Goal: Task Accomplishment & Management: Use online tool/utility

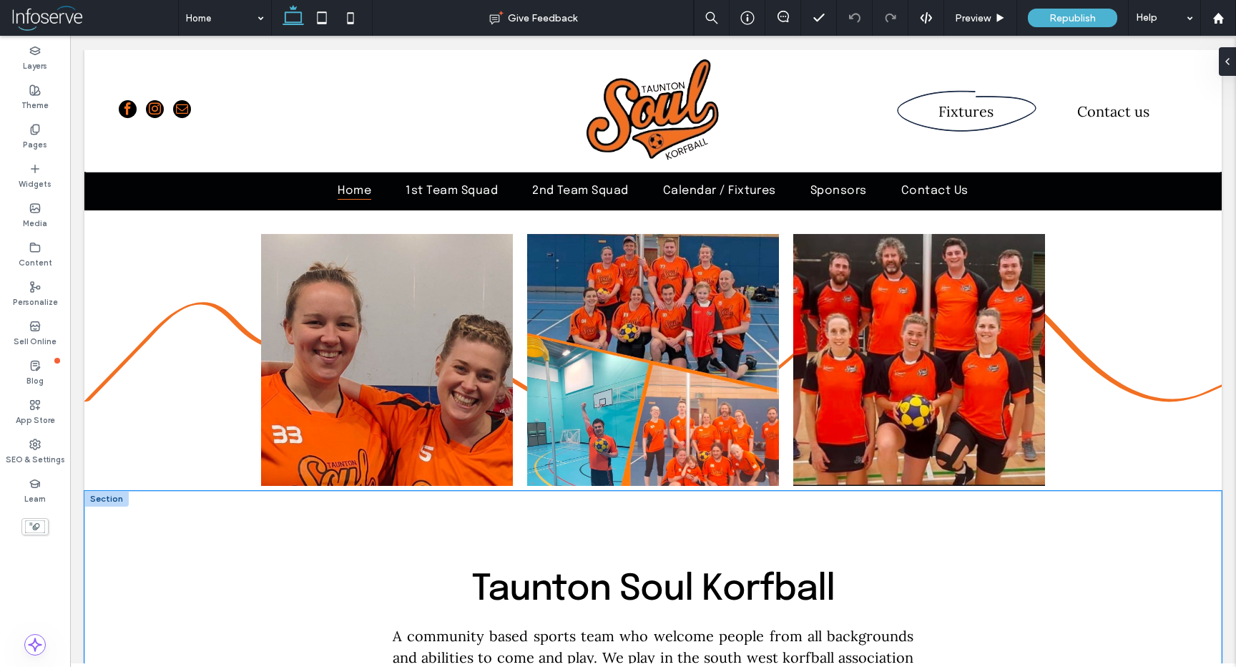
click at [323, 516] on div "Taunton Soul Korfball A community based sports team who welcome people from all…" at bounding box center [653, 673] width 859 height 364
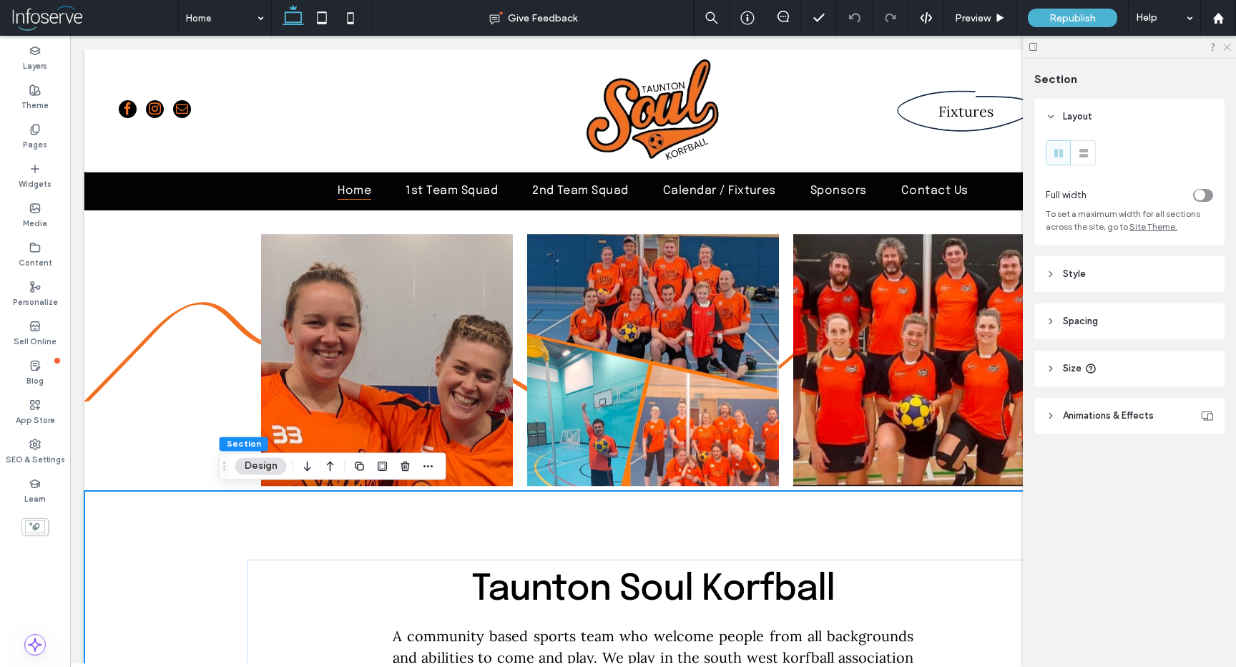
click at [1230, 47] on icon at bounding box center [1226, 46] width 9 height 9
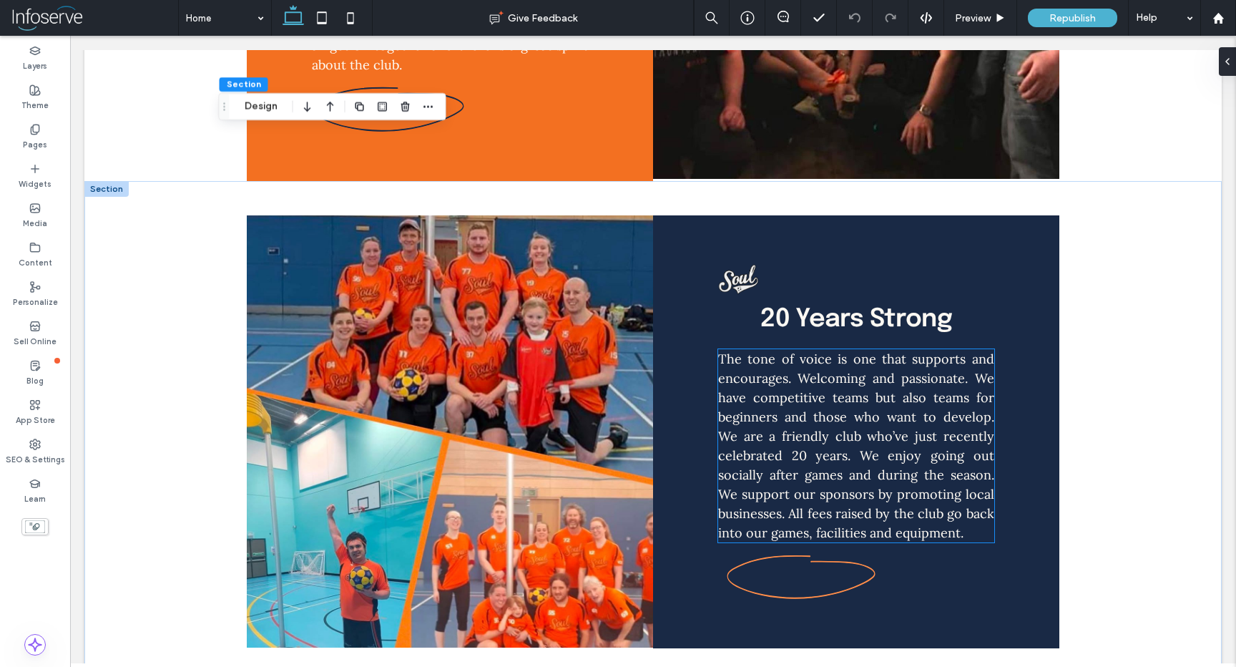
scroll to position [1114, 0]
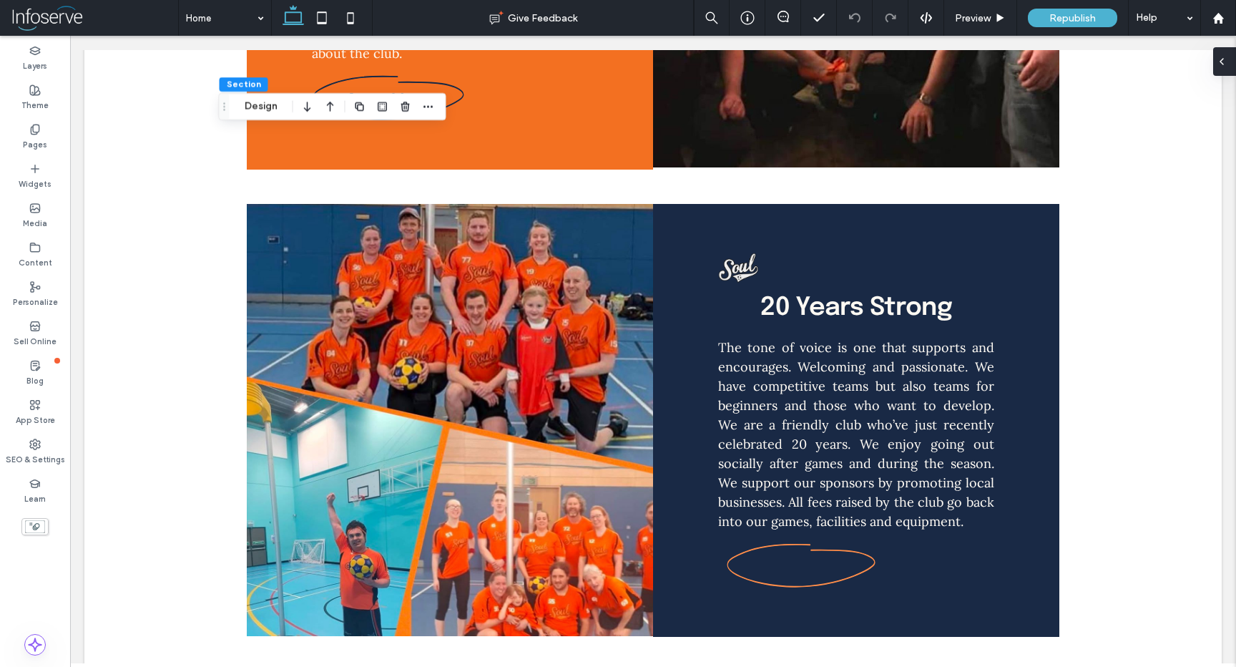
click at [1227, 56] on icon at bounding box center [1221, 61] width 11 height 11
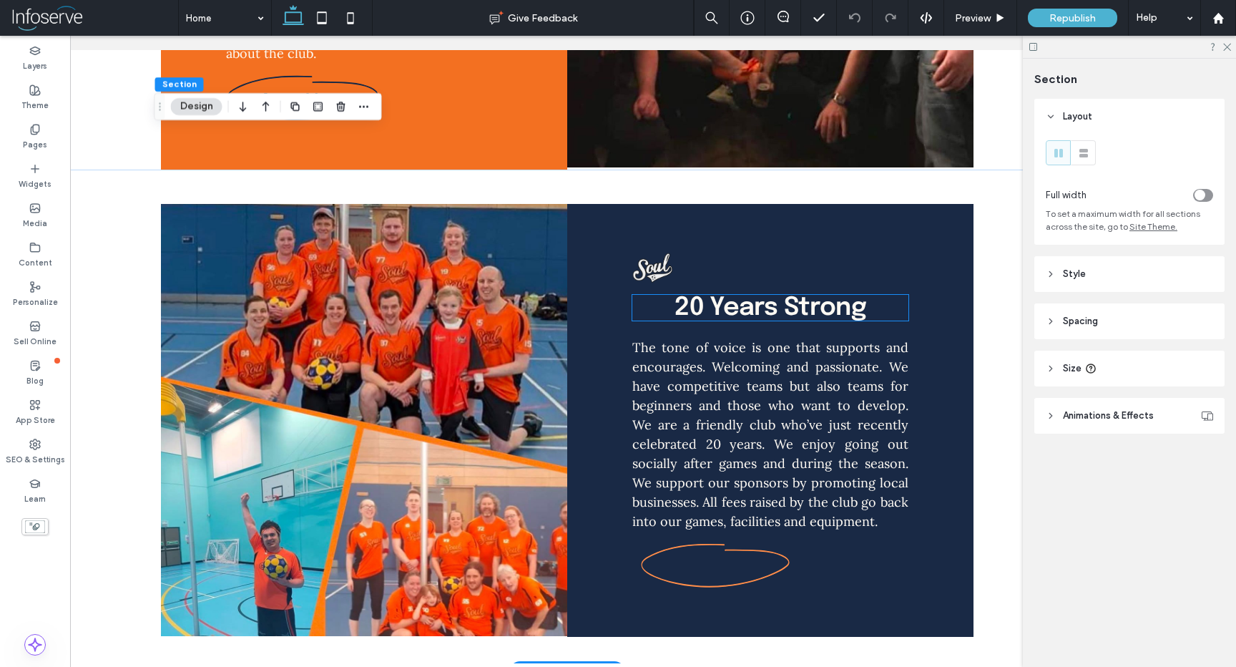
scroll to position [0, 92]
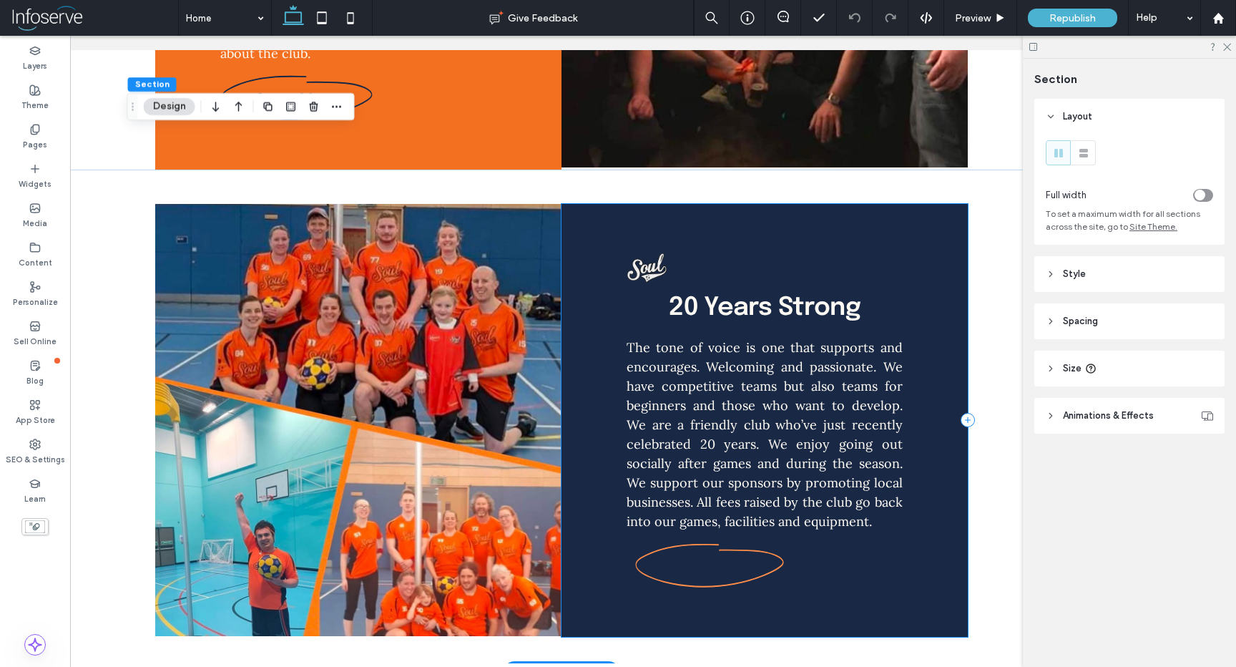
click at [854, 204] on div "20 Years Strong The tone of voice is one that supports and encourages. Welcomin…" at bounding box center [765, 420] width 406 height 433
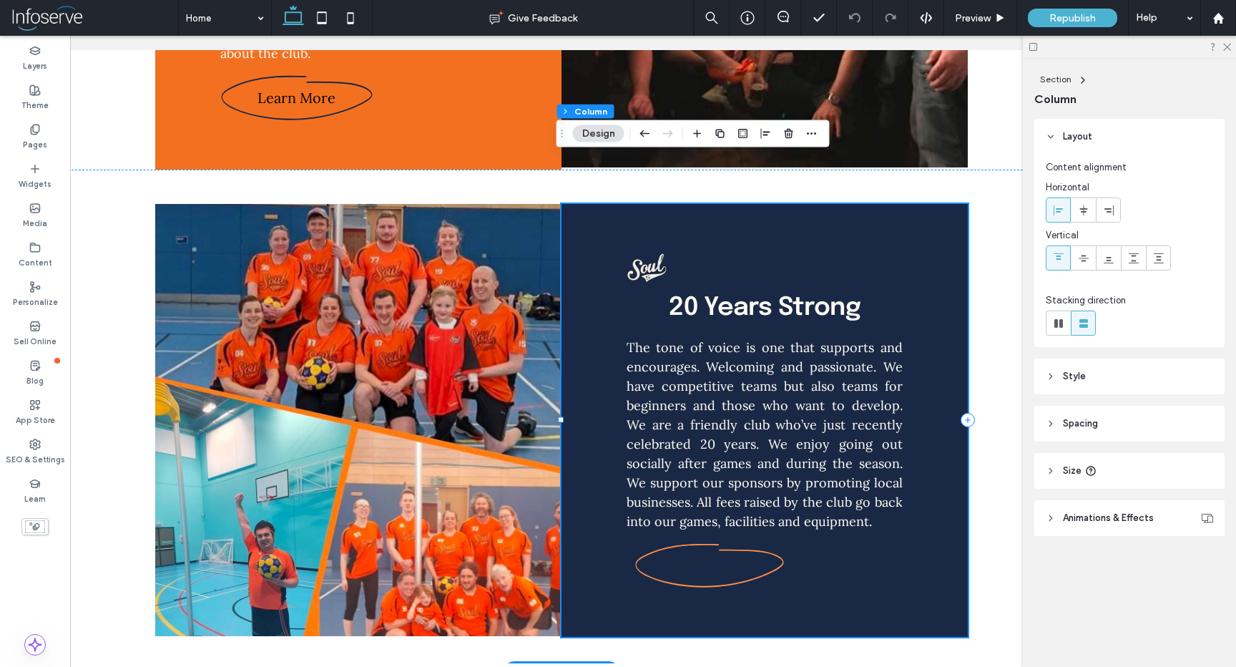
click at [582, 229] on div "20 Years Strong The tone of voice is one that supports and encourages. Welcomin…" at bounding box center [765, 420] width 406 height 433
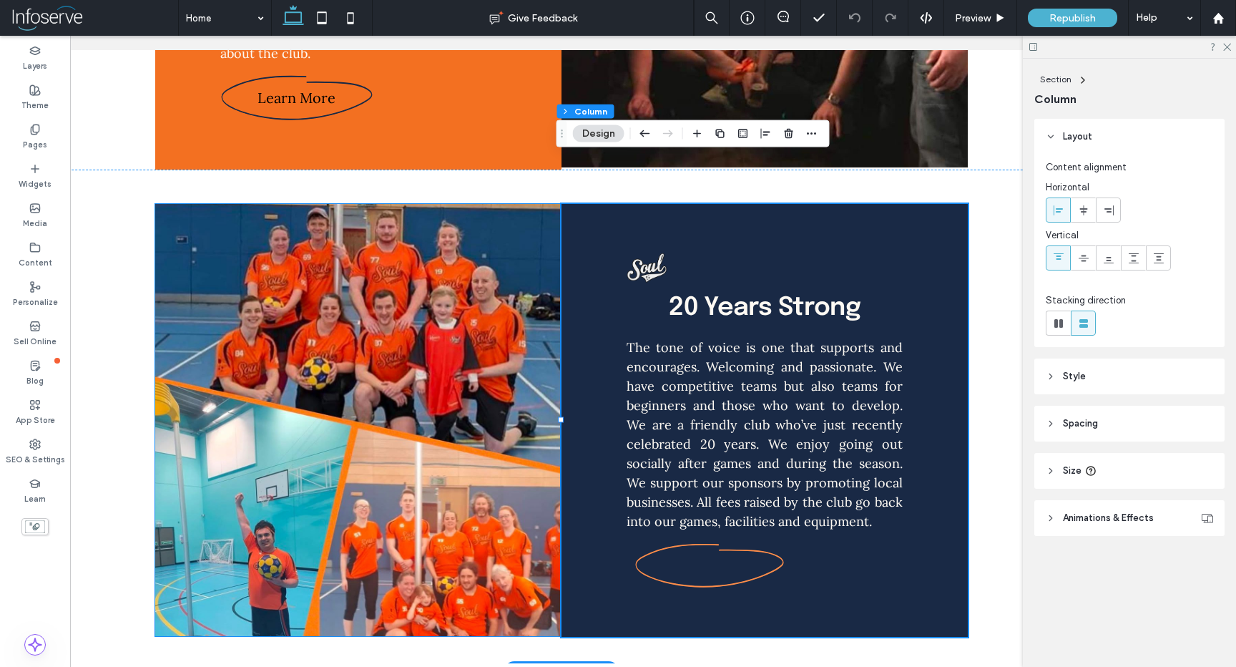
click at [519, 204] on img at bounding box center [358, 420] width 406 height 432
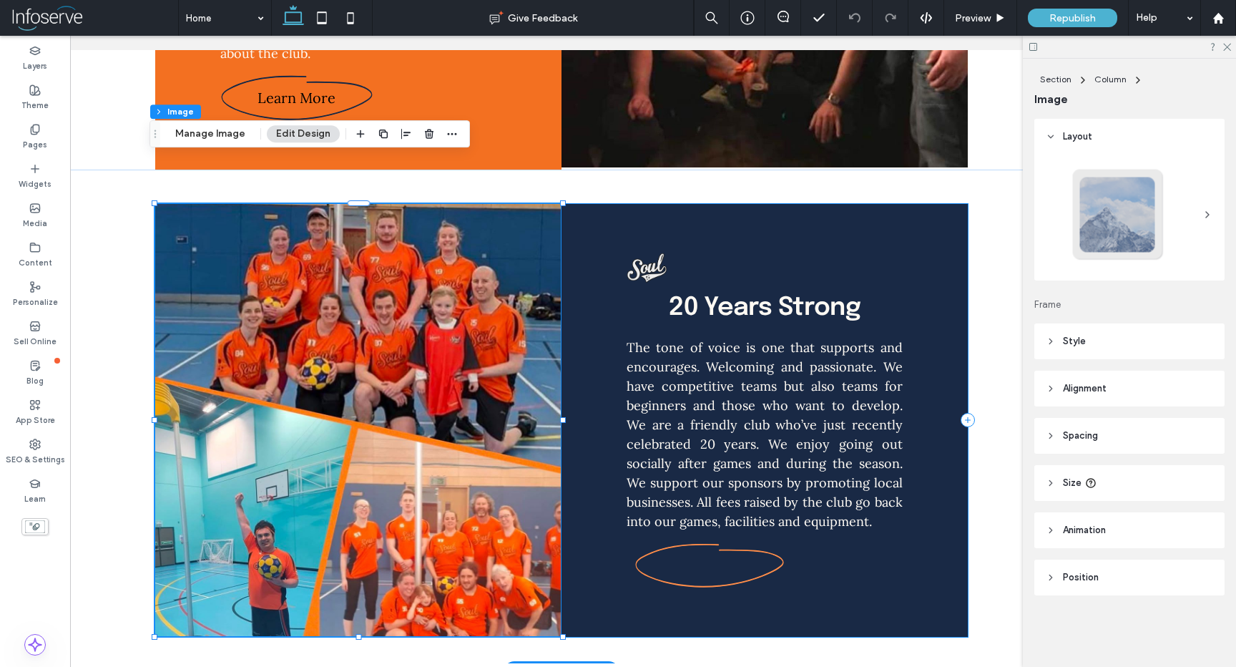
click at [599, 204] on div "20 Years Strong The tone of voice is one that supports and encourages. Welcomin…" at bounding box center [765, 420] width 406 height 433
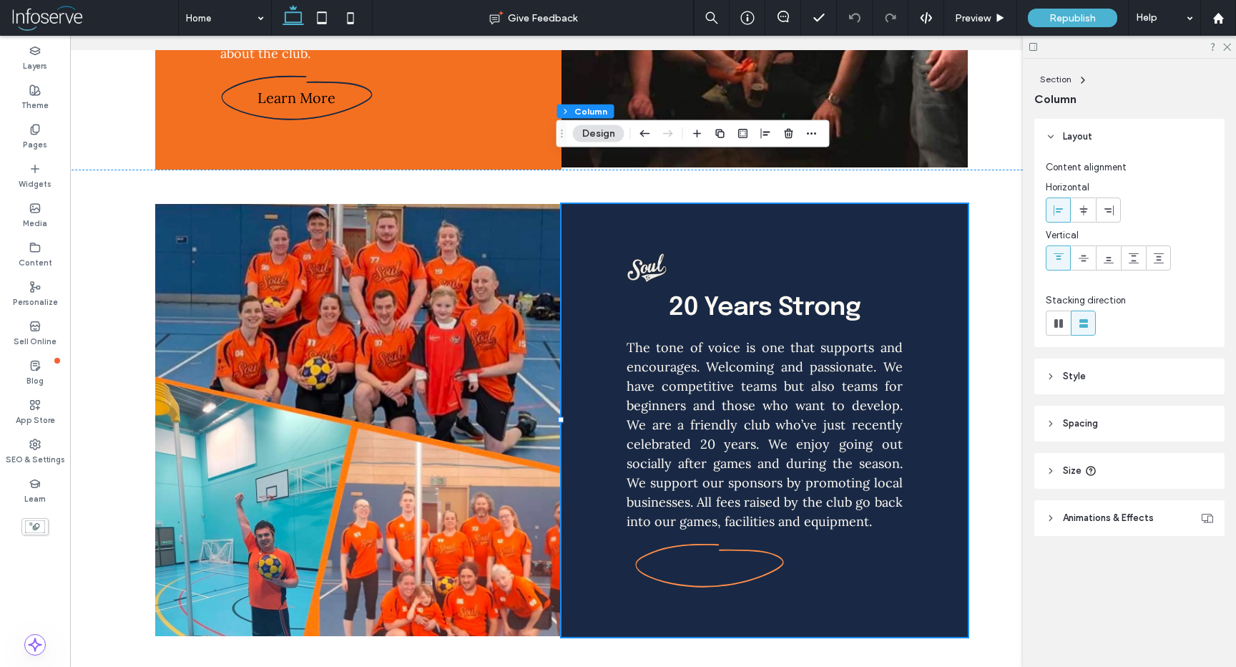
click at [1083, 371] on span "Style" at bounding box center [1074, 376] width 23 height 14
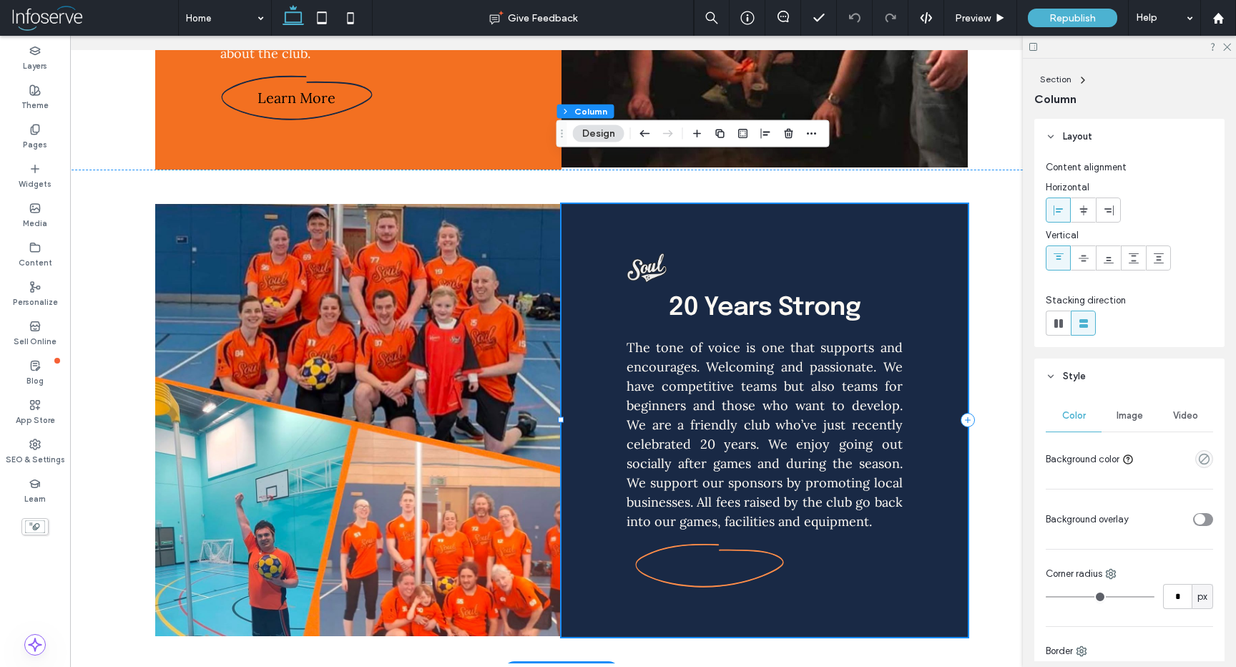
click at [574, 283] on div "20 Years Strong The tone of voice is one that supports and encourages. Welcomin…" at bounding box center [765, 420] width 406 height 433
click at [1050, 376] on use at bounding box center [1051, 376] width 5 height 3
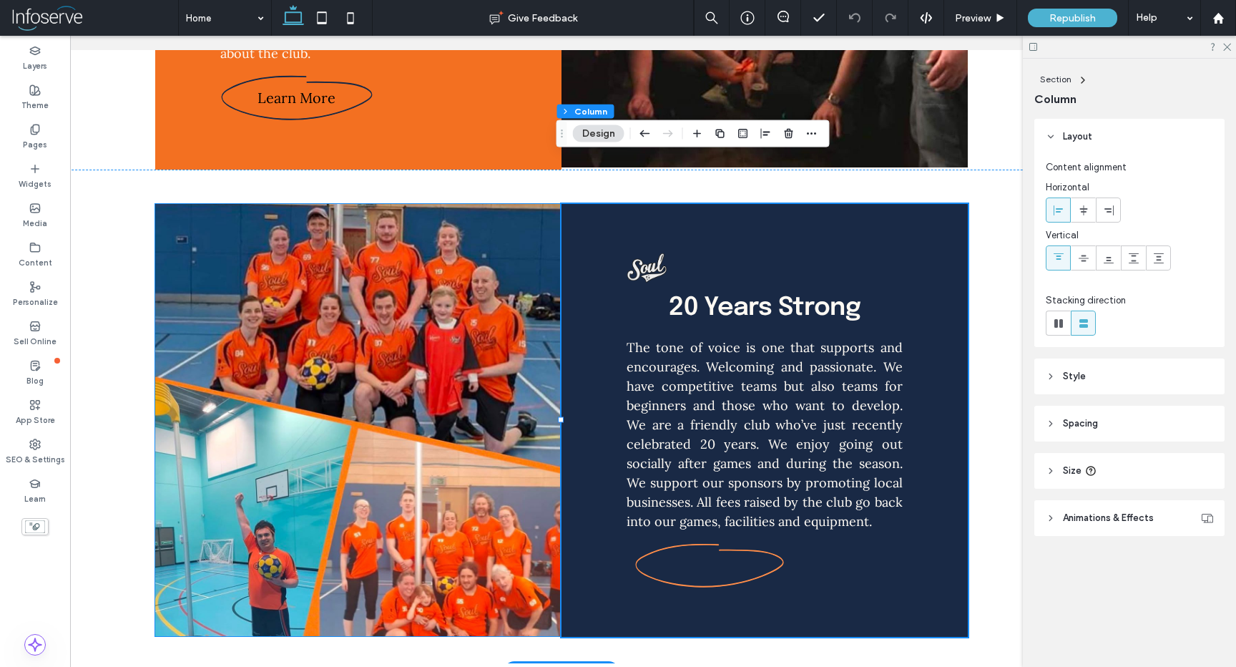
click at [514, 204] on img at bounding box center [358, 420] width 406 height 432
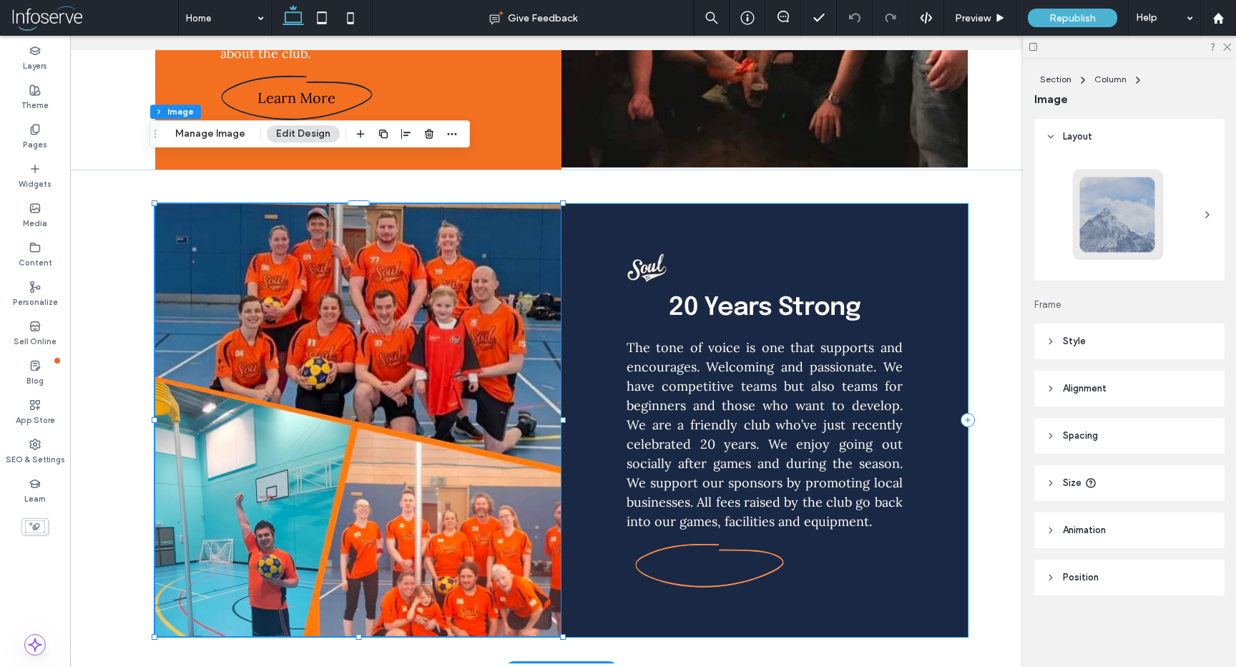
click at [598, 204] on div "20 Years Strong The tone of voice is one that supports and encourages. Welcomin…" at bounding box center [765, 420] width 406 height 433
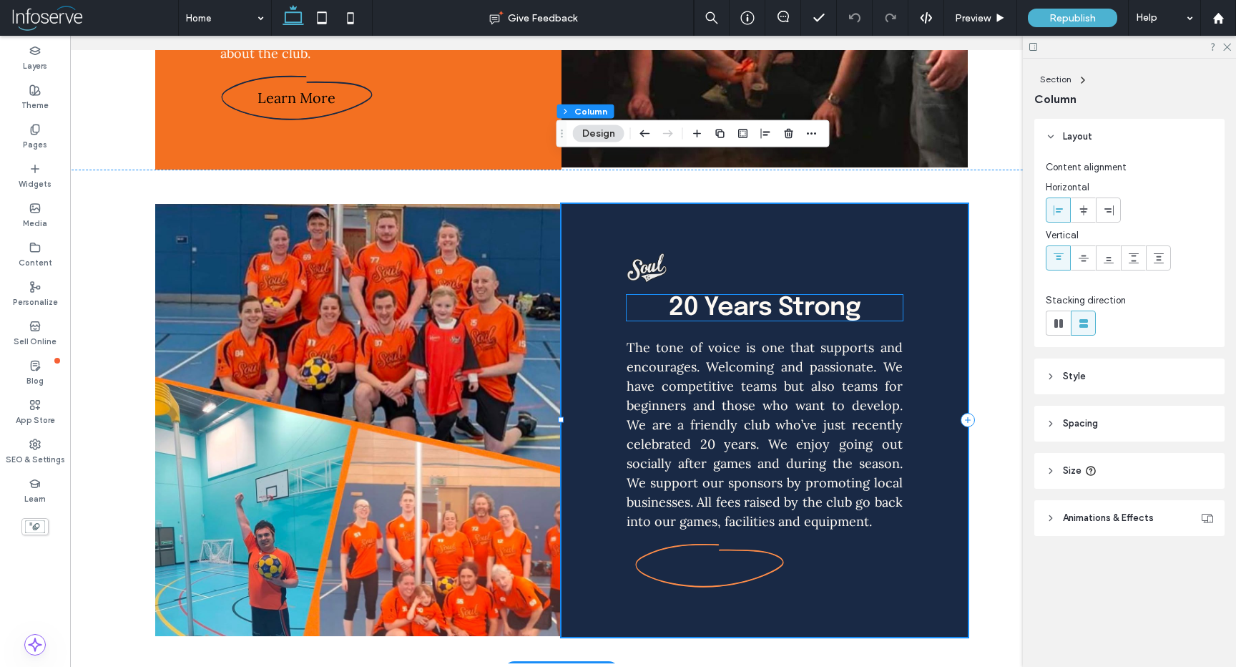
click at [729, 295] on span "20 Years Strong" at bounding box center [765, 308] width 192 height 26
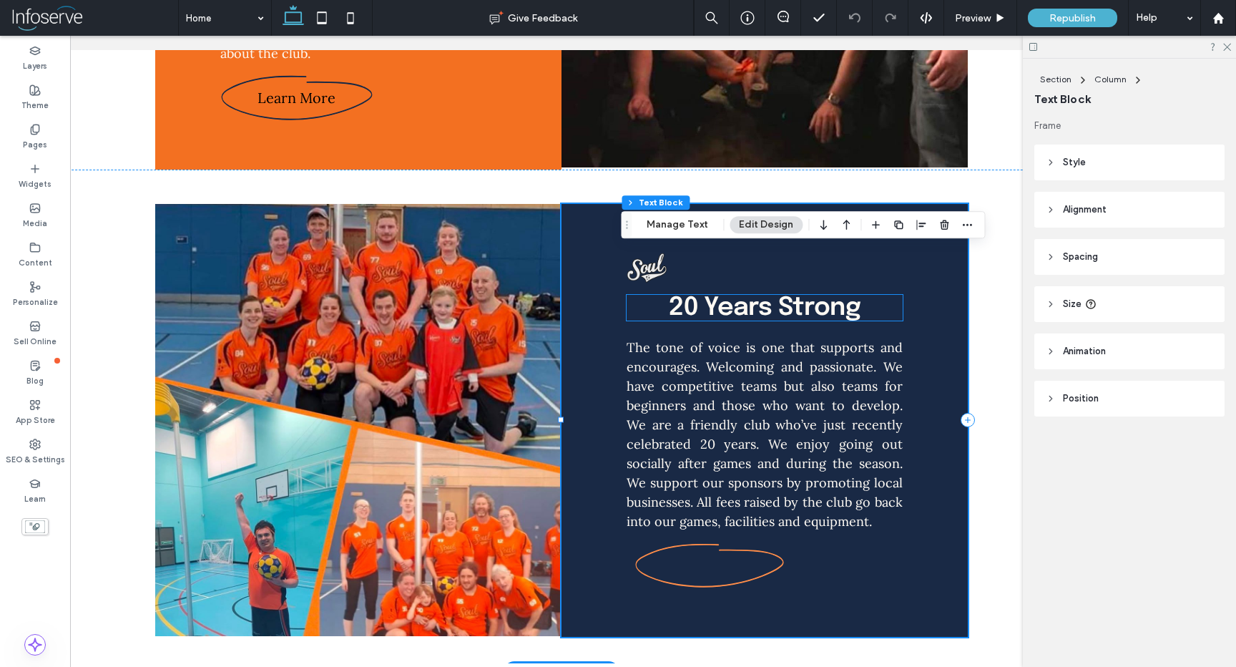
click at [729, 295] on span "20 Years Strong" at bounding box center [765, 308] width 192 height 26
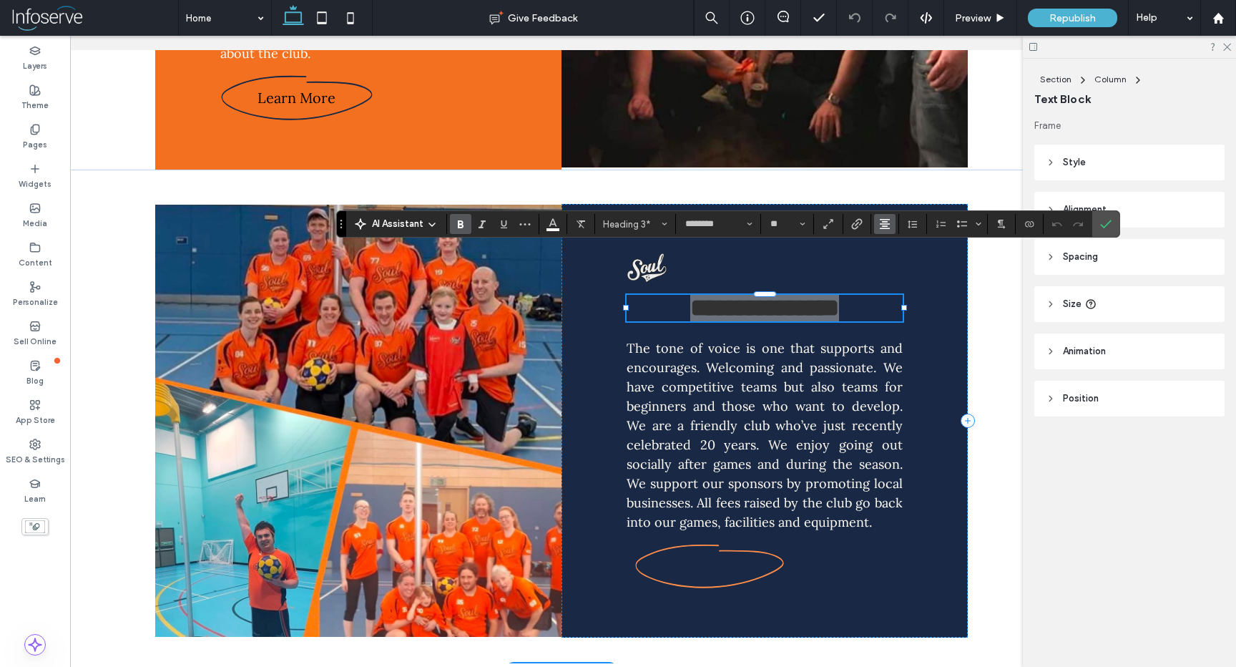
click at [881, 224] on use "Alignment" at bounding box center [885, 224] width 10 height 10
click at [894, 248] on icon "ui.textEditor.alignment.left" at bounding box center [895, 247] width 11 height 11
click at [1106, 228] on icon "Confirm" at bounding box center [1105, 223] width 11 height 11
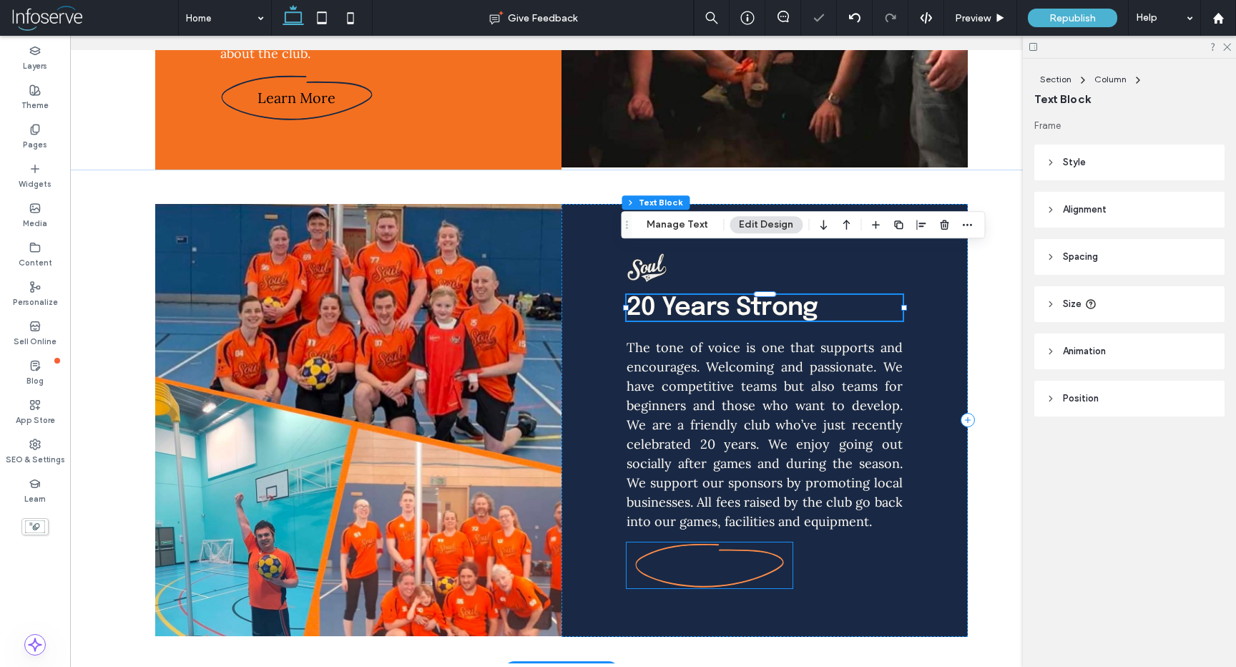
click at [654, 542] on link at bounding box center [710, 565] width 166 height 46
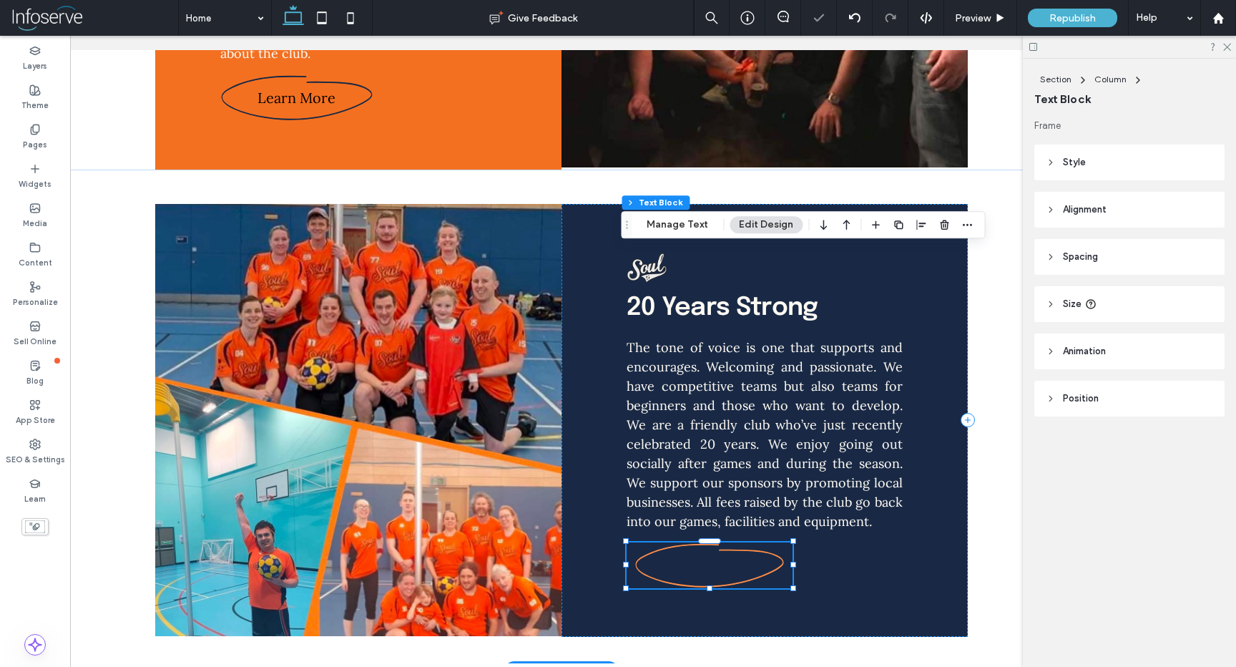
click at [654, 542] on link at bounding box center [710, 565] width 166 height 46
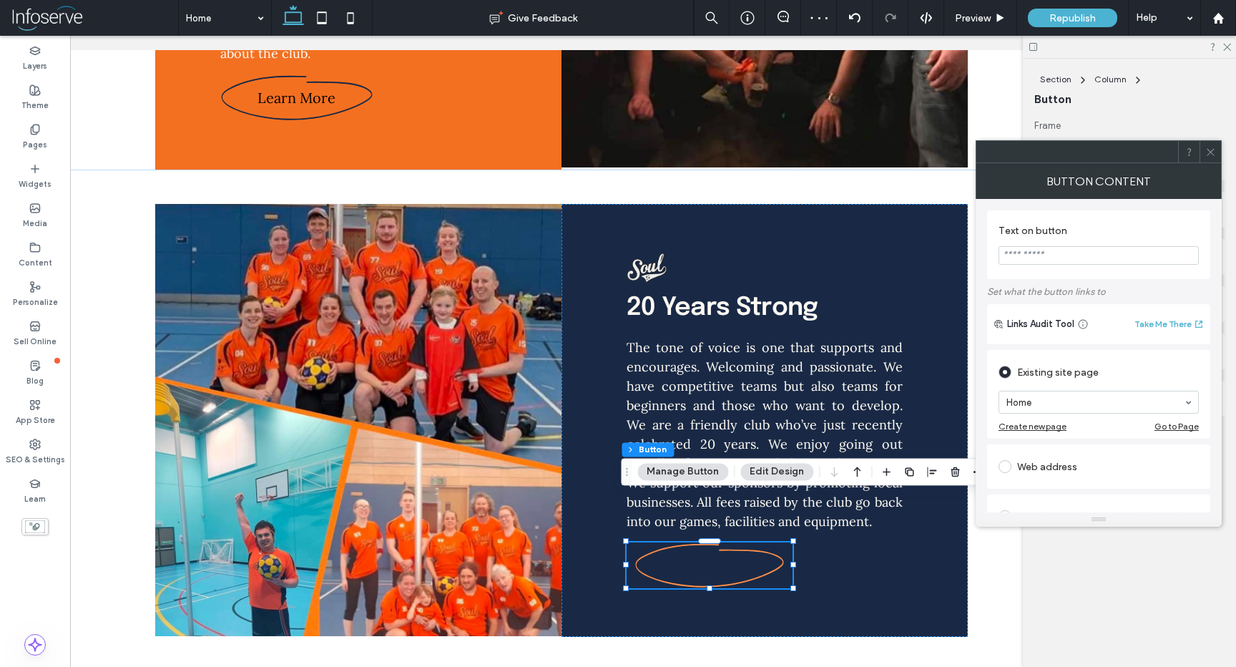
click at [1209, 147] on icon at bounding box center [1211, 152] width 11 height 11
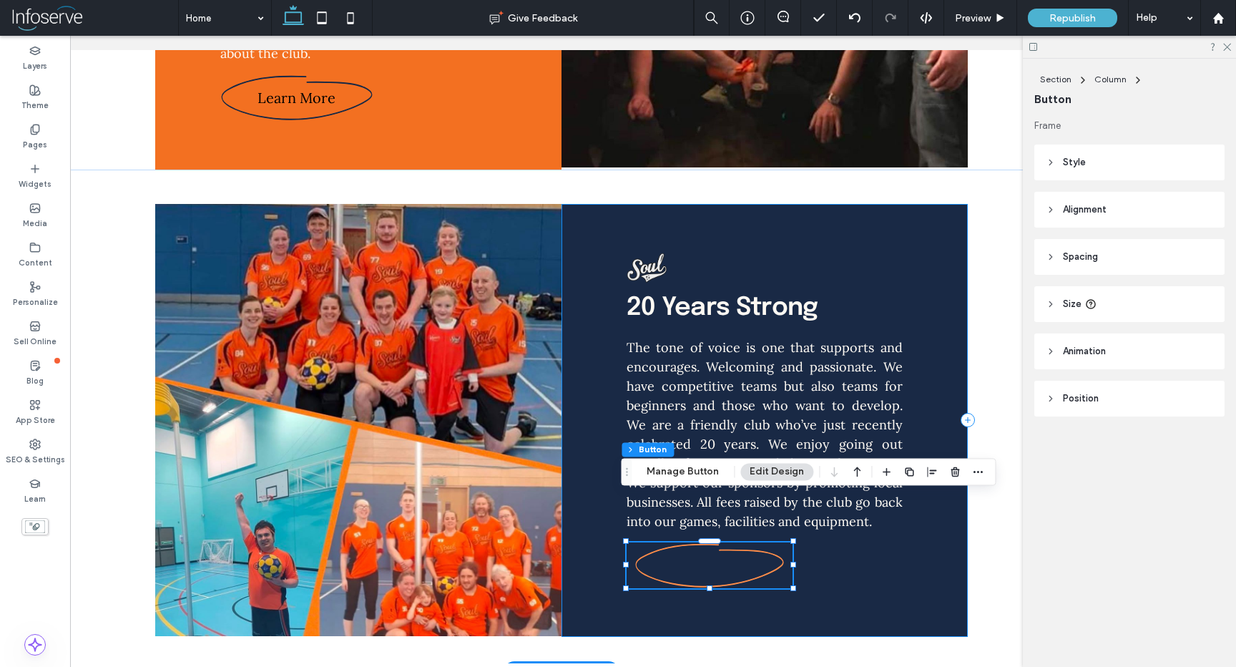
click at [600, 301] on div "20 Years Strong The tone of voice is one that supports and encourages. Welcomin…" at bounding box center [765, 420] width 406 height 433
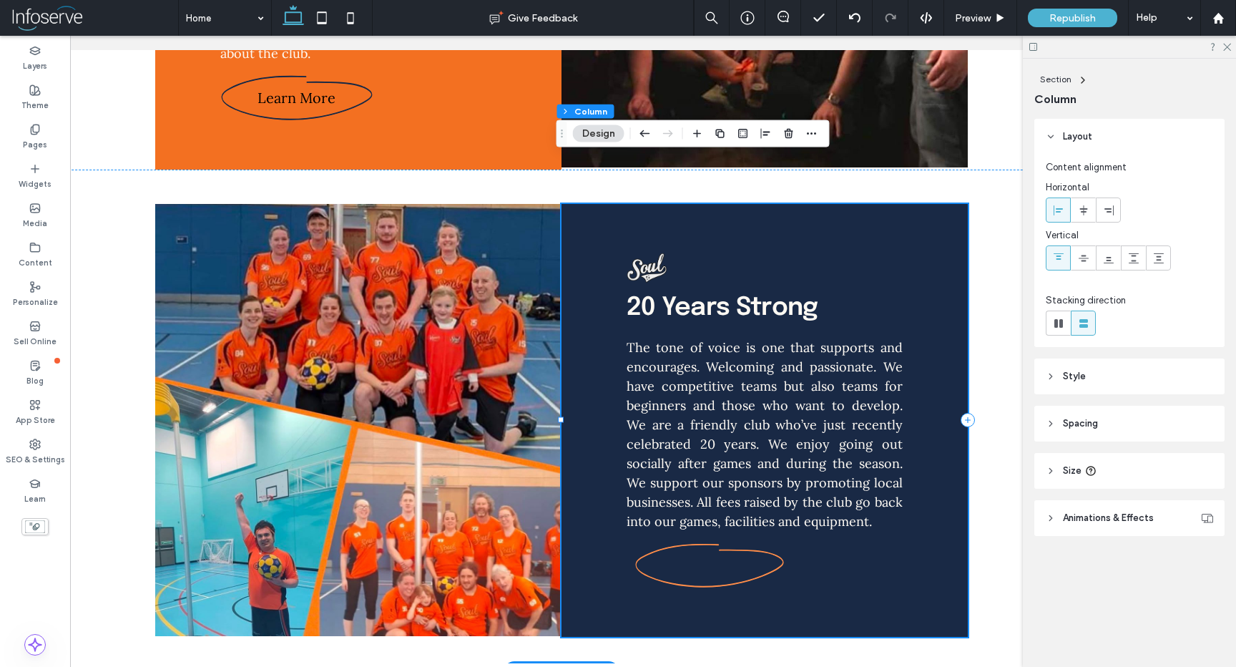
click at [583, 240] on div "20 Years Strong The tone of voice is one that supports and encourages. Welcomin…" at bounding box center [765, 420] width 406 height 433
click at [503, 170] on div "20 Years Strong The tone of voice is one that supports and encourages. Welcomin…" at bounding box center [561, 421] width 859 height 502
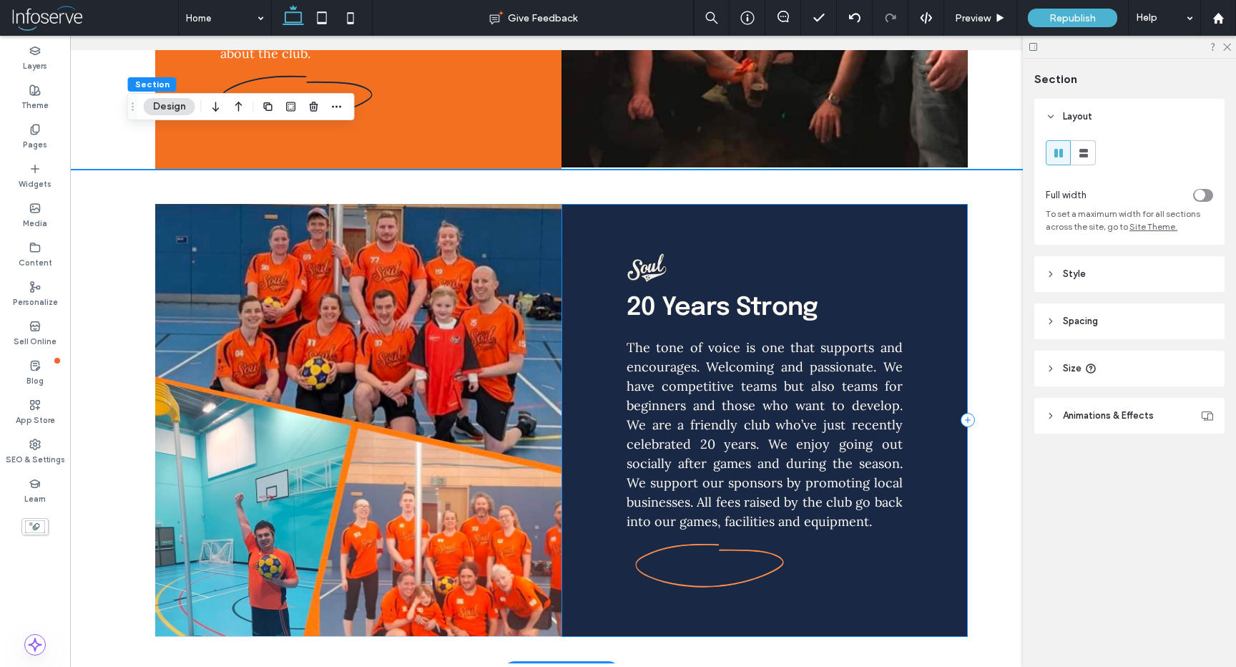
click at [582, 204] on div "20 Years Strong The tone of voice is one that supports and encourages. Welcomin…" at bounding box center [765, 420] width 406 height 433
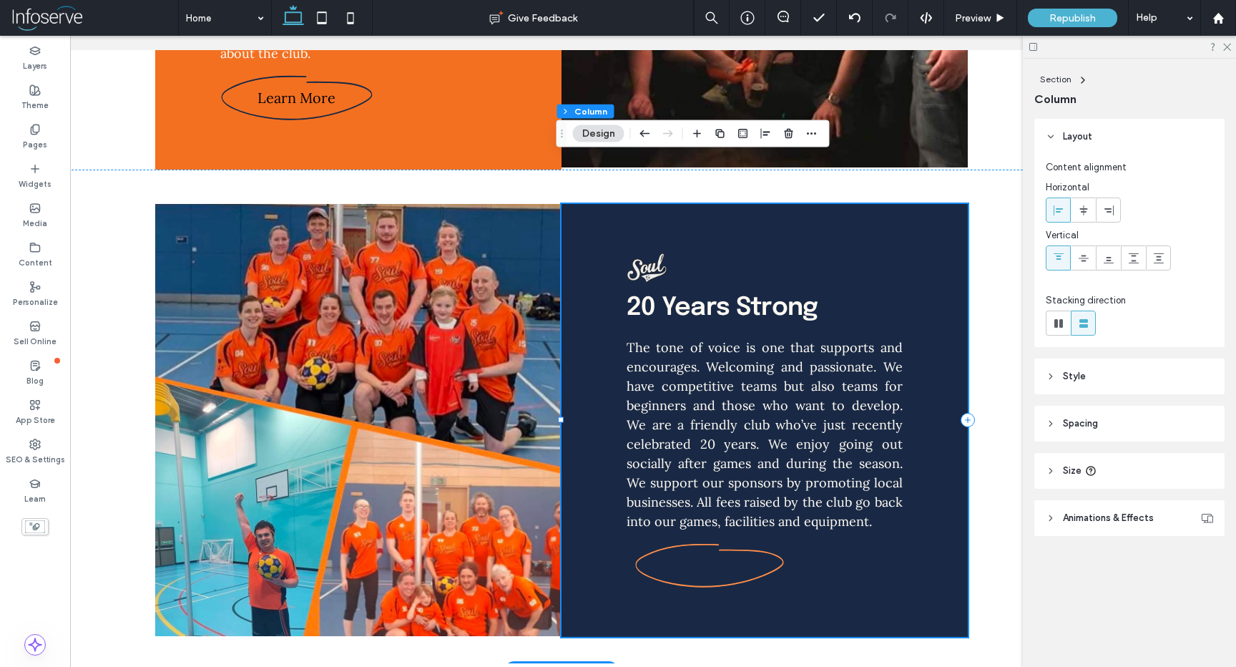
click at [562, 260] on div "20 Years Strong The tone of voice is one that supports and encourages. Welcomin…" at bounding box center [765, 420] width 406 height 433
click at [1100, 377] on header "Style" at bounding box center [1130, 376] width 190 height 36
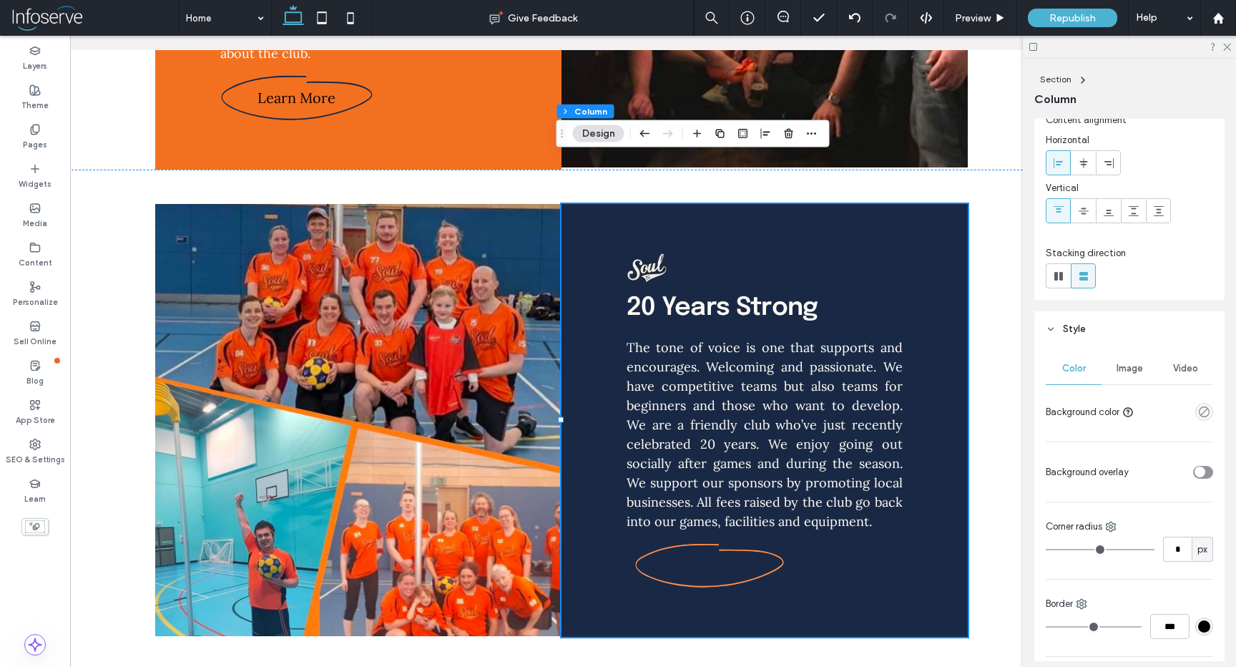
scroll to position [48, 0]
click at [1202, 413] on icon "empty color" at bounding box center [1205, 411] width 12 height 12
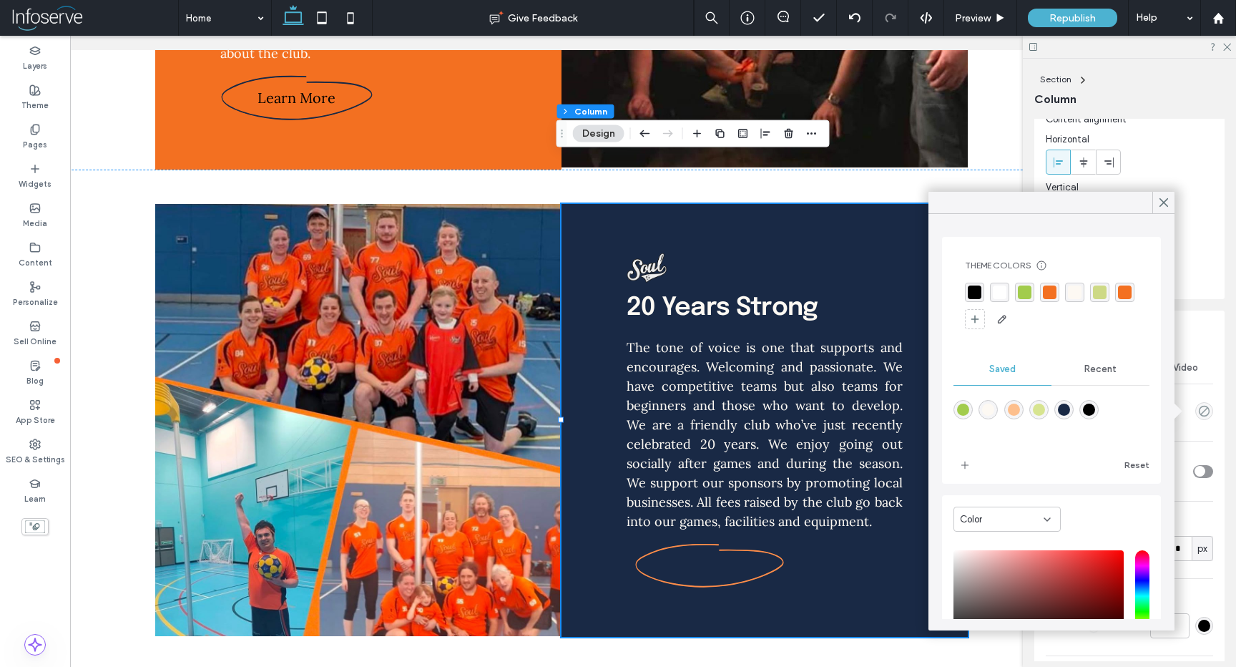
click at [1118, 299] on div "rgba(243, 112, 33, 1)" at bounding box center [1125, 292] width 14 height 14
click at [1167, 200] on icon at bounding box center [1164, 202] width 13 height 13
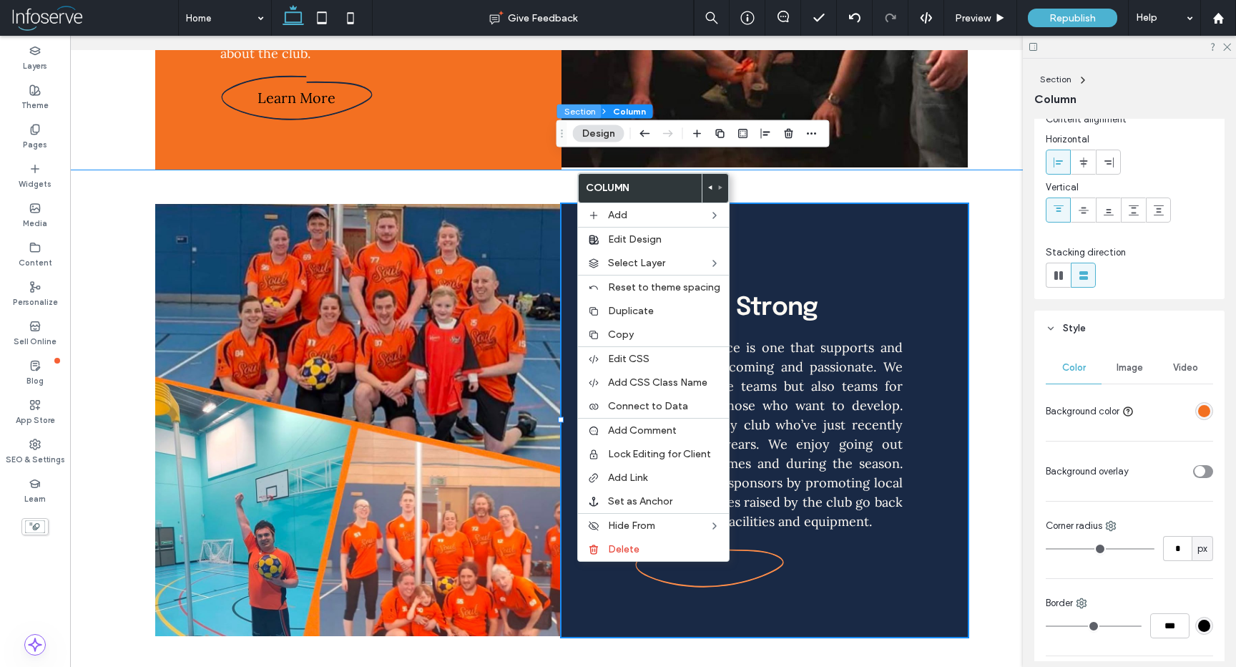
click at [585, 110] on button "Section" at bounding box center [579, 111] width 44 height 14
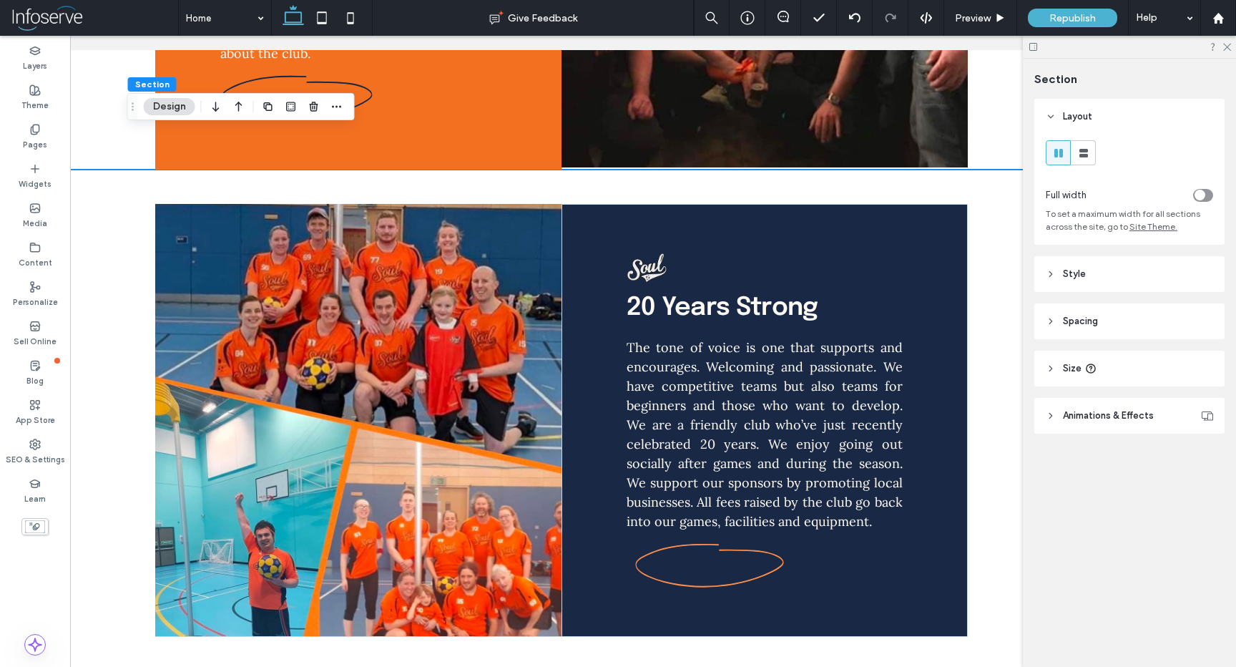
click at [1141, 273] on header "Style" at bounding box center [1130, 274] width 190 height 36
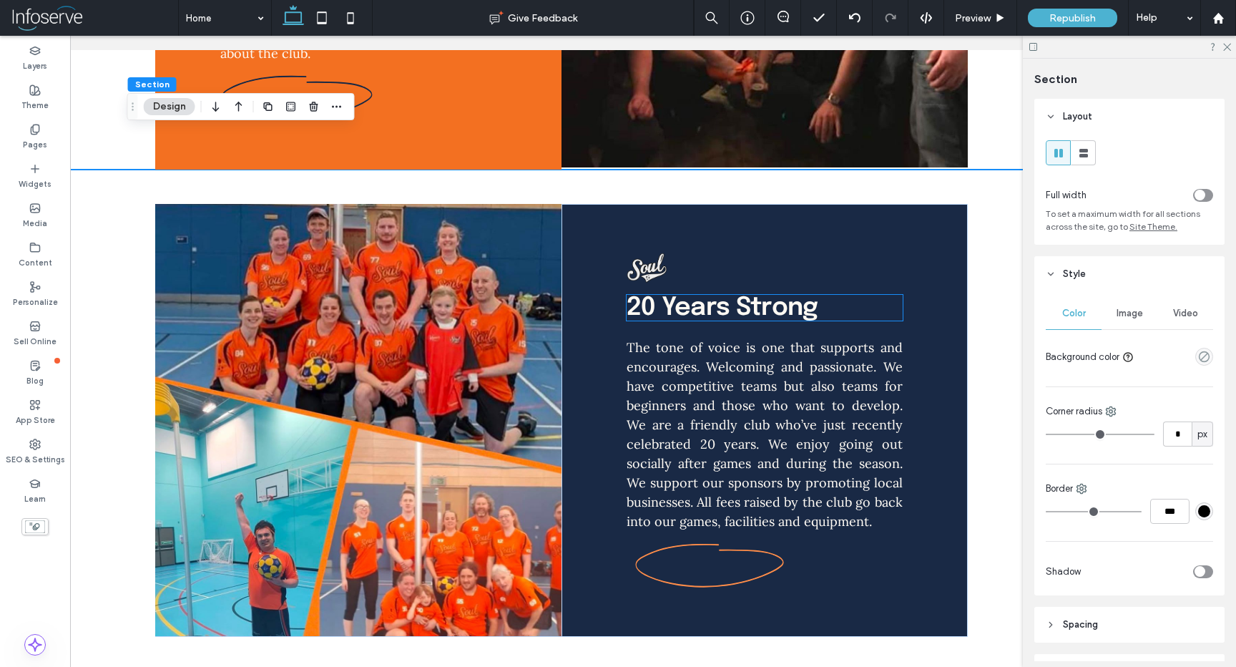
click at [661, 295] on span "20 Years Strong" at bounding box center [723, 308] width 192 height 26
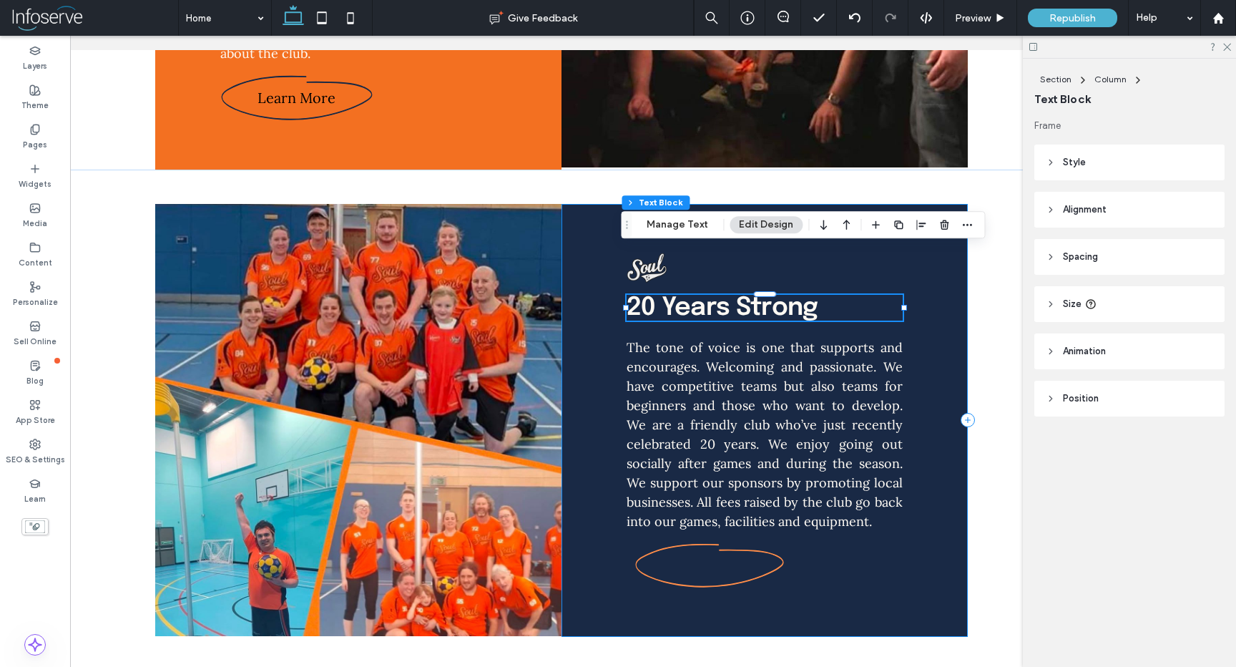
click at [596, 272] on div "20 Years Strong The tone of voice is one that supports and encourages. Welcomin…" at bounding box center [765, 420] width 406 height 433
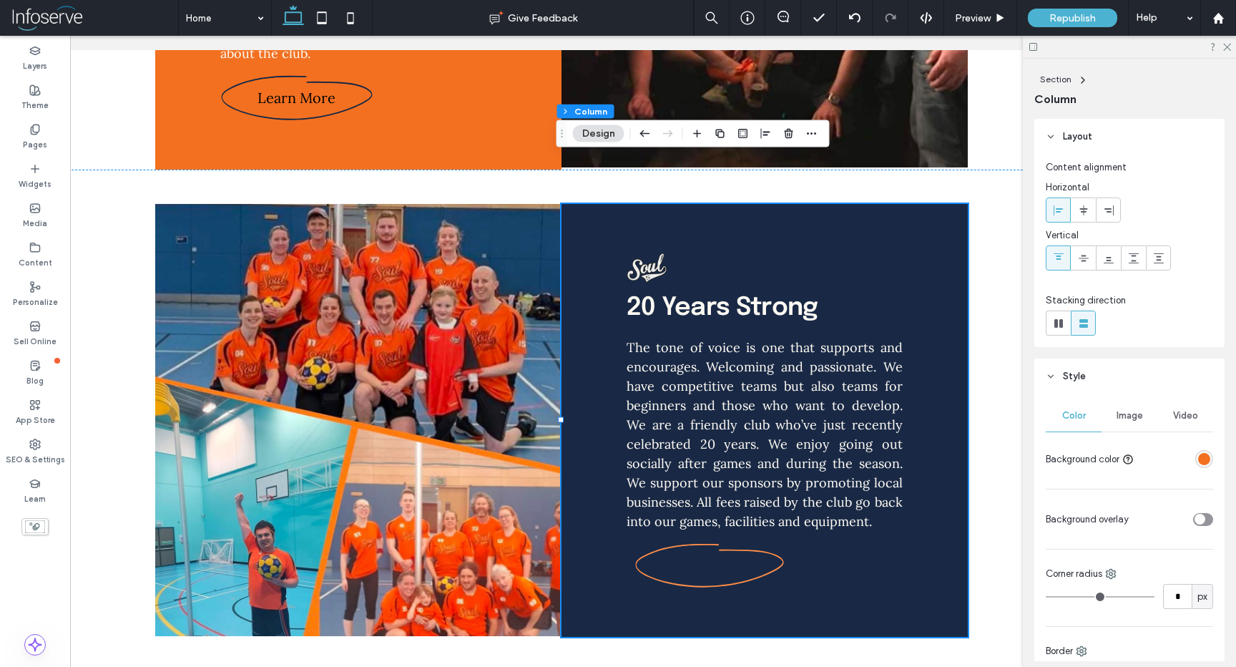
click at [1126, 406] on div "Image" at bounding box center [1130, 415] width 56 height 31
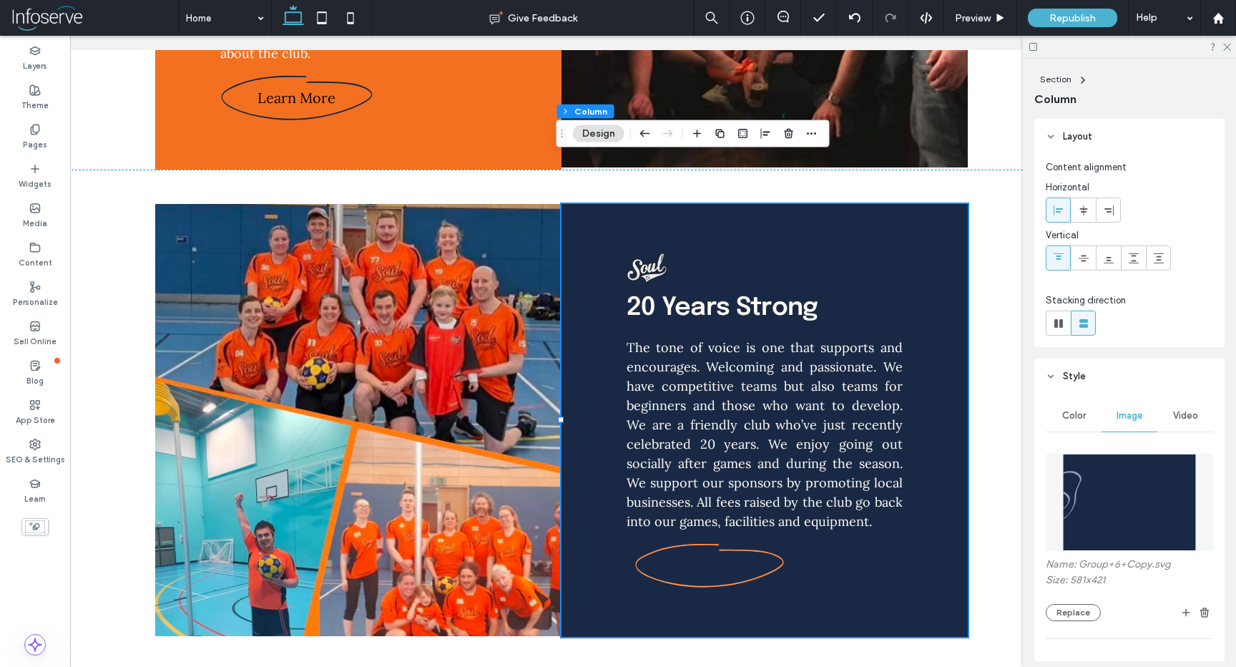
click at [1127, 419] on span "Image" at bounding box center [1130, 415] width 26 height 11
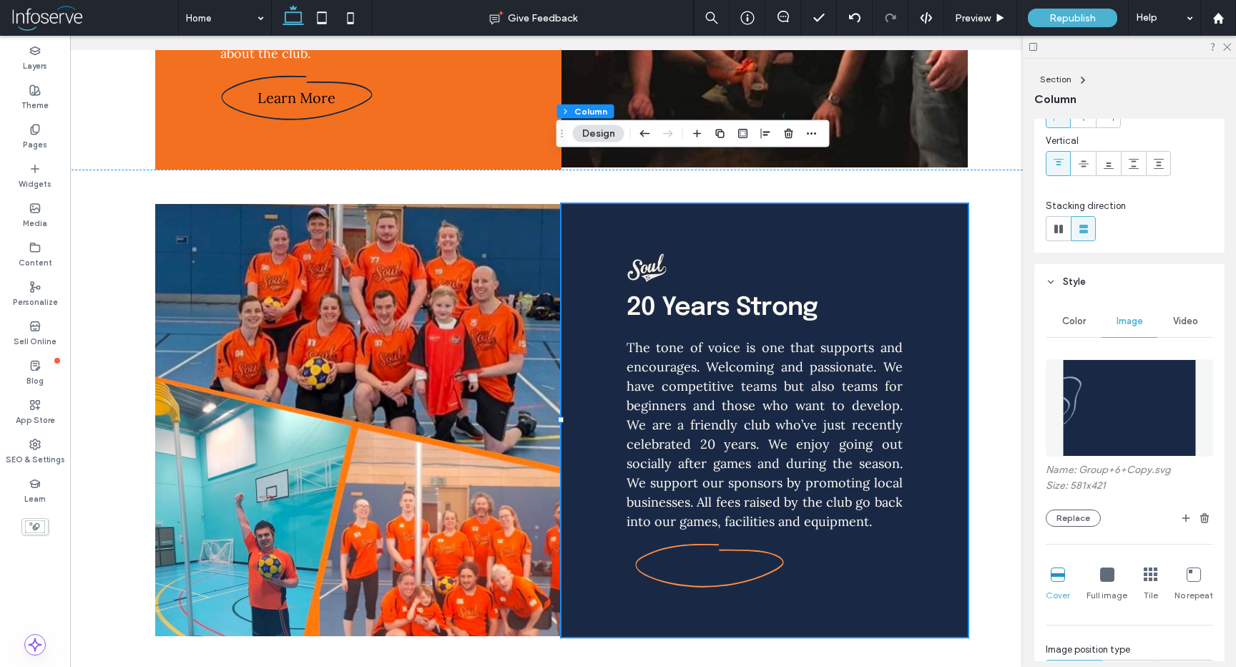
scroll to position [133, 0]
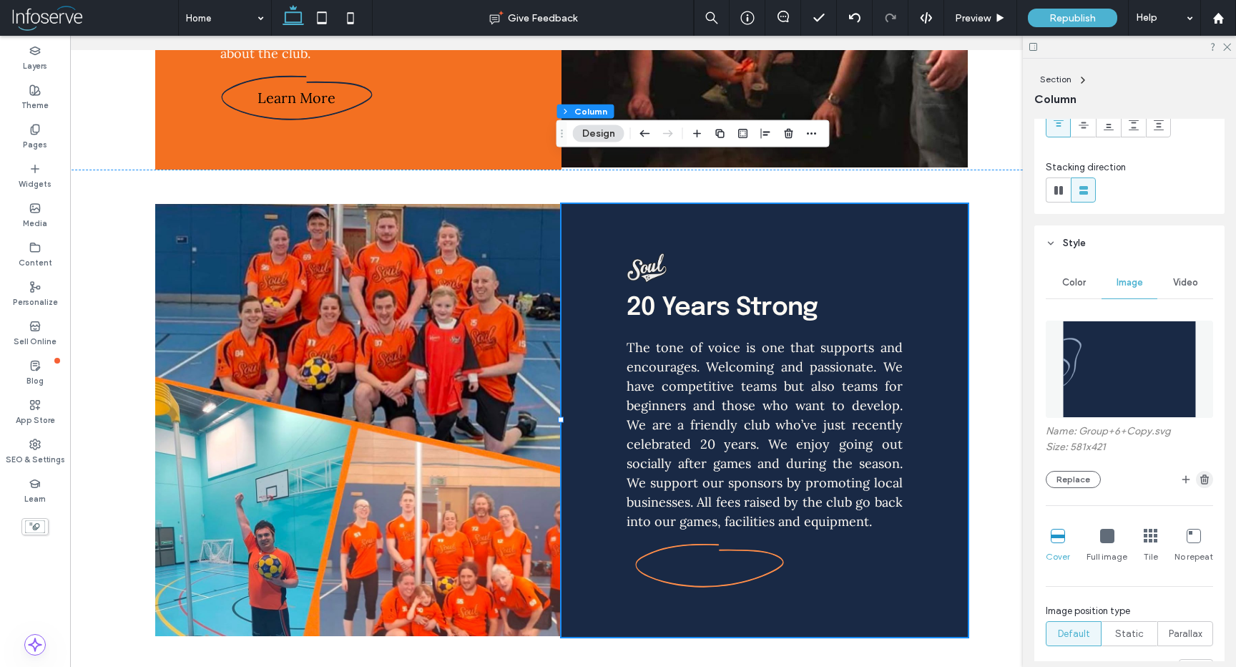
click at [1201, 477] on use "button" at bounding box center [1205, 478] width 9 height 9
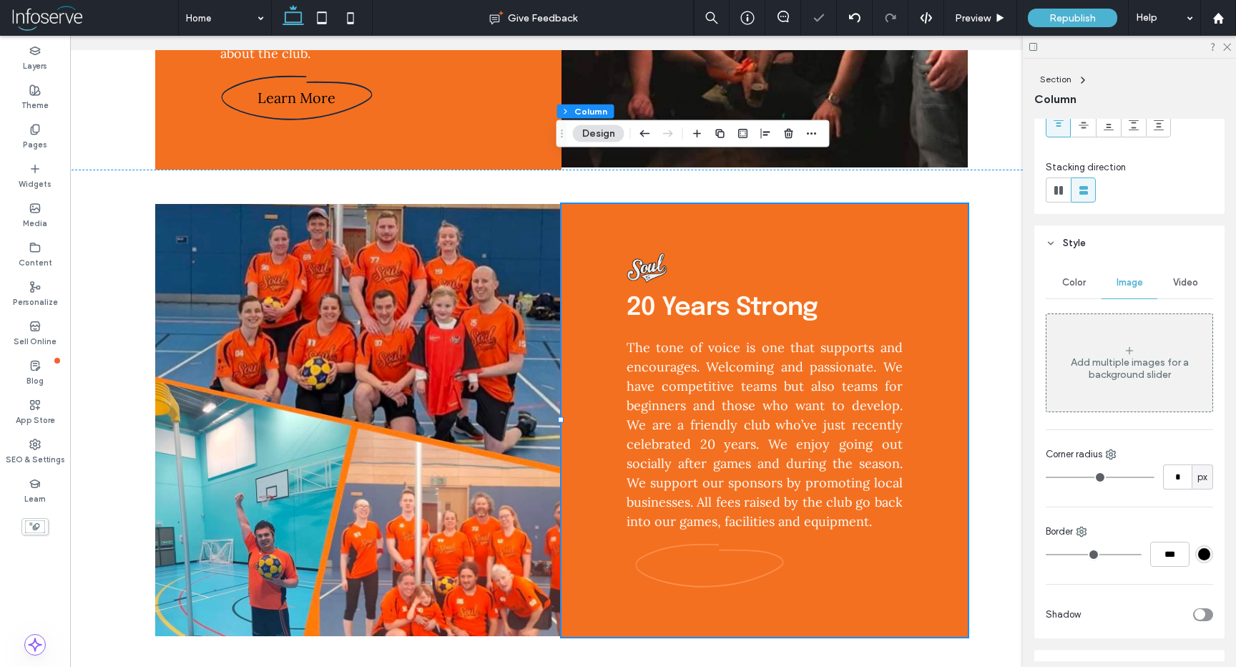
click at [1075, 278] on span "Color" at bounding box center [1075, 282] width 24 height 11
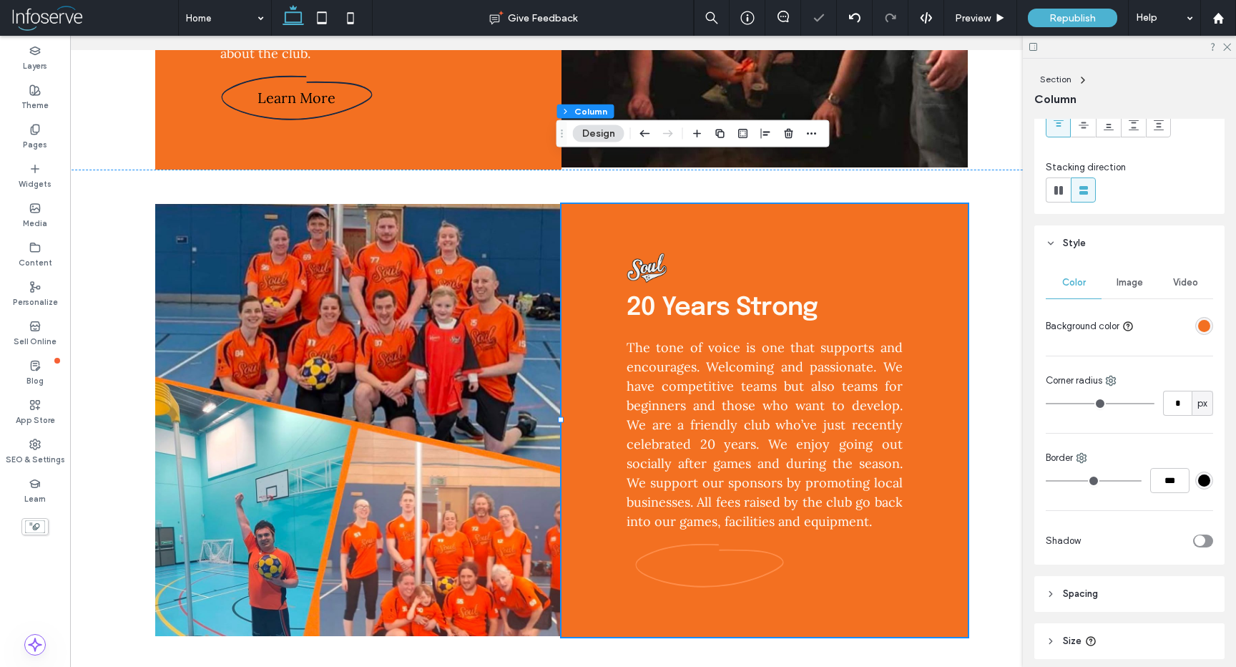
click at [1199, 326] on div "rgba(243, 112, 33, 1)" at bounding box center [1205, 326] width 12 height 12
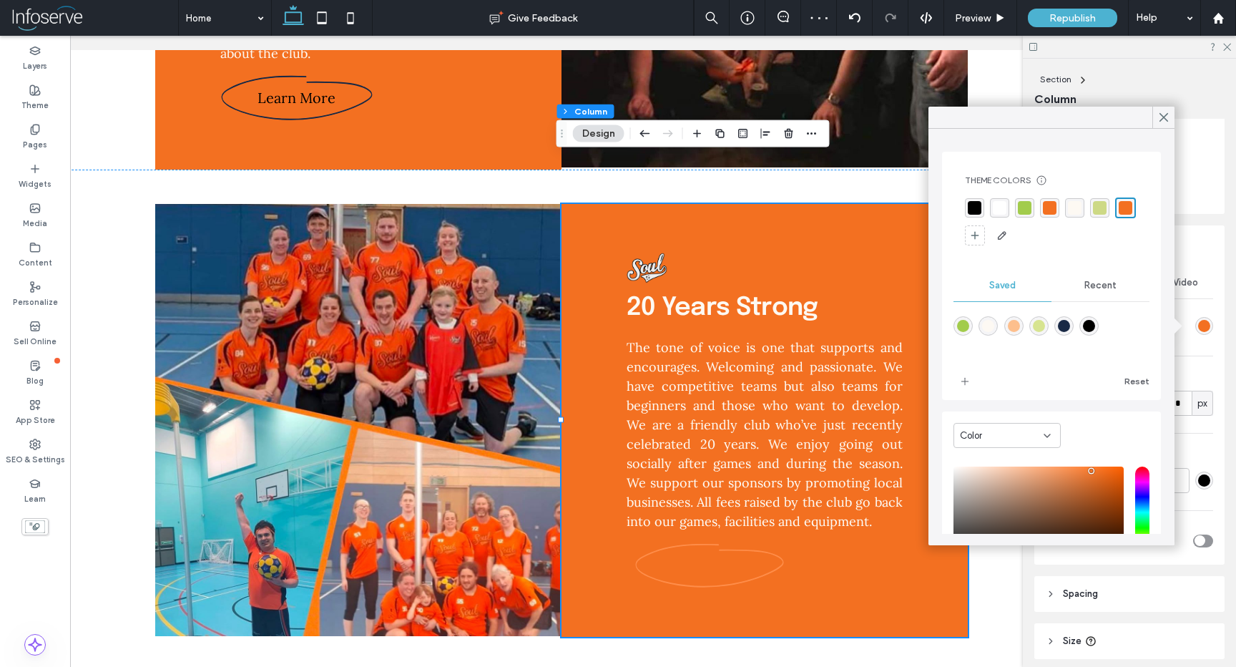
scroll to position [29, 0]
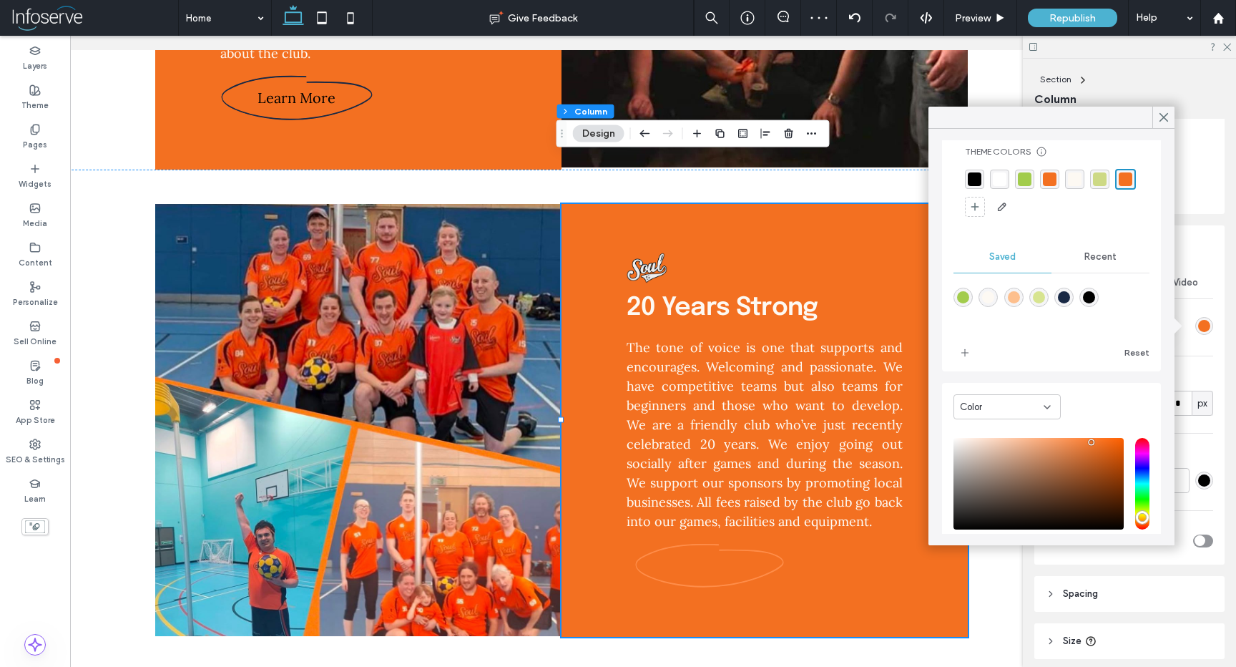
click at [1095, 291] on div "rgba(0,0,0,1)" at bounding box center [1089, 297] width 12 height 12
type input "*******"
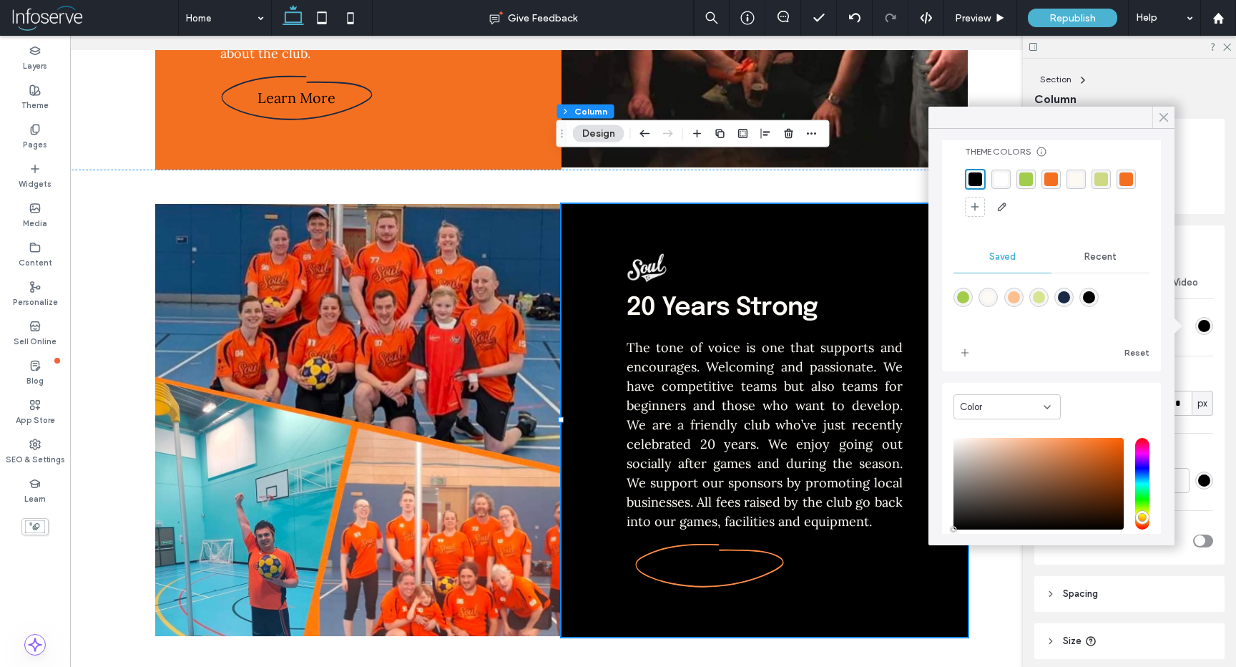
click at [1166, 116] on icon at bounding box center [1164, 117] width 13 height 13
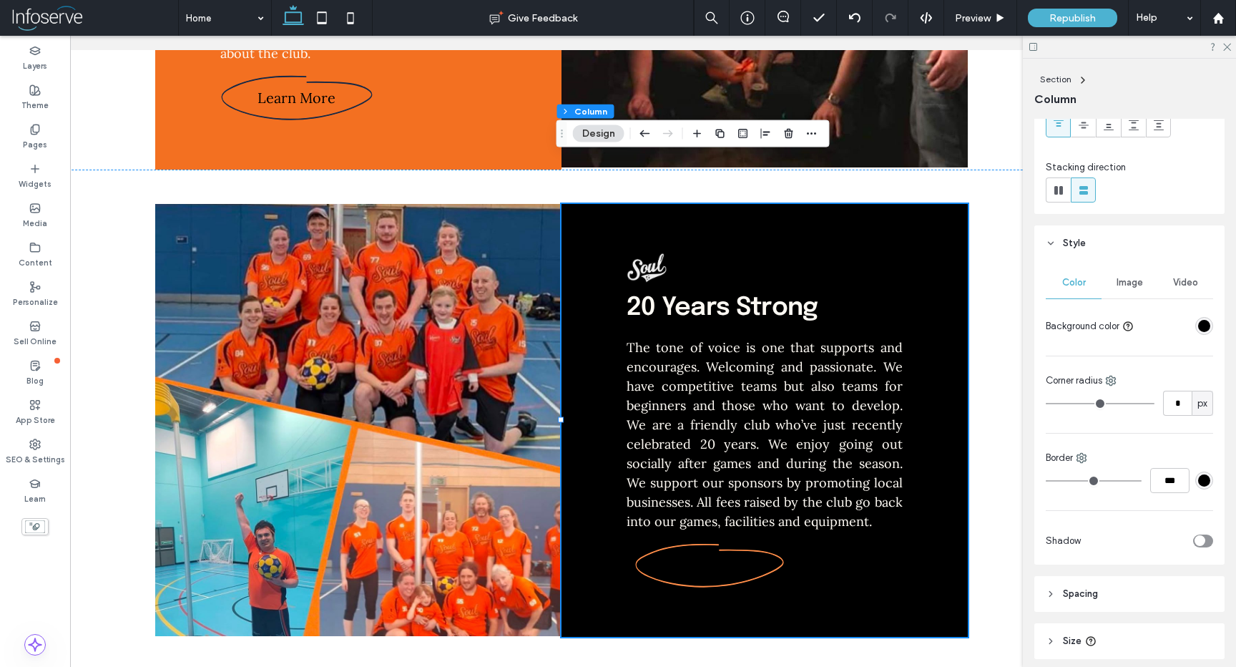
click at [1199, 323] on div "rgba(0,0,0,1)" at bounding box center [1205, 326] width 12 height 12
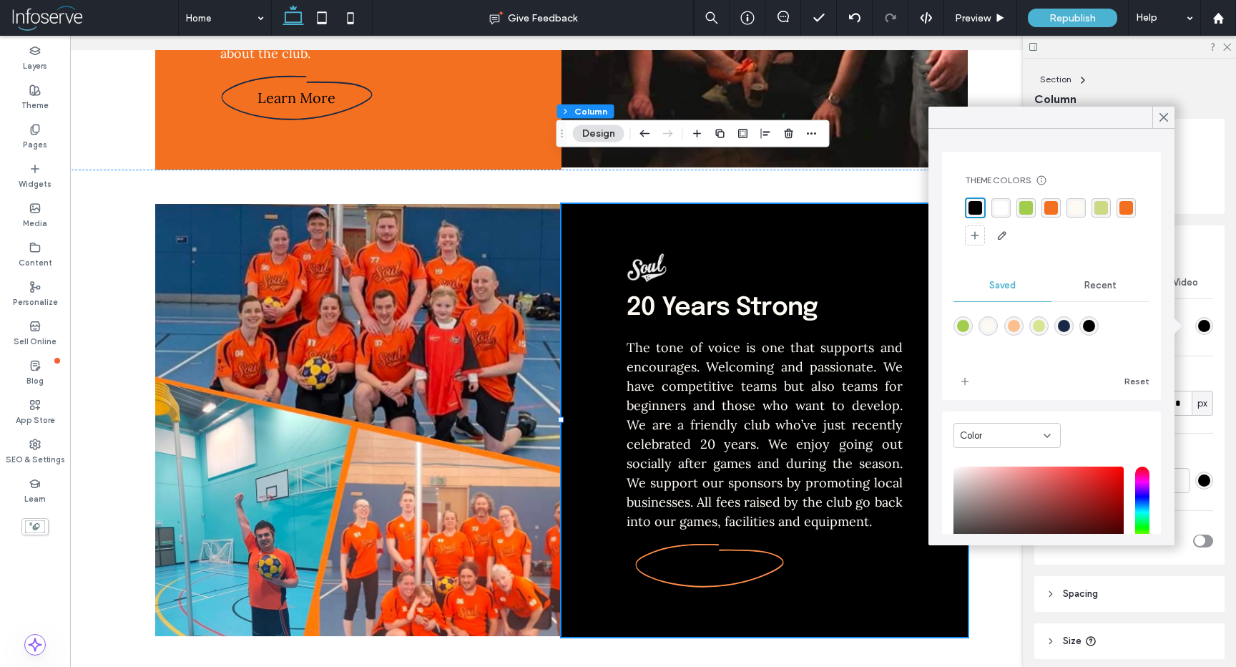
click at [1070, 326] on div "rgba(25,41,69,1)" at bounding box center [1064, 326] width 12 height 12
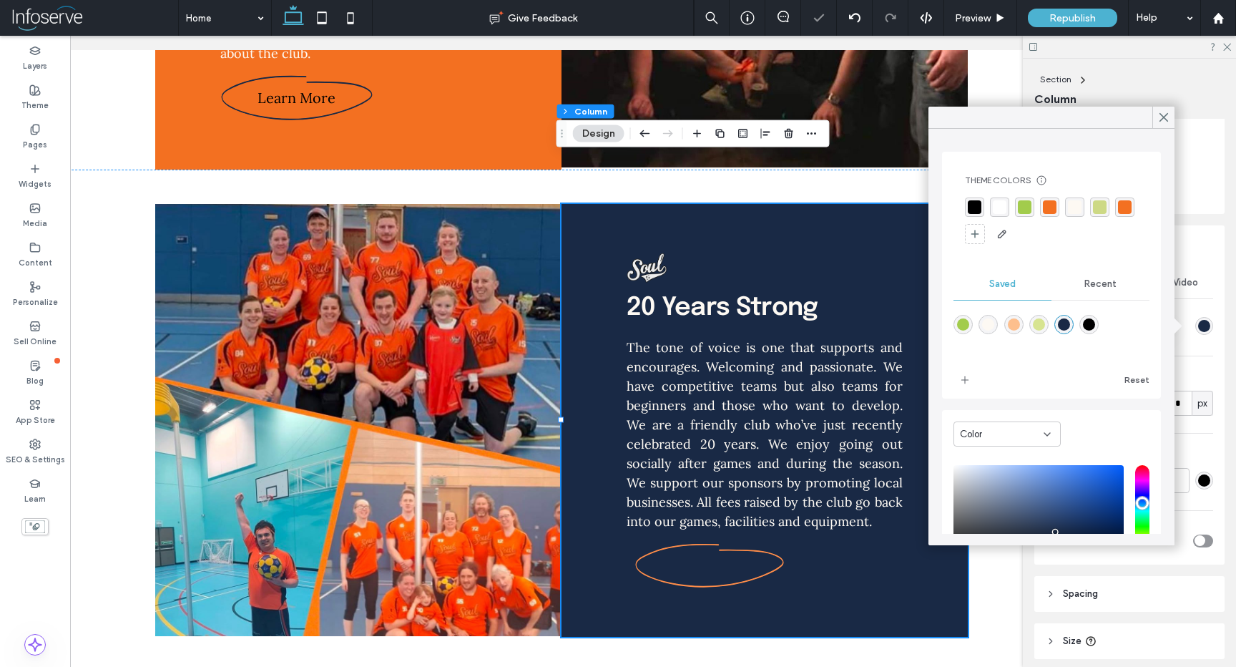
click at [1095, 326] on div "rgba(0,0,0,1)" at bounding box center [1089, 324] width 12 height 12
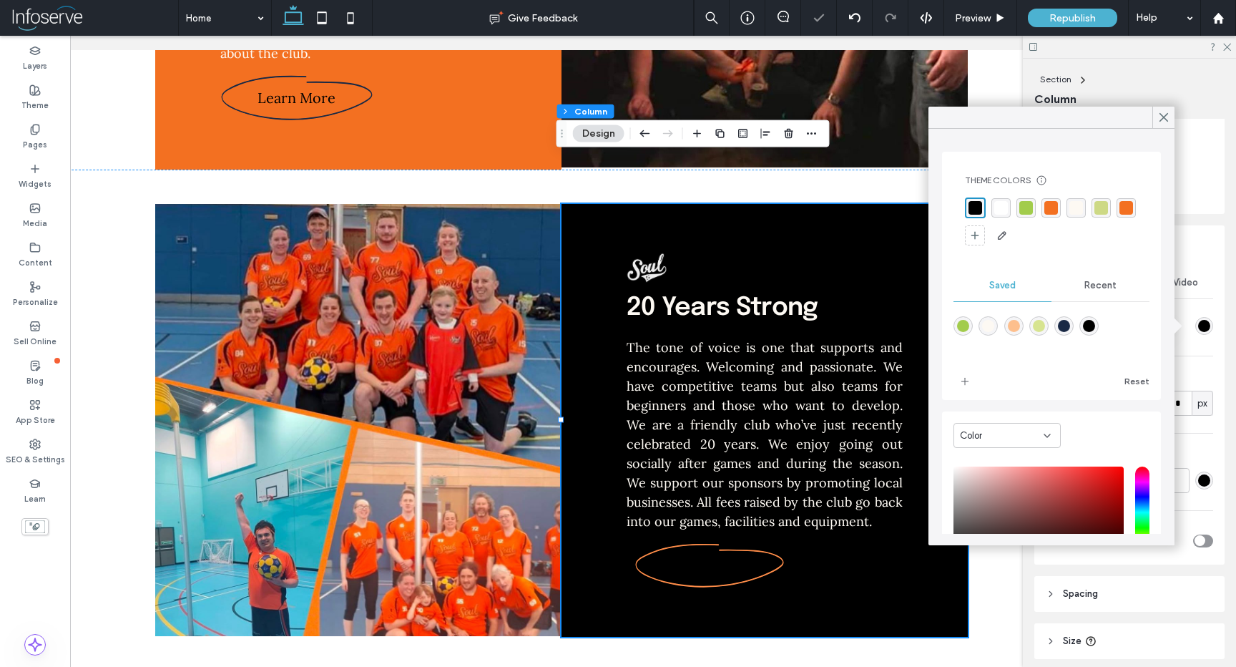
click at [1095, 326] on div "rgba(0,0,0,1)" at bounding box center [1089, 326] width 12 height 12
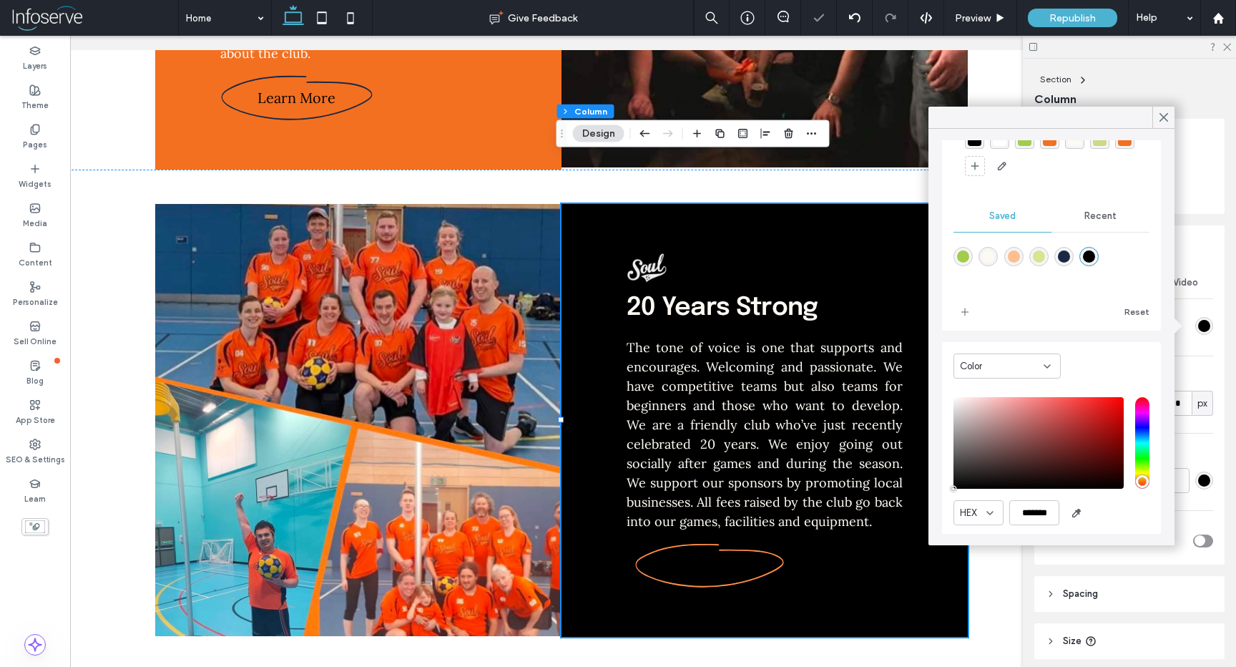
scroll to position [106, 0]
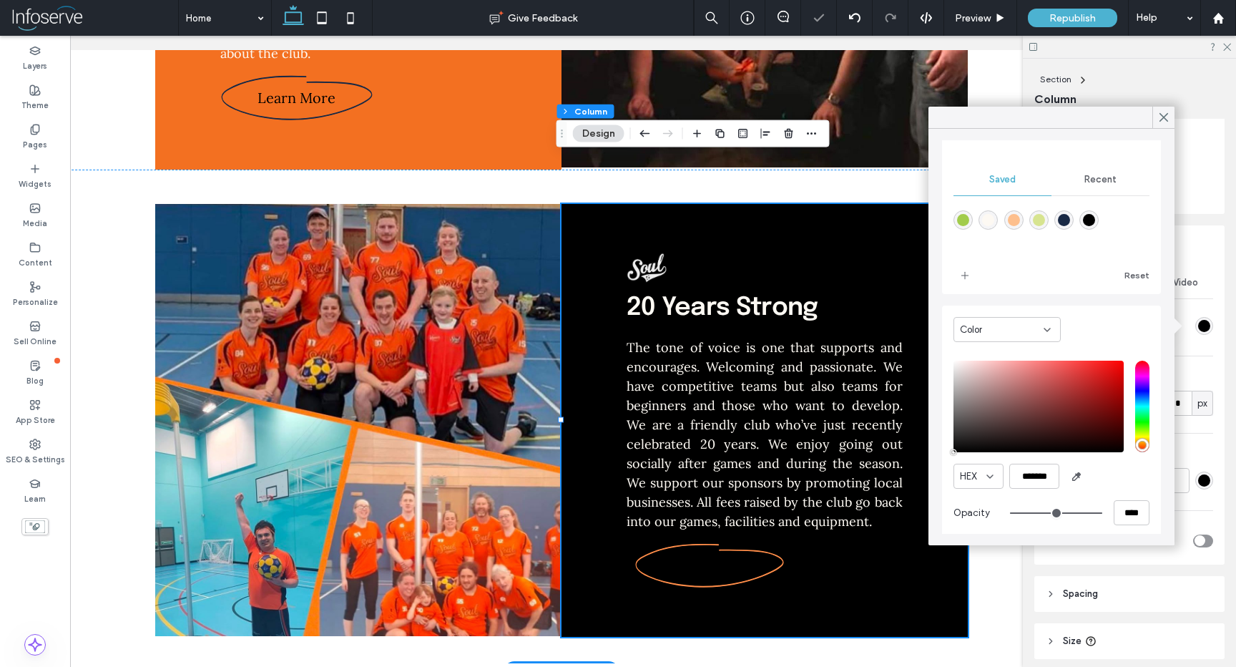
drag, startPoint x: 960, startPoint y: 474, endPoint x: 918, endPoint y: 464, distance: 43.4
type input "*******"
click at [1162, 114] on icon at bounding box center [1164, 117] width 13 height 13
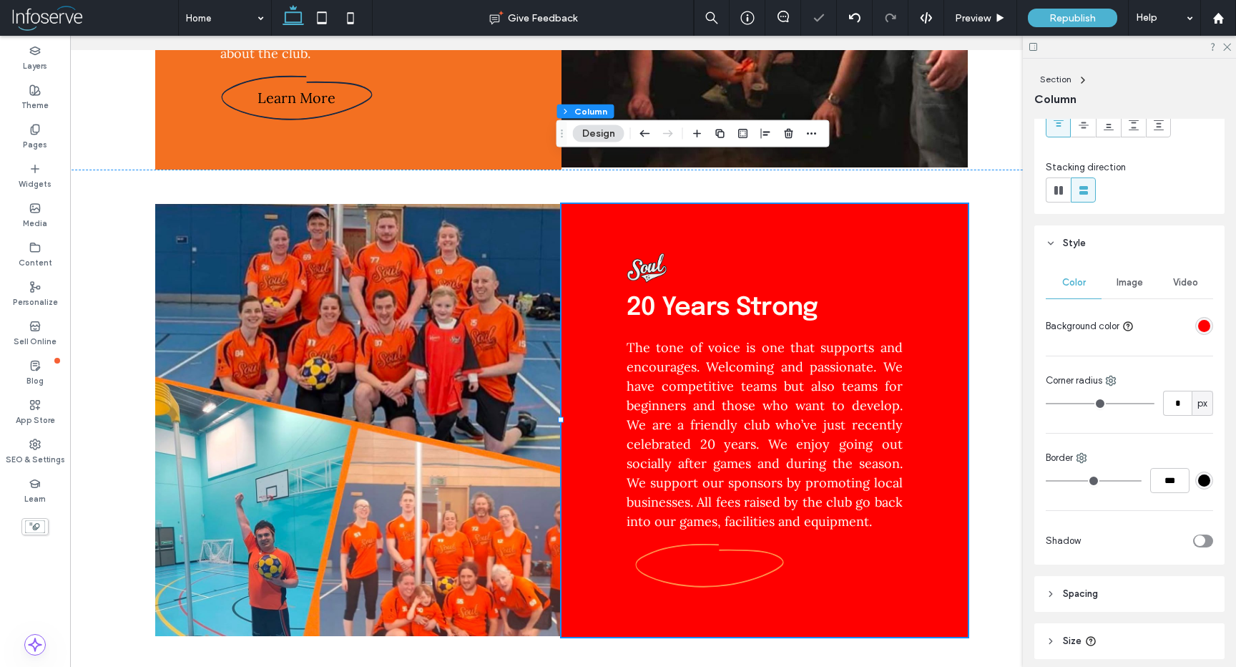
click at [1199, 325] on div "rgba(255, 0, 0, 1)" at bounding box center [1205, 326] width 12 height 12
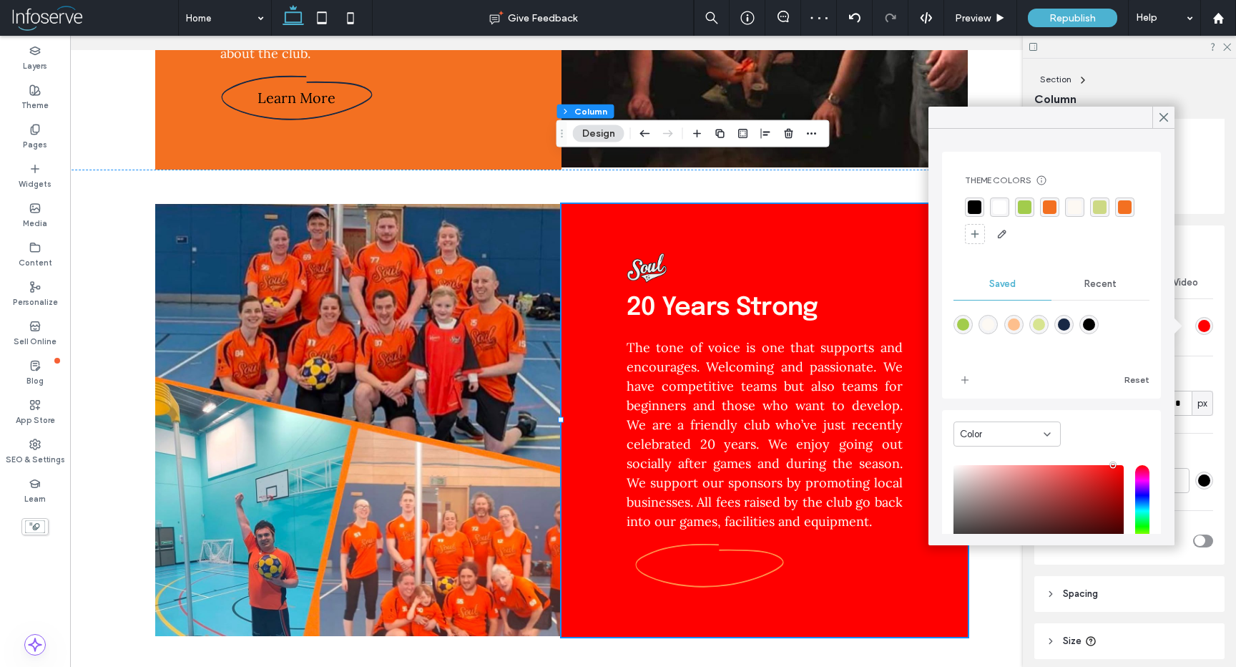
click at [1099, 331] on div "rgba(0,0,0,1)" at bounding box center [1089, 324] width 19 height 19
type input "*******"
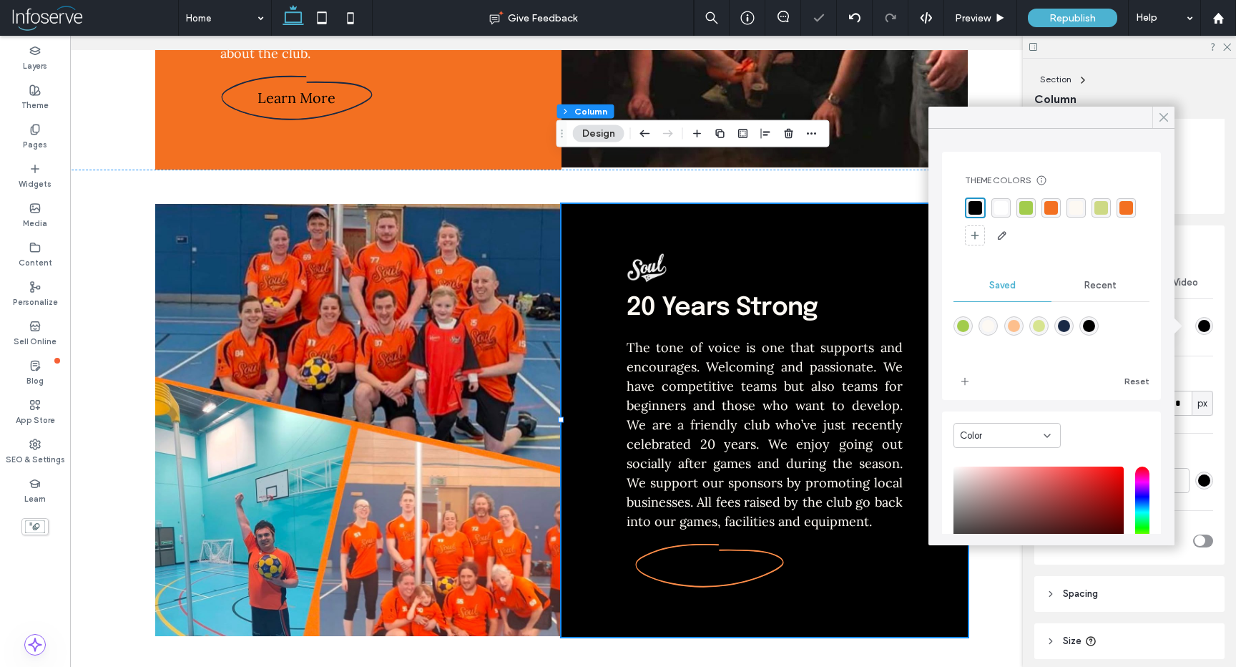
click at [1162, 118] on use at bounding box center [1164, 118] width 7 height 8
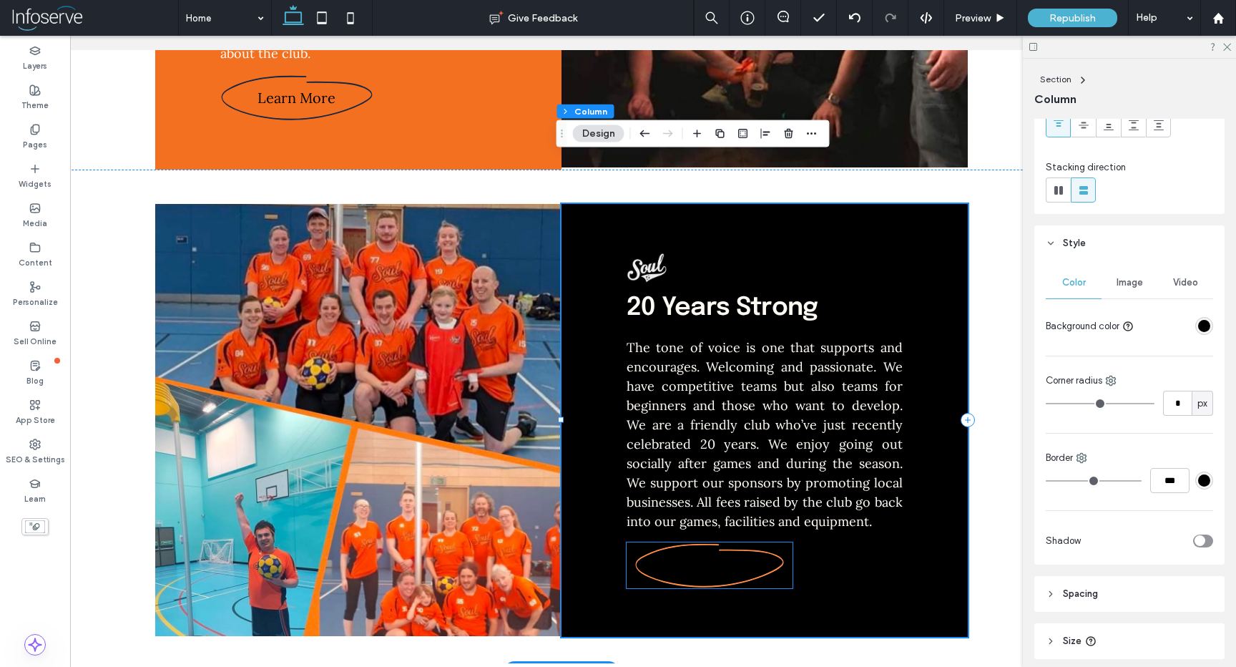
click at [703, 542] on link at bounding box center [710, 565] width 166 height 46
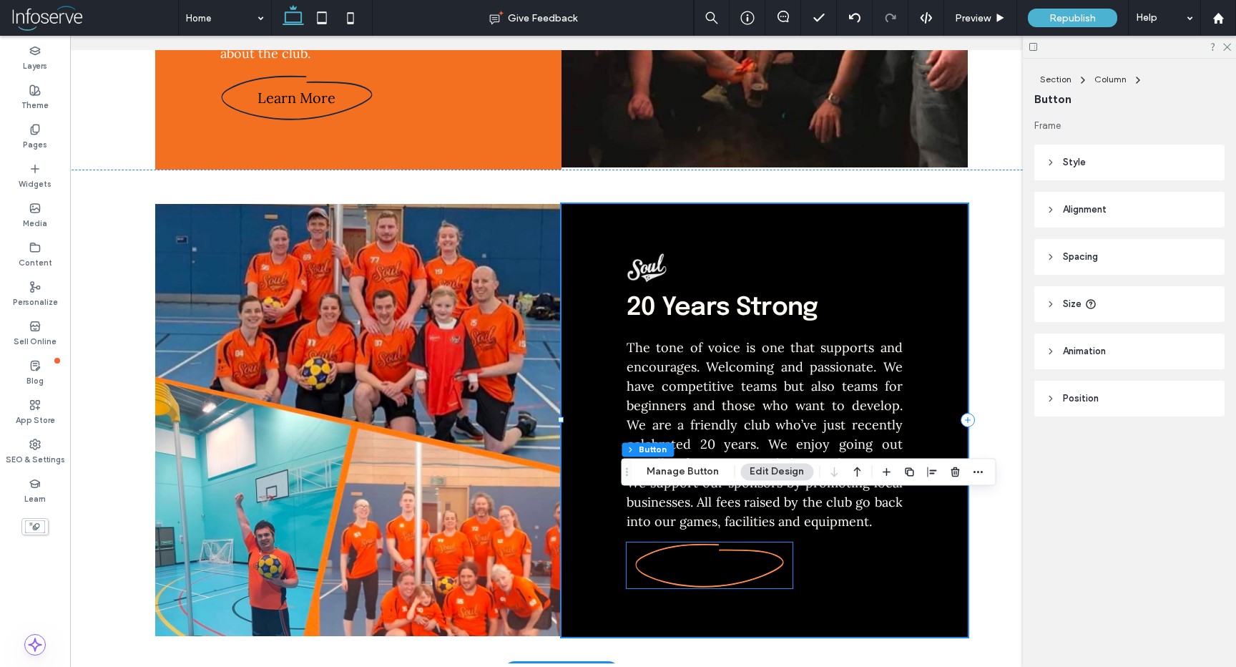
click at [703, 542] on link at bounding box center [710, 565] width 166 height 46
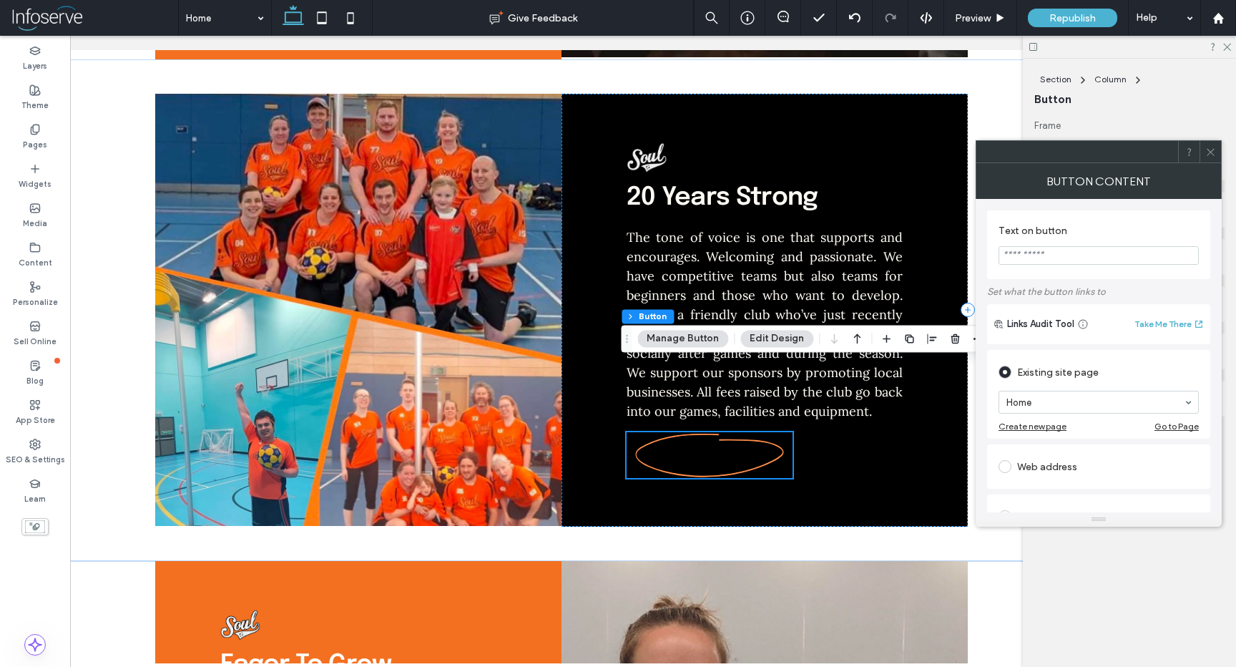
scroll to position [1194, 0]
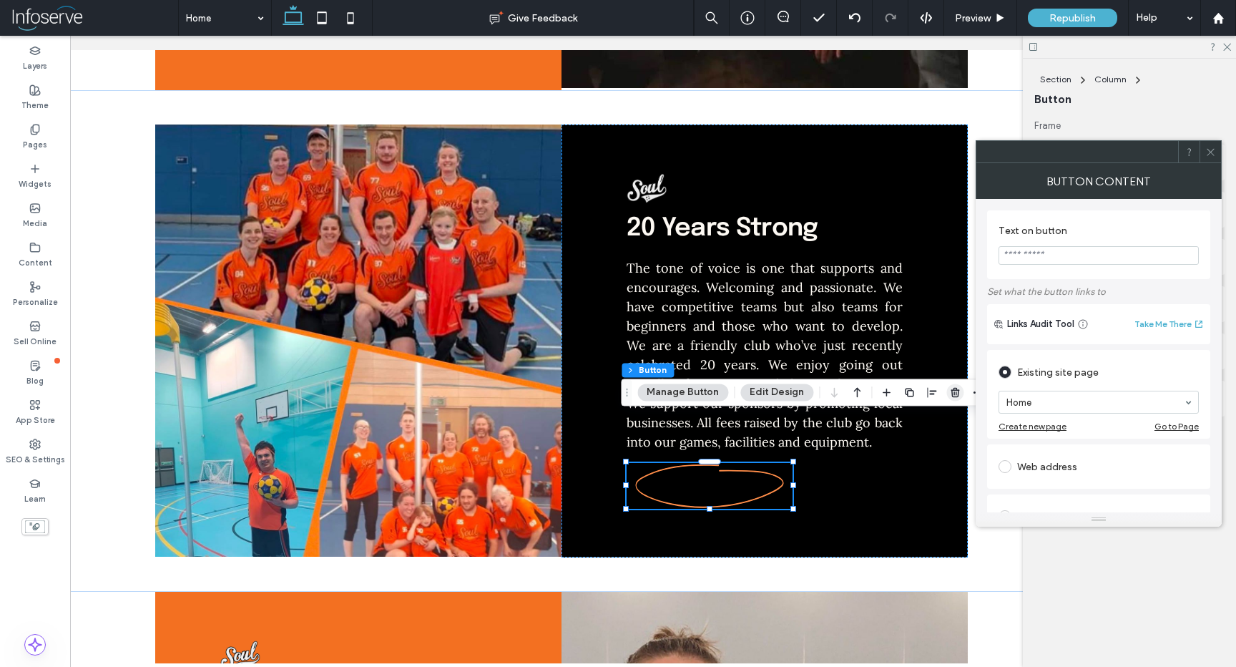
click at [956, 388] on icon "button" at bounding box center [955, 391] width 11 height 11
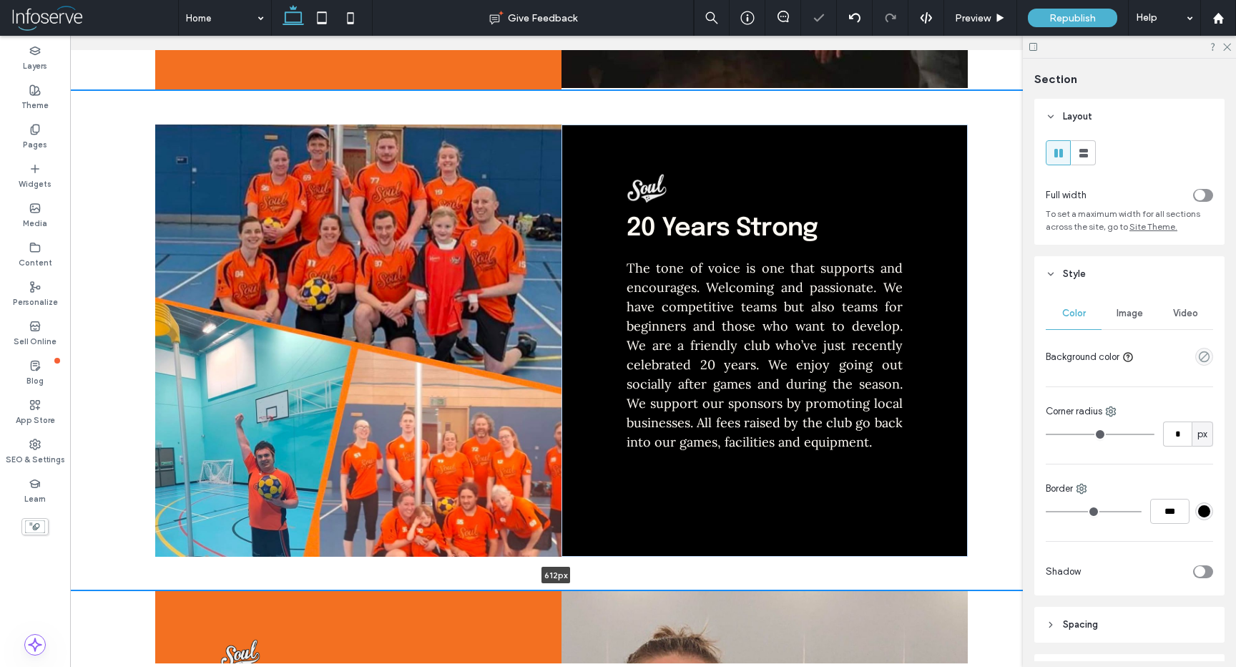
drag, startPoint x: 632, startPoint y: 542, endPoint x: 648, endPoint y: 457, distance: 85.9
click at [648, 457] on div "20 Years Strong The tone of voice is one that supports and encourages. Welcomin…" at bounding box center [562, 340] width 1138 height 500
type input "***"
click at [648, 457] on div "20 Years Strong The tone of voice is one that supports and encourages. Welcomin…" at bounding box center [765, 341] width 406 height 432
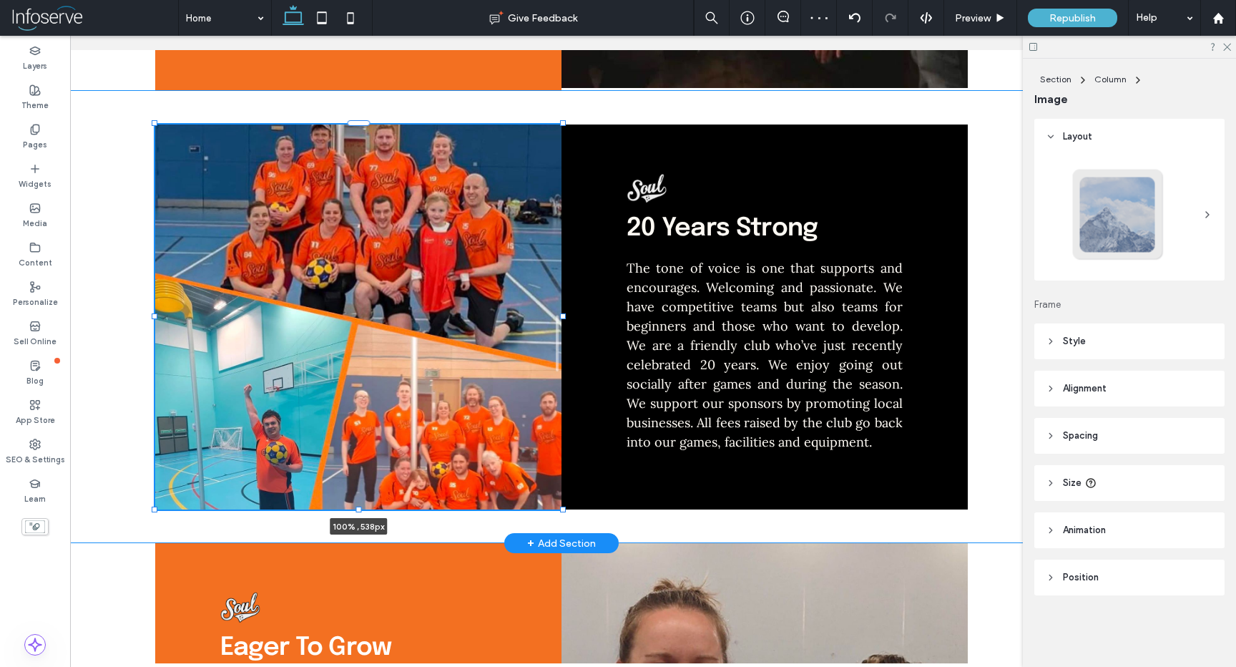
drag, startPoint x: 353, startPoint y: 510, endPoint x: 358, endPoint y: 486, distance: 24.8
click at [358, 486] on div "20 Years Strong The tone of voice is one that supports and encourages. Welcomin…" at bounding box center [561, 316] width 859 height 453
type input "***"
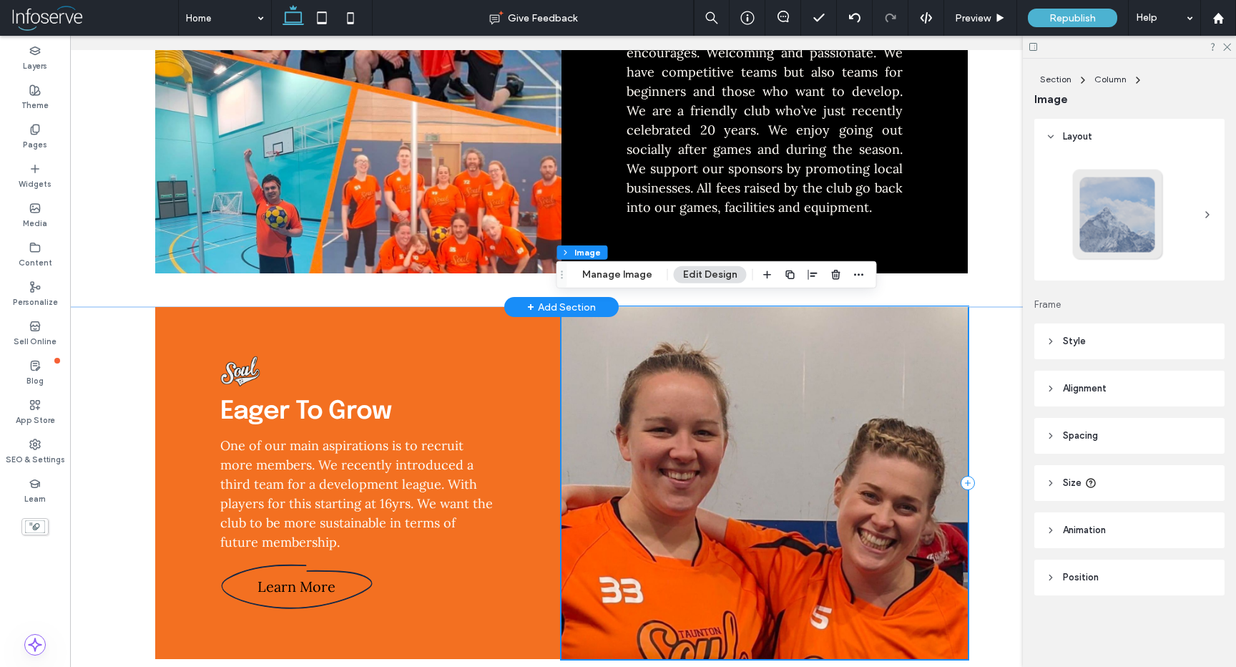
scroll to position [1463, 0]
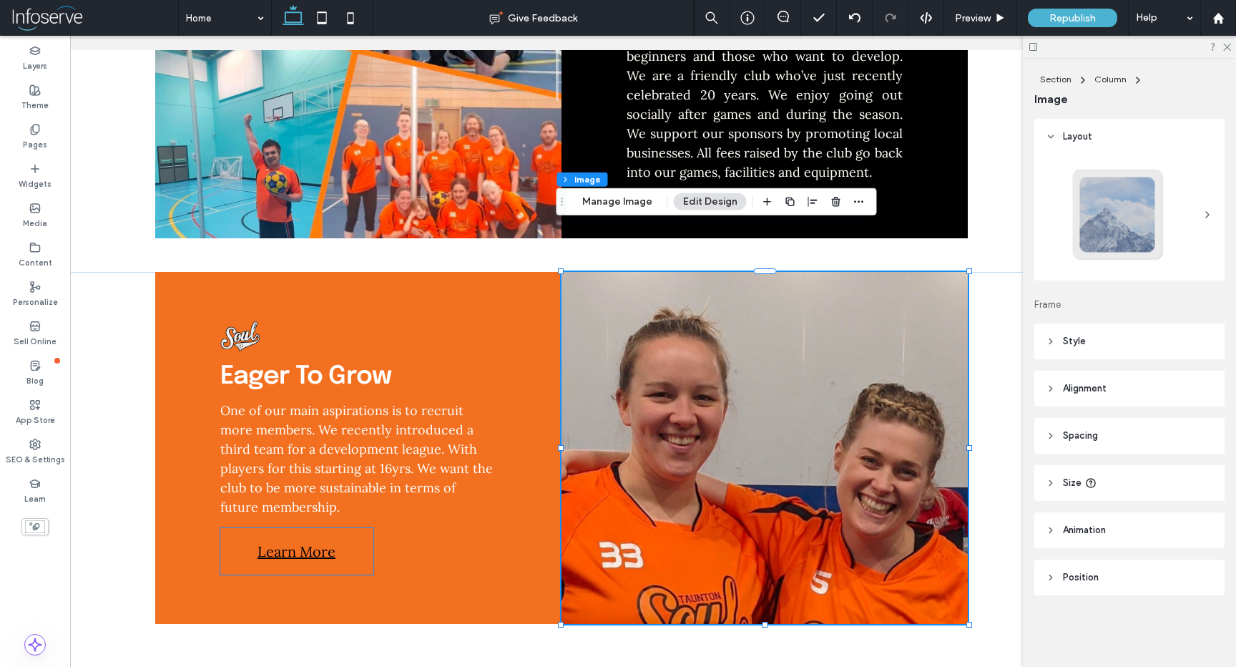
click at [301, 535] on span "Learn More" at bounding box center [297, 551] width 78 height 32
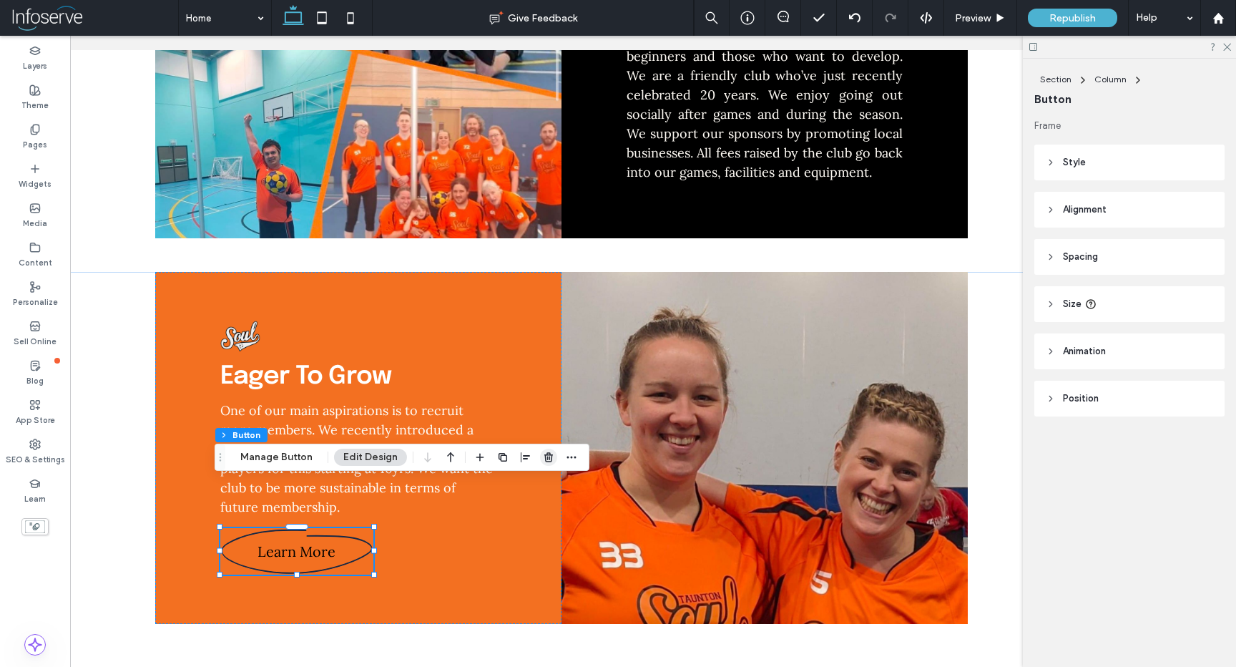
click at [546, 463] on span "button" at bounding box center [548, 457] width 17 height 17
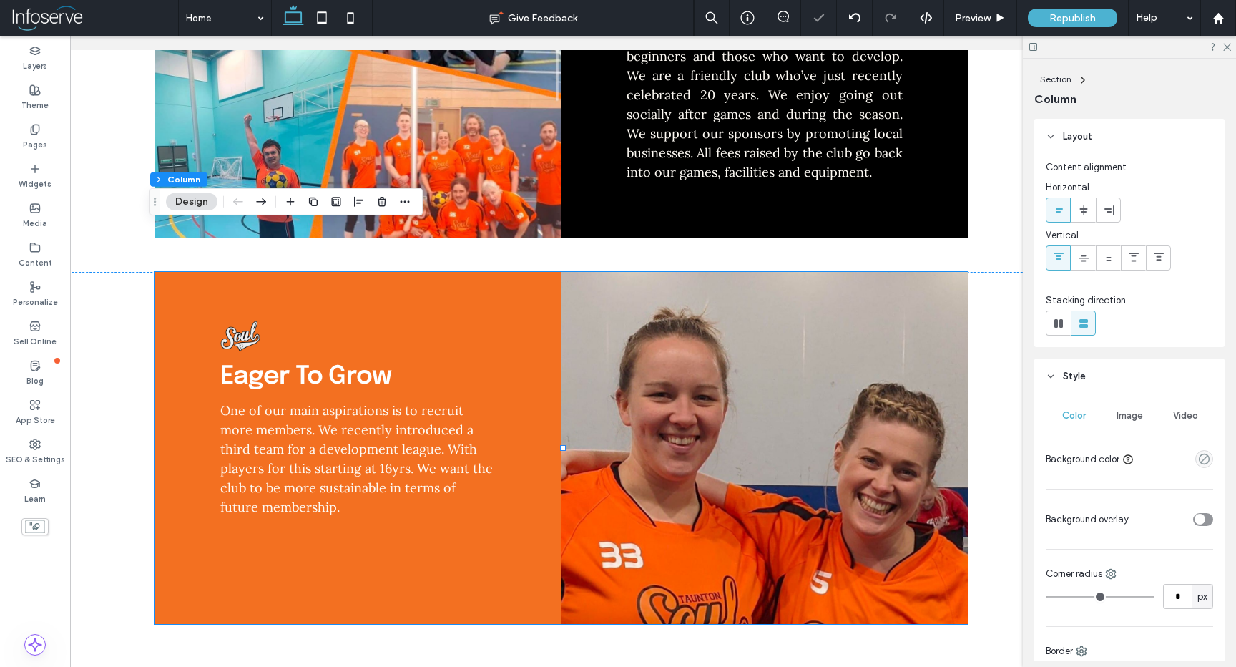
click at [710, 560] on img at bounding box center [765, 448] width 406 height 352
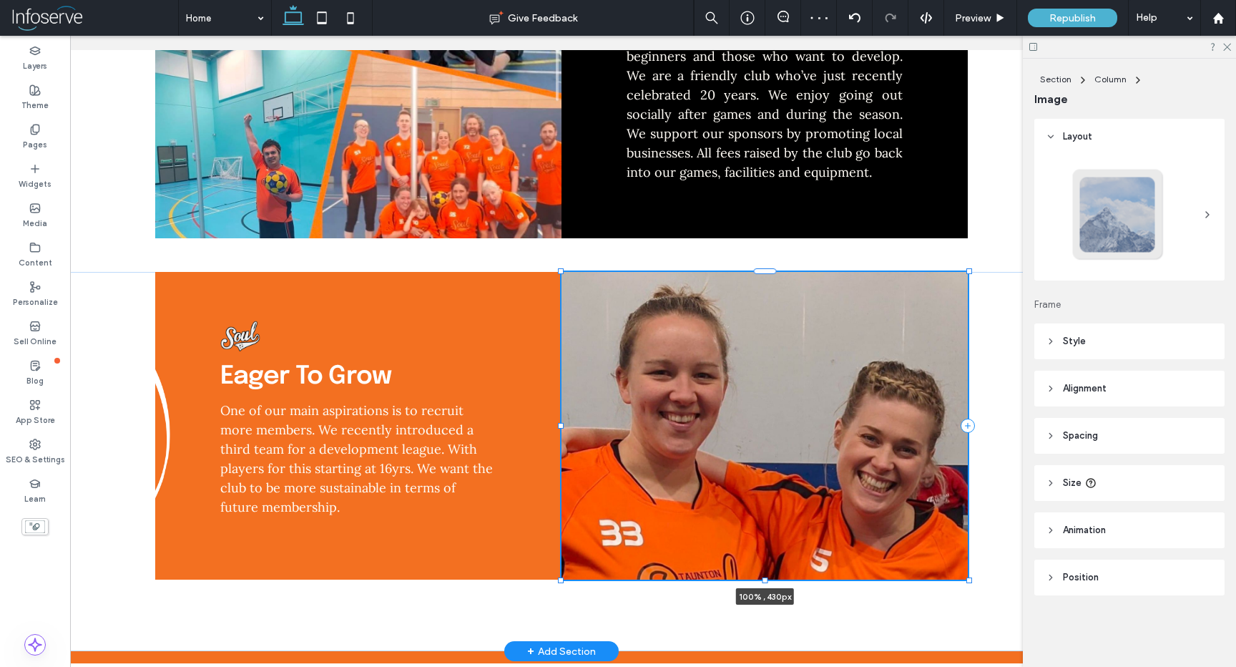
drag, startPoint x: 759, startPoint y: 580, endPoint x: 760, endPoint y: 557, distance: 22.9
click at [760, 557] on div "Eager To Grow One of our main aspirations is to recruit more members. We recent…" at bounding box center [561, 461] width 859 height 379
type input "***"
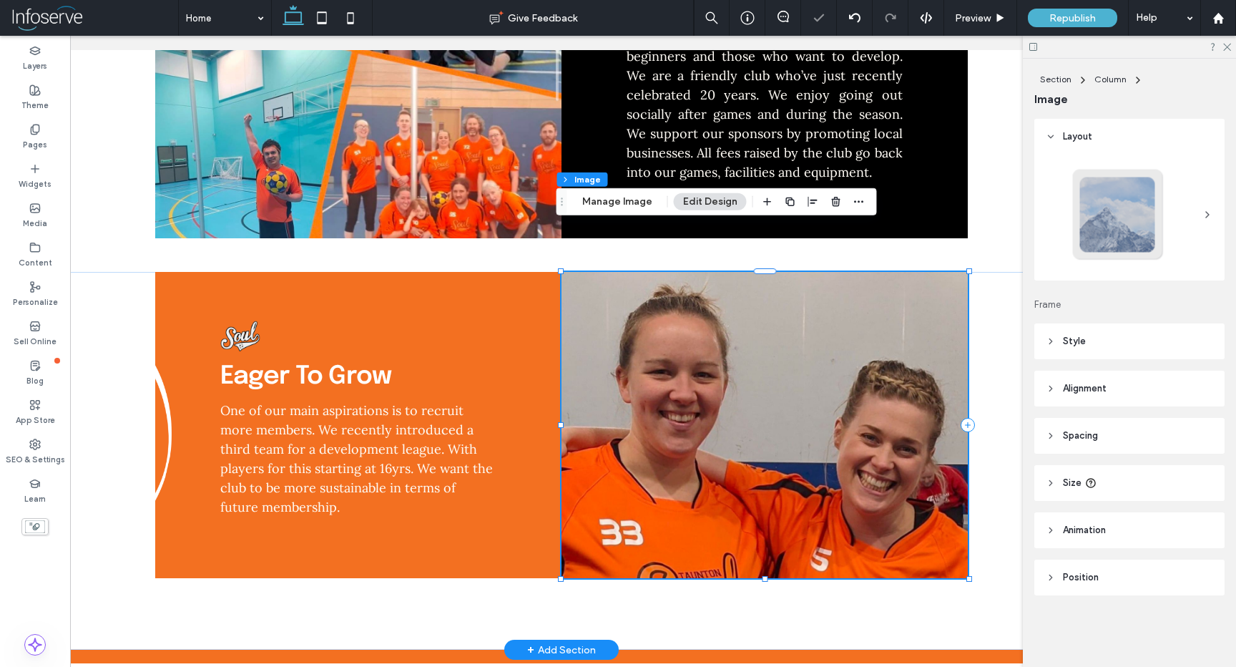
click at [381, 539] on div "Eager To Grow One of our main aspirations is to recruit more members. We recent…" at bounding box center [561, 461] width 859 height 378
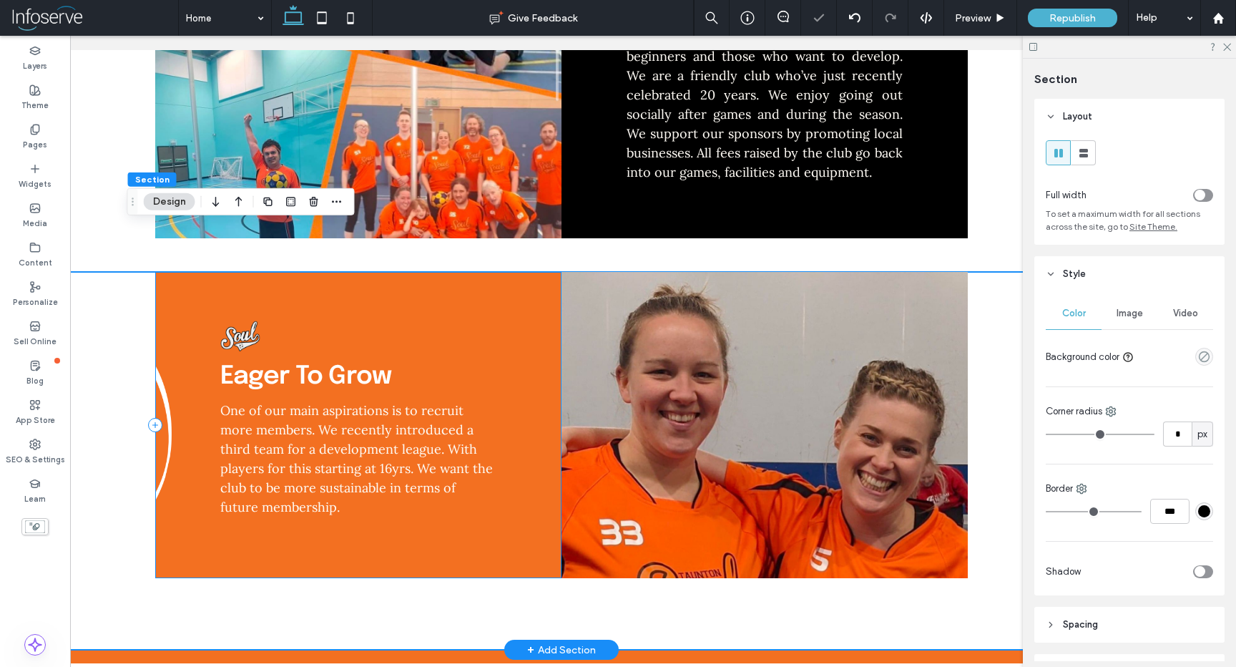
click at [397, 520] on div "Eager To Grow One of our main aspirations is to recruit more members. We recent…" at bounding box center [358, 425] width 406 height 306
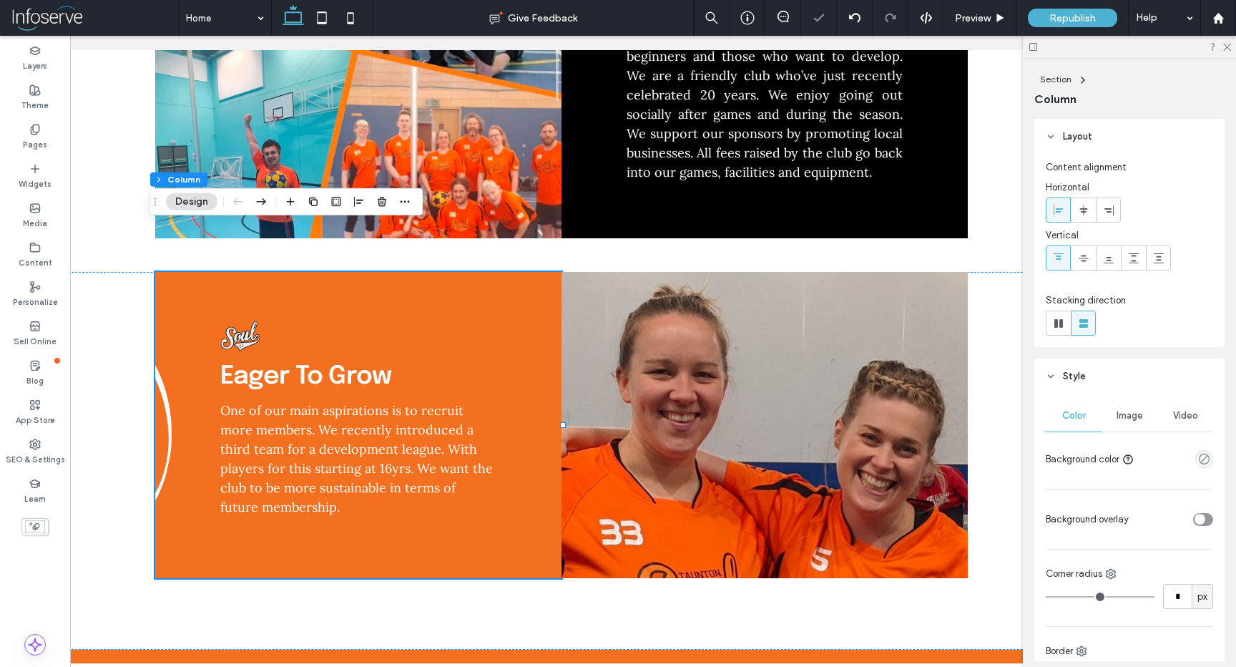
click at [1136, 411] on span "Image" at bounding box center [1130, 415] width 26 height 11
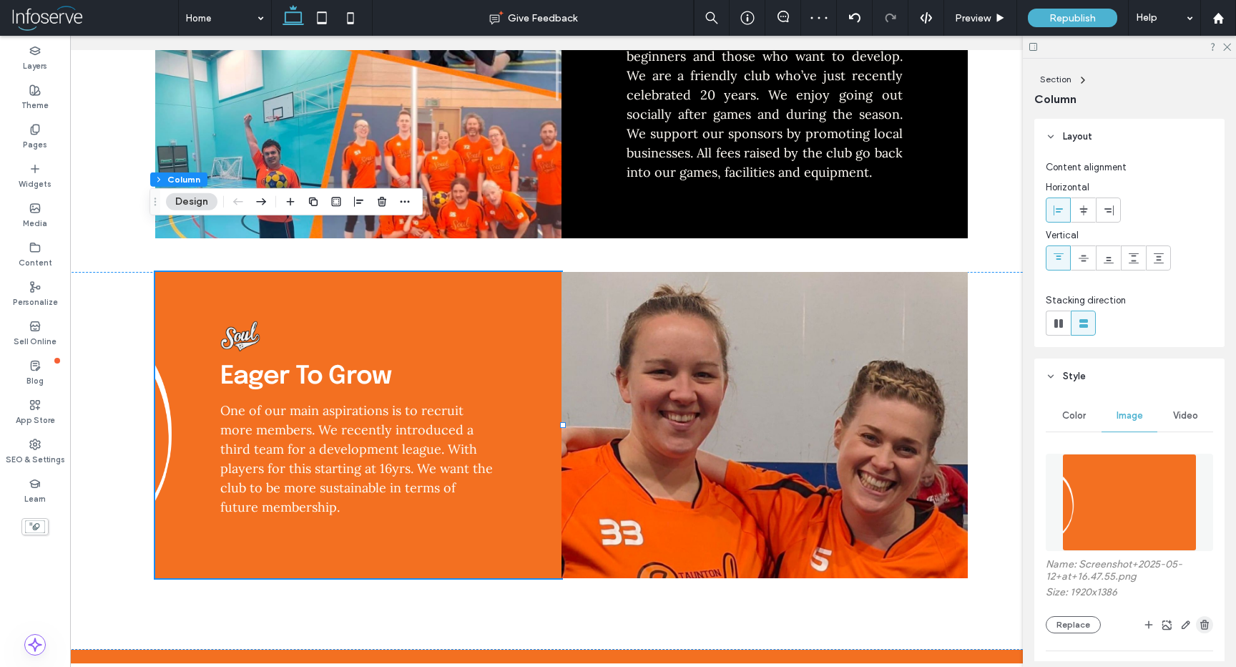
click at [1199, 630] on span "button" at bounding box center [1204, 624] width 17 height 17
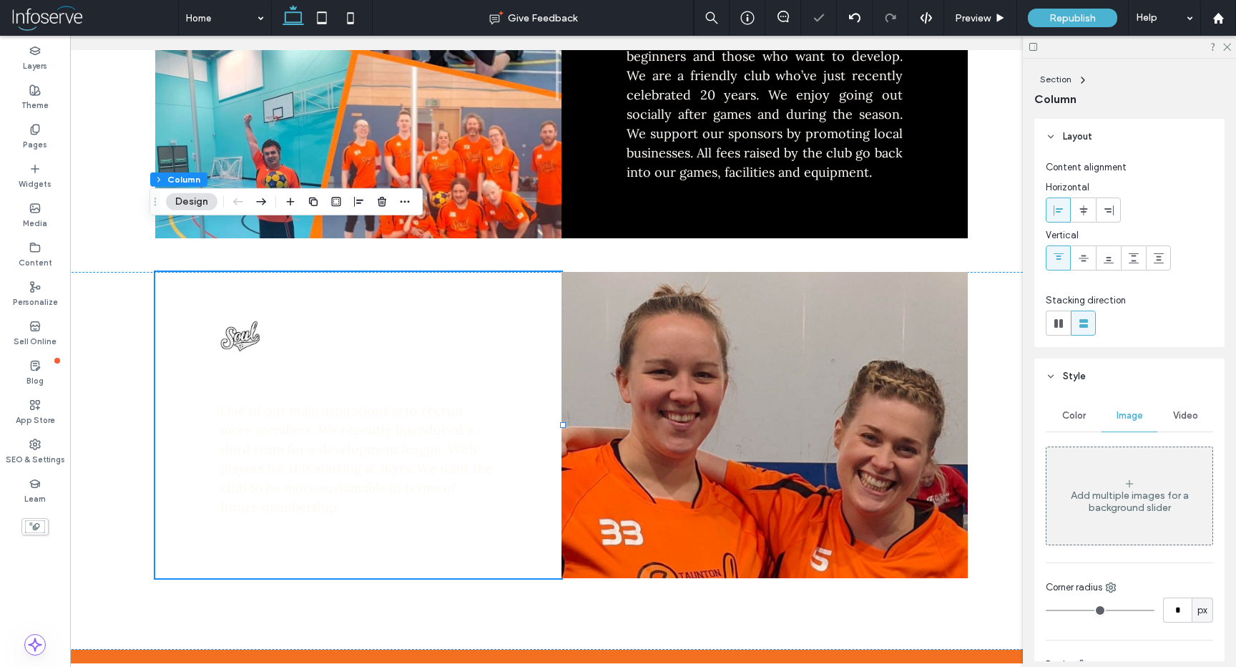
click at [1065, 408] on div "Color" at bounding box center [1074, 415] width 56 height 31
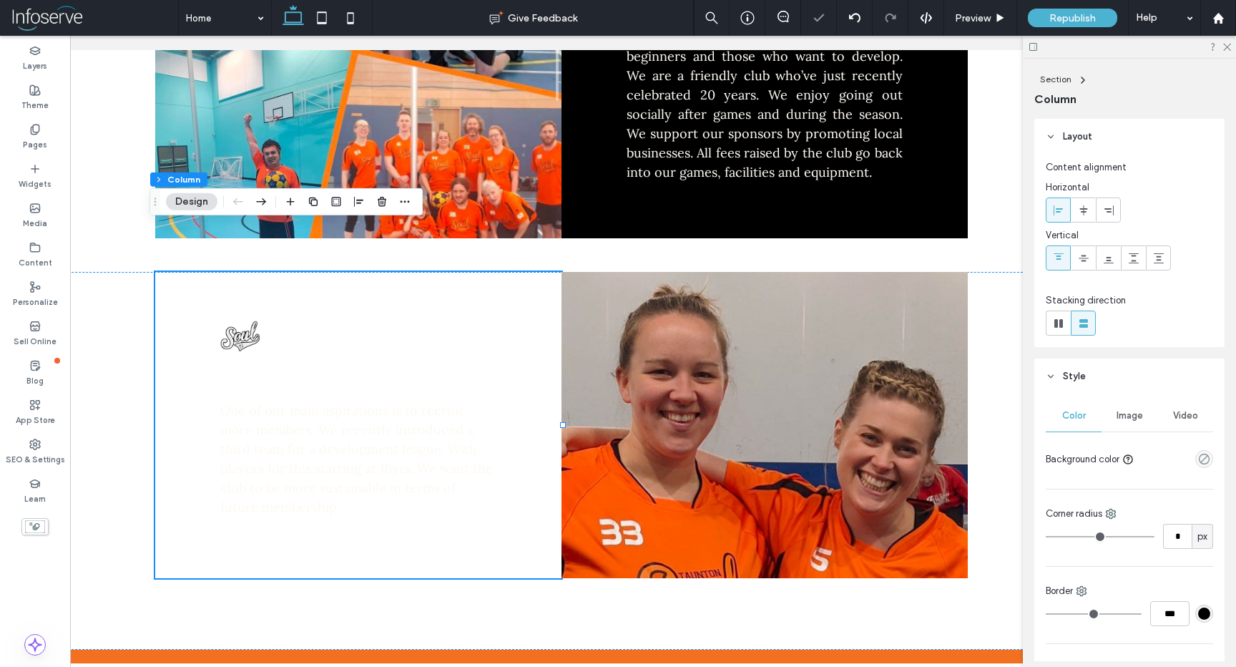
click at [1195, 469] on div at bounding box center [1177, 458] width 74 height 25
click at [1196, 465] on div "empty color" at bounding box center [1205, 459] width 18 height 18
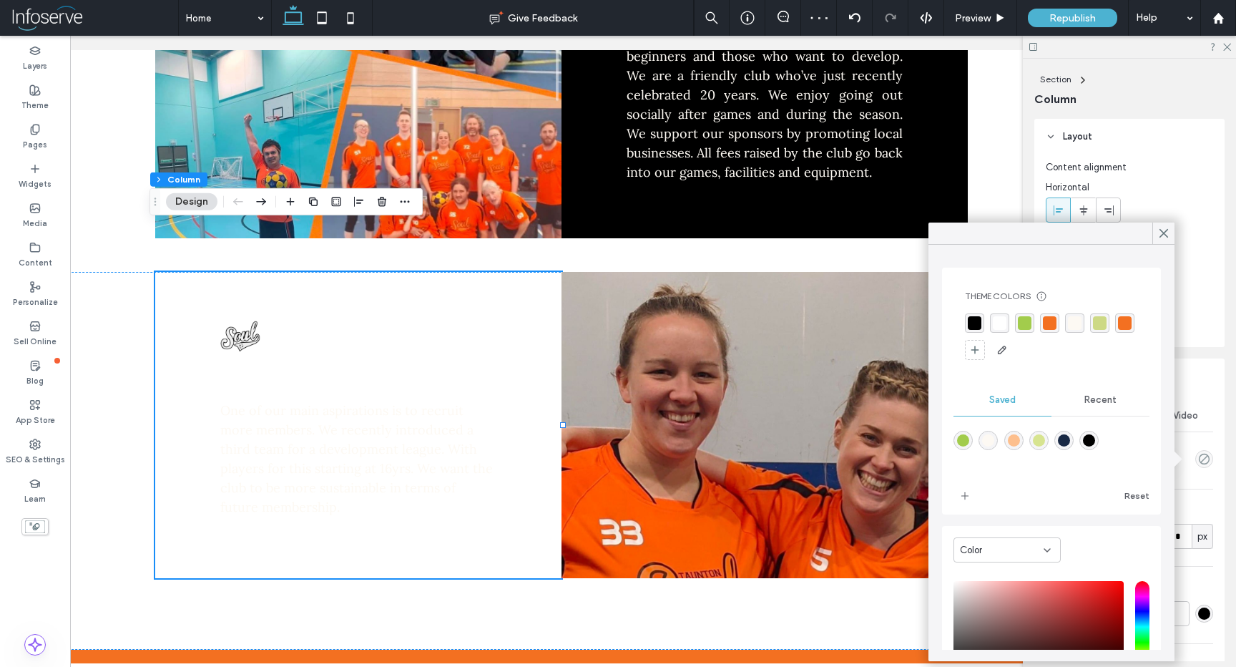
click at [1118, 330] on div "rgba(243, 112, 33, 1)" at bounding box center [1125, 323] width 14 height 14
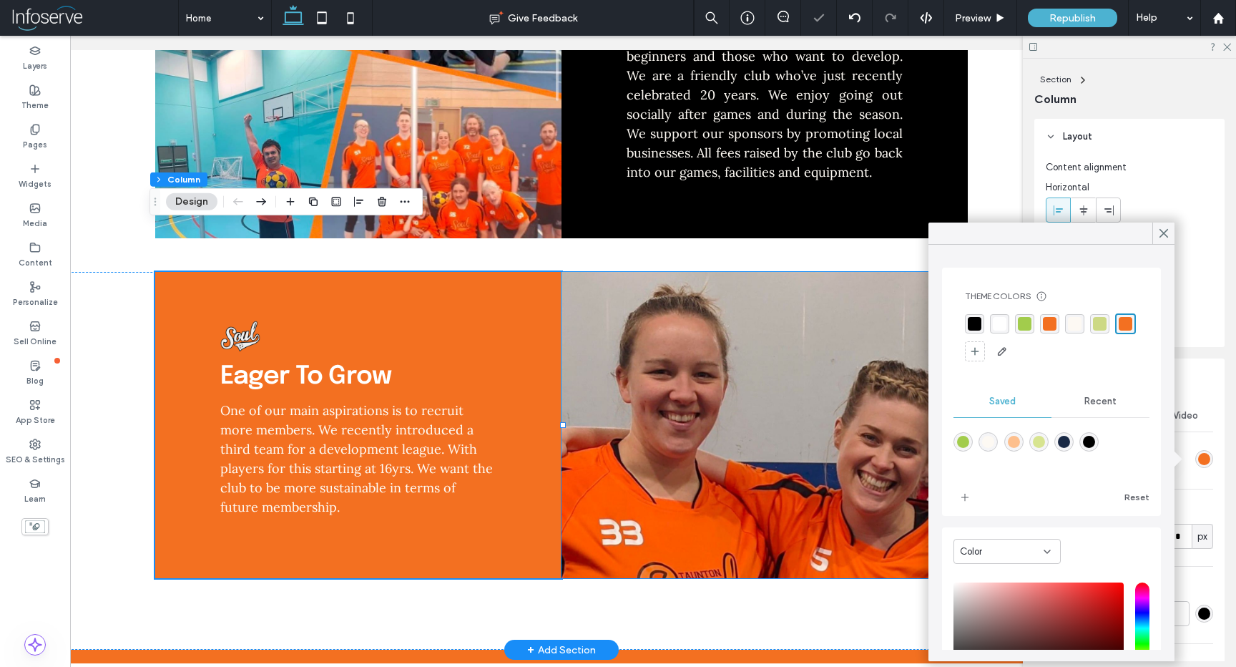
click at [647, 446] on img at bounding box center [765, 425] width 406 height 306
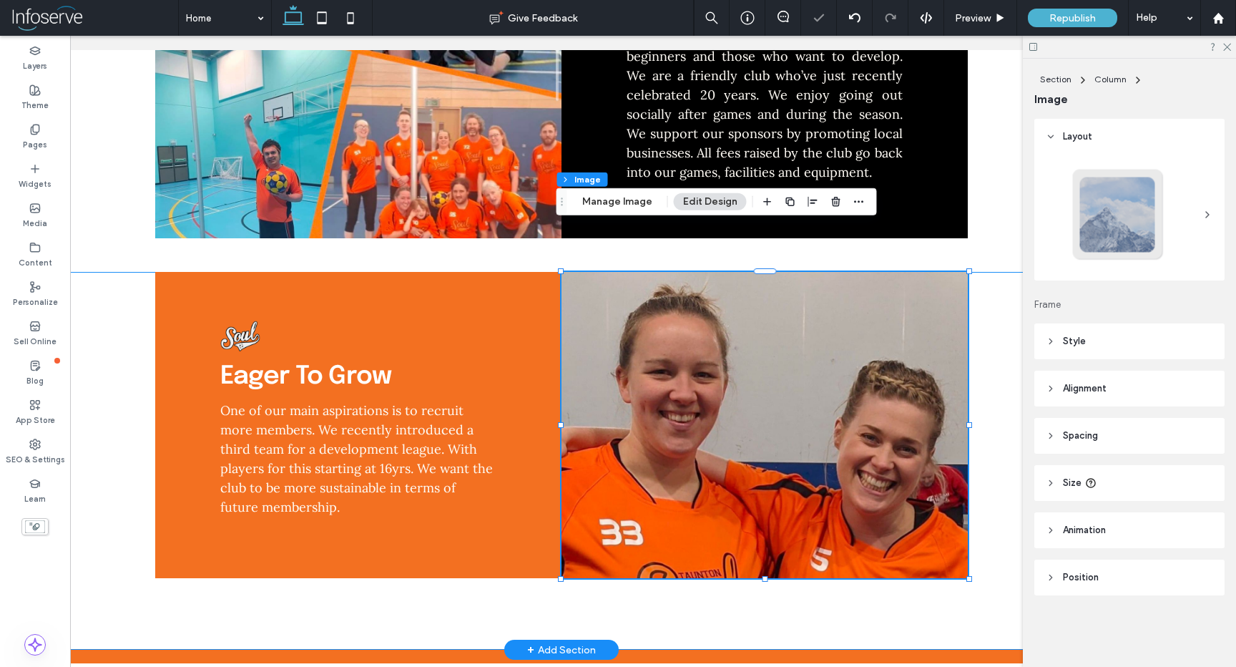
click at [631, 555] on div "Eager To Grow One of our main aspirations is to recruit more members. We recent…" at bounding box center [561, 461] width 859 height 378
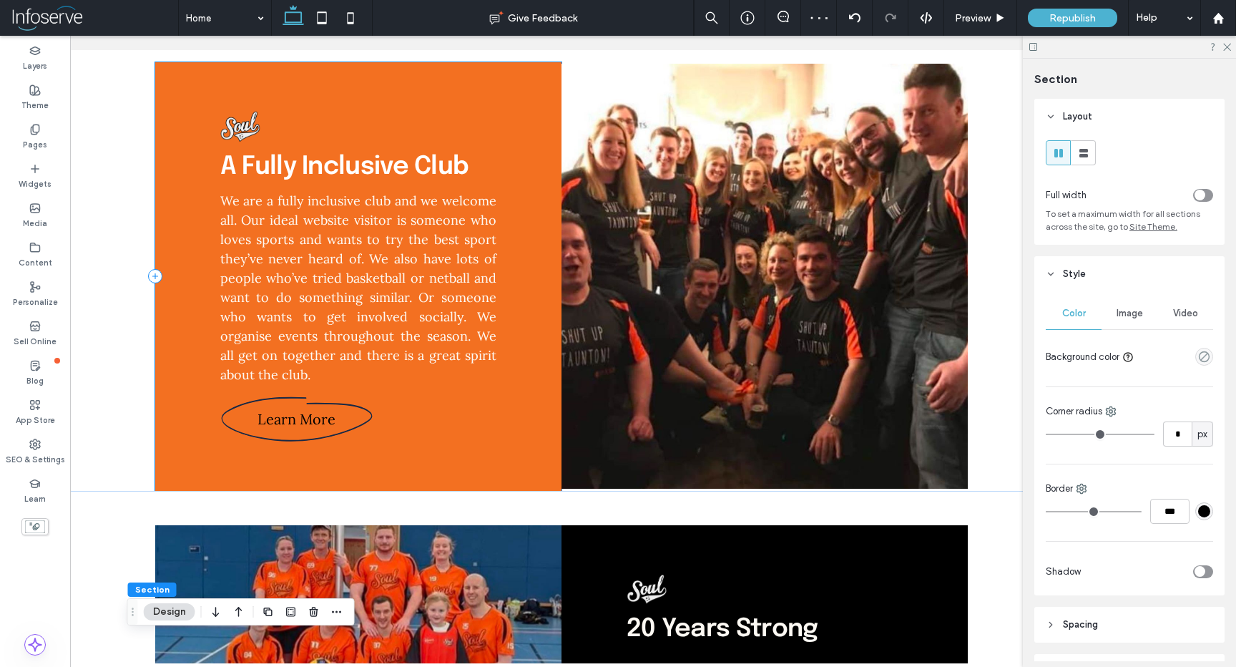
scroll to position [789, 0]
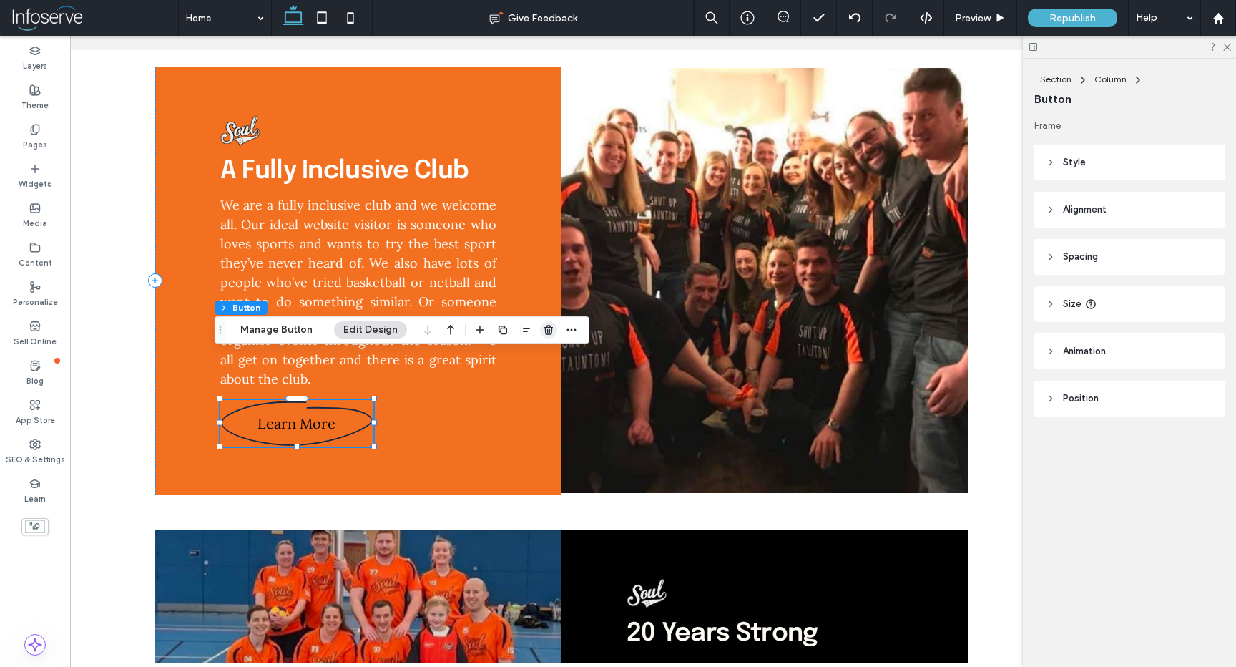
click at [548, 326] on icon "button" at bounding box center [548, 329] width 11 height 11
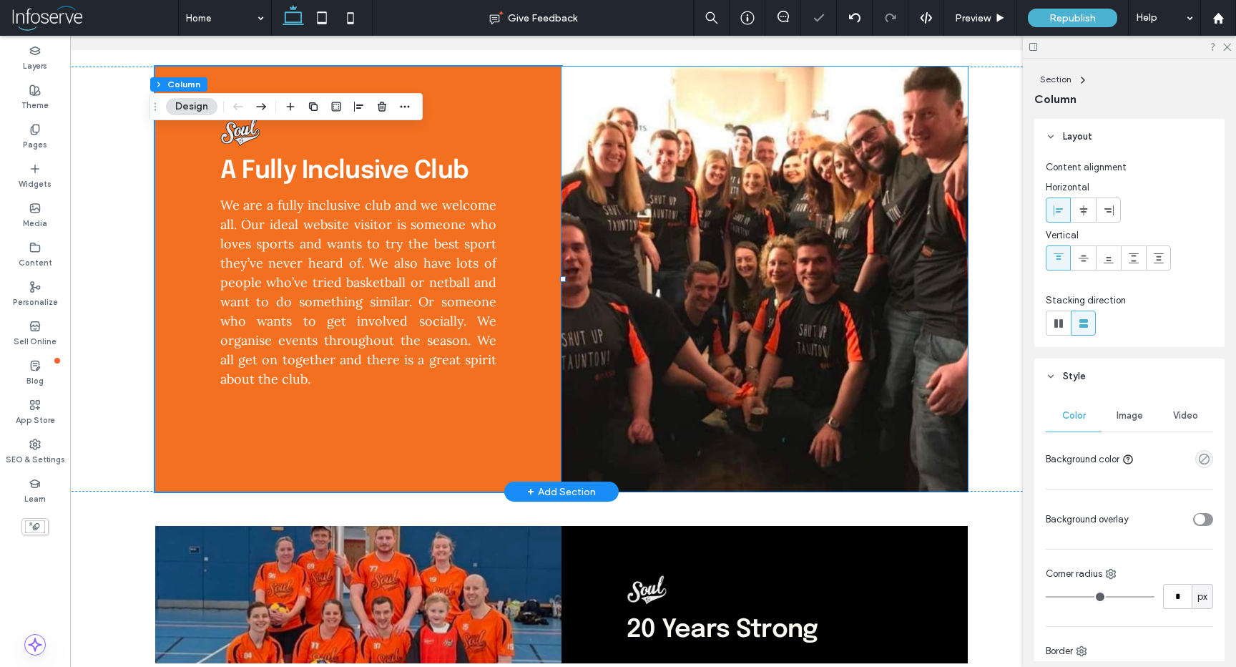
click at [675, 353] on img at bounding box center [765, 279] width 406 height 425
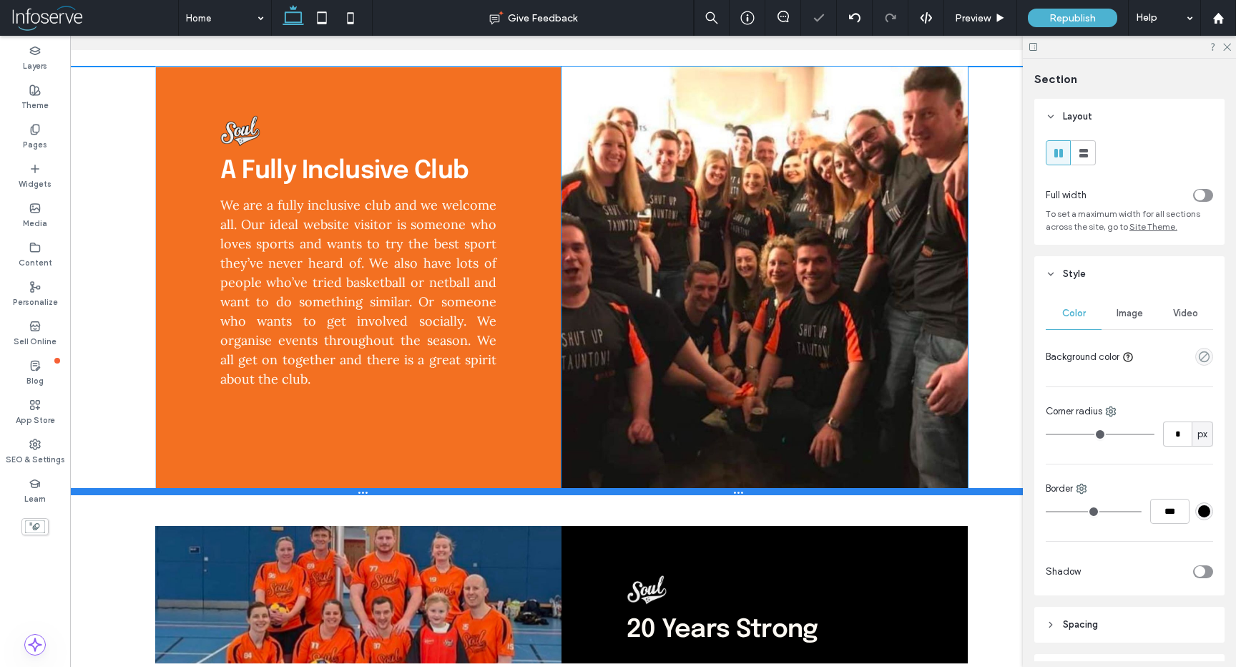
click at [759, 488] on div at bounding box center [556, 491] width 1127 height 7
type input "***"
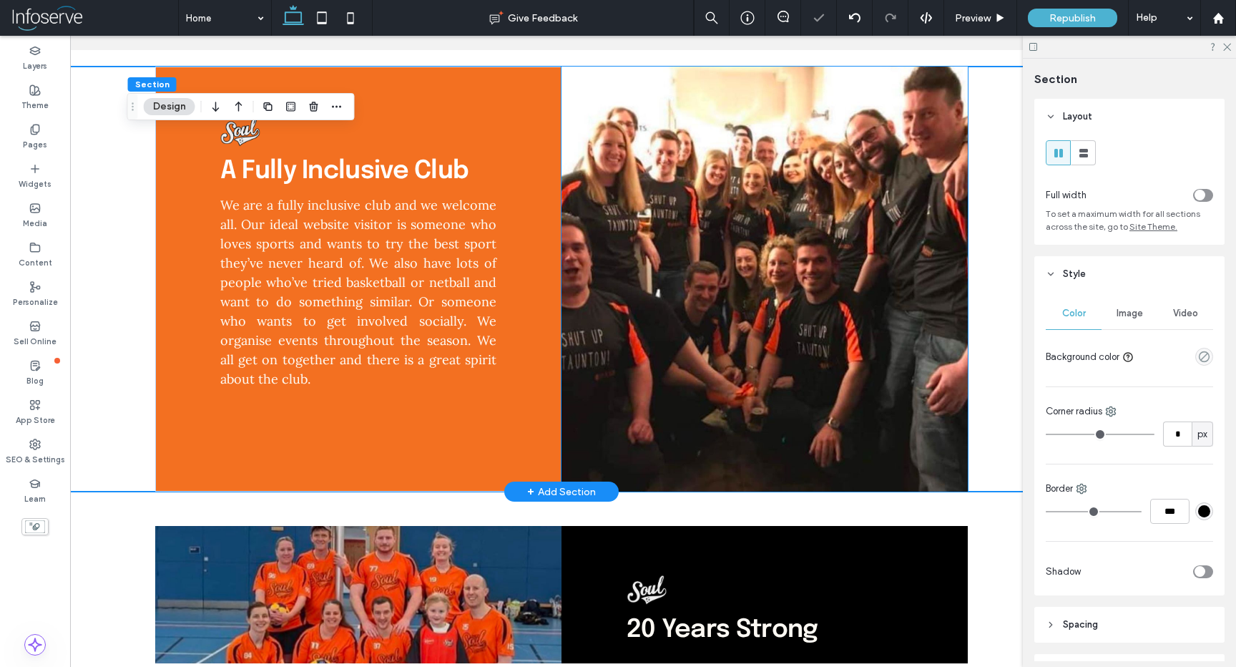
click at [761, 434] on img at bounding box center [765, 279] width 406 height 425
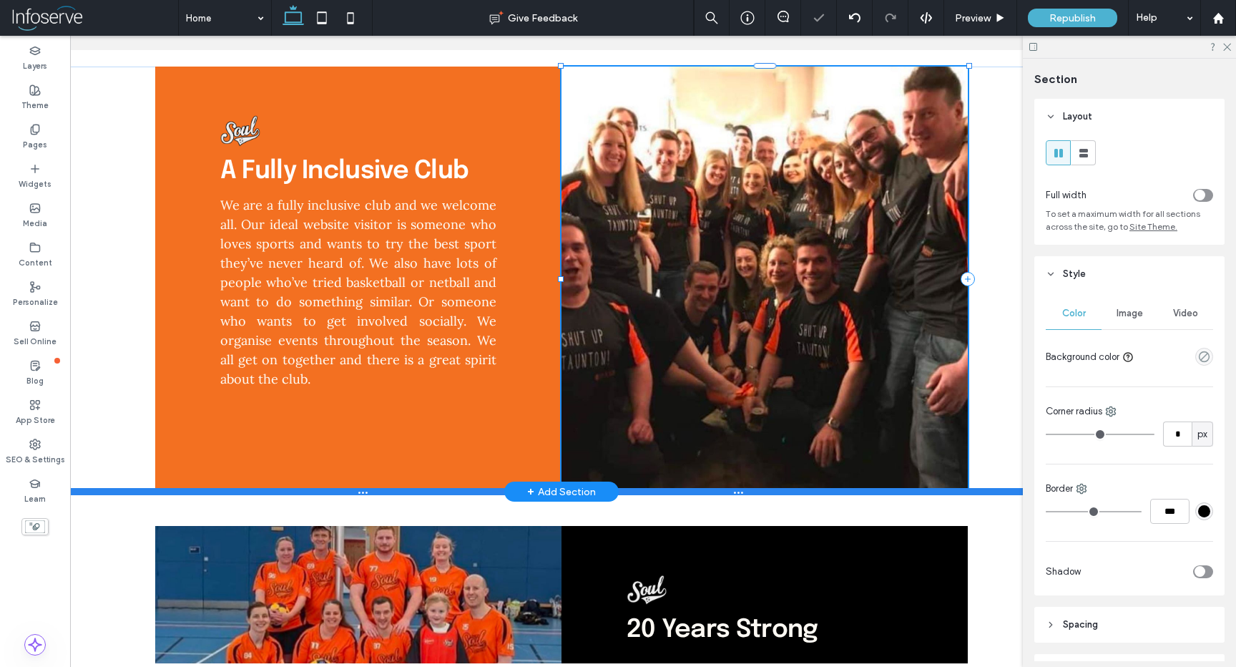
click at [760, 488] on div at bounding box center [556, 491] width 1127 height 7
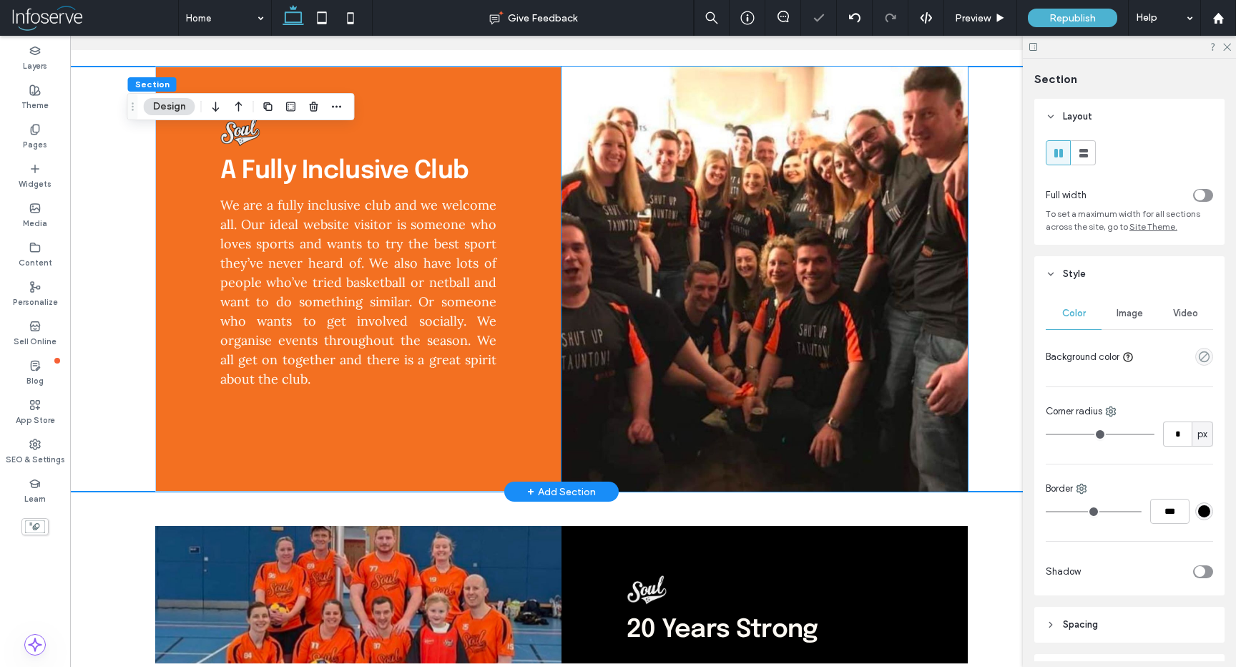
click at [776, 415] on img at bounding box center [765, 279] width 406 height 425
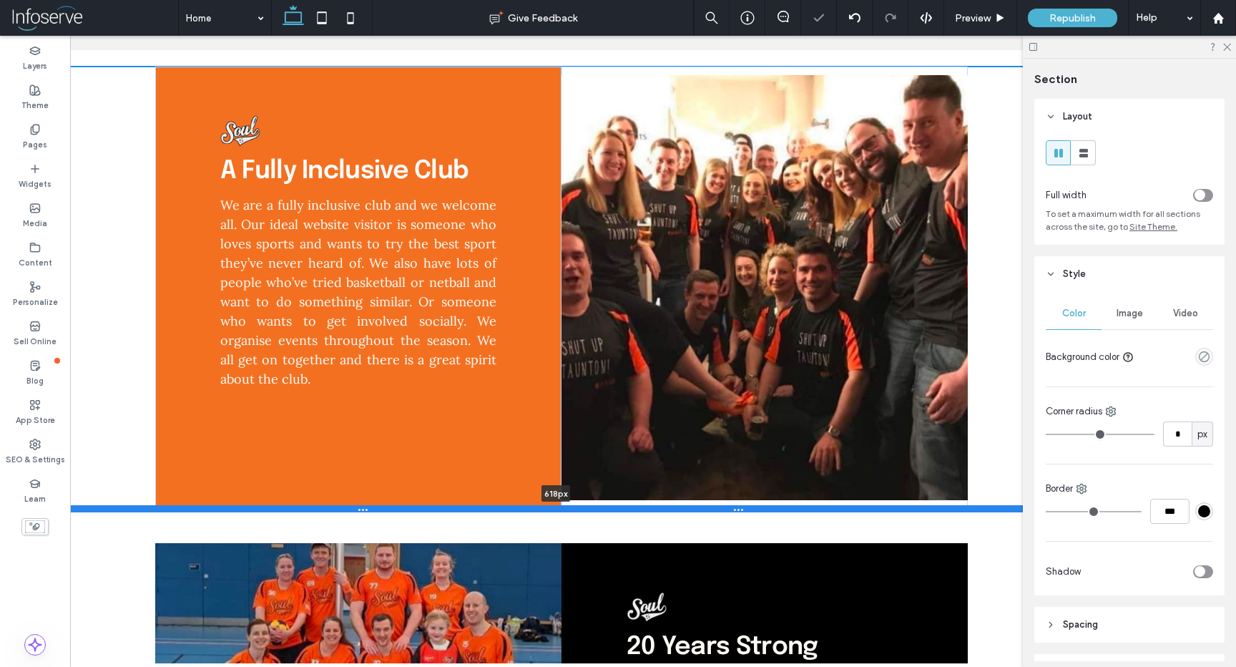
drag, startPoint x: 1007, startPoint y: 444, endPoint x: 1007, endPoint y: 493, distance: 48.7
click at [1007, 505] on div at bounding box center [556, 508] width 1127 height 7
type input "***"
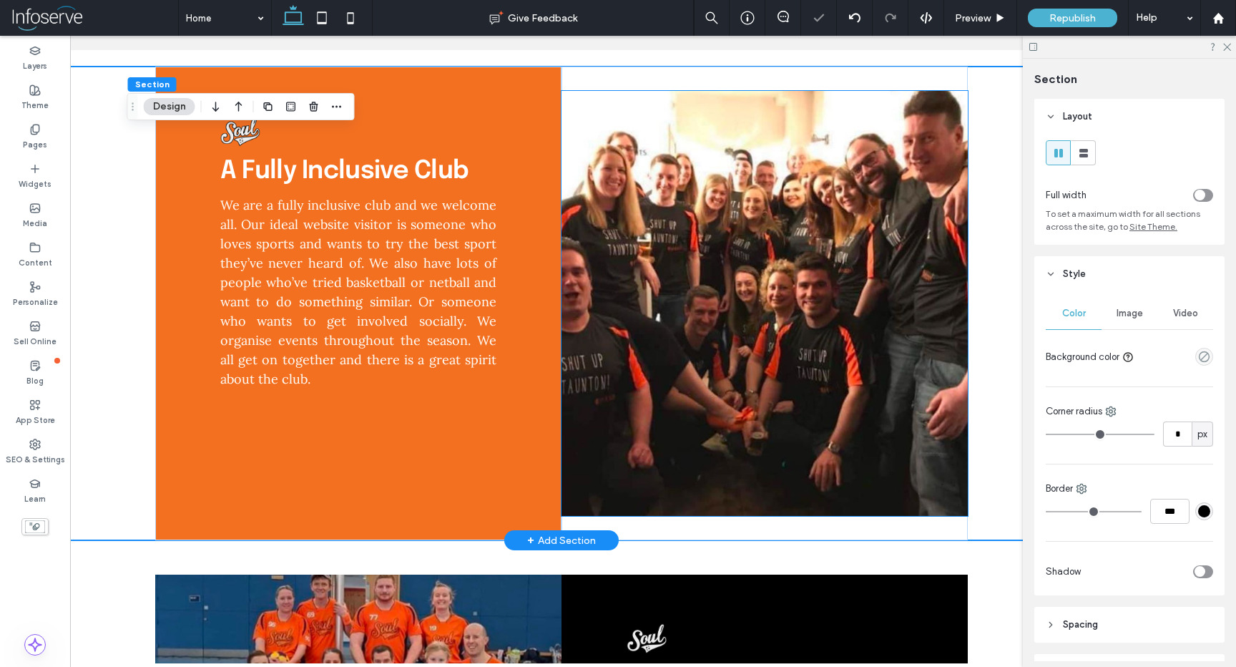
click at [849, 444] on img at bounding box center [765, 303] width 406 height 425
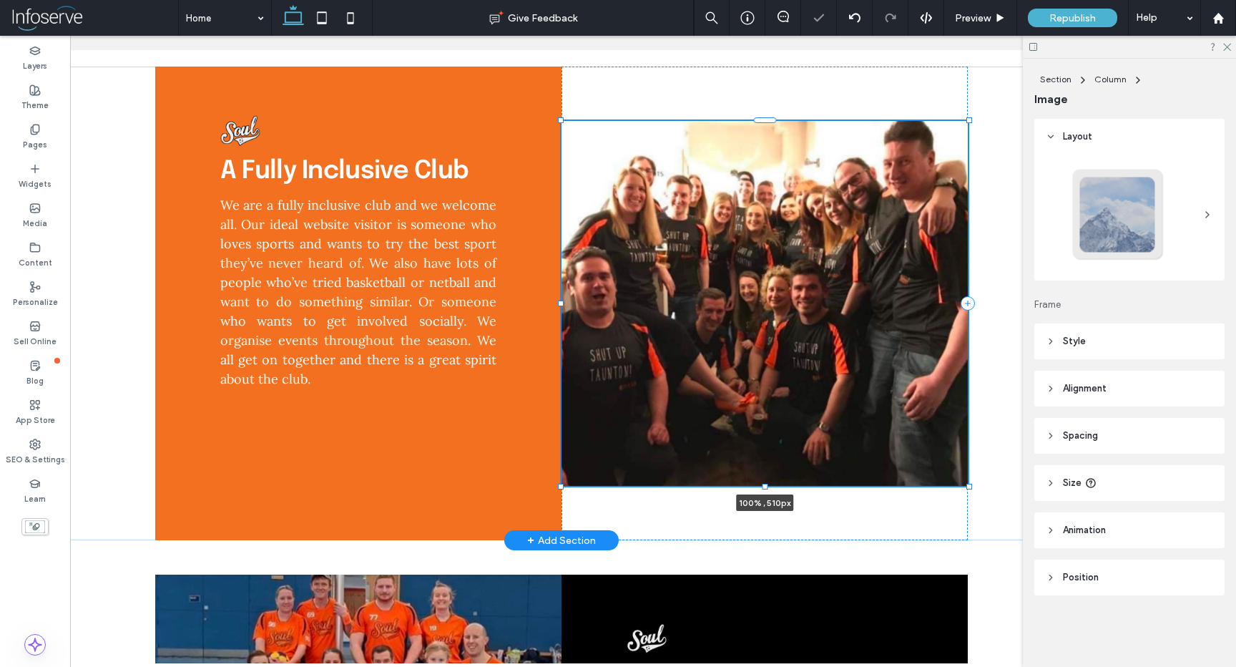
drag, startPoint x: 760, startPoint y: 469, endPoint x: 761, endPoint y: 439, distance: 30.1
click at [763, 484] on div at bounding box center [766, 487] width 6 height 6
type input "***"
click at [982, 473] on div "A Fully Inclusive Club We are a fully inclusive club and we welcome all. Our id…" at bounding box center [561, 304] width 859 height 474
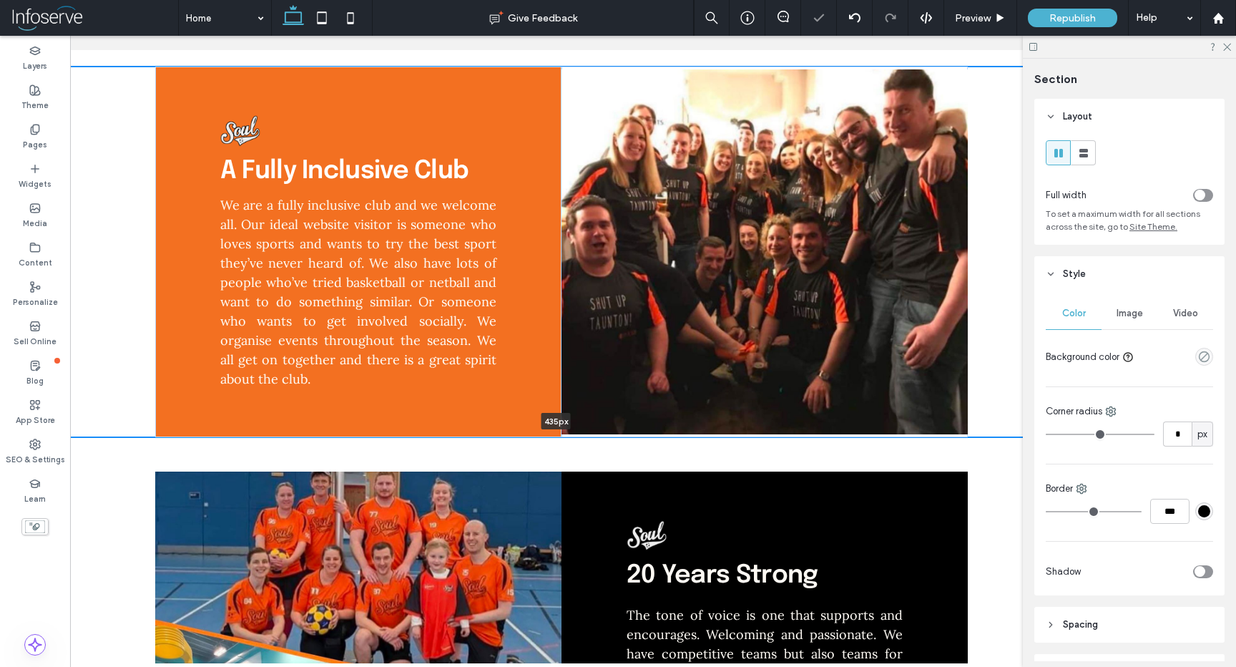
drag, startPoint x: 976, startPoint y: 494, endPoint x: 989, endPoint y: 331, distance: 162.9
click at [989, 331] on div "A Fully Inclusive Club We are a fully inclusive club and we welcome all. Our id…" at bounding box center [562, 252] width 1138 height 371
type input "***"
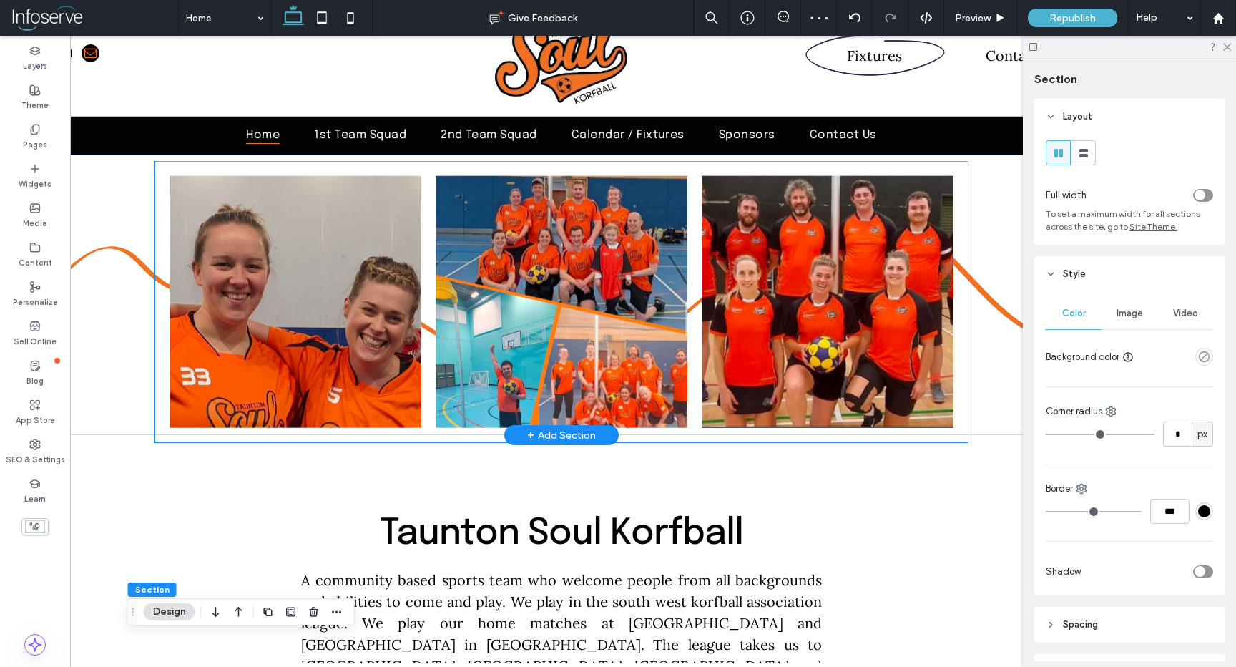
scroll to position [91, 0]
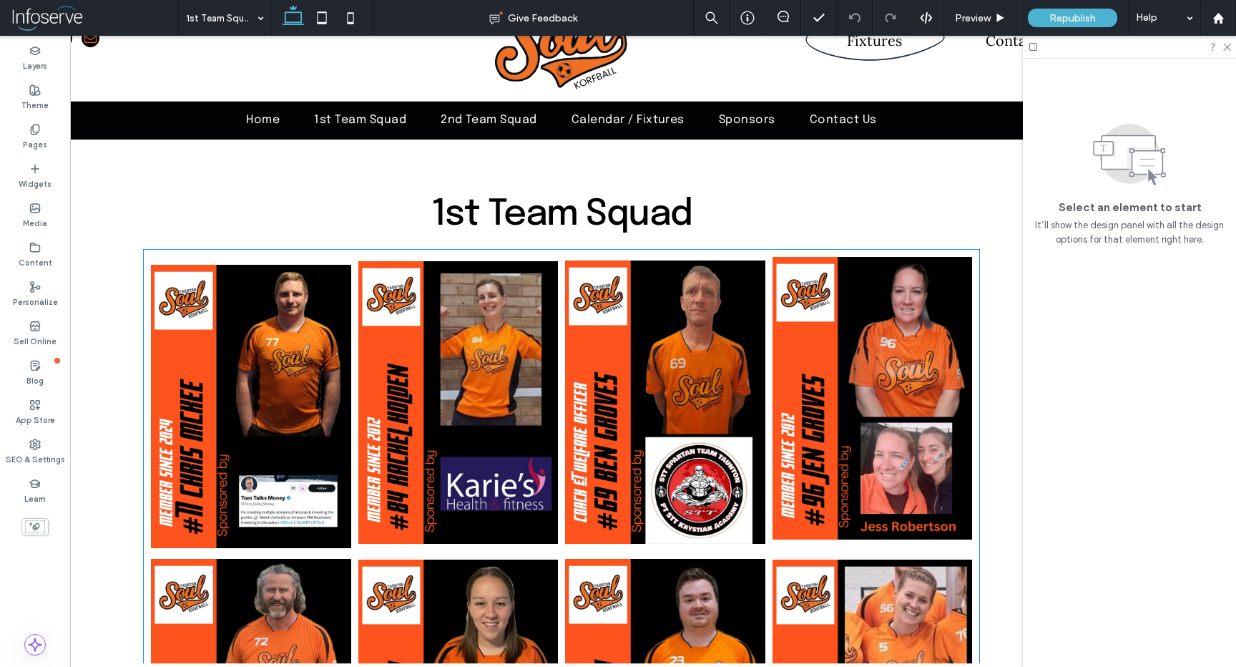
scroll to position [4, 0]
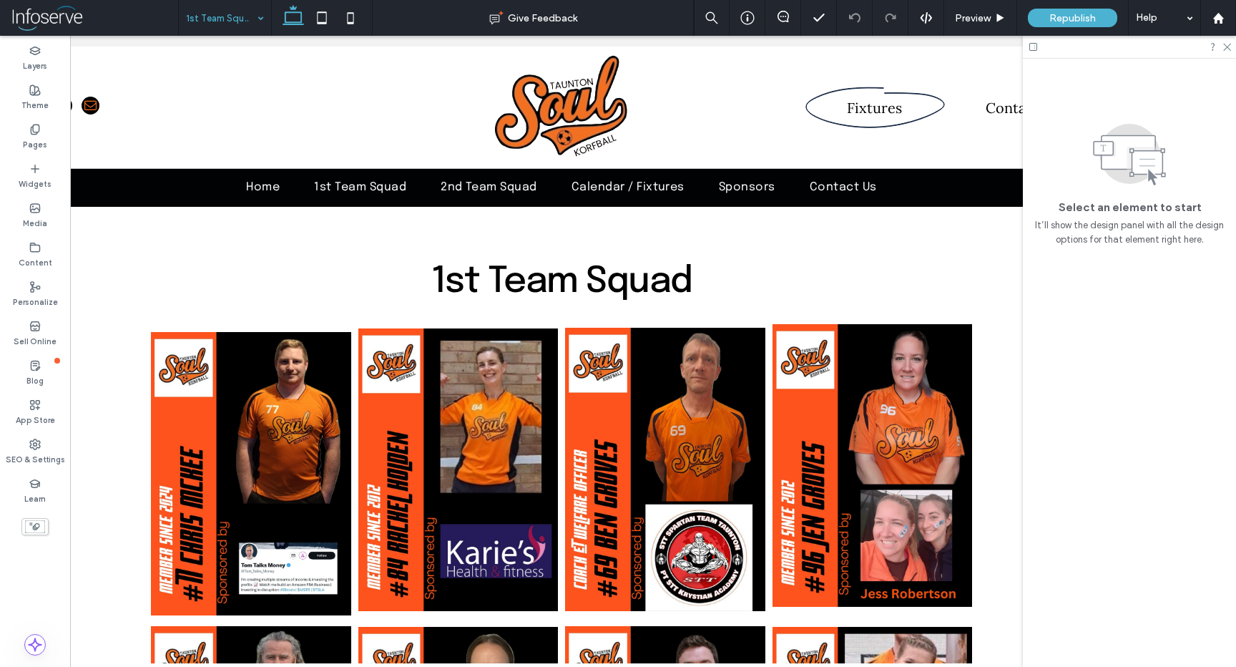
click at [223, 16] on input at bounding box center [221, 18] width 71 height 36
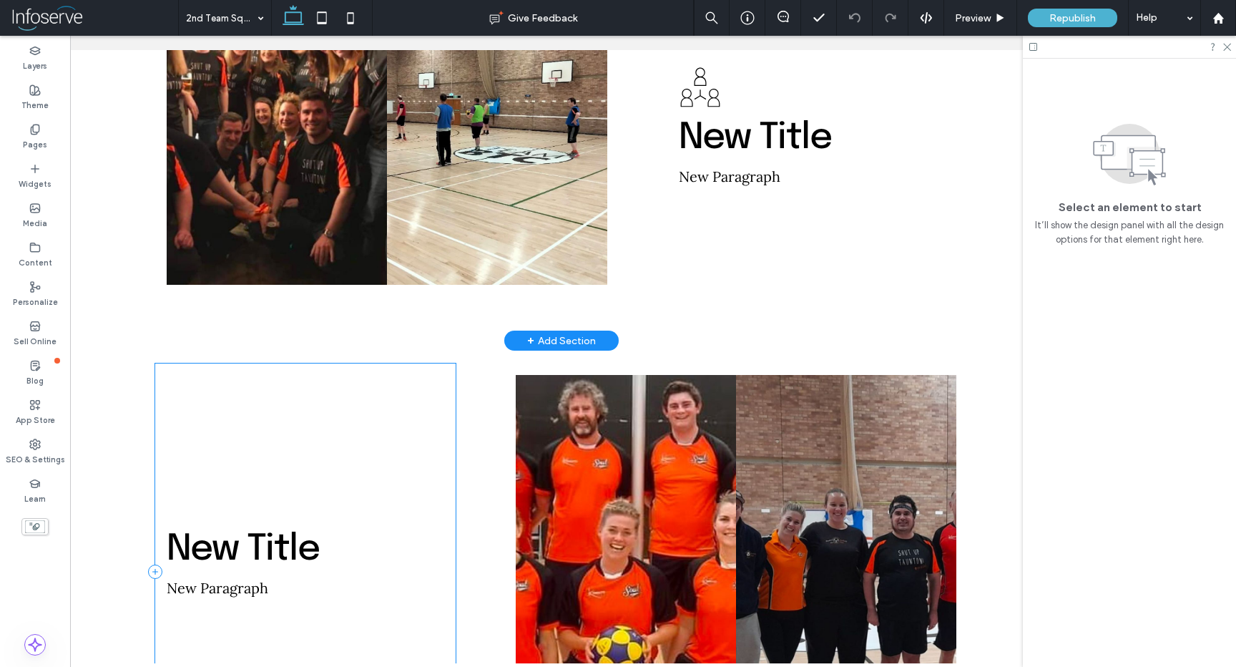
scroll to position [288, 0]
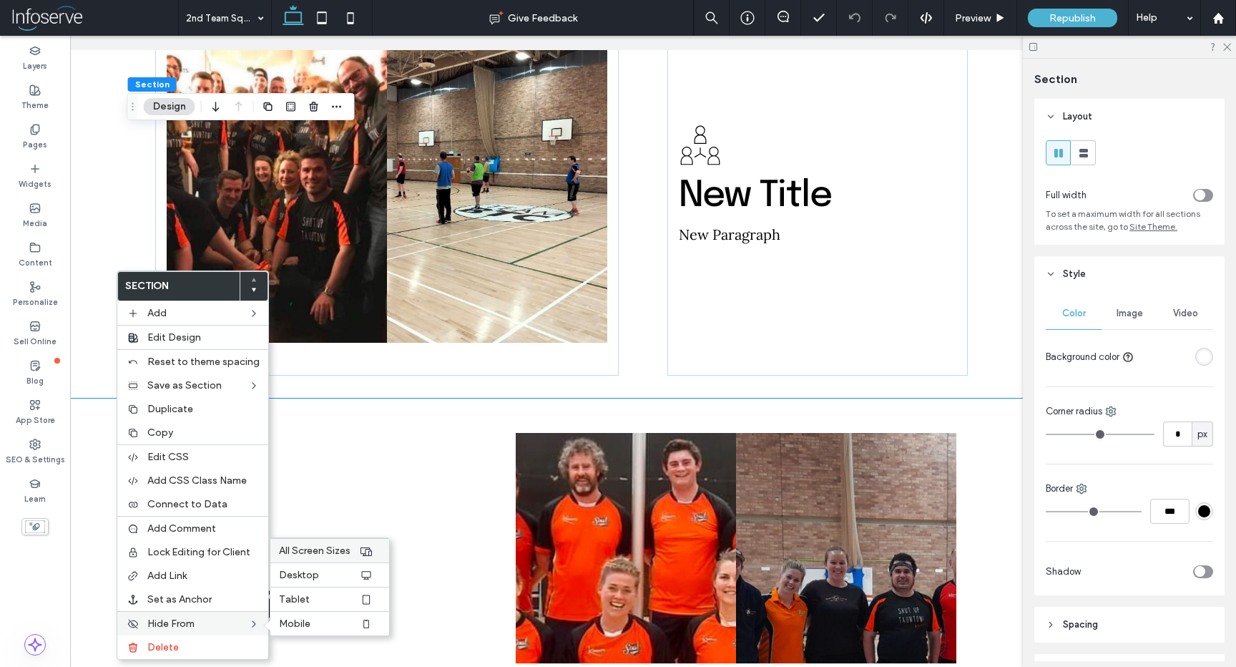
click at [309, 558] on div "All Screen Sizes" at bounding box center [329, 550] width 119 height 24
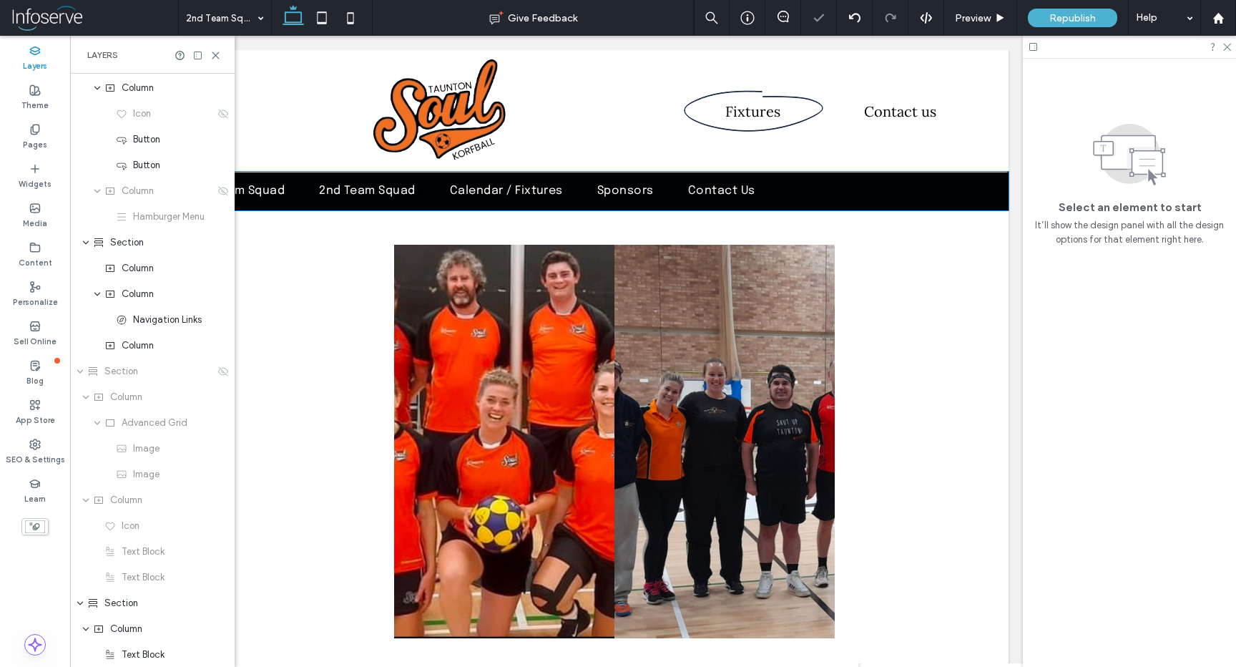
scroll to position [154, 0]
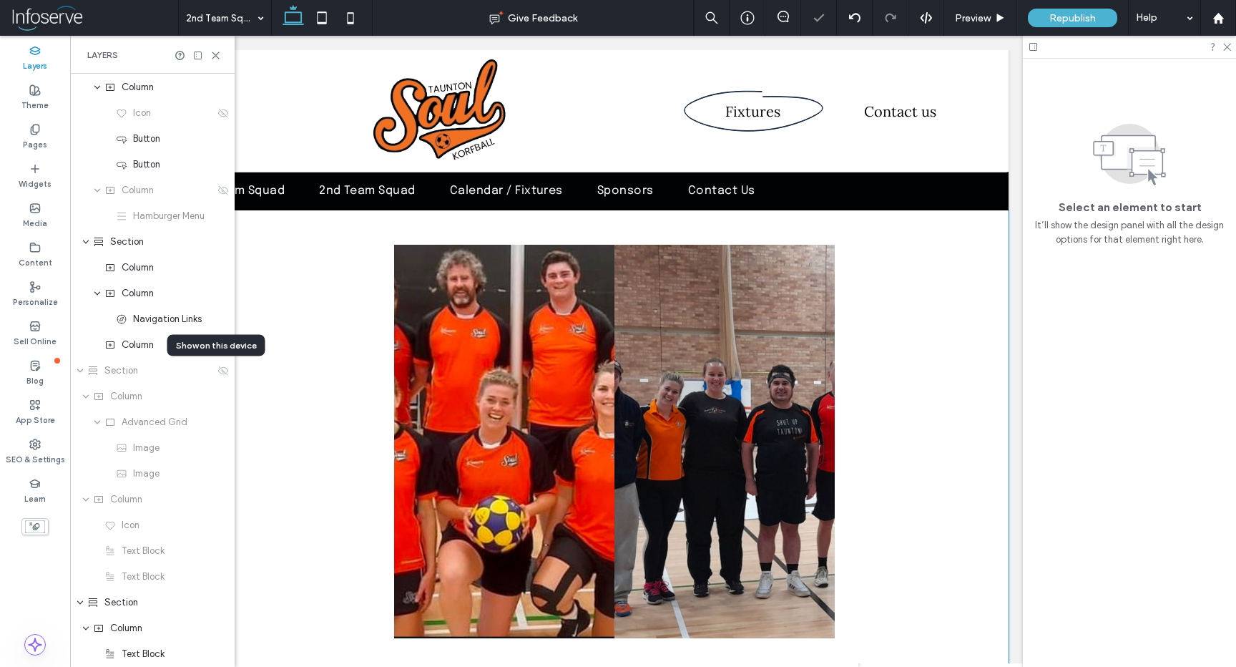
click at [253, 220] on div "New Title New Paragraph" at bounding box center [440, 463] width 859 height 507
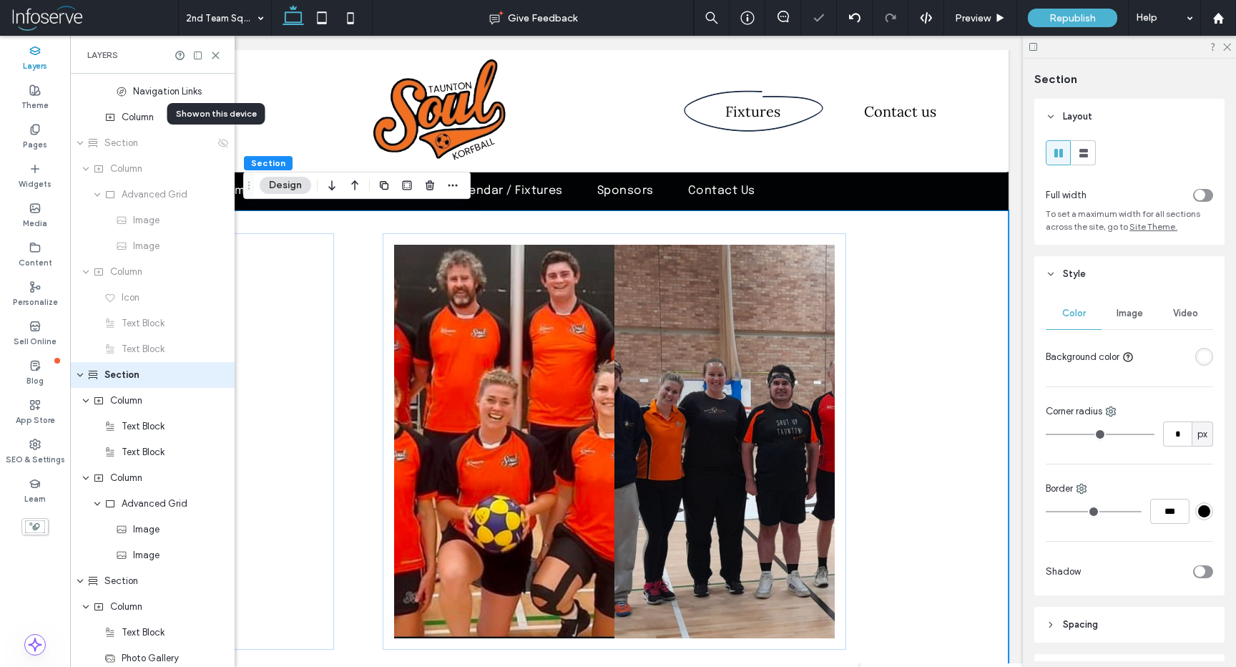
scroll to position [386, 0]
click at [456, 179] on span "button" at bounding box center [452, 185] width 17 height 17
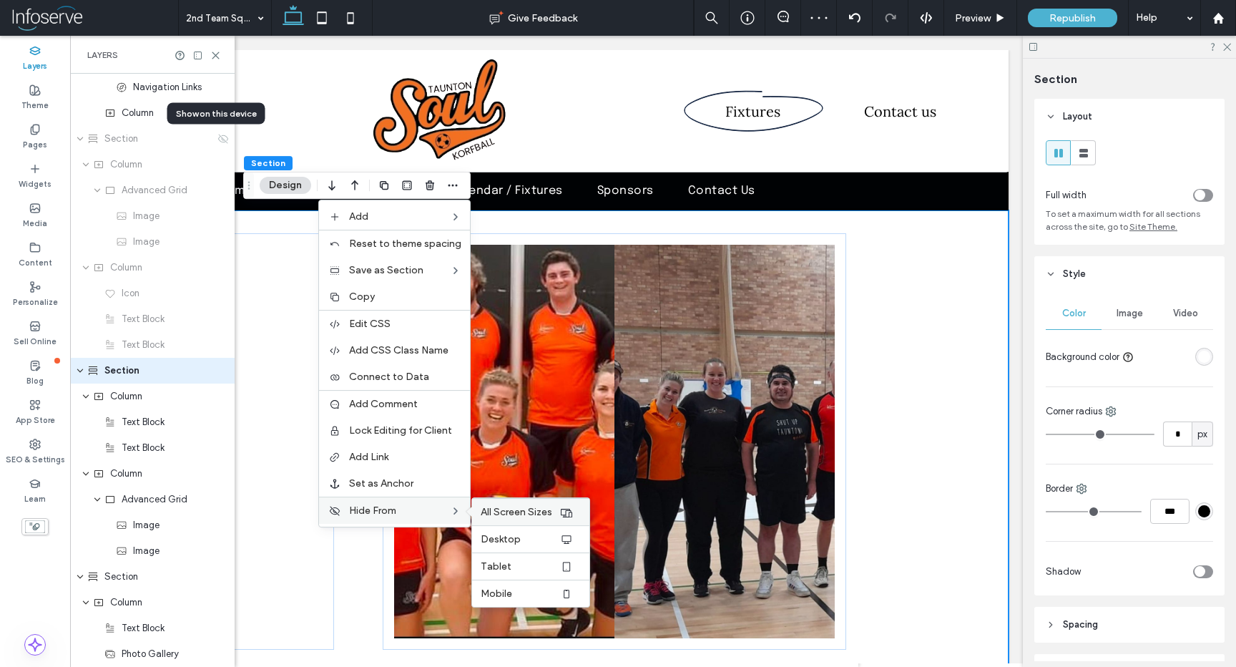
click at [528, 513] on span "All Screen Sizes" at bounding box center [517, 512] width 72 height 12
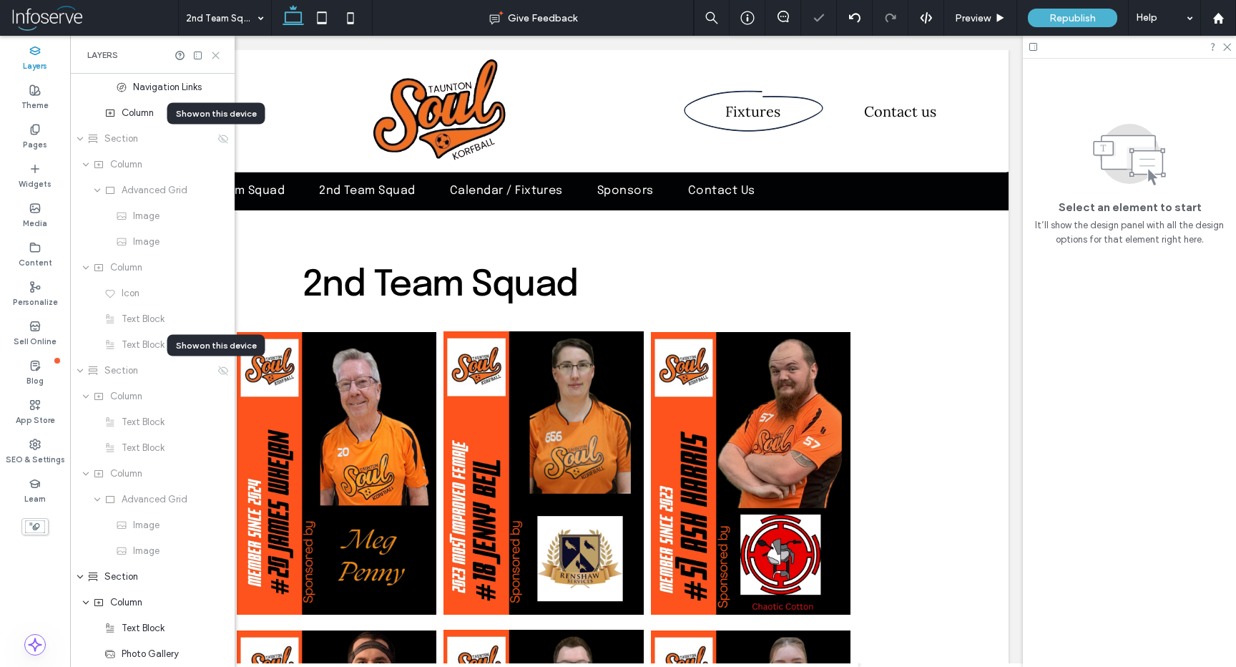
click at [215, 56] on icon at bounding box center [215, 55] width 11 height 11
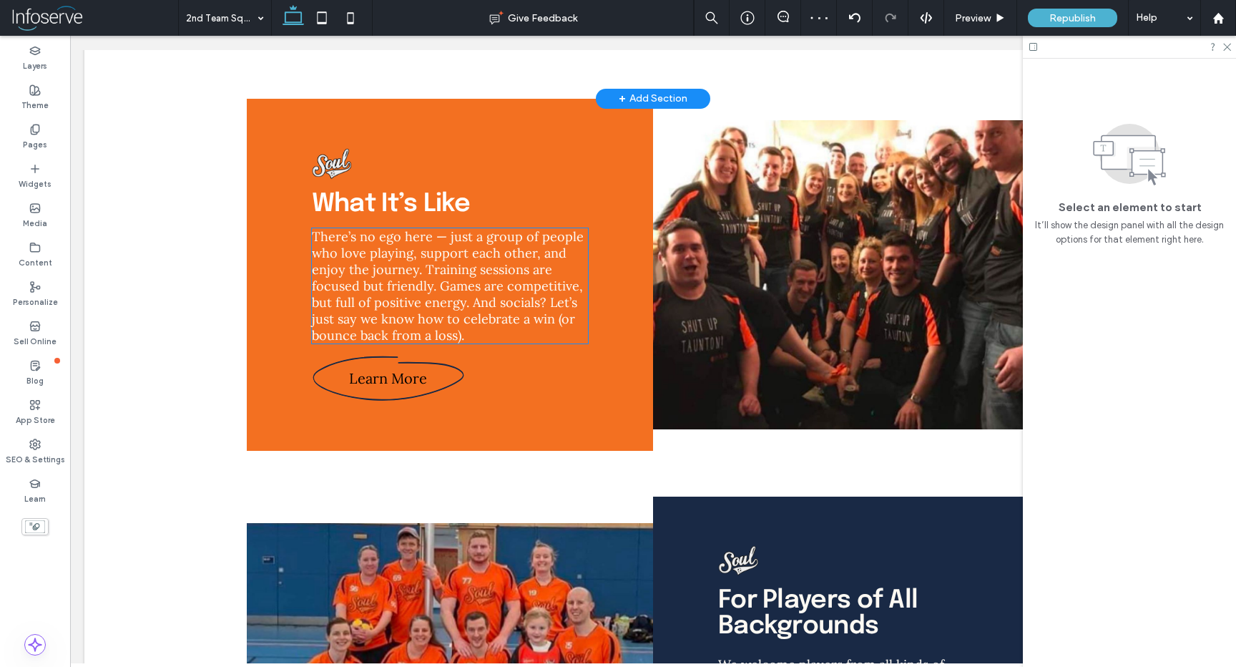
scroll to position [1218, 0]
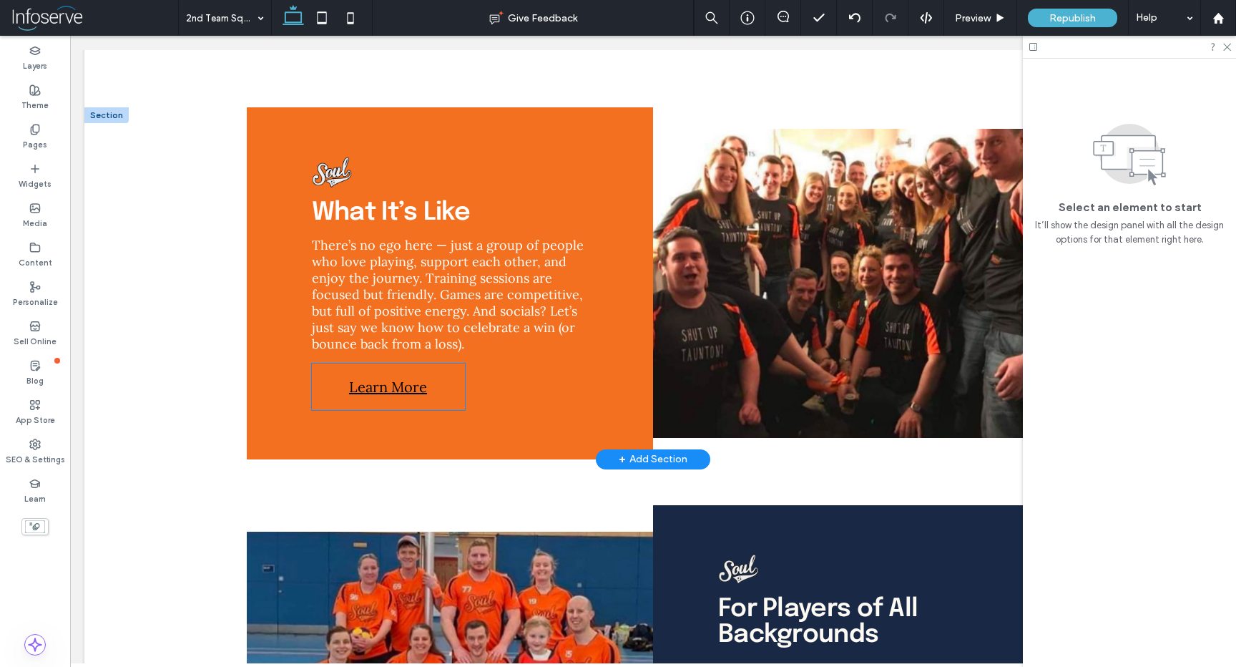
click at [444, 385] on link "Learn More" at bounding box center [388, 386] width 153 height 47
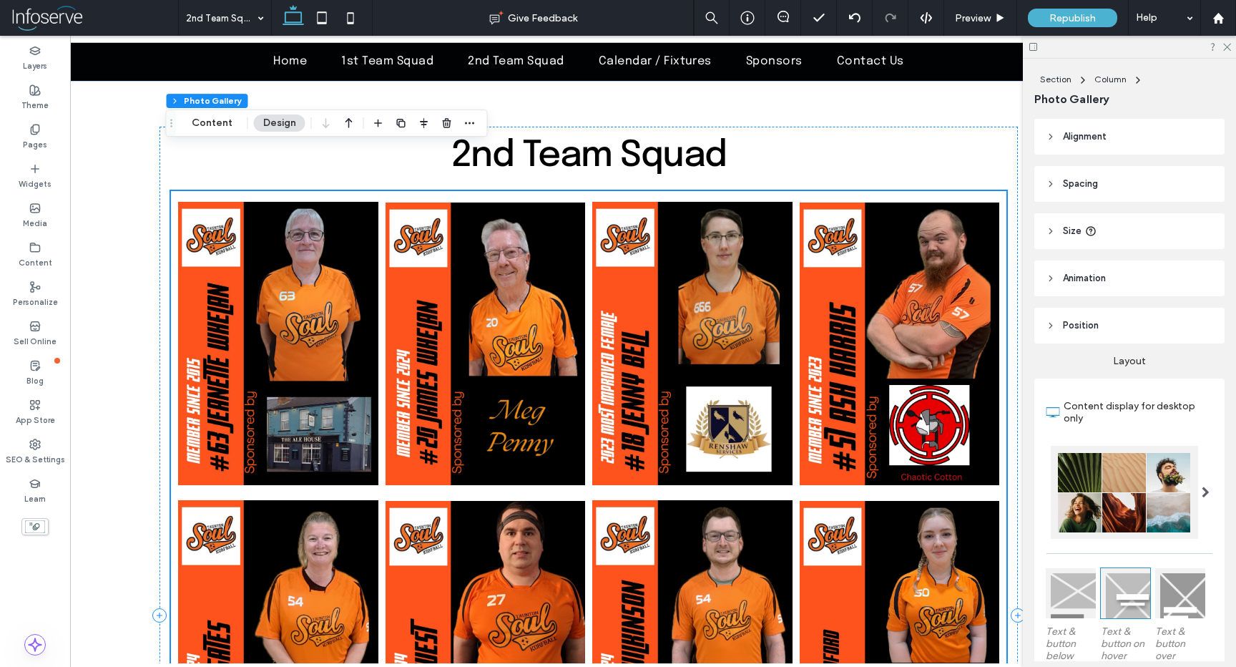
scroll to position [0, 0]
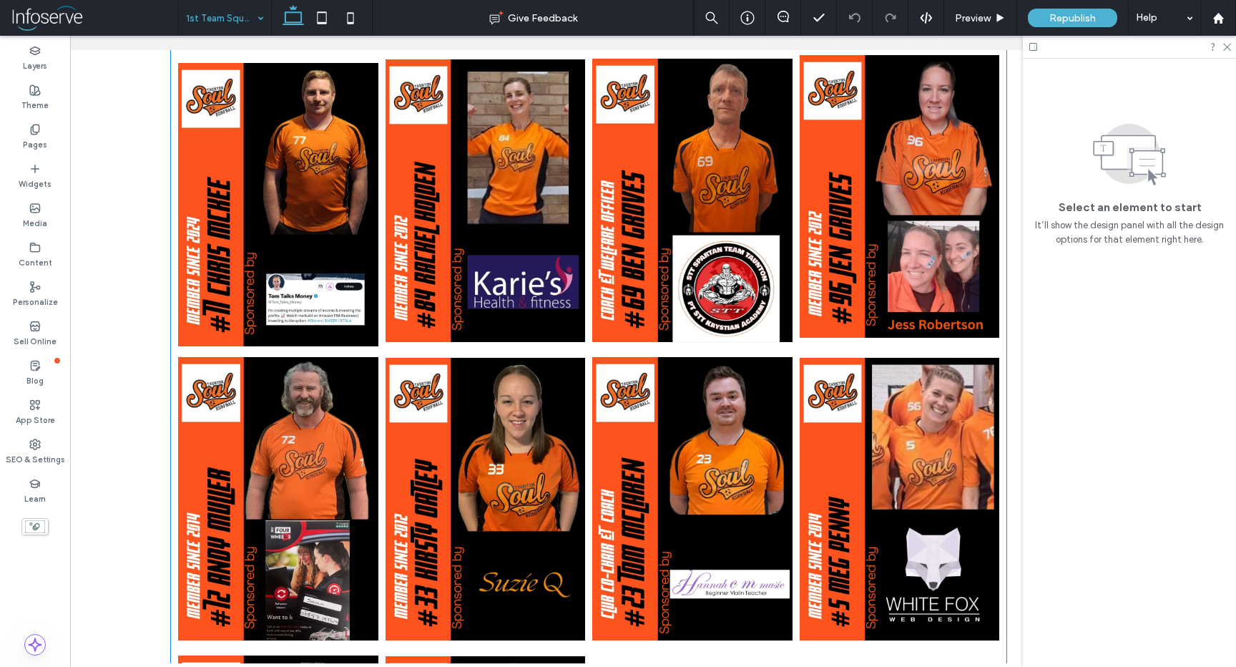
scroll to position [262, 0]
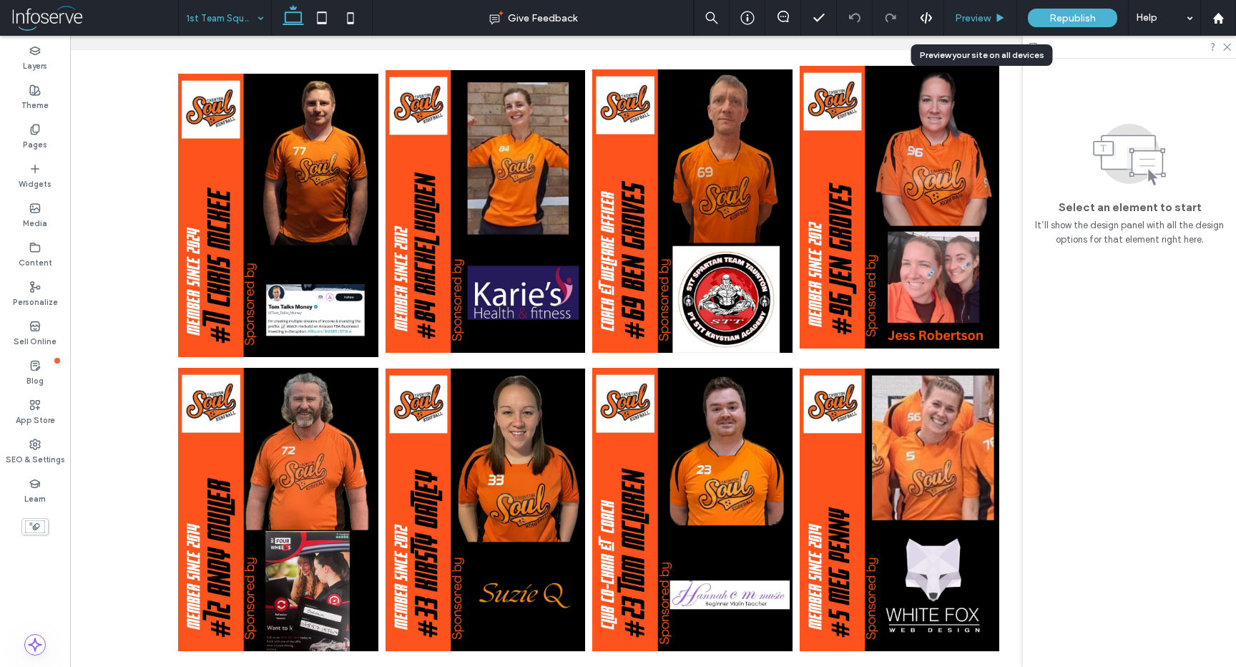
click at [979, 19] on span "Preview" at bounding box center [973, 18] width 36 height 12
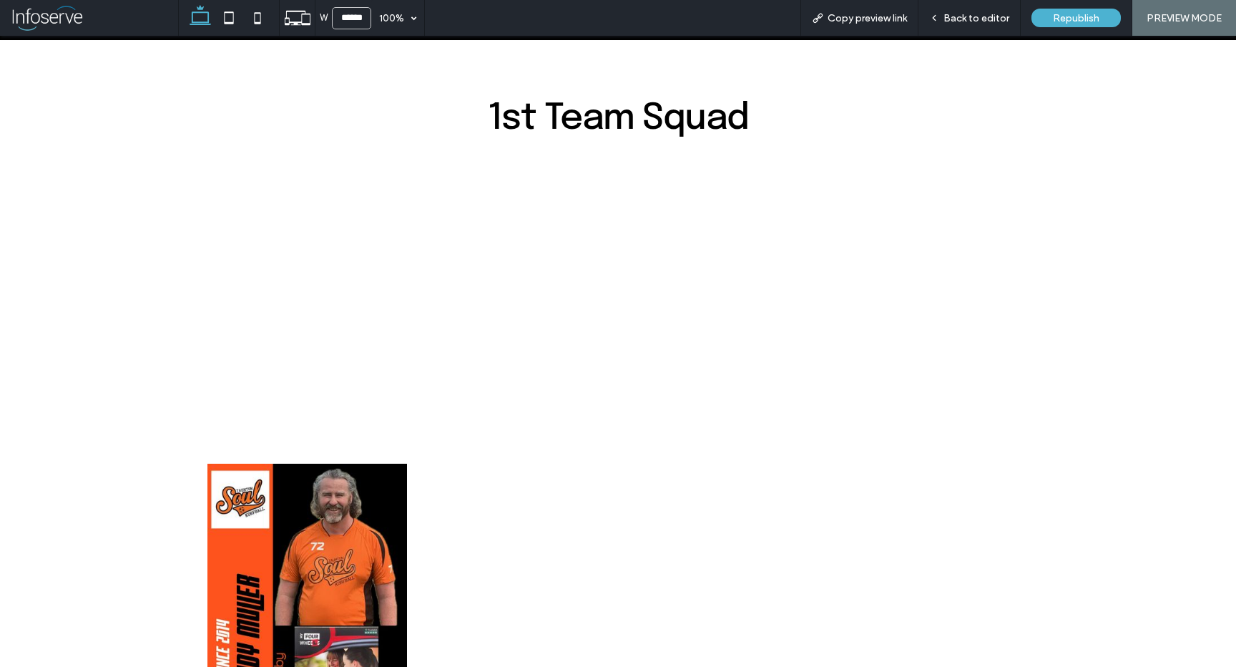
scroll to position [155, 0]
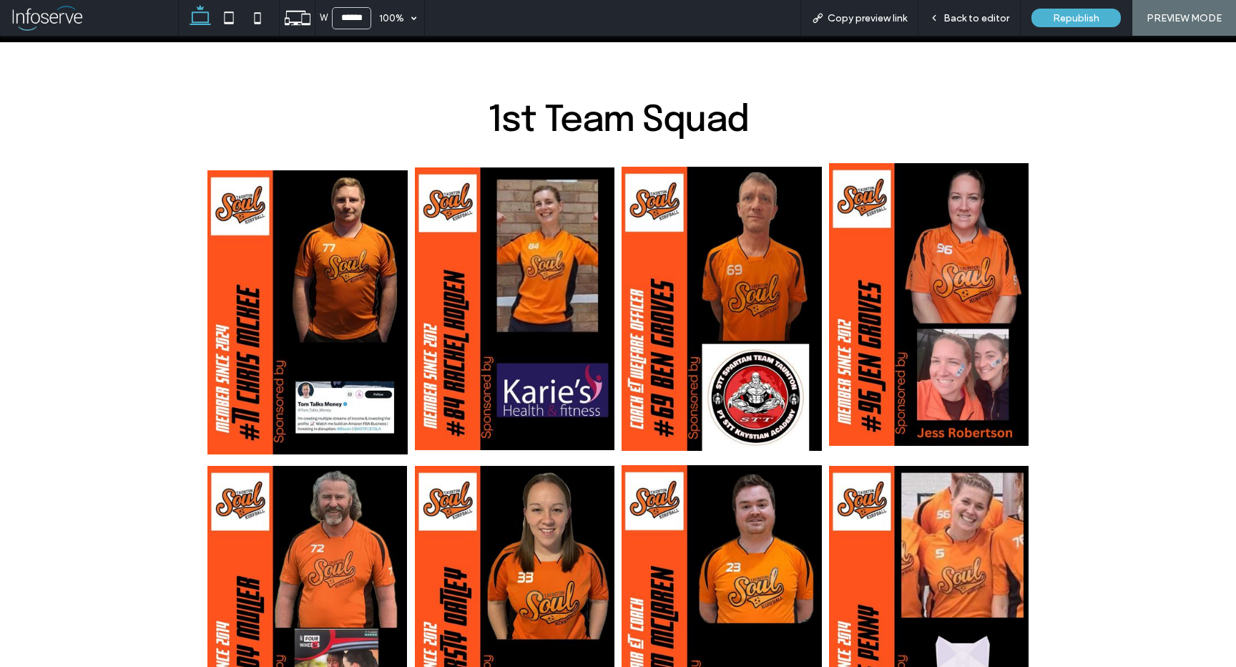
click at [688, 290] on link at bounding box center [722, 308] width 200 height 291
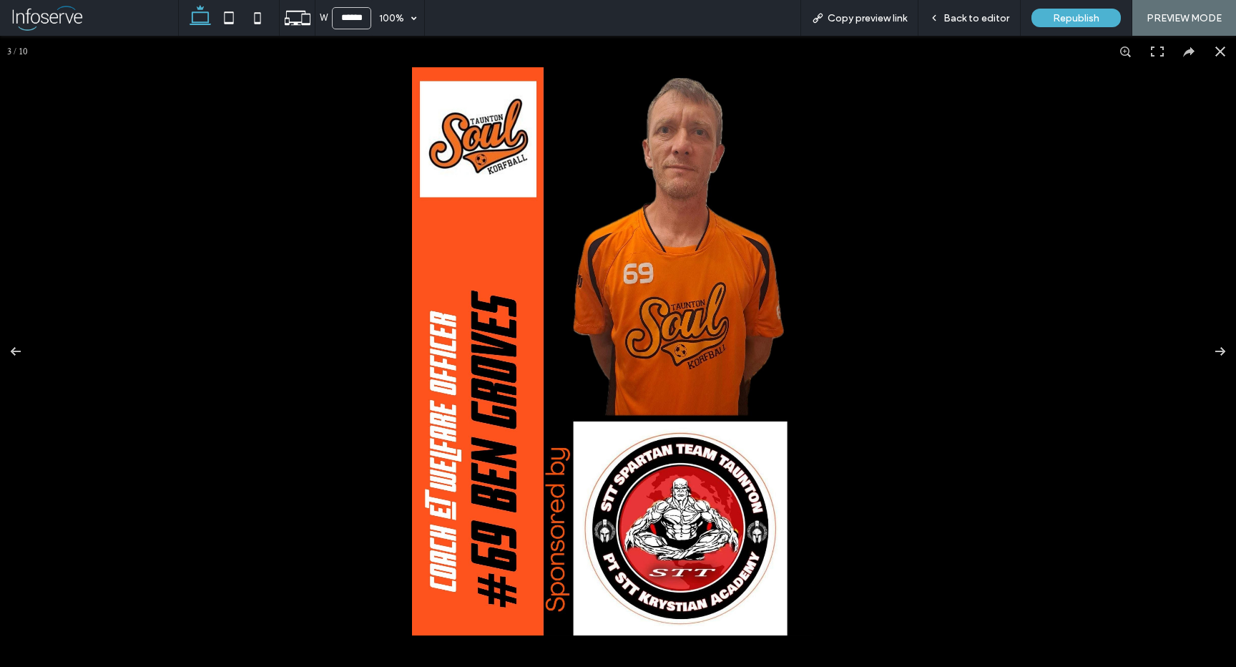
click at [804, 314] on img at bounding box center [612, 351] width 401 height 568
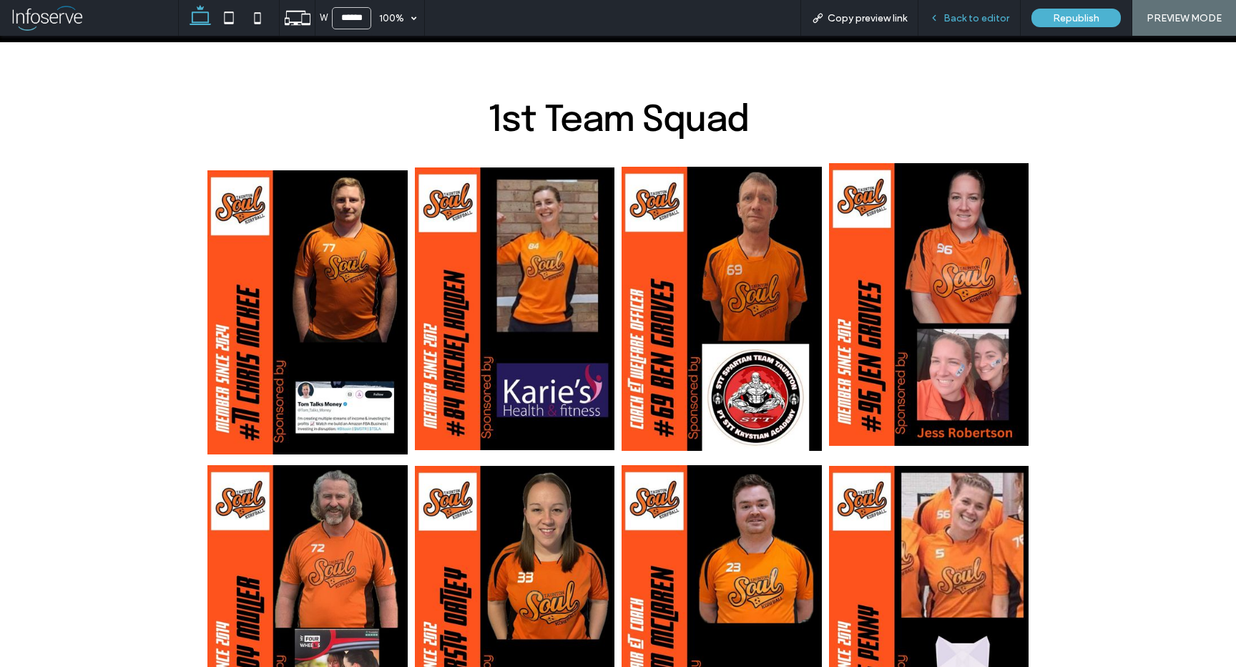
click at [970, 21] on span "Back to editor" at bounding box center [977, 18] width 66 height 12
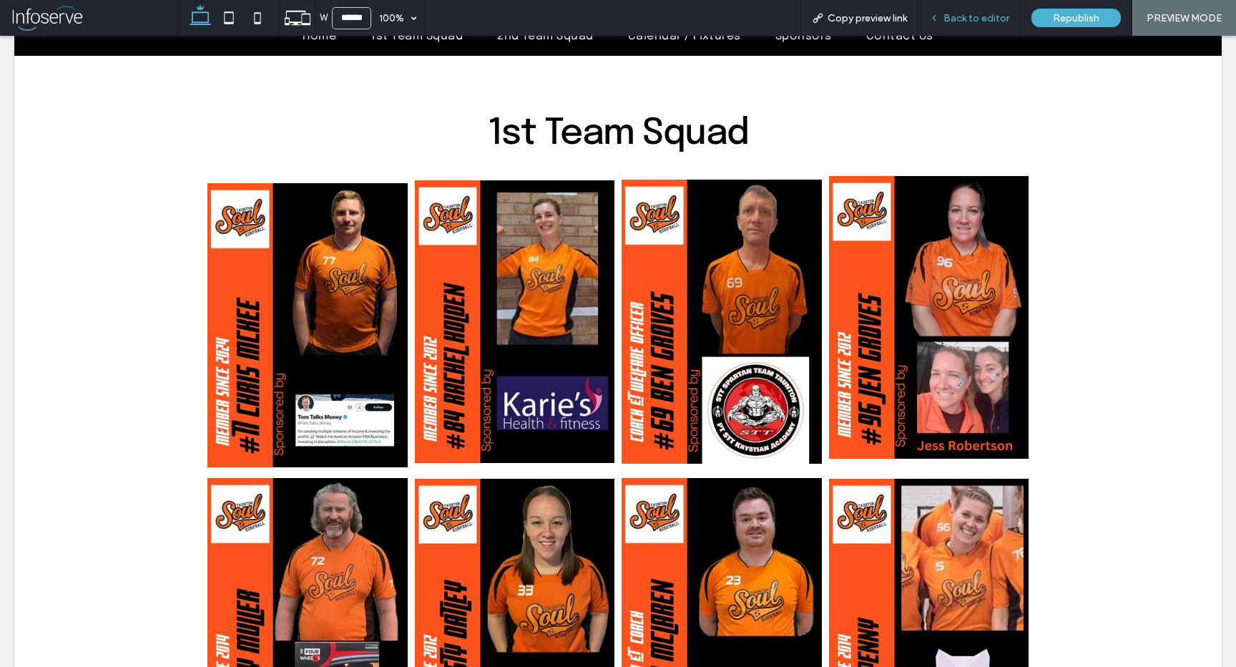
scroll to position [170, 0]
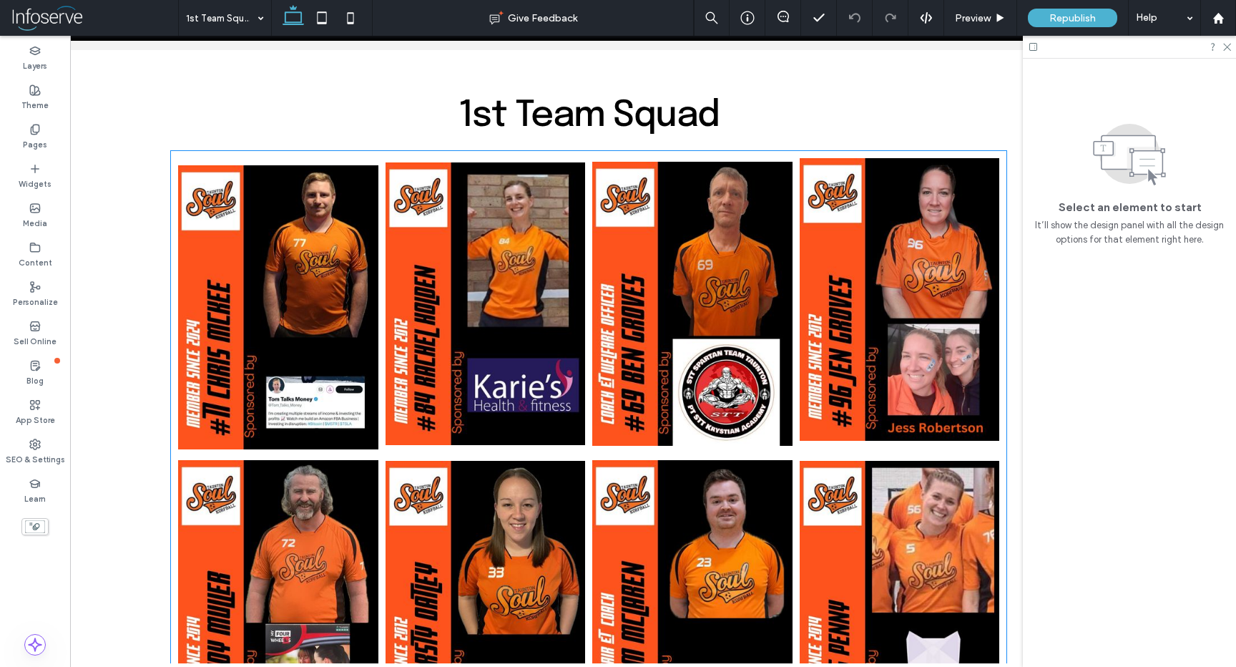
click at [310, 301] on link at bounding box center [278, 303] width 200 height 291
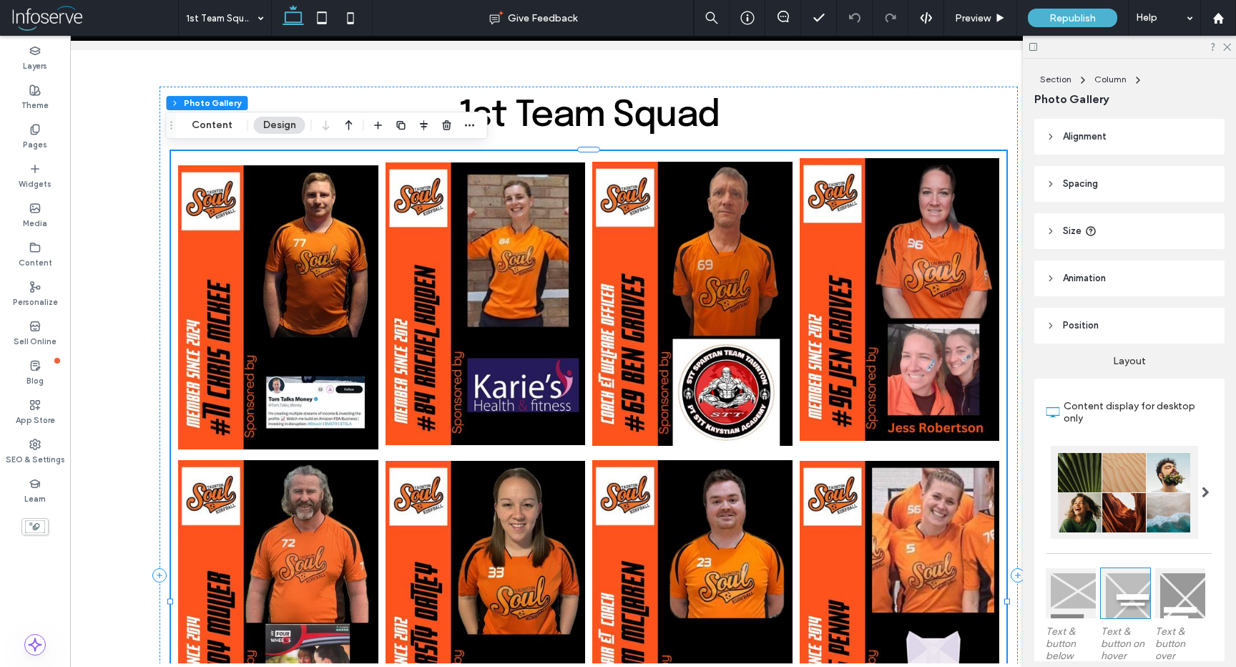
click at [520, 231] on link at bounding box center [486, 303] width 200 height 291
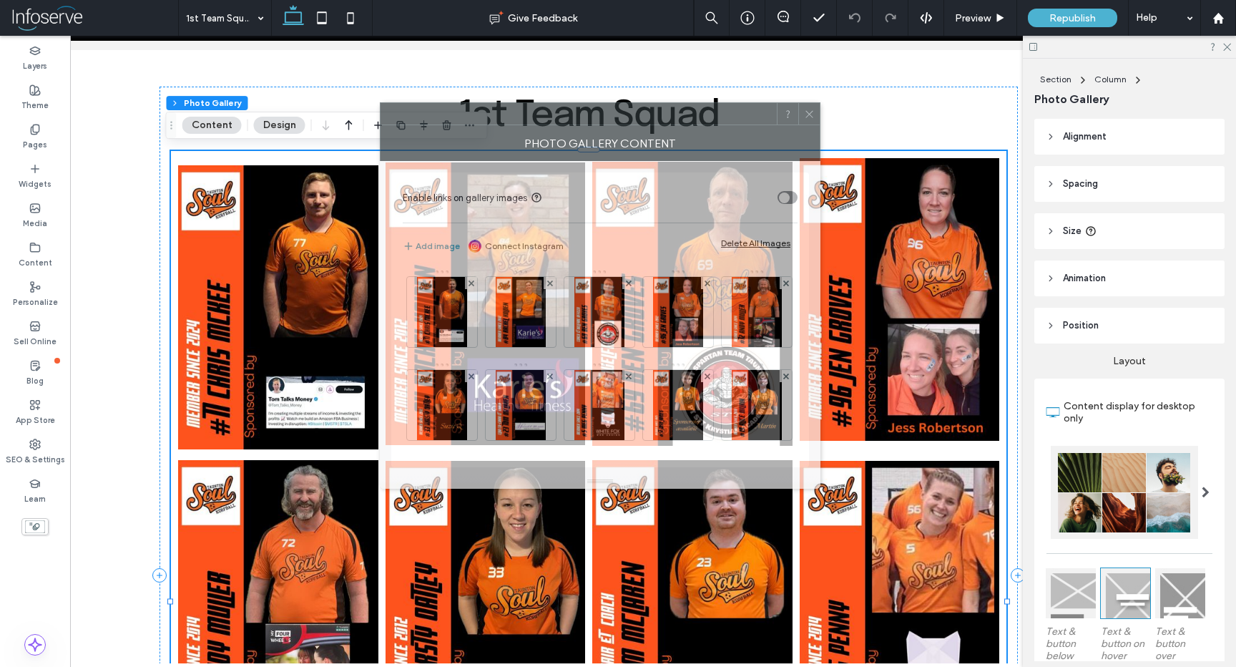
drag, startPoint x: 945, startPoint y: 156, endPoint x: 475, endPoint y: 119, distance: 471.6
click at [475, 119] on div at bounding box center [579, 113] width 396 height 21
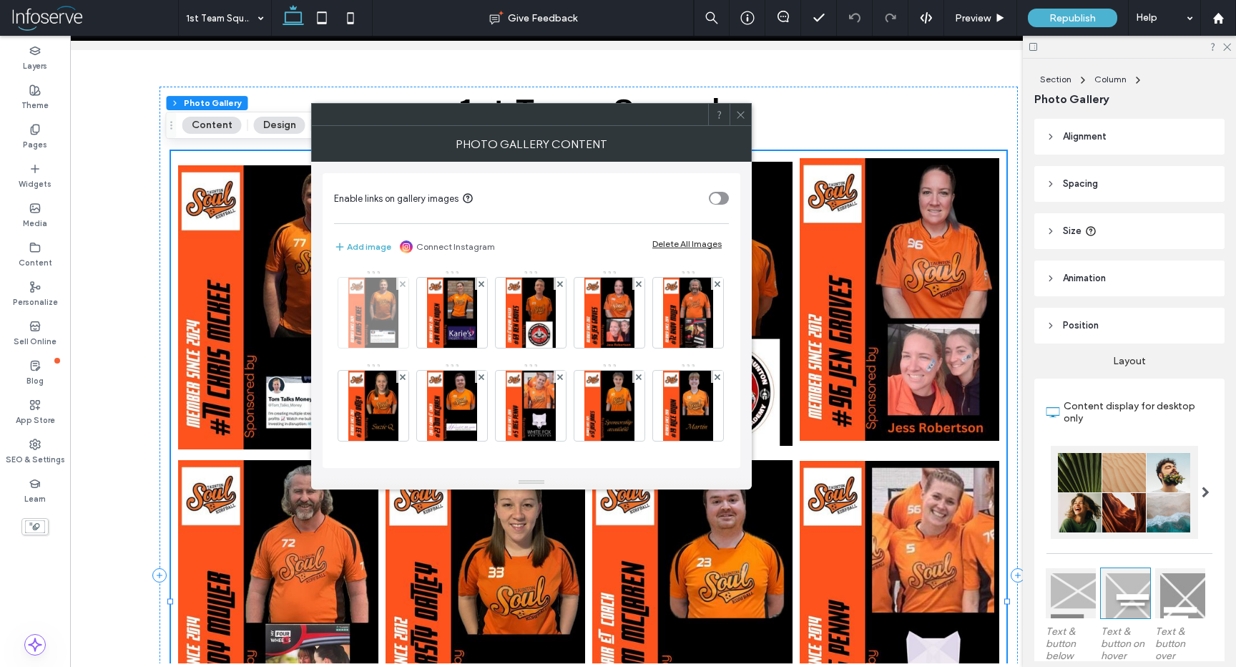
click at [371, 331] on img at bounding box center [372, 313] width 49 height 70
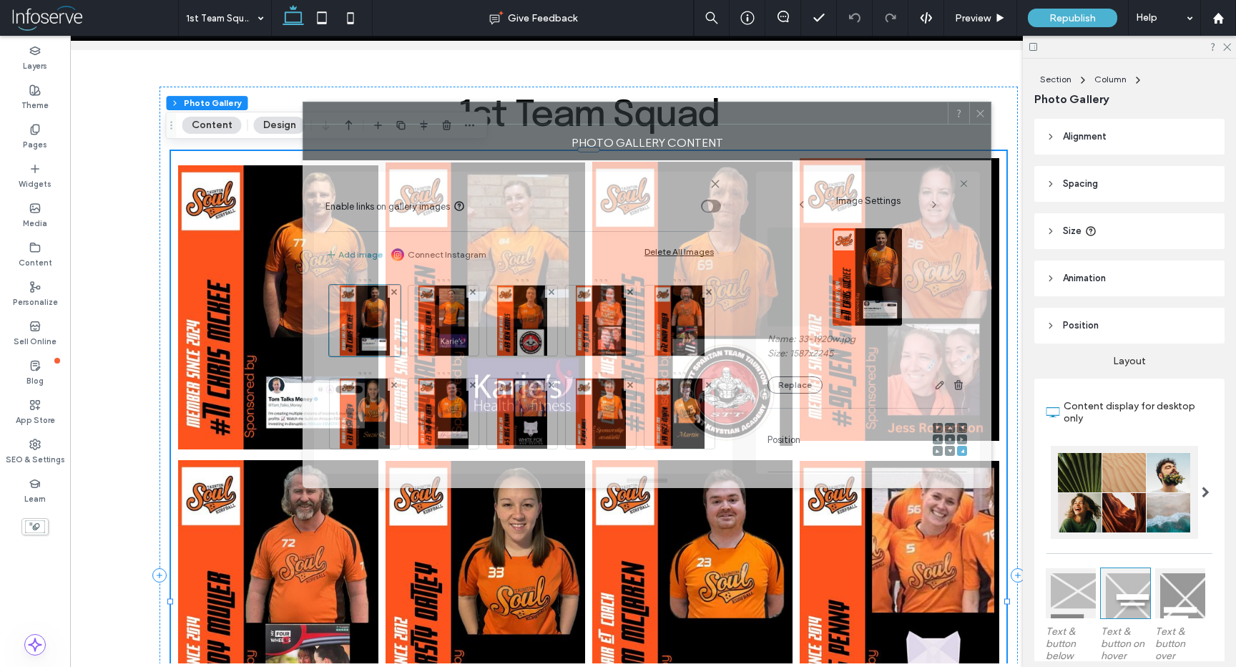
drag, startPoint x: 772, startPoint y: 116, endPoint x: 682, endPoint y: 72, distance: 100.5
click at [682, 102] on div at bounding box center [625, 112] width 645 height 21
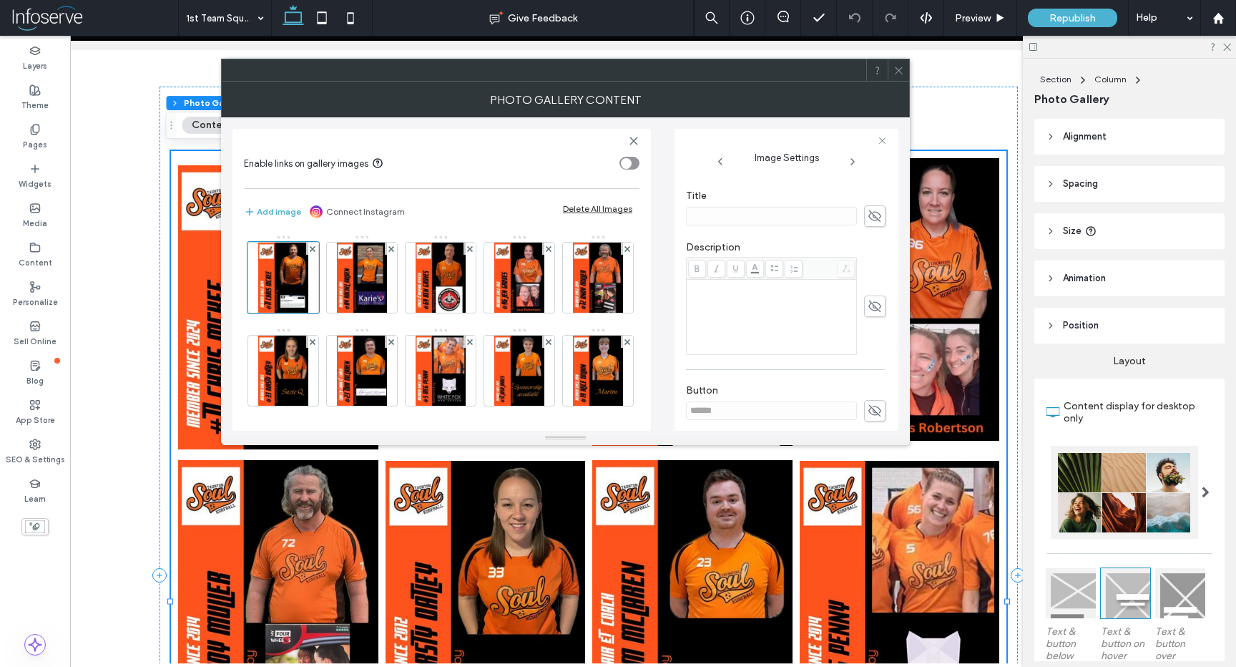
scroll to position [252, 0]
click at [870, 220] on icon at bounding box center [875, 218] width 14 height 16
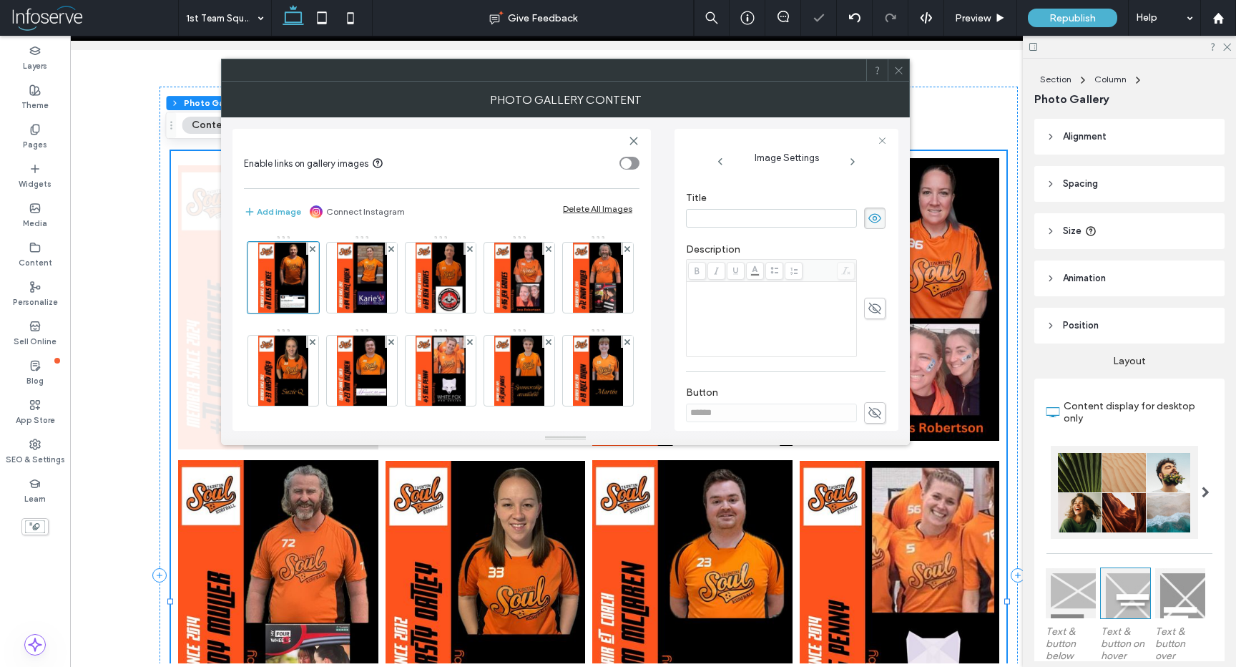
click at [751, 306] on div "Rich Text Editor" at bounding box center [772, 319] width 166 height 72
click at [724, 218] on input at bounding box center [771, 218] width 171 height 19
type input "**********"
click at [708, 321] on div "Rich Text Editor" at bounding box center [772, 319] width 166 height 72
click at [726, 307] on div "Rich Text Editor" at bounding box center [772, 319] width 166 height 72
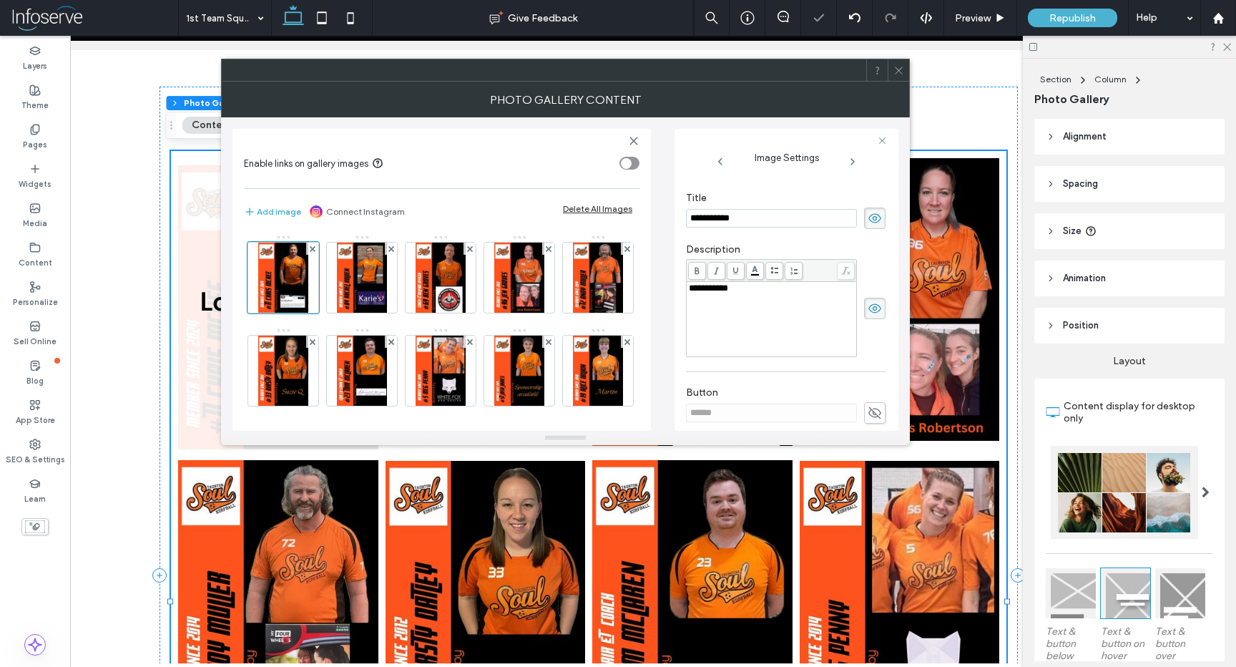
click at [901, 66] on icon at bounding box center [899, 70] width 11 height 11
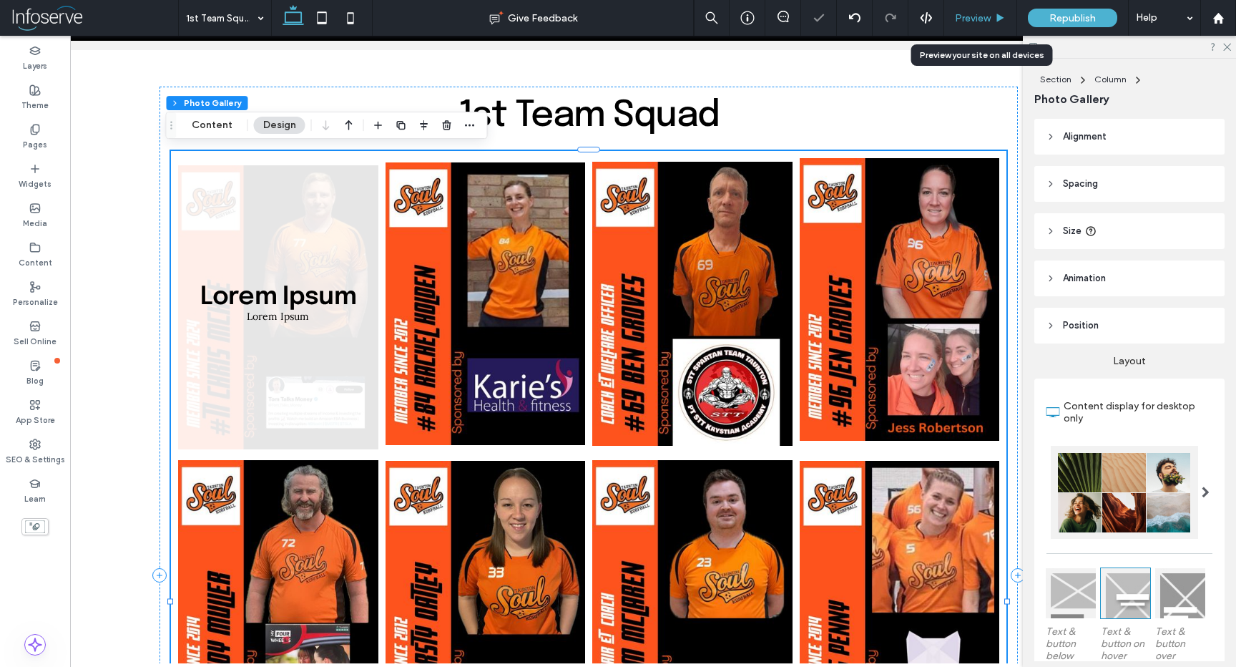
click at [991, 15] on div "Preview" at bounding box center [981, 18] width 72 height 12
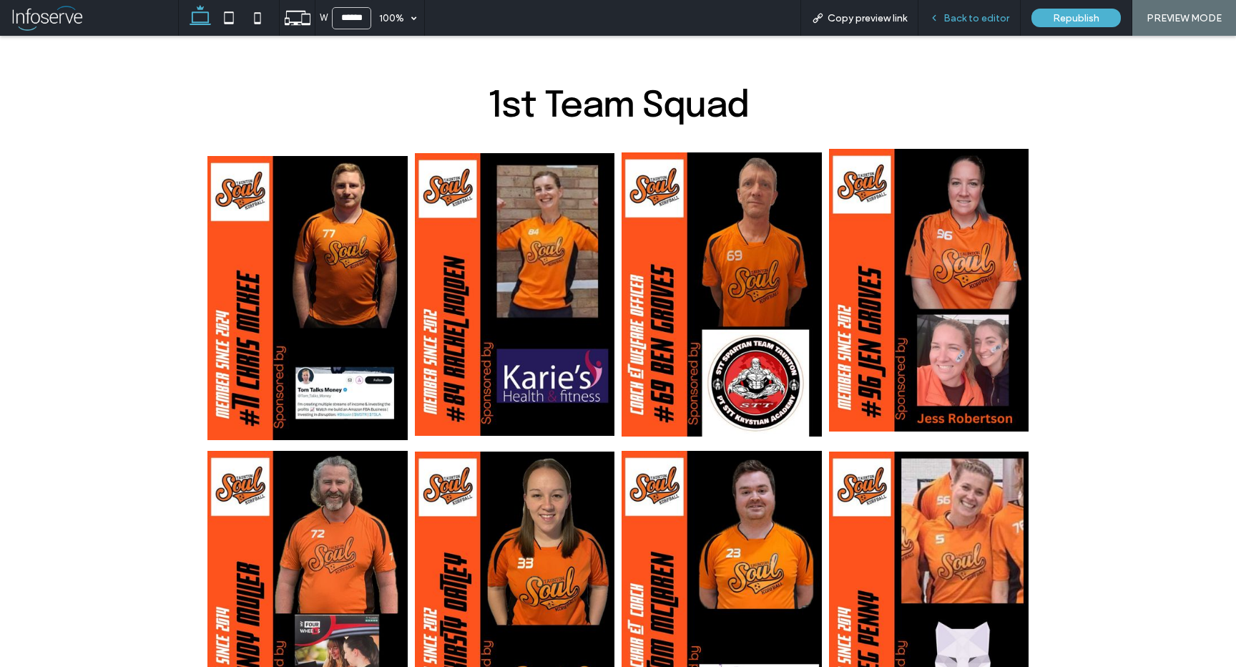
scroll to position [155, 0]
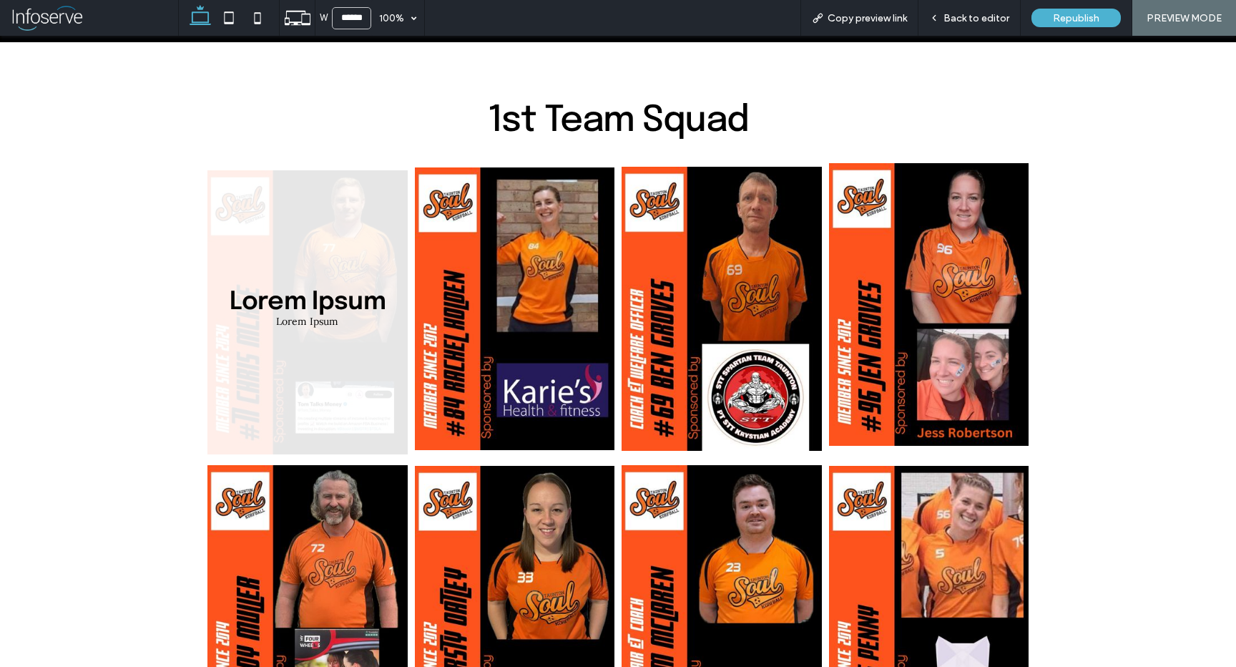
click at [300, 275] on link at bounding box center [308, 308] width 200 height 291
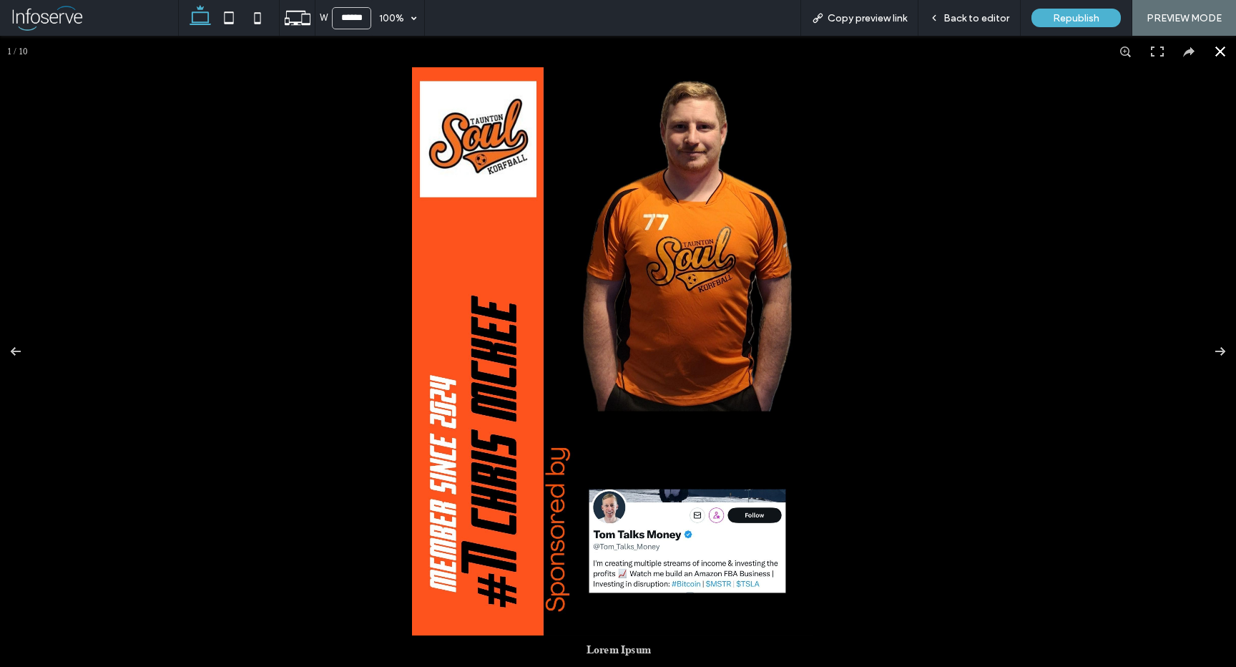
click at [858, 343] on div at bounding box center [618, 351] width 1236 height 631
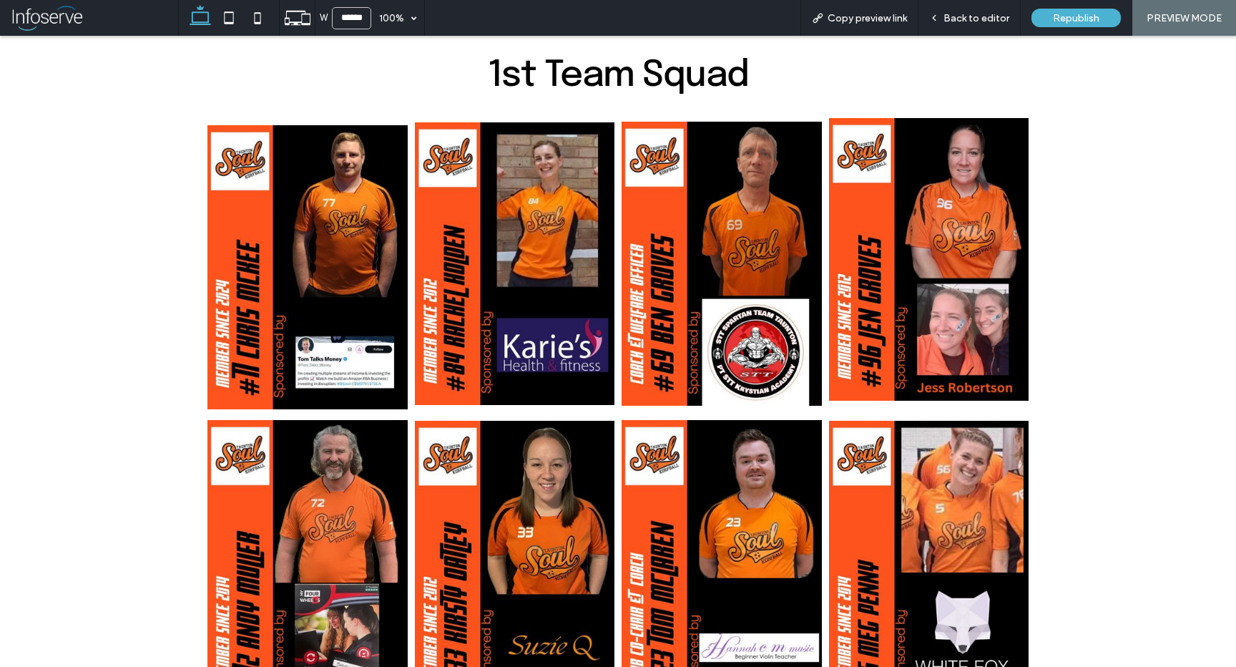
scroll to position [202, 0]
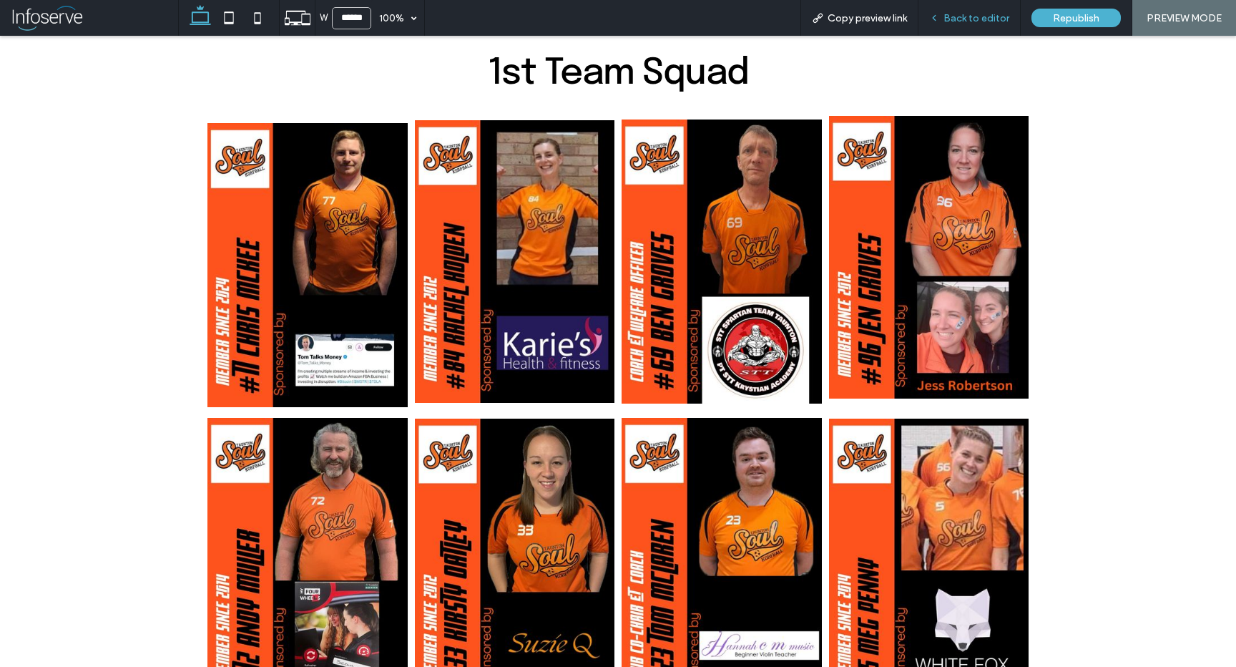
click at [978, 21] on span "Back to editor" at bounding box center [977, 18] width 66 height 12
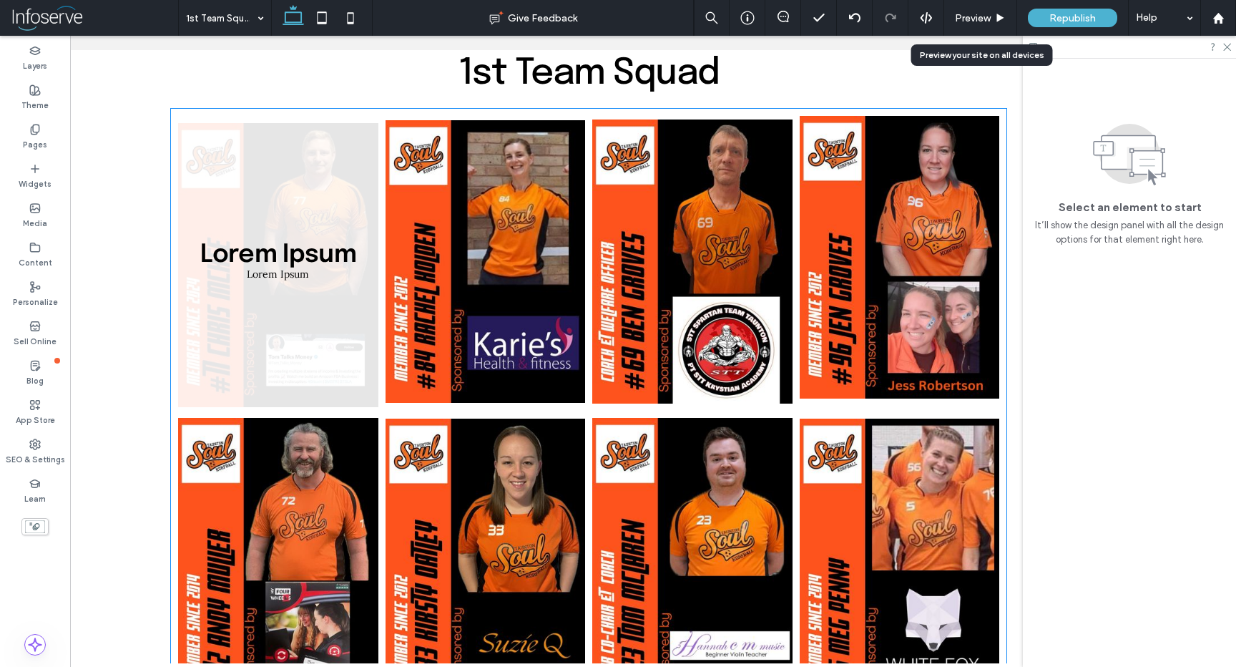
scroll to position [212, 0]
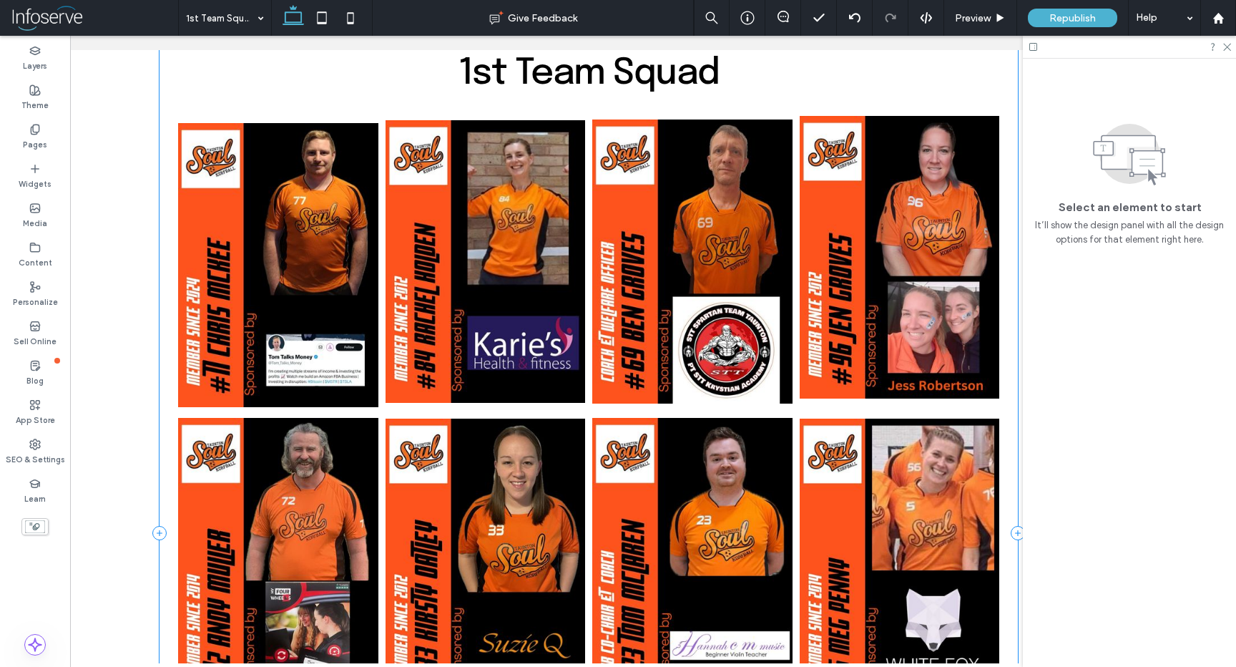
click at [163, 291] on div "1st Team Squad Lorem Ipsum Lorem Ipsum Button Button Button Button Button Butto…" at bounding box center [589, 533] width 859 height 978
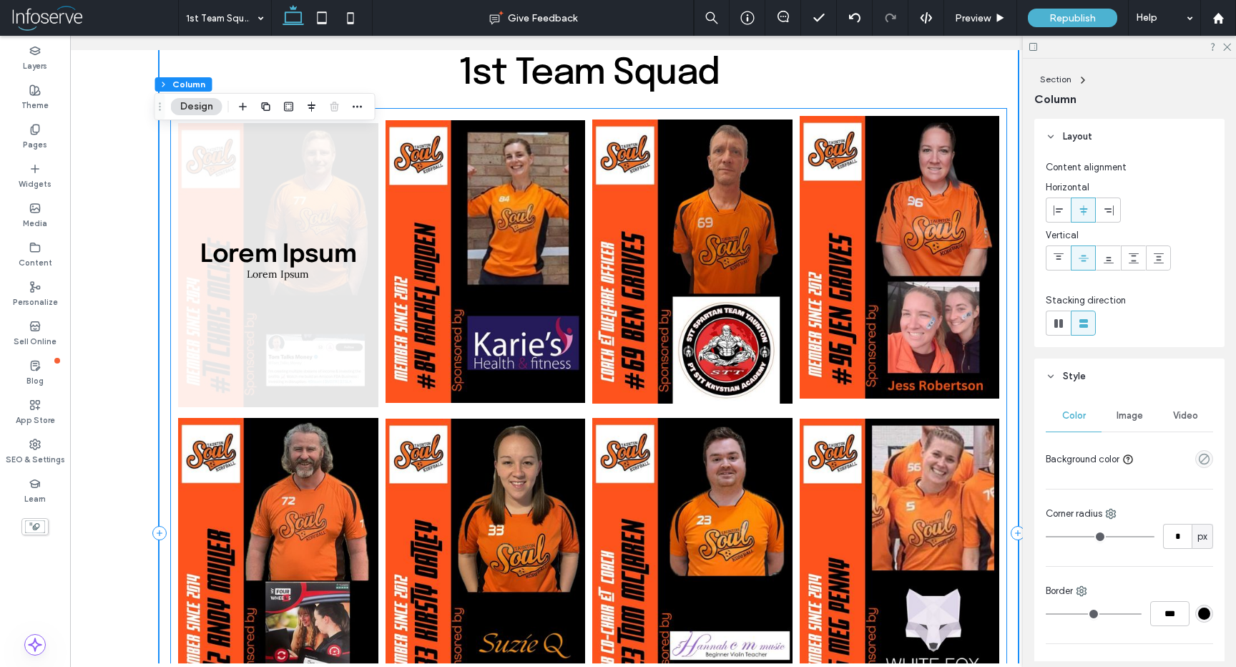
click at [258, 291] on link at bounding box center [278, 261] width 200 height 291
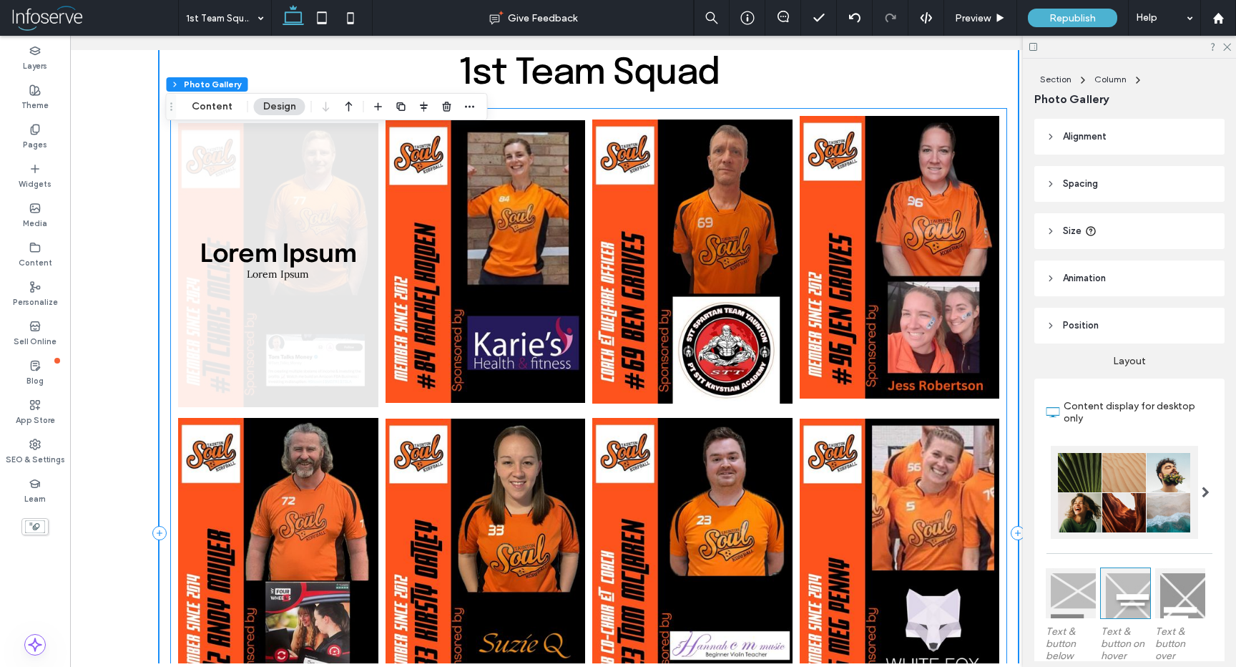
click at [258, 291] on link at bounding box center [278, 261] width 200 height 291
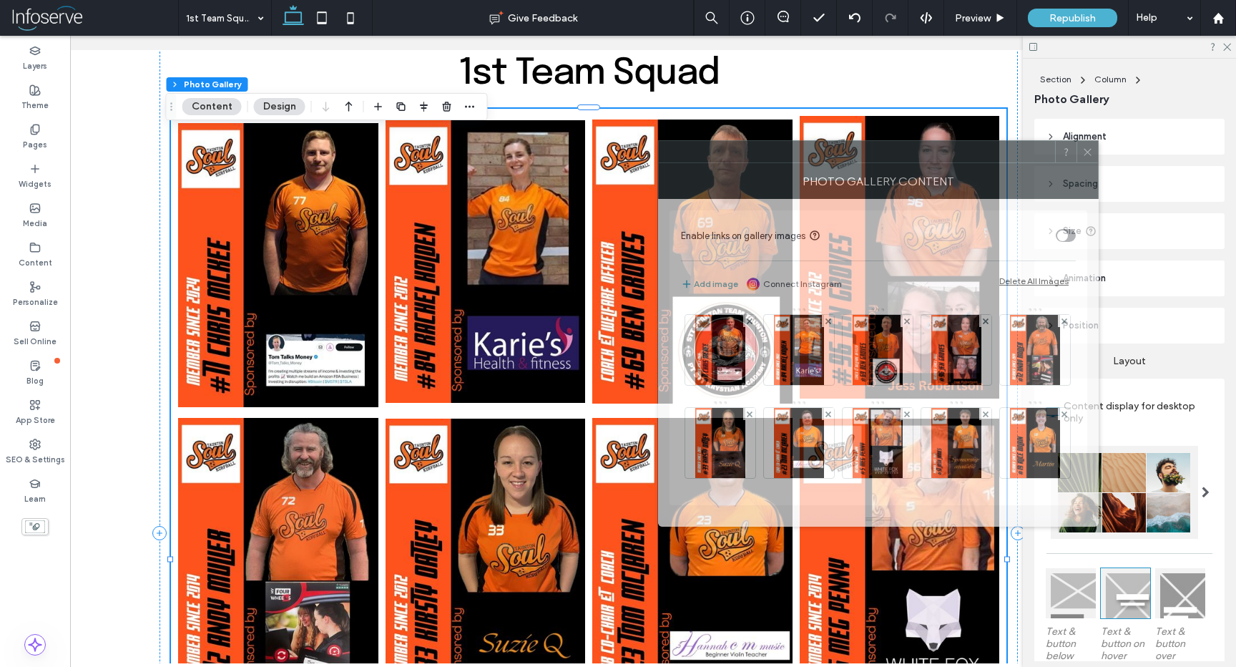
drag, startPoint x: 1021, startPoint y: 159, endPoint x: 898, endPoint y: 159, distance: 123.1
click at [898, 159] on div at bounding box center [857, 151] width 396 height 21
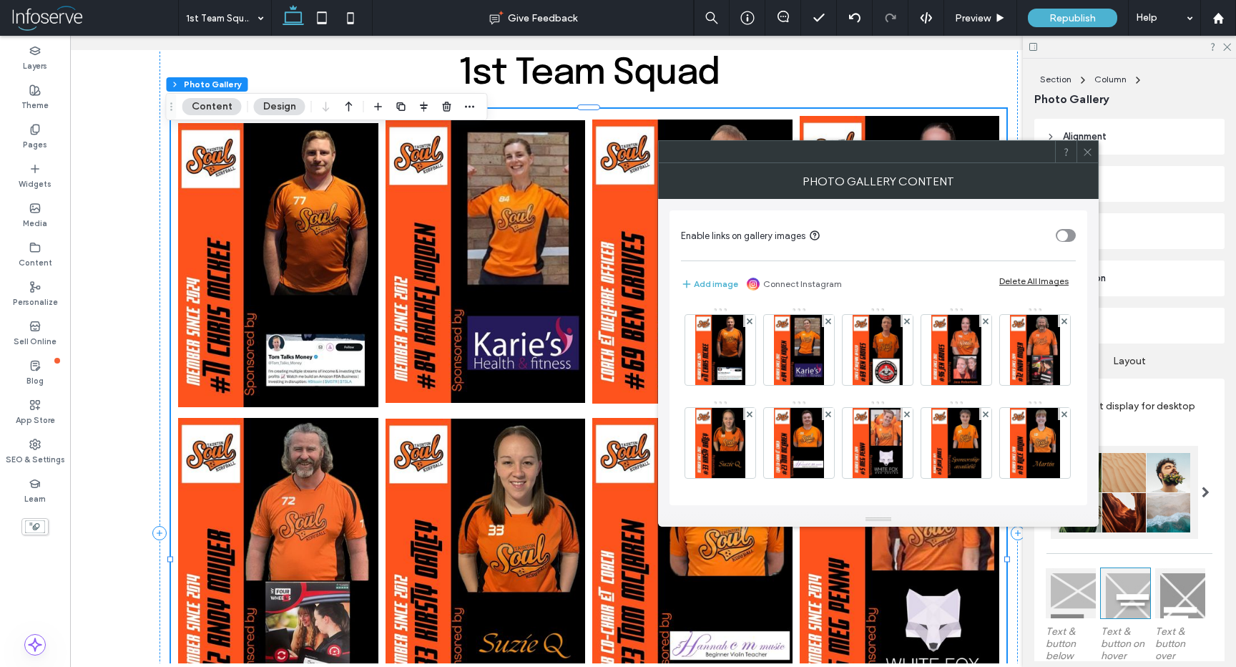
click at [1087, 150] on icon at bounding box center [1088, 152] width 11 height 11
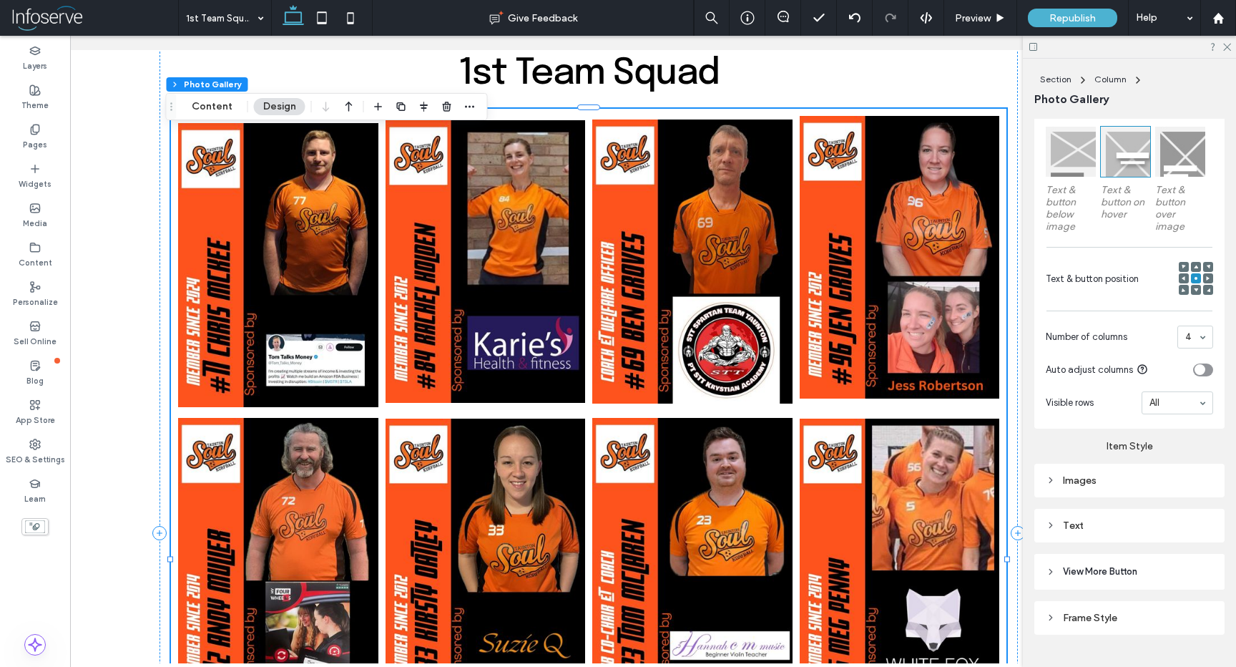
scroll to position [469, 0]
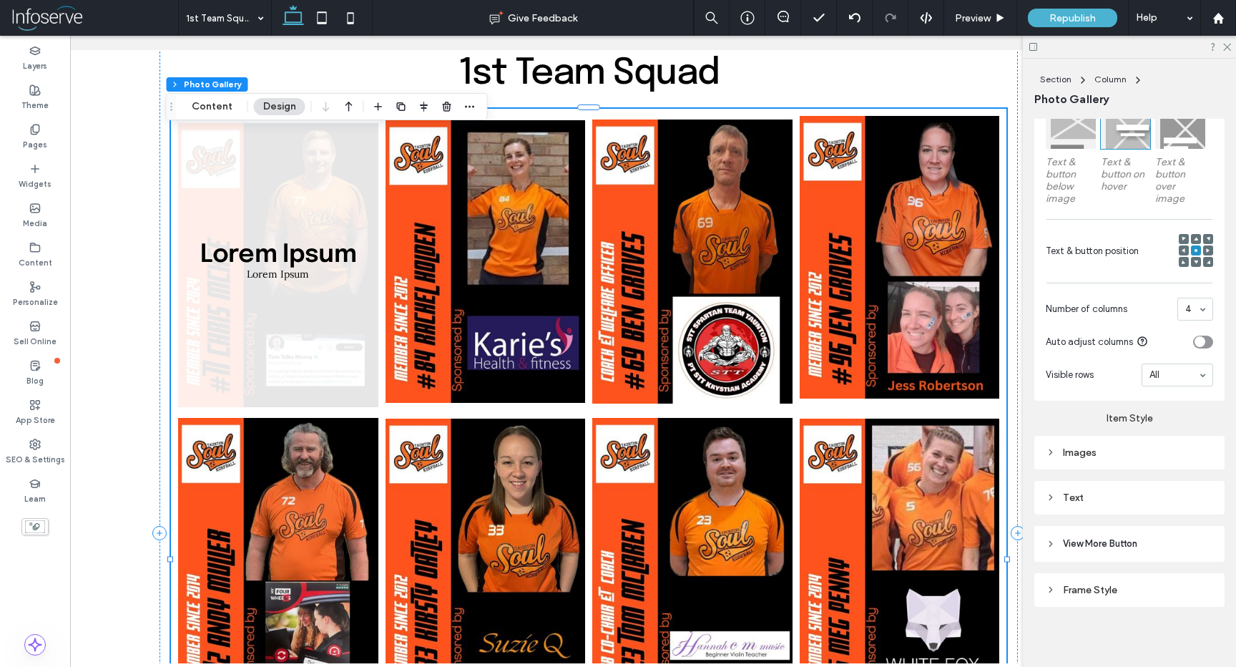
click at [1082, 498] on div "Text" at bounding box center [1129, 498] width 167 height 12
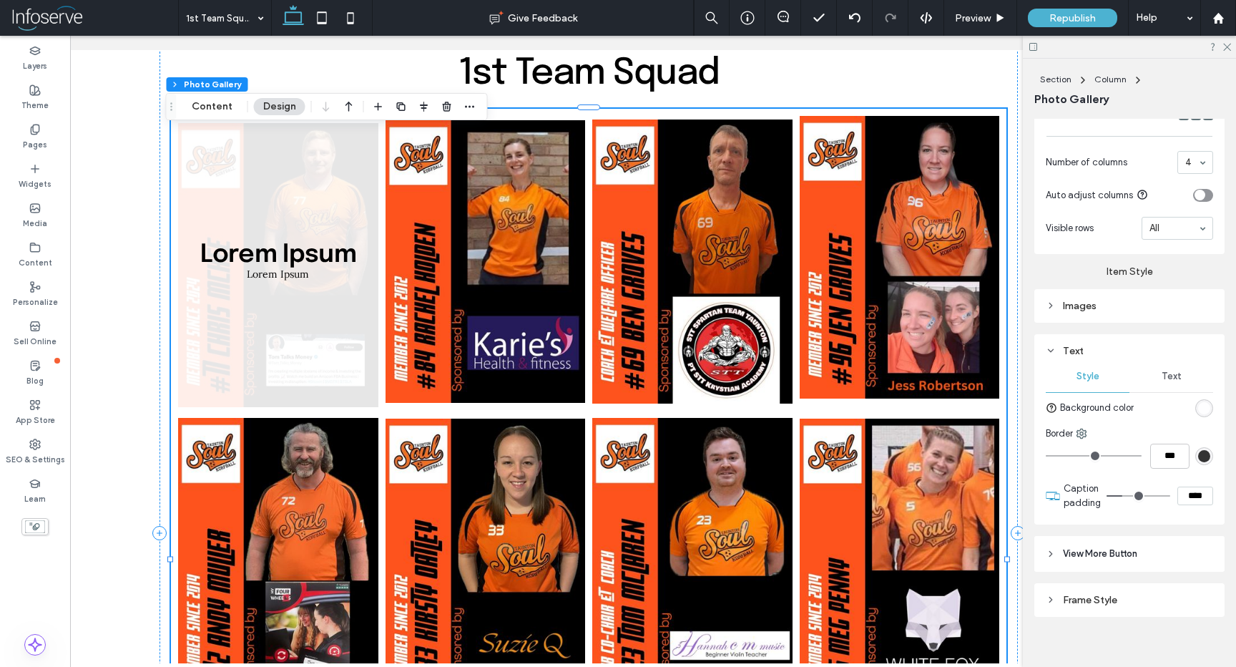
scroll to position [626, 0]
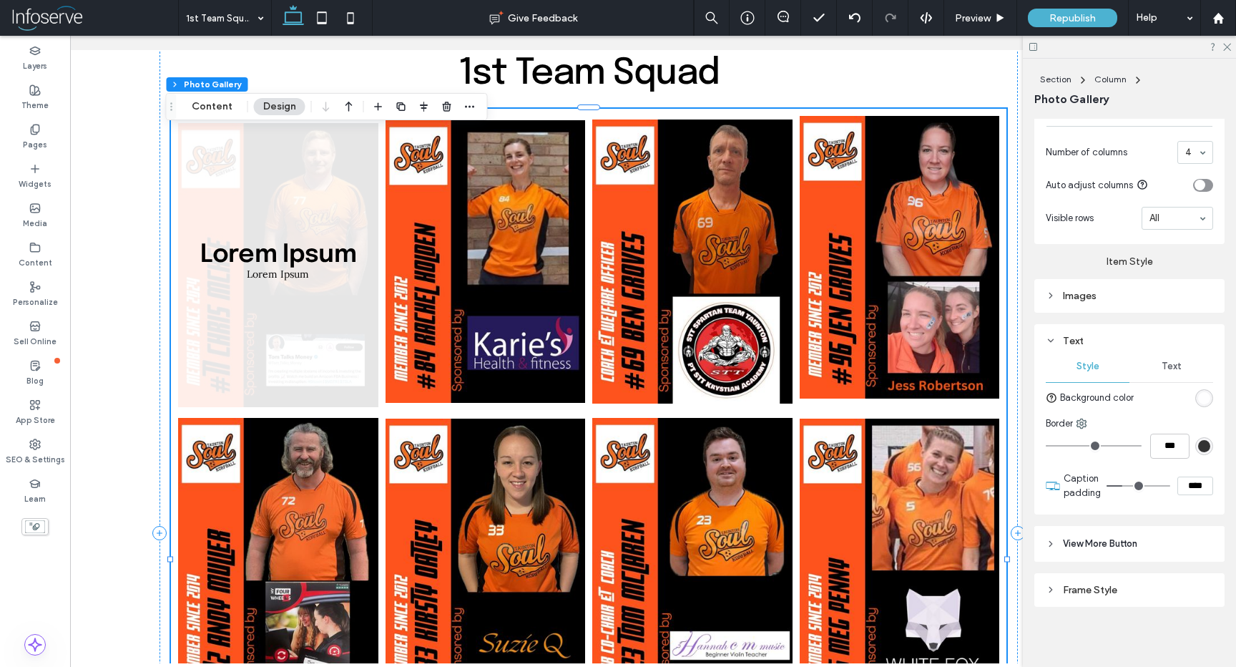
click at [1162, 367] on span "Text" at bounding box center [1172, 366] width 20 height 11
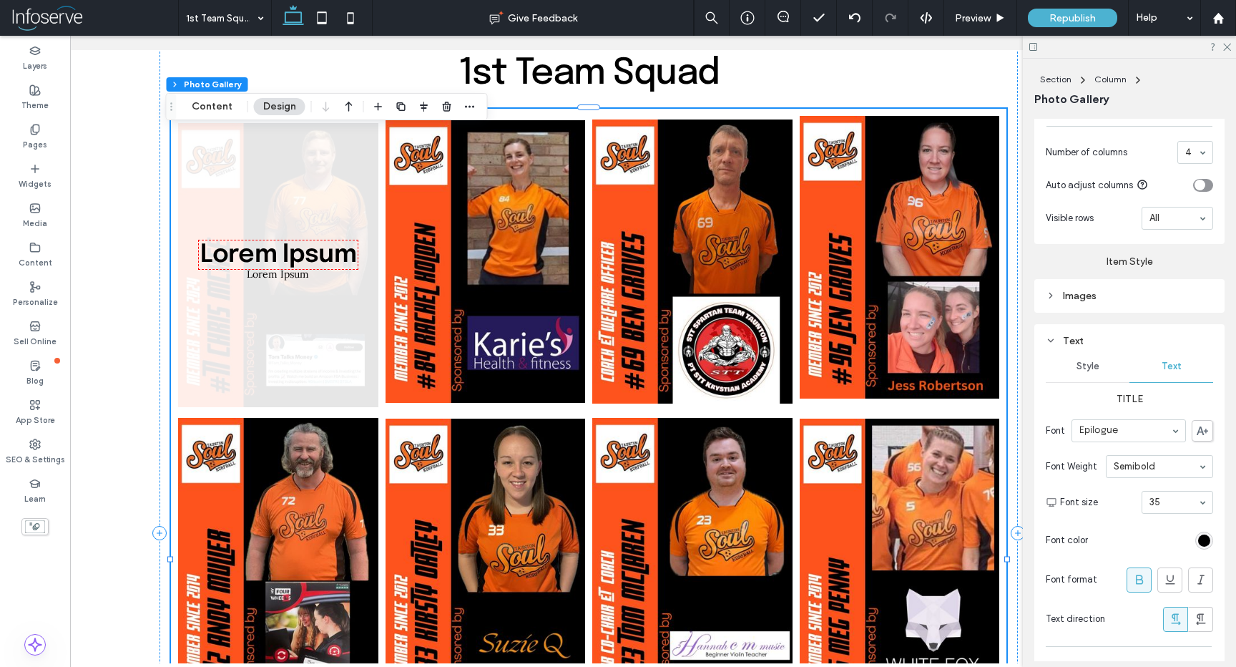
click at [1199, 542] on div "rgb(0, 0, 0)" at bounding box center [1205, 541] width 12 height 12
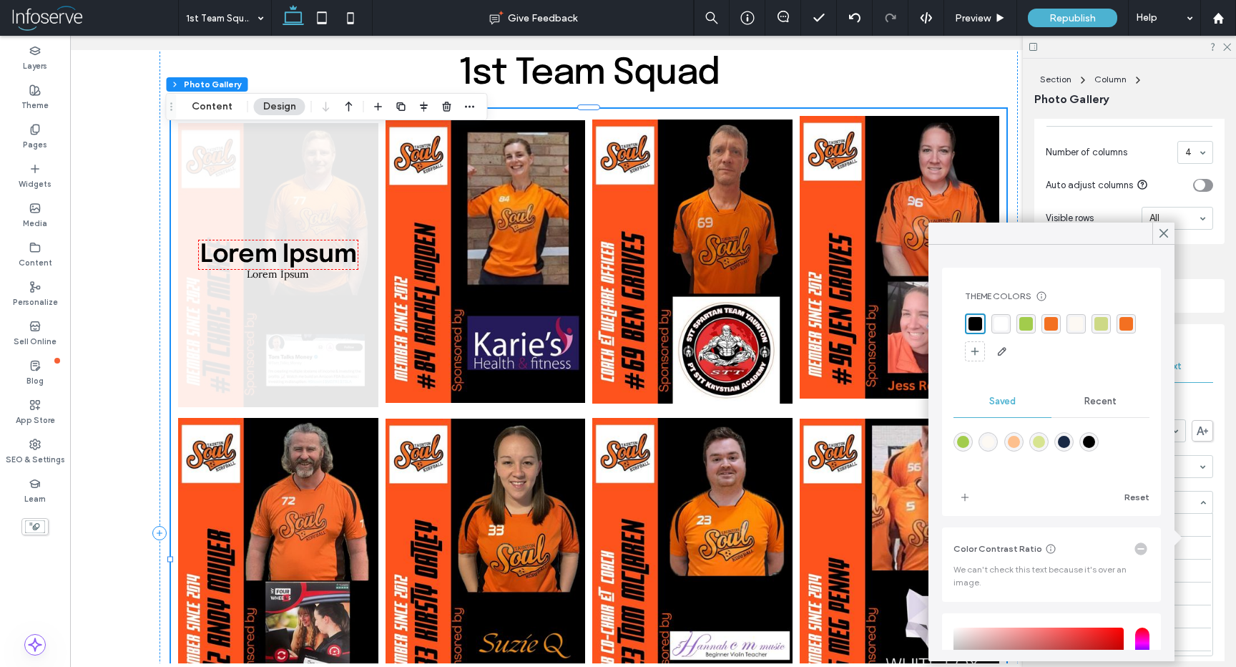
scroll to position [259, 0]
click at [1164, 232] on use at bounding box center [1164, 234] width 7 height 8
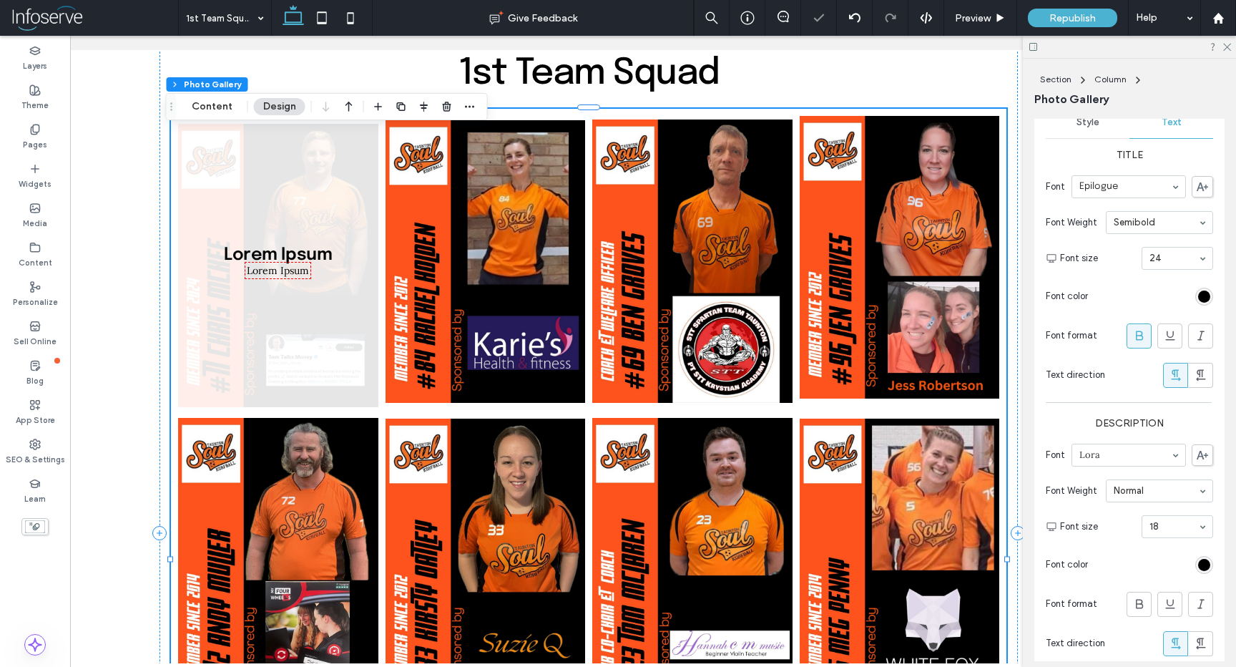
scroll to position [879, 0]
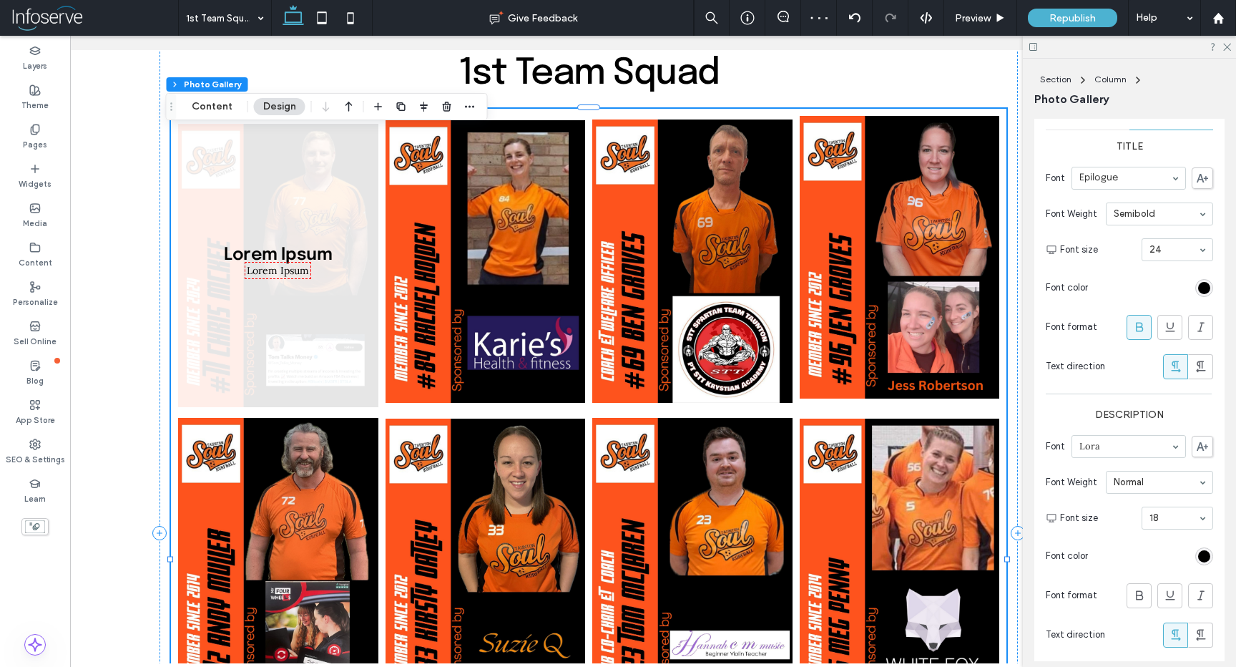
click at [1196, 544] on div at bounding box center [1153, 556] width 119 height 25
click at [1199, 550] on div "rgb(0, 0, 0)" at bounding box center [1205, 556] width 12 height 12
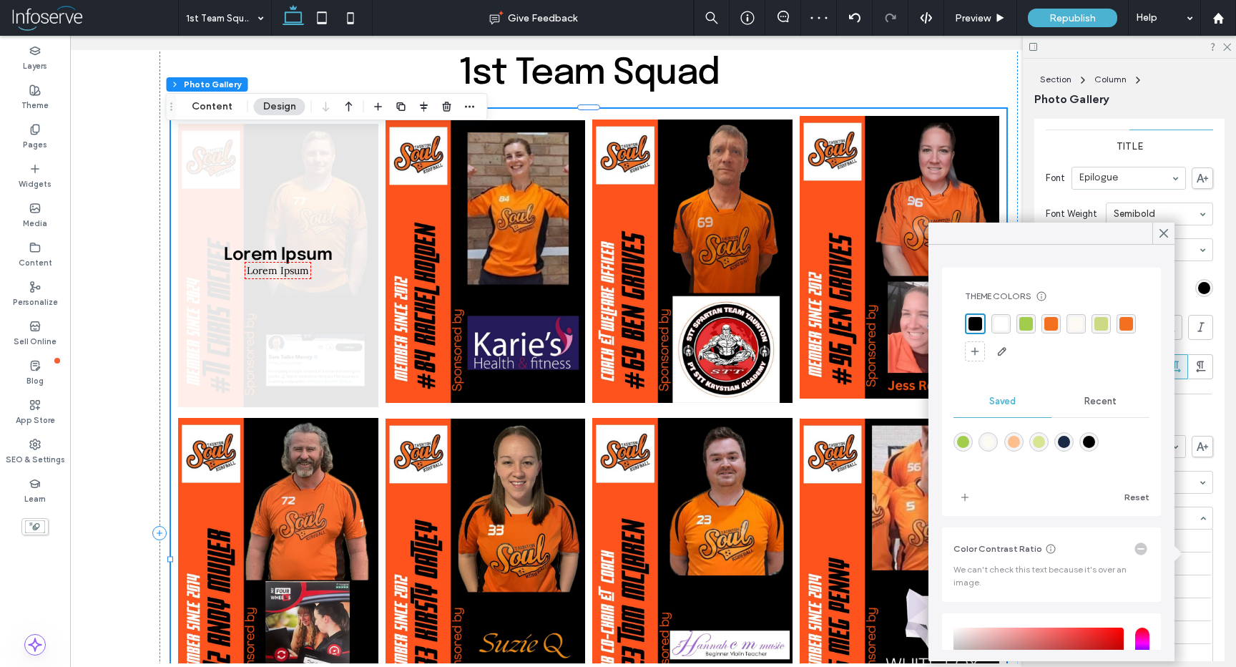
scroll to position [165, 0]
click at [1162, 223] on span at bounding box center [1164, 233] width 13 height 21
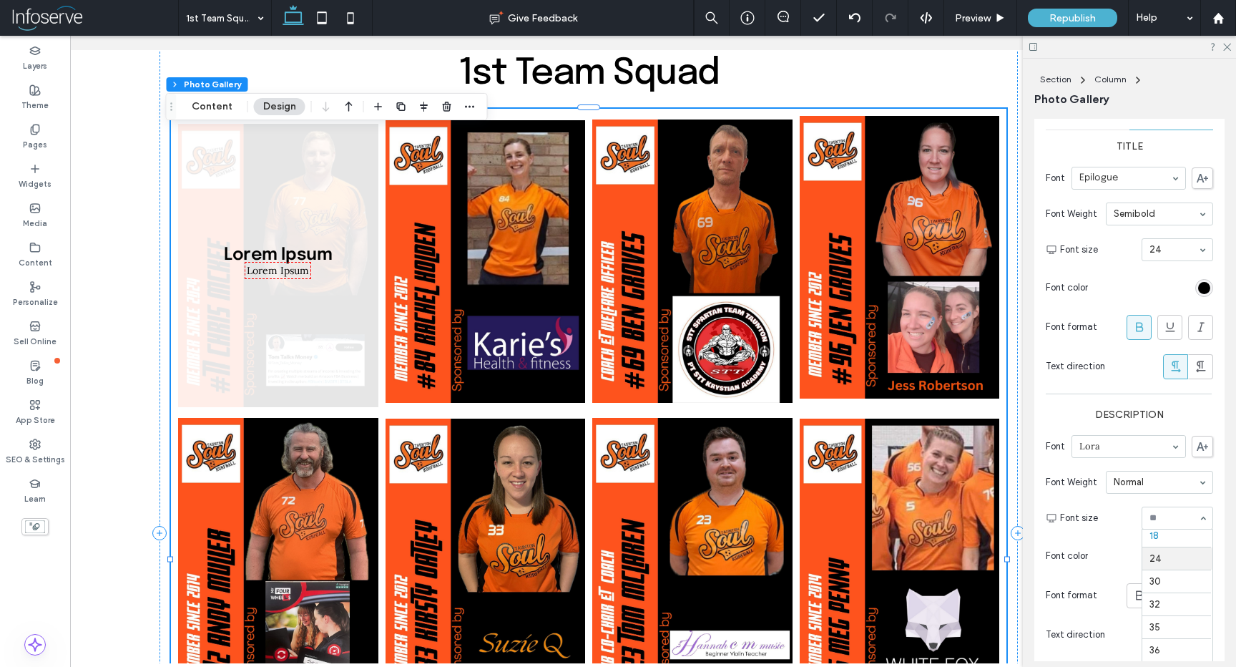
scroll to position [145, 0]
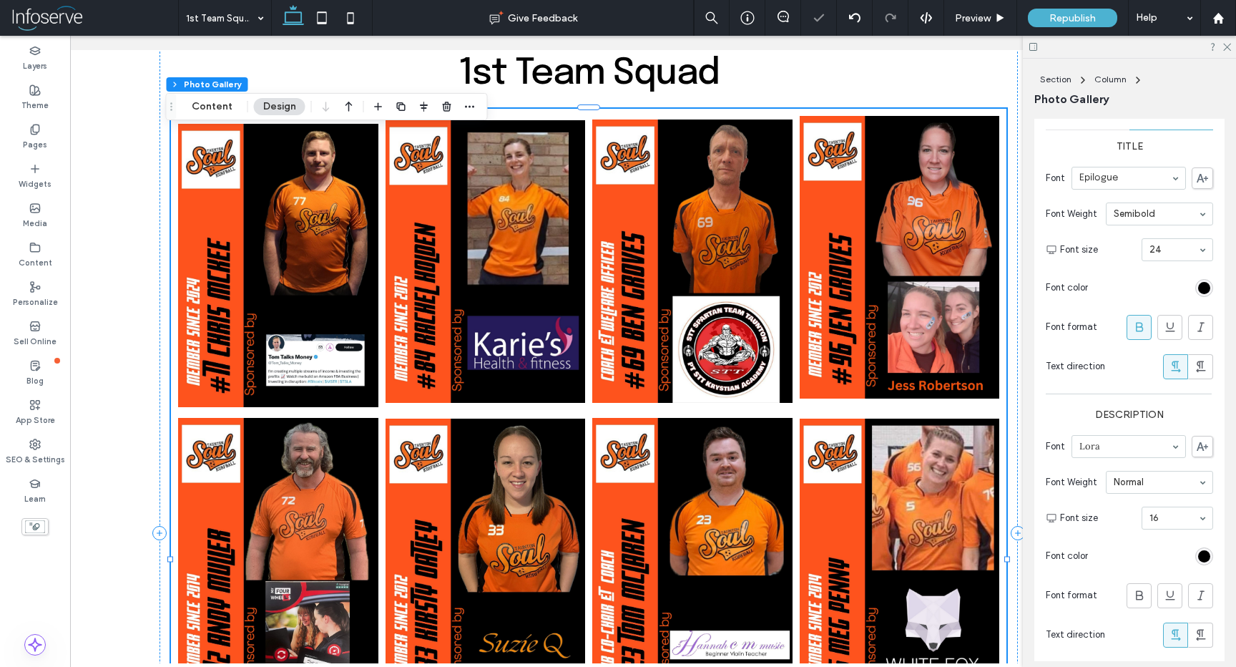
click at [565, 326] on link at bounding box center [486, 261] width 200 height 291
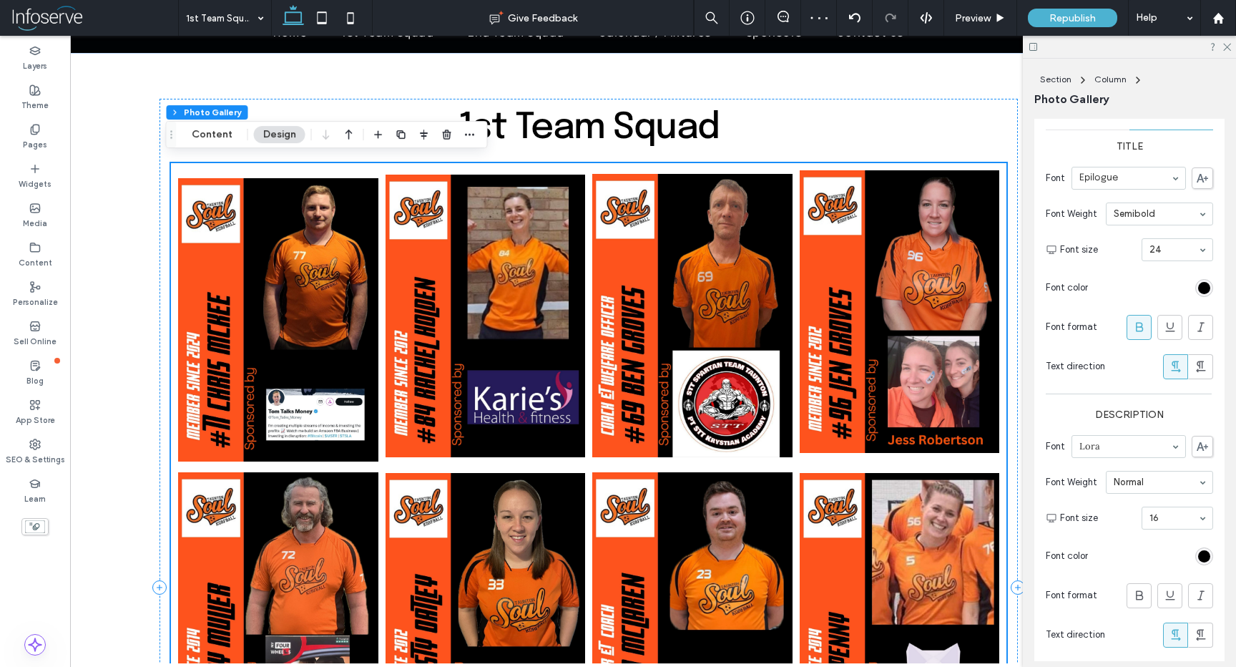
scroll to position [111, 0]
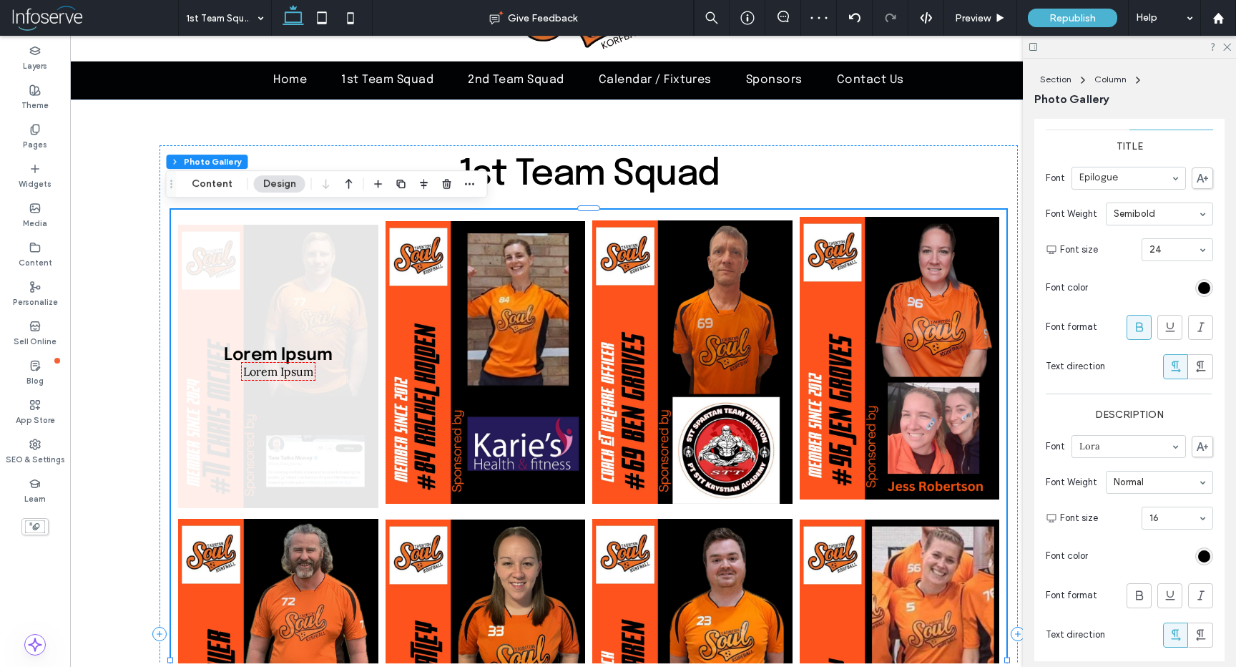
click at [315, 306] on link at bounding box center [278, 362] width 200 height 291
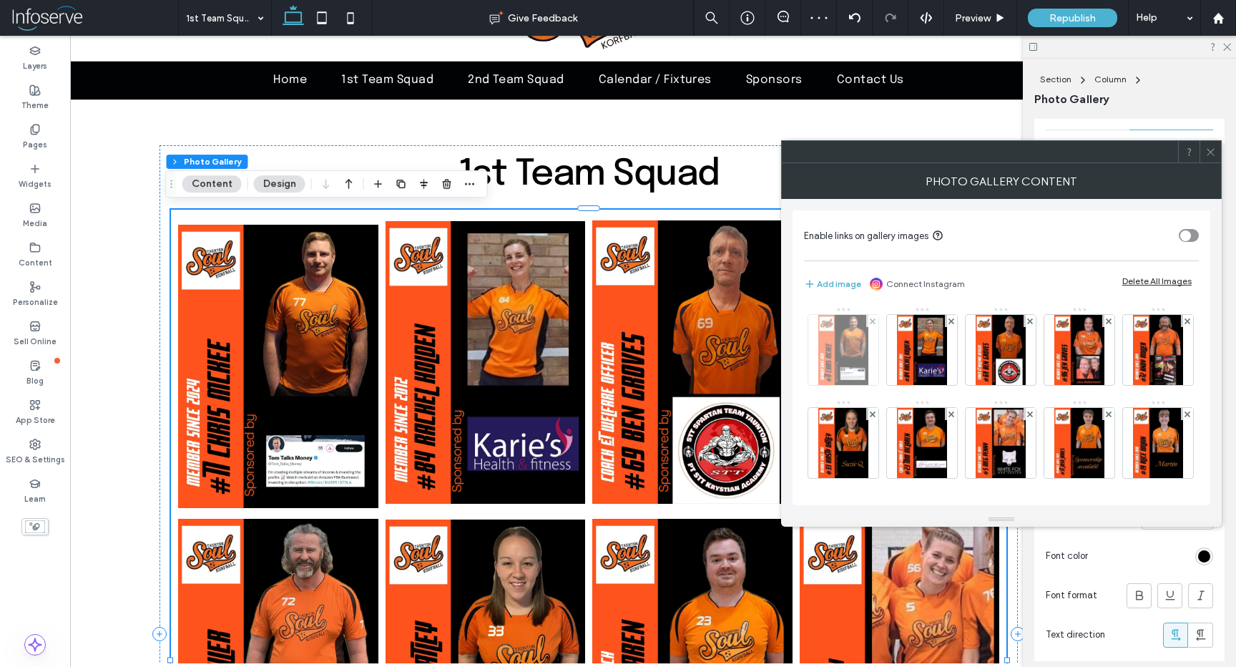
click at [849, 362] on img at bounding box center [843, 350] width 49 height 70
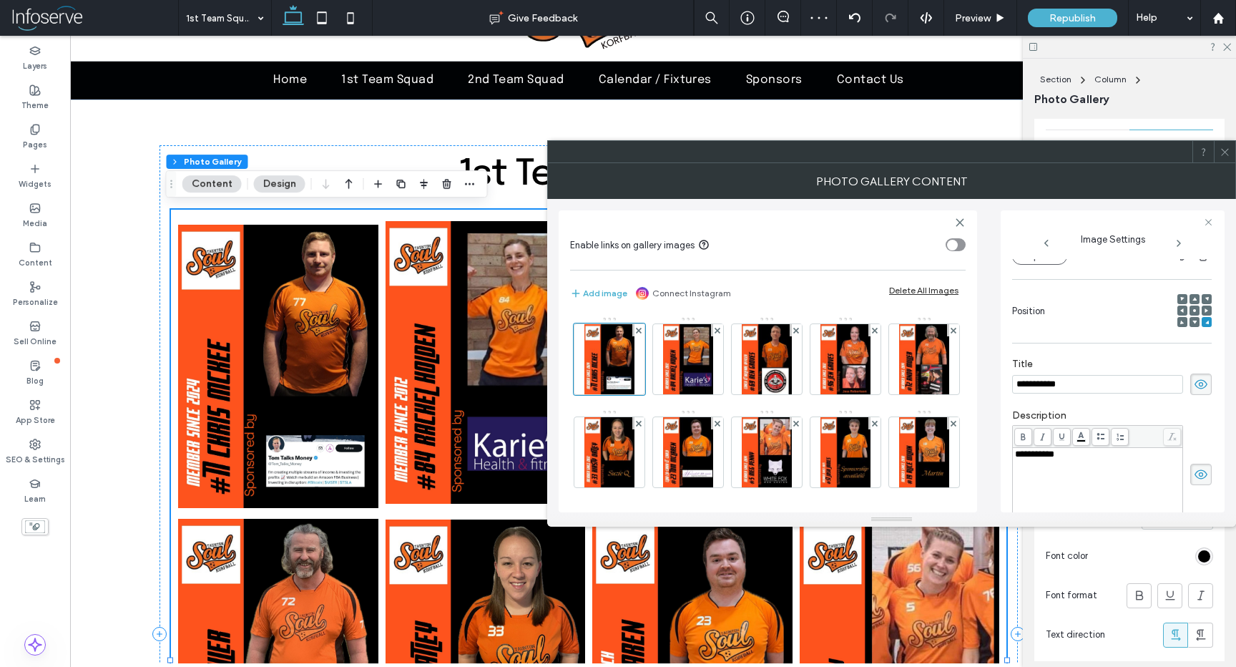
scroll to position [0, 0]
click at [1034, 414] on label "Description" at bounding box center [1112, 417] width 200 height 16
click at [1078, 421] on label "Description" at bounding box center [1112, 417] width 200 height 16
click at [1048, 384] on input "**********" at bounding box center [1097, 384] width 171 height 19
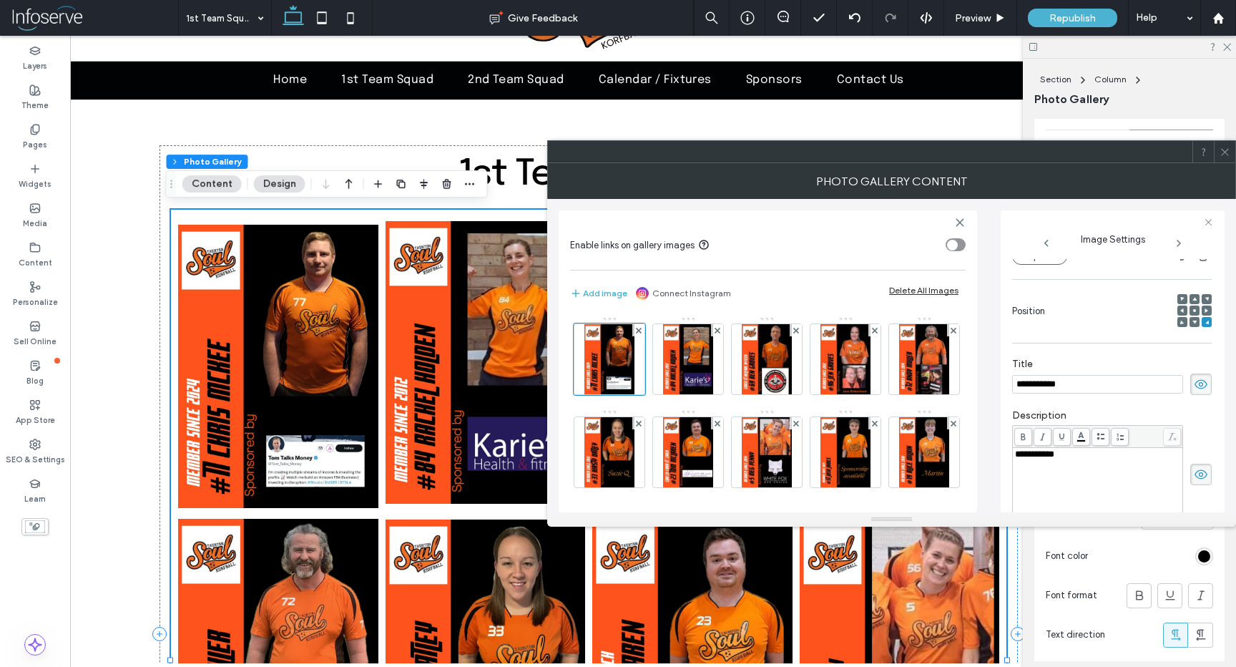
click at [1048, 384] on input "**********" at bounding box center [1097, 384] width 171 height 19
click at [1194, 386] on icon at bounding box center [1201, 384] width 14 height 16
click at [1194, 479] on icon at bounding box center [1201, 475] width 14 height 16
click at [1194, 392] on icon at bounding box center [1201, 384] width 14 height 16
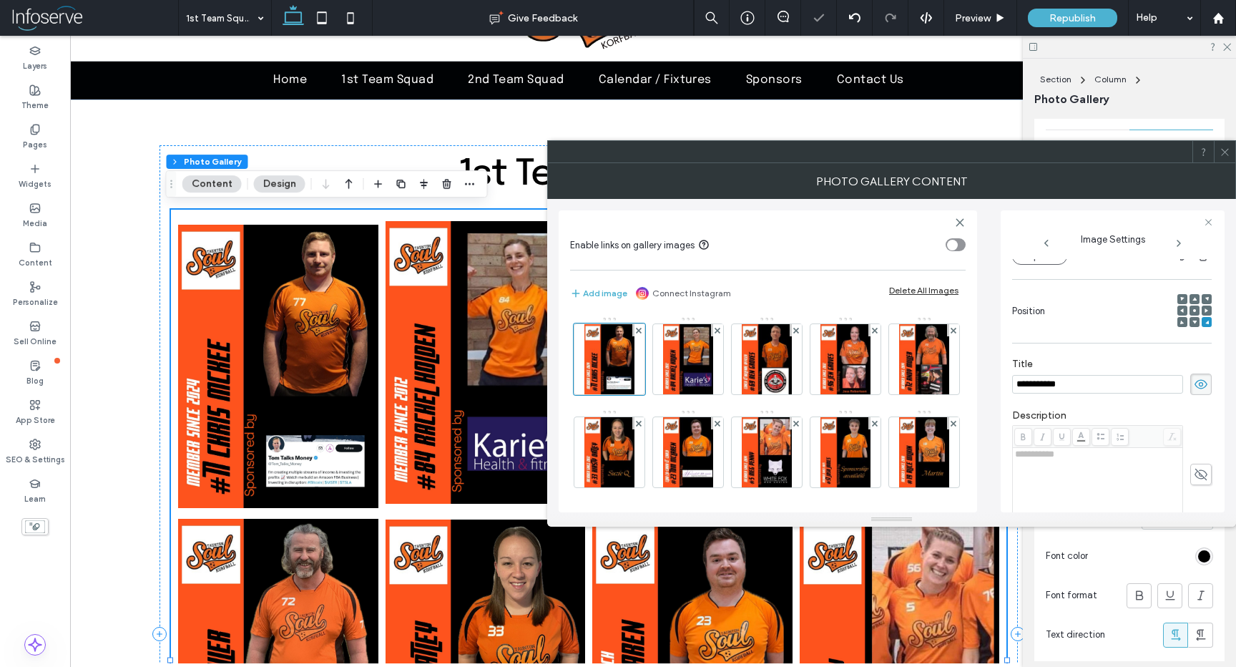
click at [1195, 472] on use at bounding box center [1201, 474] width 13 height 11
click at [1196, 404] on div "**********" at bounding box center [1112, 466] width 200 height 128
click at [1196, 380] on icon at bounding box center [1201, 384] width 14 height 16
click at [1194, 477] on icon at bounding box center [1201, 475] width 14 height 16
click at [1222, 154] on icon at bounding box center [1225, 152] width 11 height 11
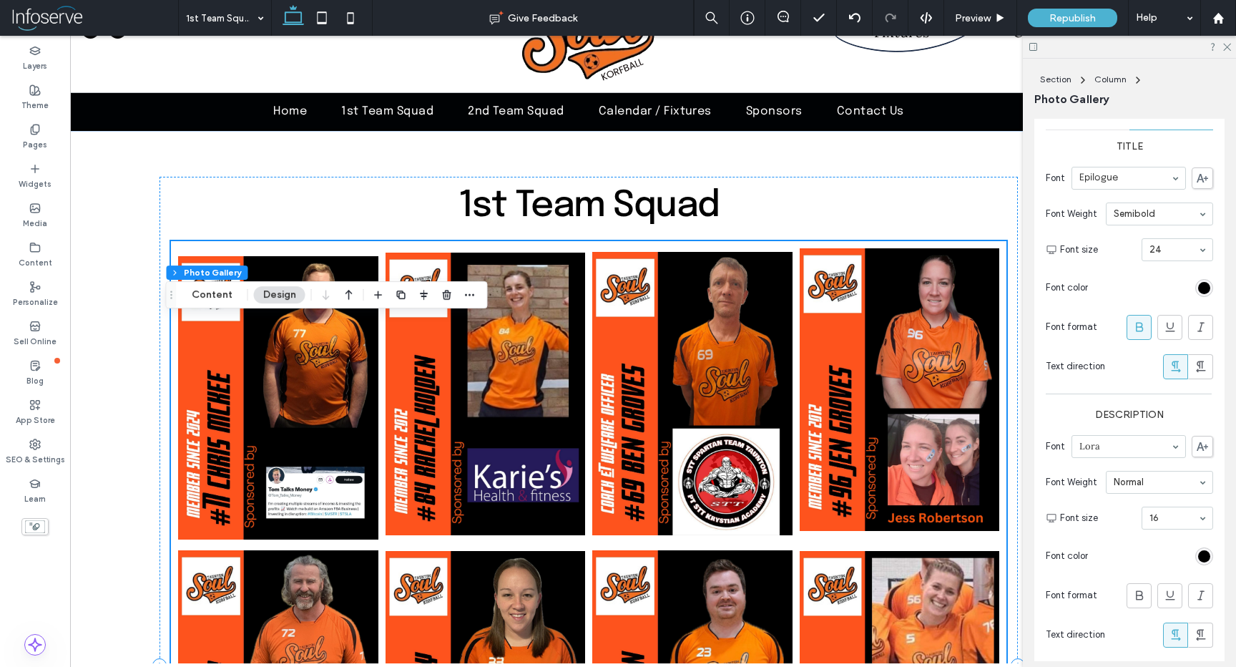
scroll to position [132, 0]
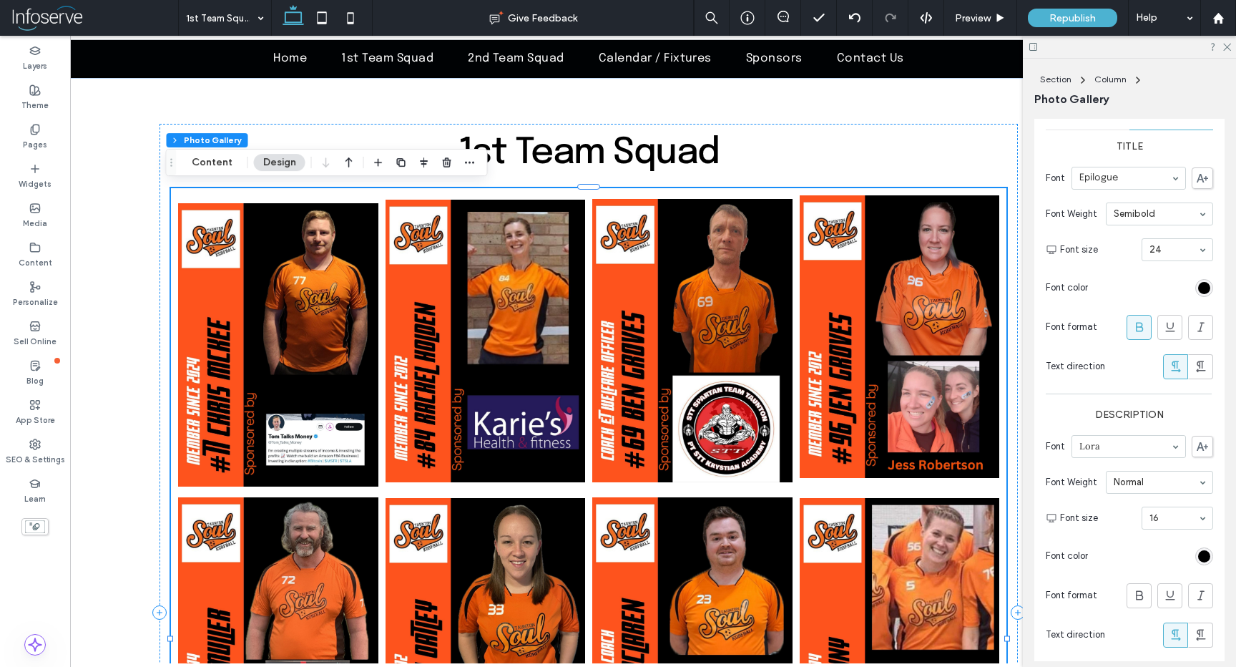
click at [270, 394] on link at bounding box center [278, 340] width 200 height 291
click at [270, 399] on link at bounding box center [278, 340] width 200 height 291
click at [389, 388] on link at bounding box center [486, 340] width 200 height 291
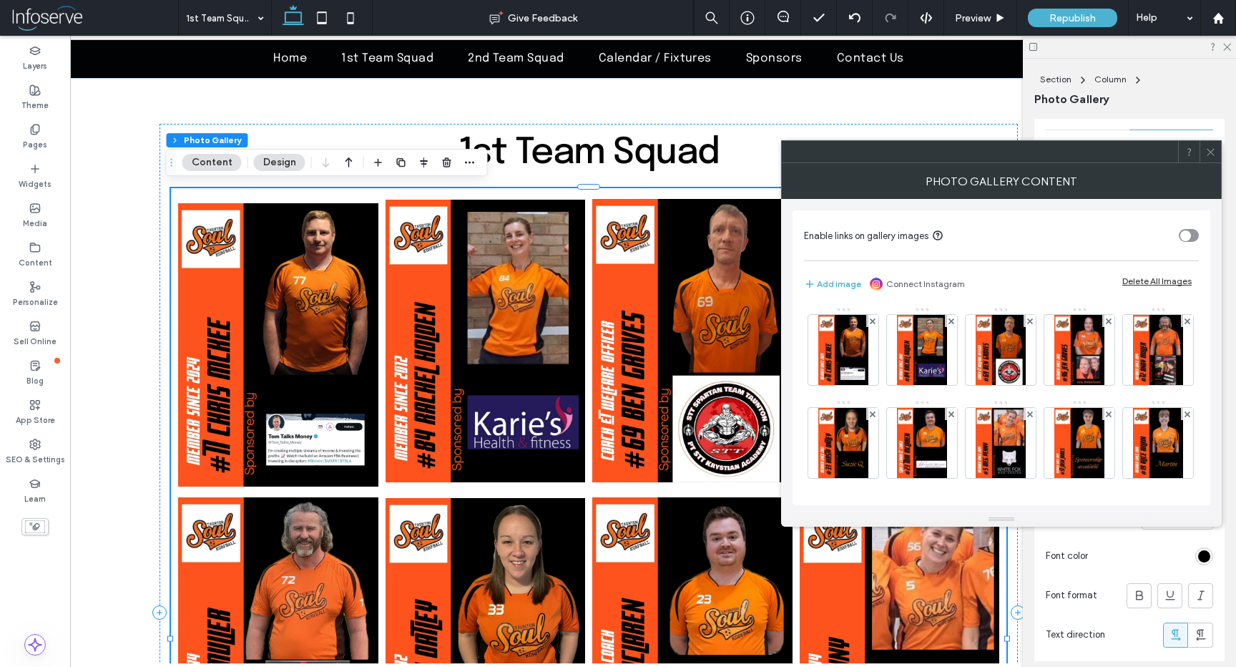
click at [1213, 152] on icon at bounding box center [1211, 152] width 11 height 11
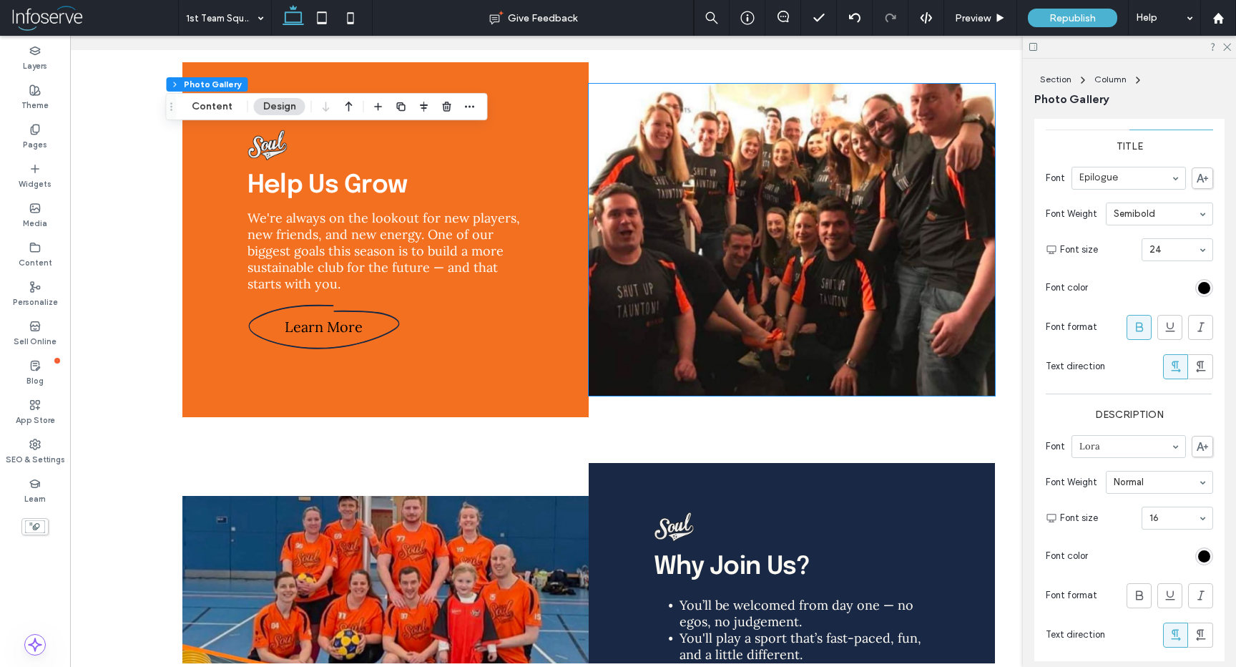
scroll to position [2196, 0]
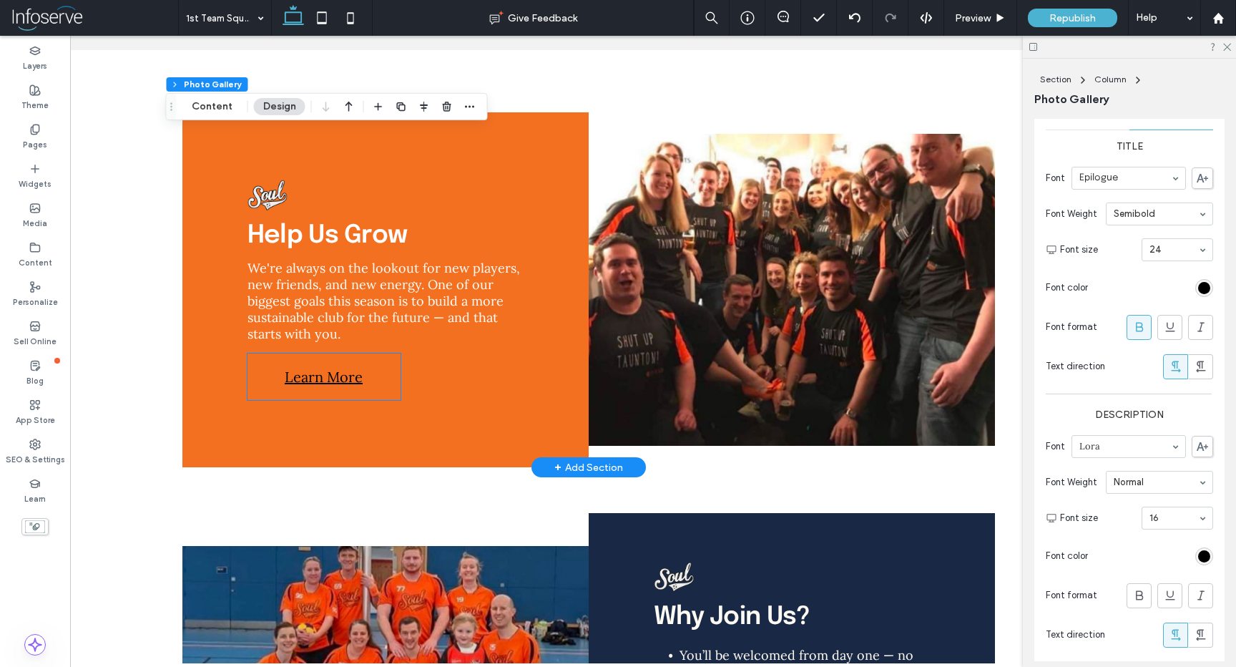
click at [314, 386] on span "Learn More" at bounding box center [324, 377] width 78 height 32
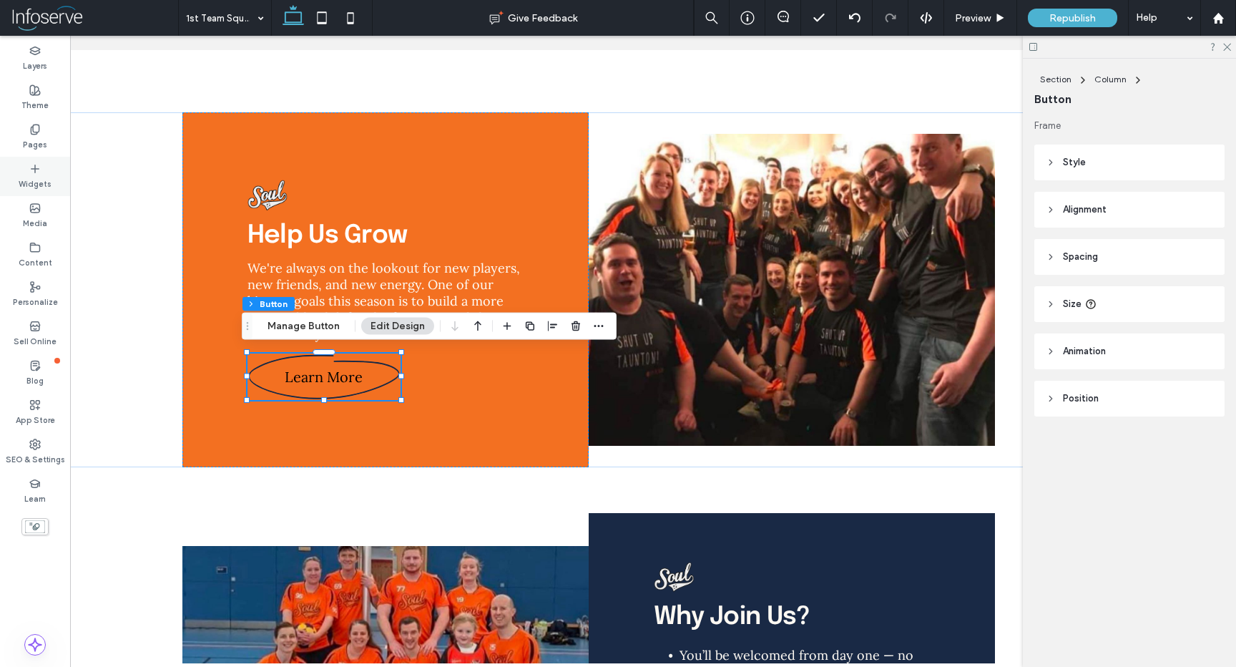
click at [31, 173] on icon at bounding box center [34, 168] width 11 height 11
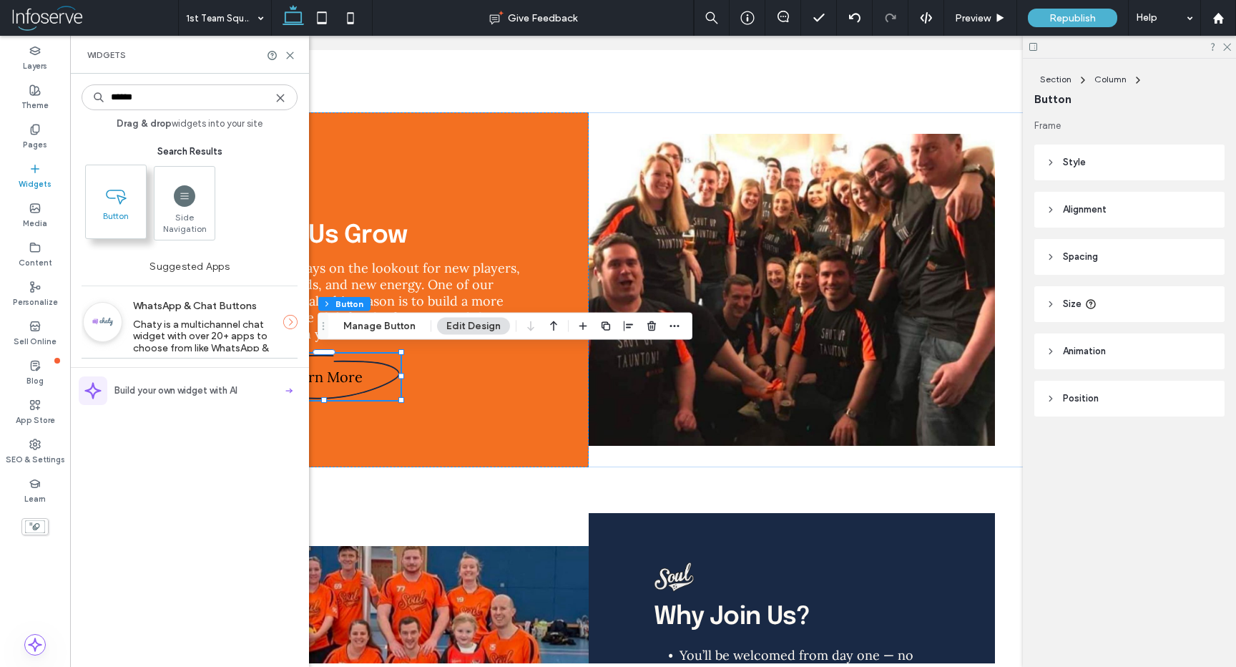
type input "******"
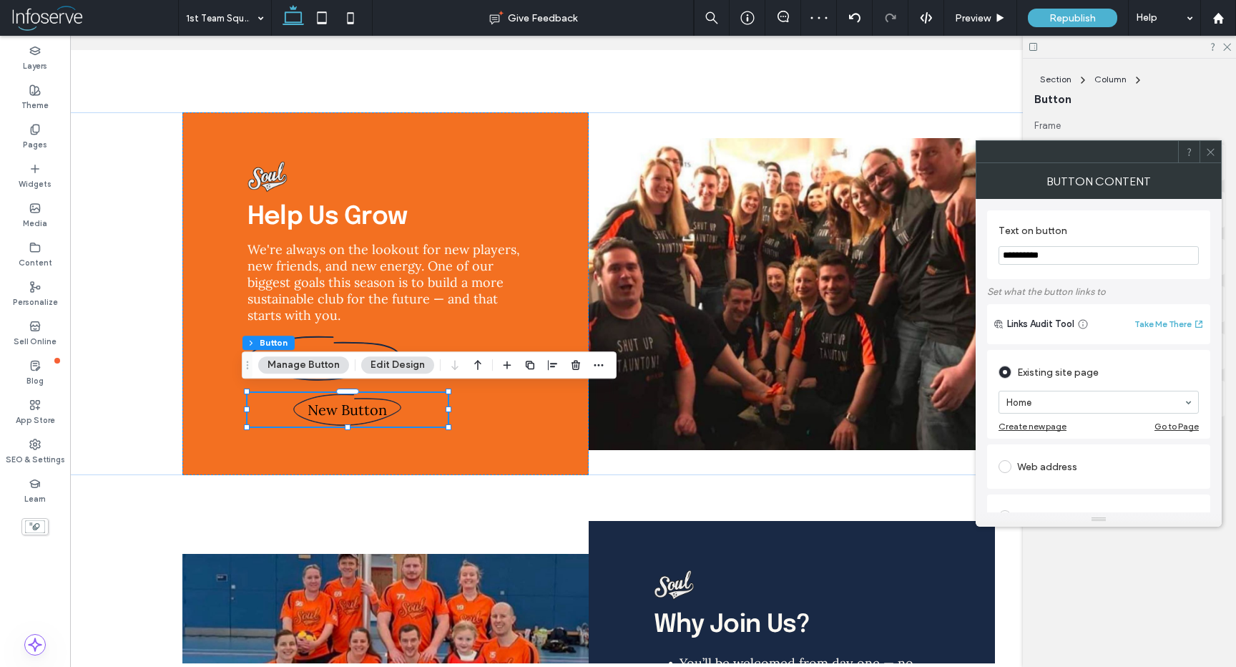
click at [1213, 142] on span at bounding box center [1211, 151] width 11 height 21
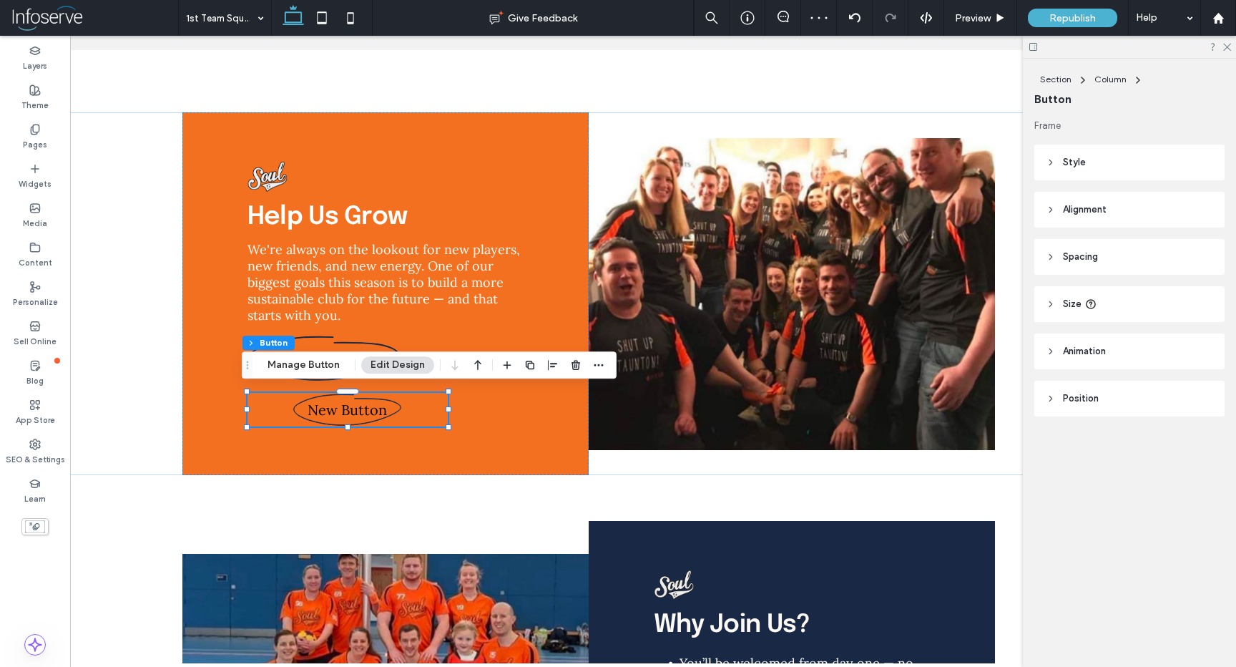
click at [1099, 161] on header "Style" at bounding box center [1130, 163] width 190 height 36
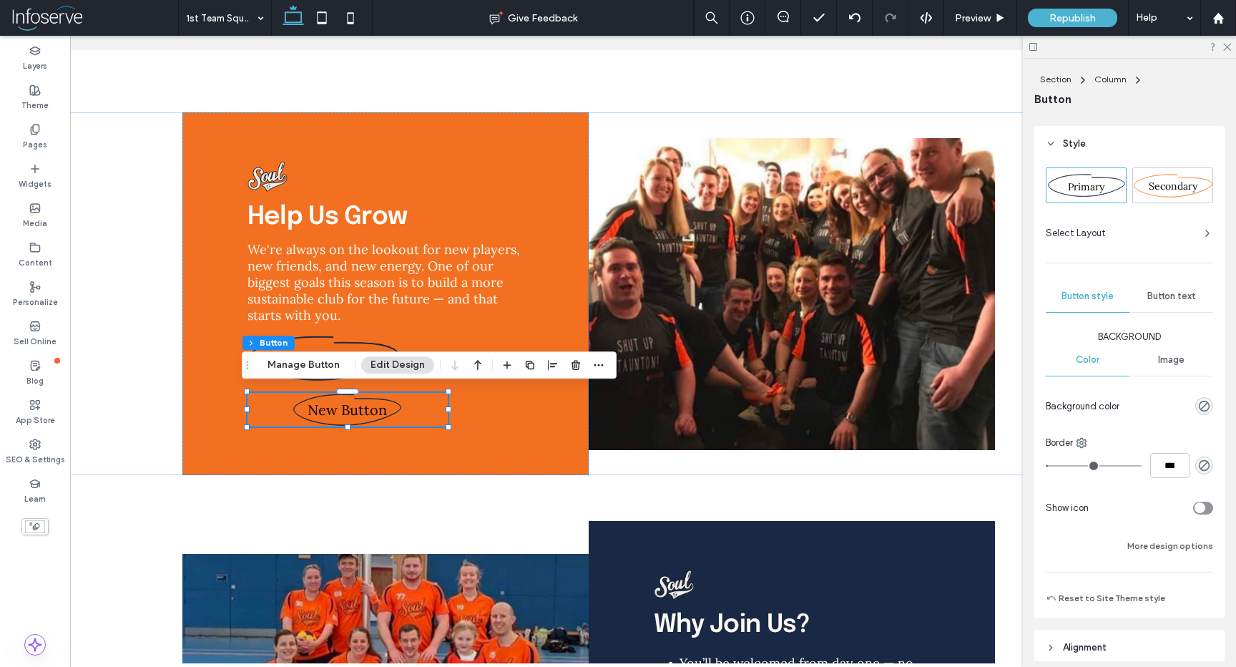
scroll to position [4, 0]
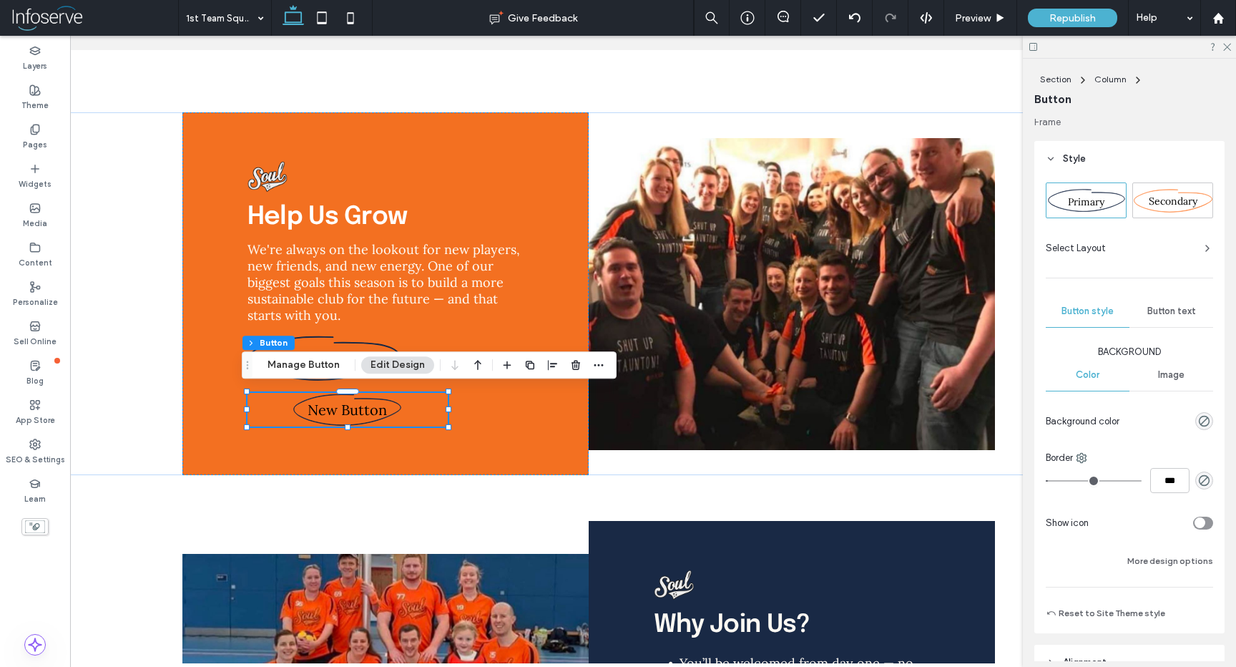
click at [1140, 246] on div "Select Layout" at bounding box center [1129, 248] width 167 height 14
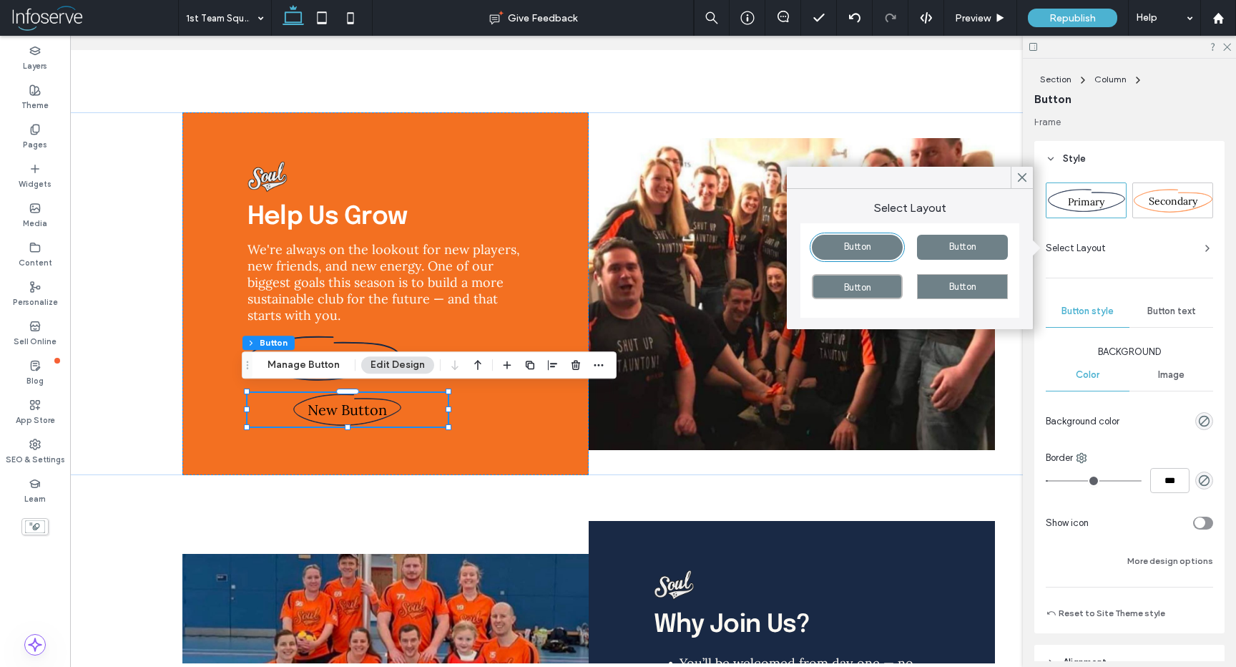
click at [974, 243] on span "Button" at bounding box center [963, 246] width 27 height 11
click at [872, 243] on div "Button" at bounding box center [857, 247] width 91 height 25
click at [1019, 172] on icon at bounding box center [1022, 177] width 13 height 13
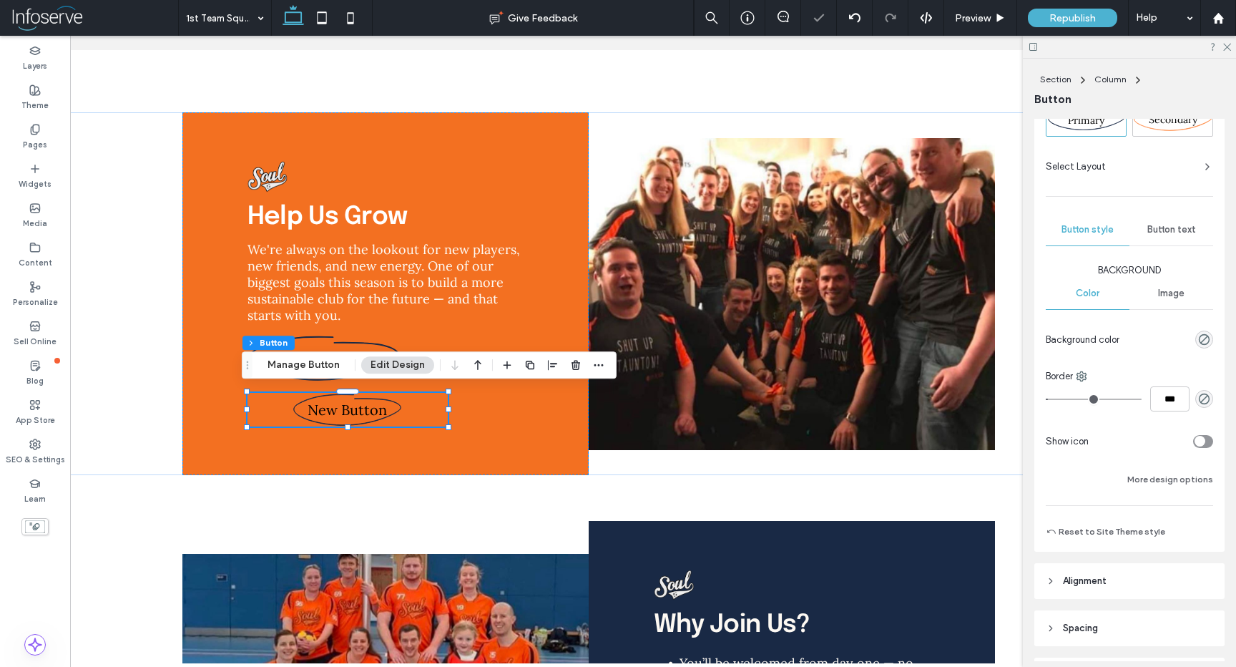
scroll to position [93, 0]
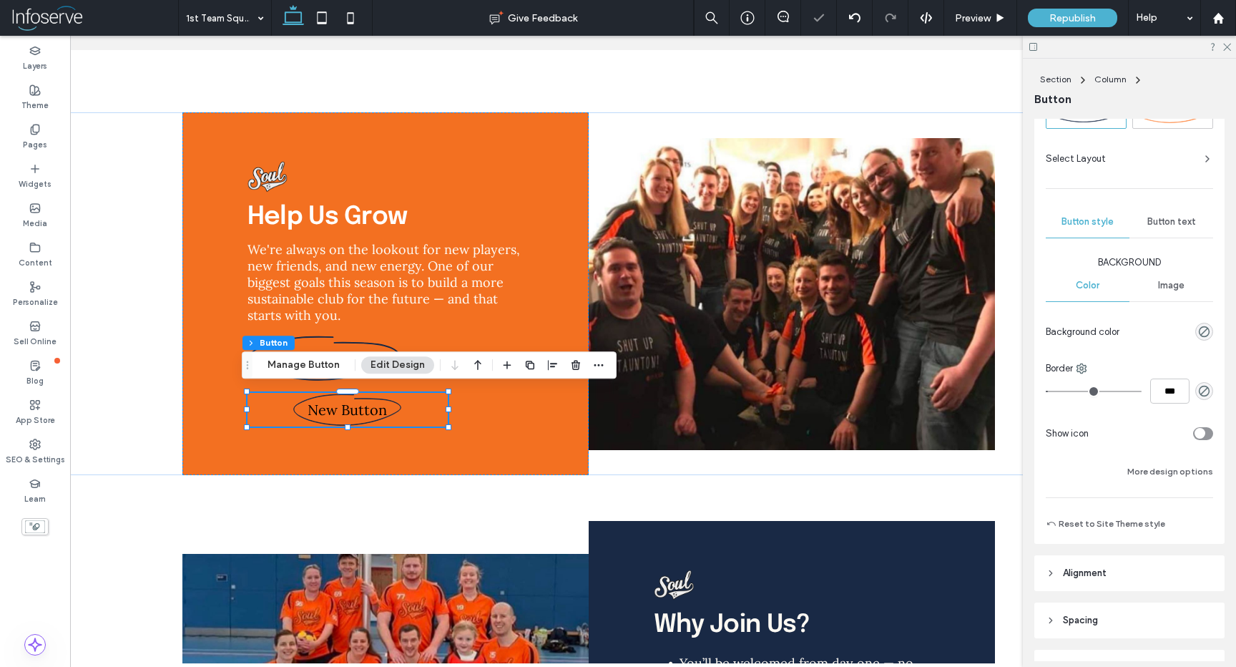
type input "*"
type input "***"
type input "*"
type input "***"
drag, startPoint x: 1055, startPoint y: 389, endPoint x: 1023, endPoint y: 389, distance: 31.5
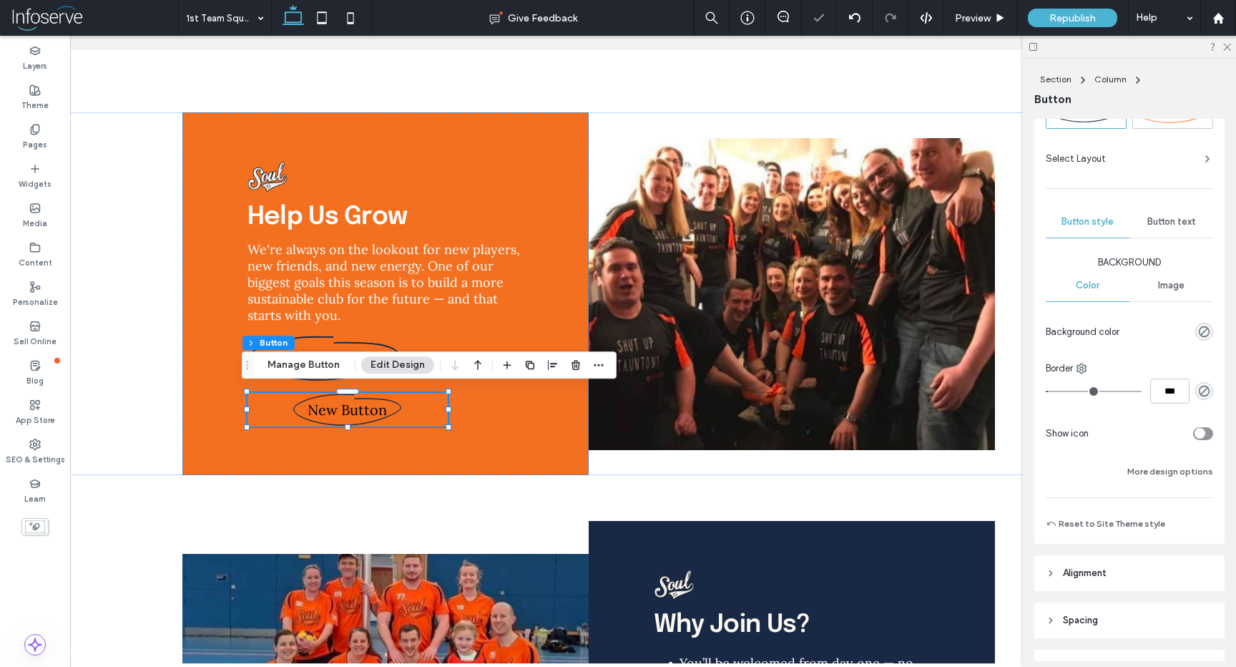
type input "*"
click at [1046, 391] on input "range" at bounding box center [1094, 391] width 96 height 1
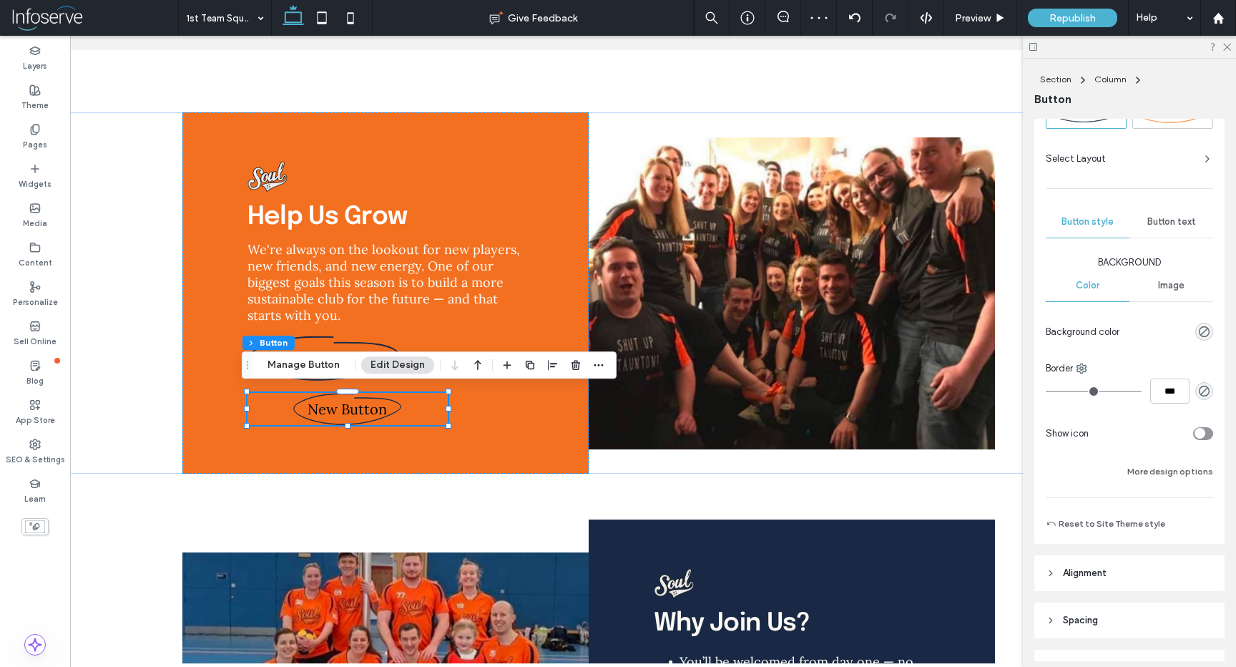
click at [1174, 280] on span "Image" at bounding box center [1171, 285] width 26 height 11
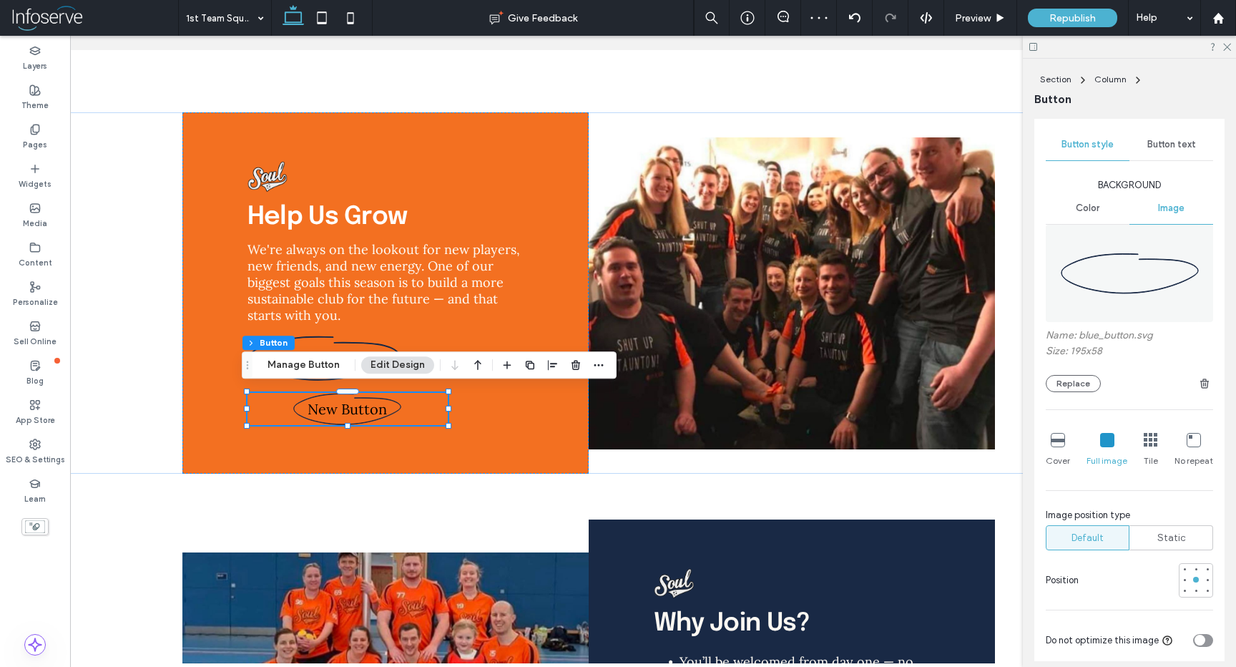
scroll to position [179, 0]
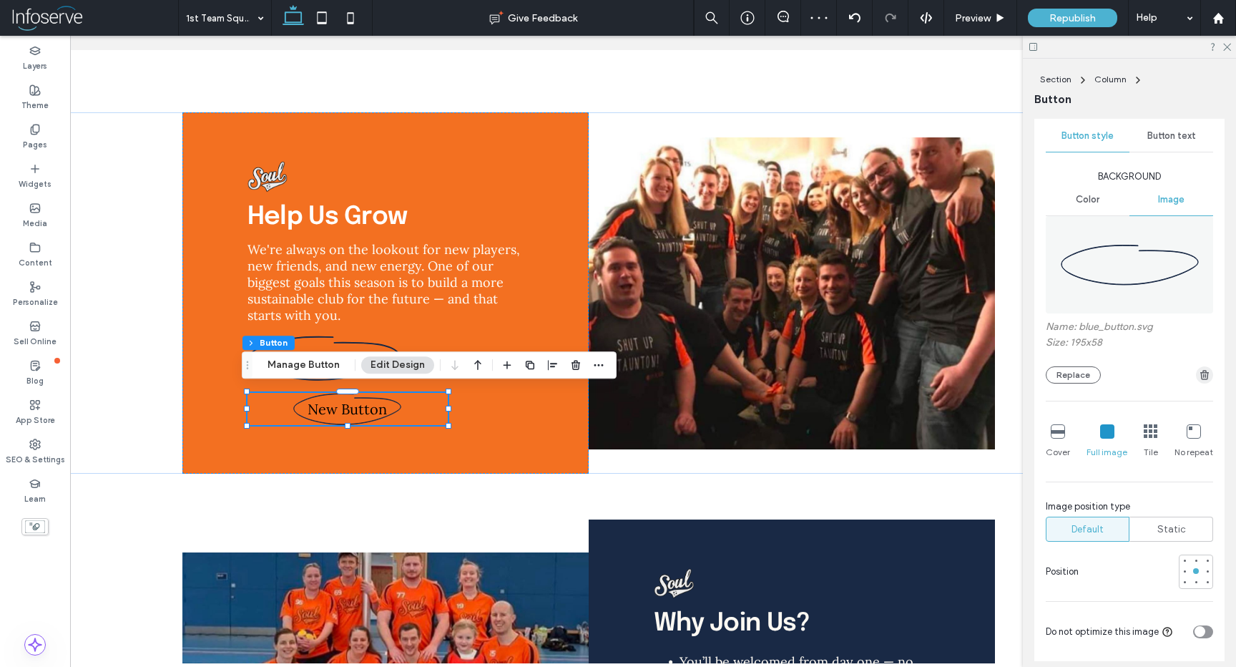
click at [1202, 383] on span "button" at bounding box center [1204, 374] width 17 height 17
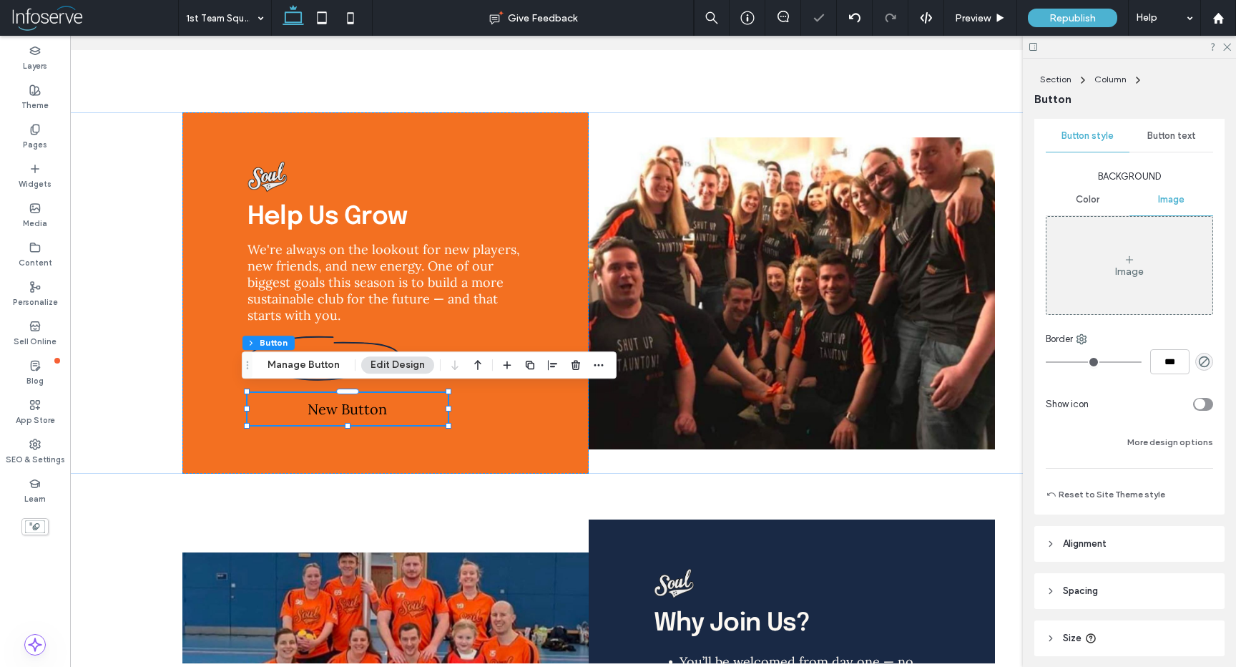
scroll to position [150, 0]
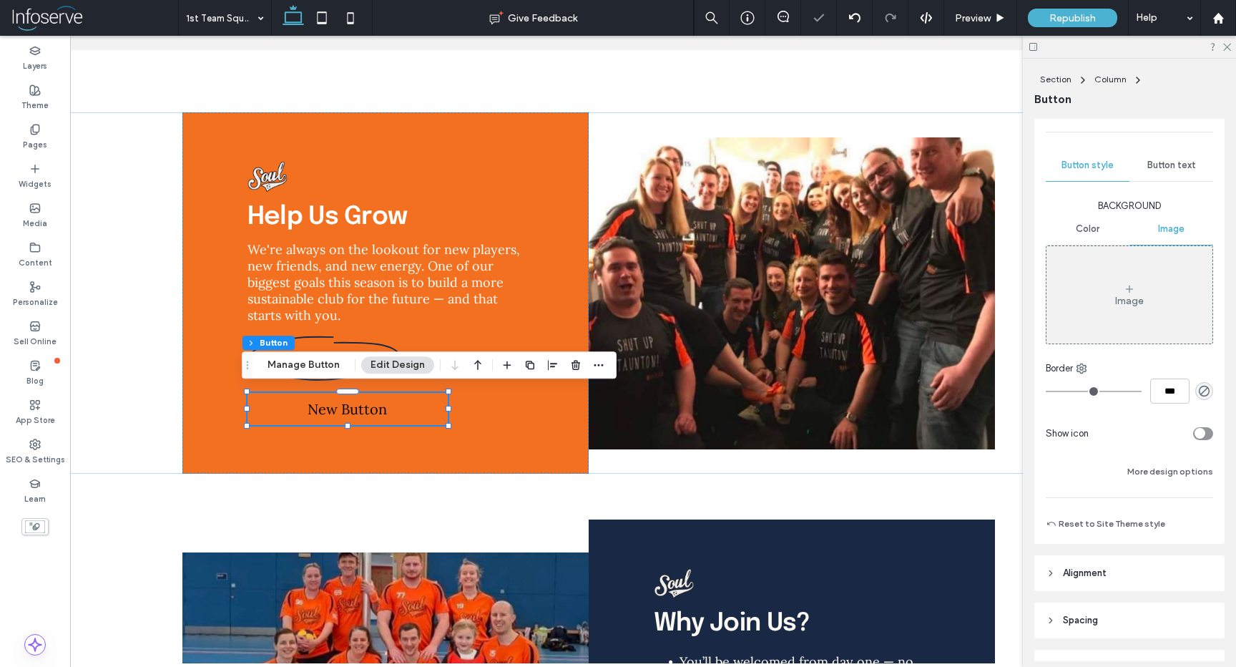
click at [1169, 172] on div "Button text" at bounding box center [1172, 165] width 84 height 31
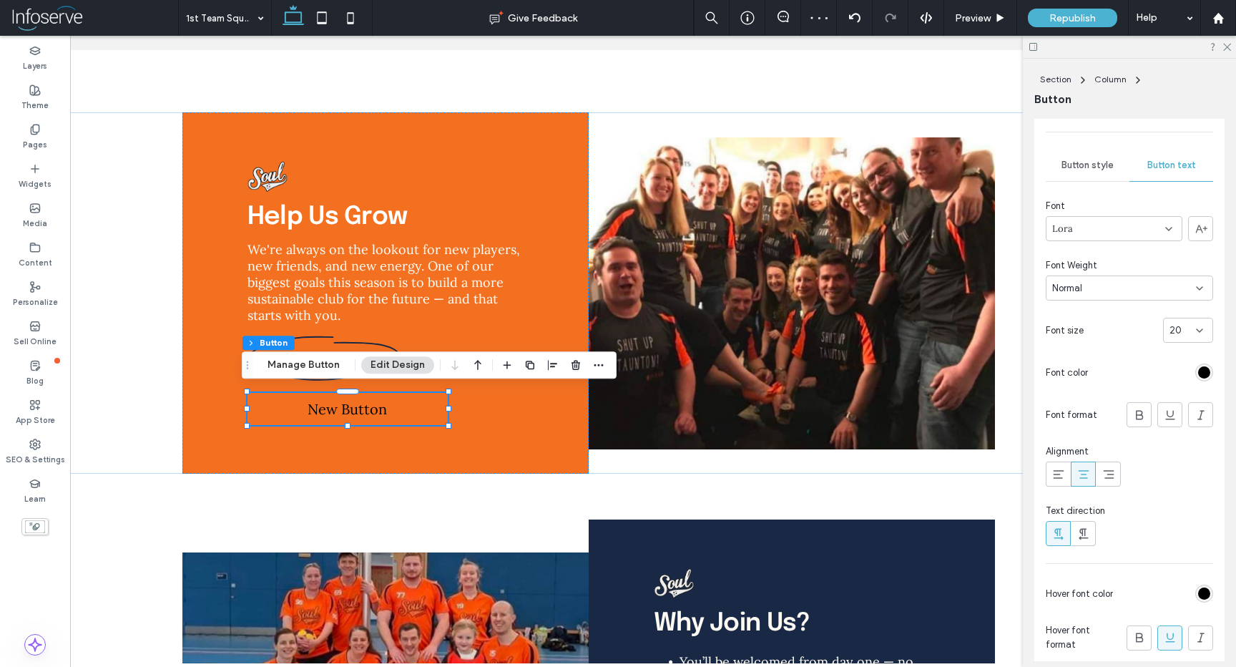
click at [1091, 177] on div "Button style" at bounding box center [1088, 165] width 84 height 31
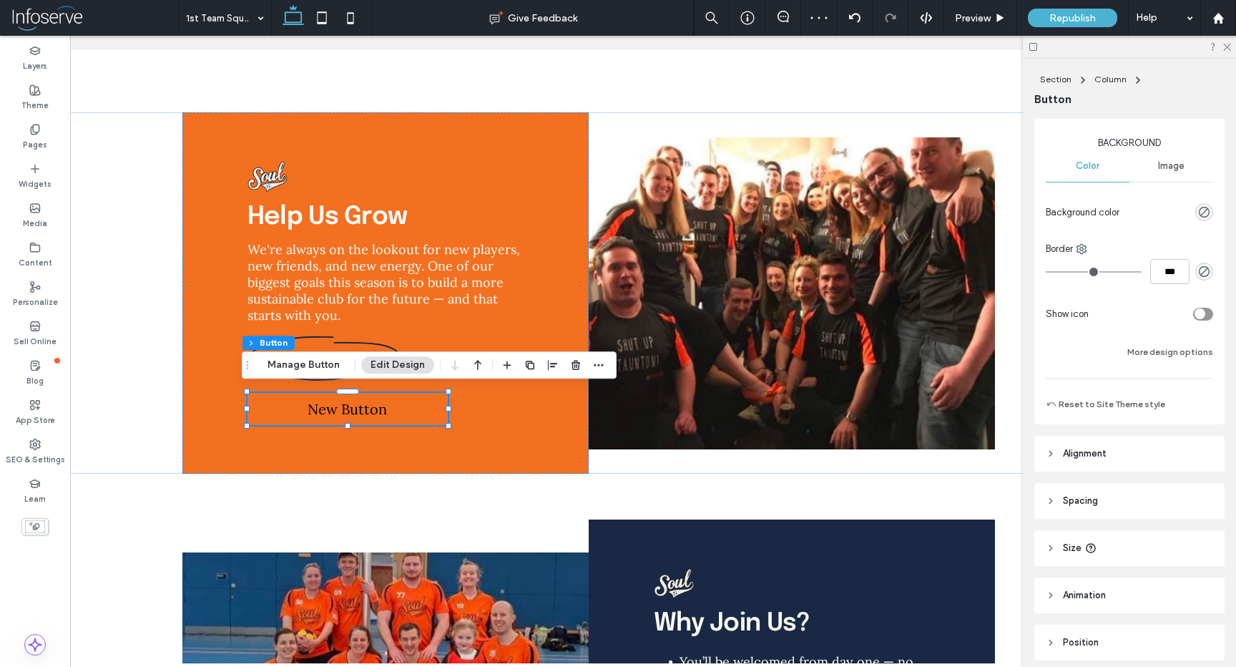
scroll to position [250, 0]
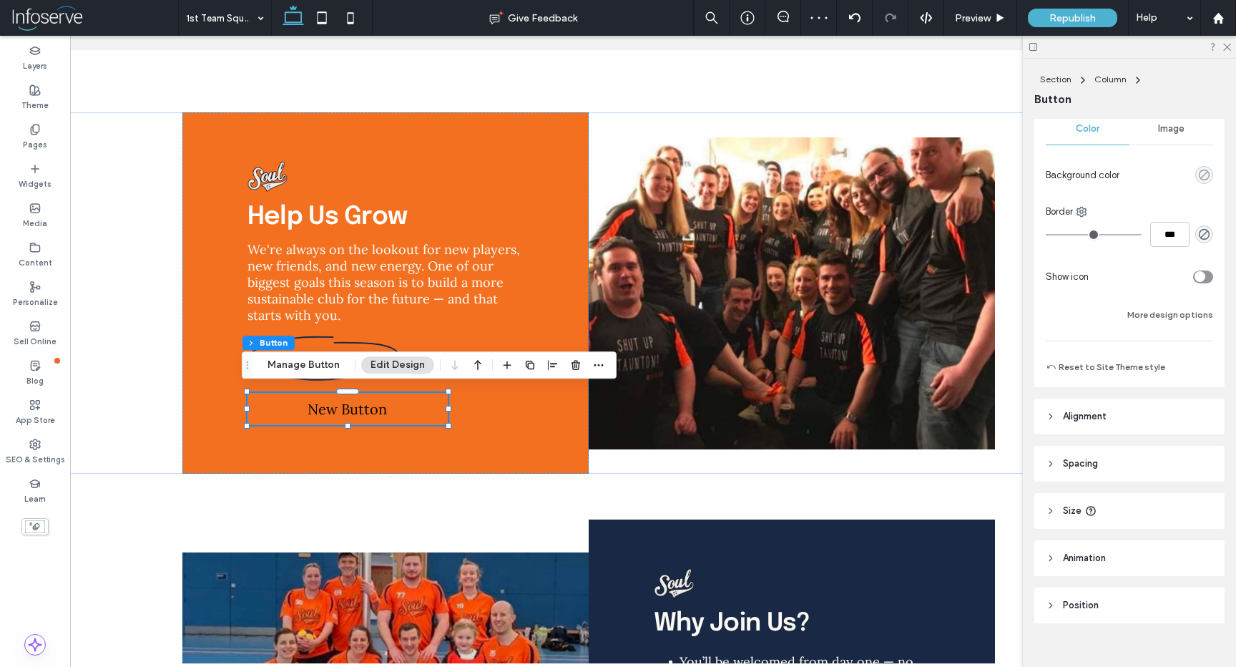
click at [1201, 173] on use "rgba(0, 0, 0, 0)" at bounding box center [1204, 175] width 11 height 11
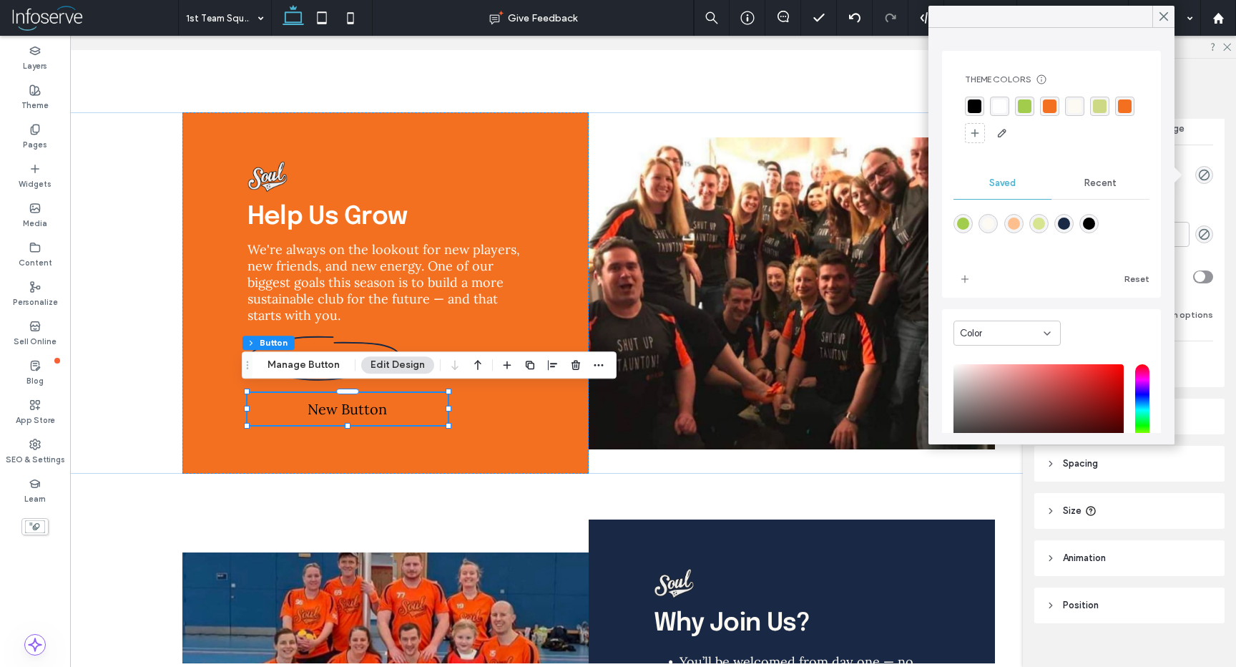
click at [1070, 223] on div "rgba(25,41,69,1)" at bounding box center [1064, 224] width 12 height 12
type input "*******"
type input "***"
type input "****"
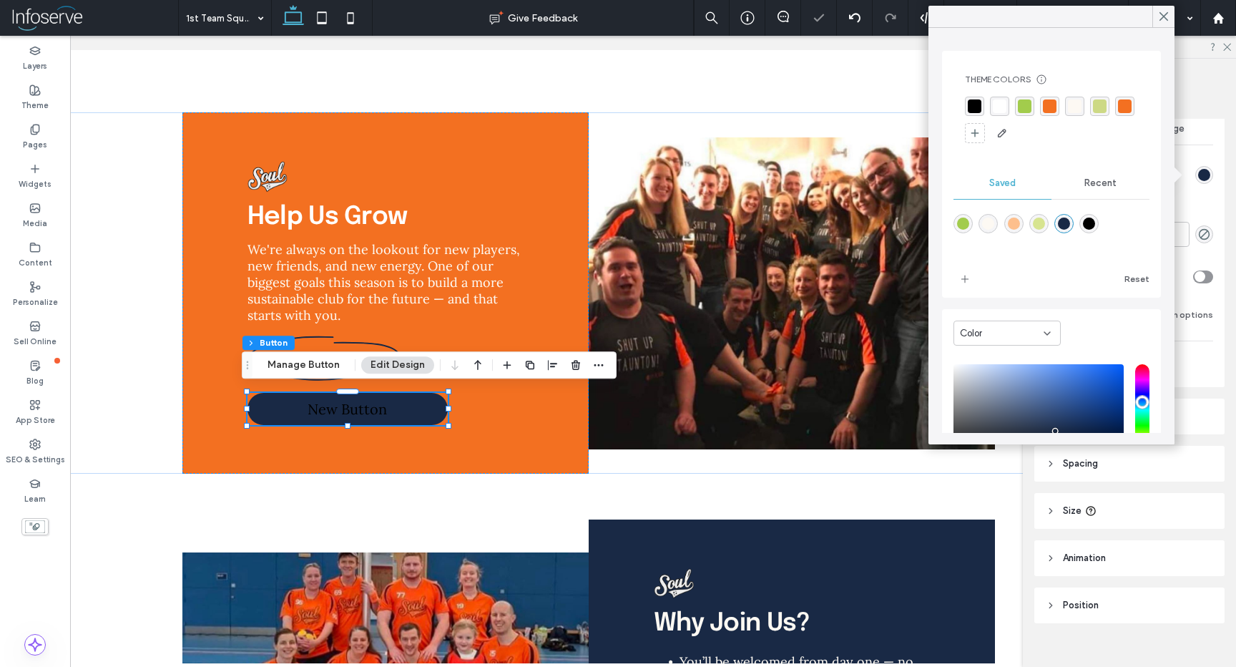
click at [1095, 228] on div "rgba(0,0,0,1)" at bounding box center [1089, 224] width 12 height 12
type input "*******"
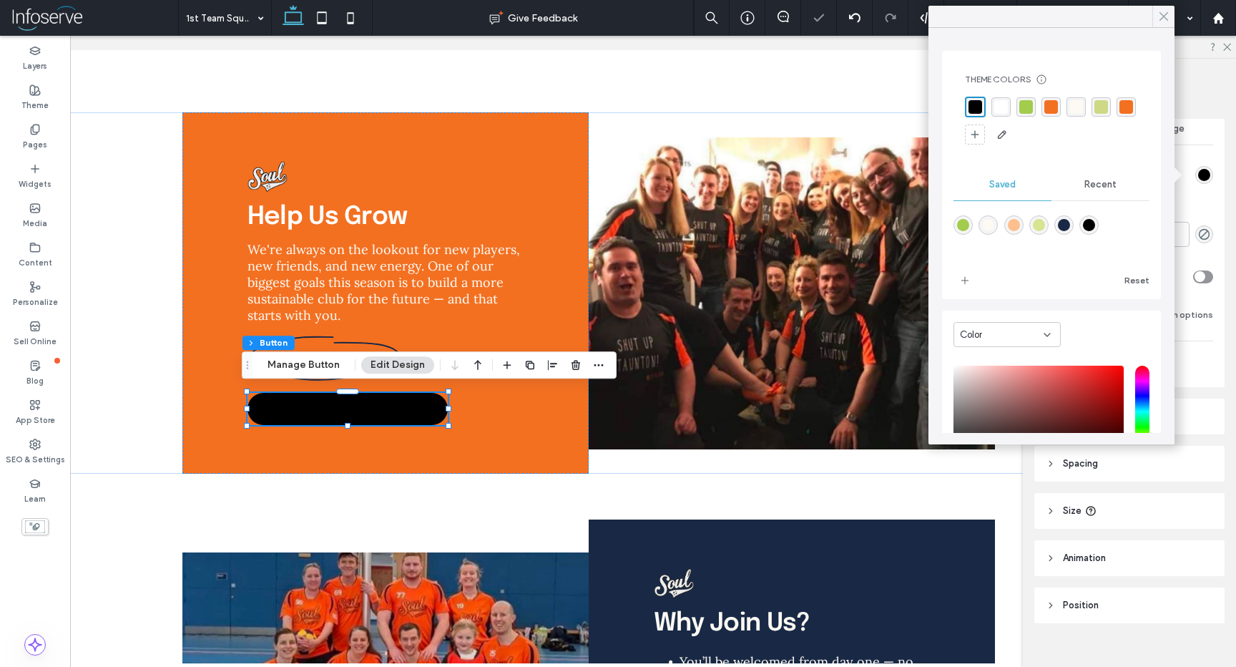
click at [1159, 16] on icon at bounding box center [1164, 16] width 13 height 13
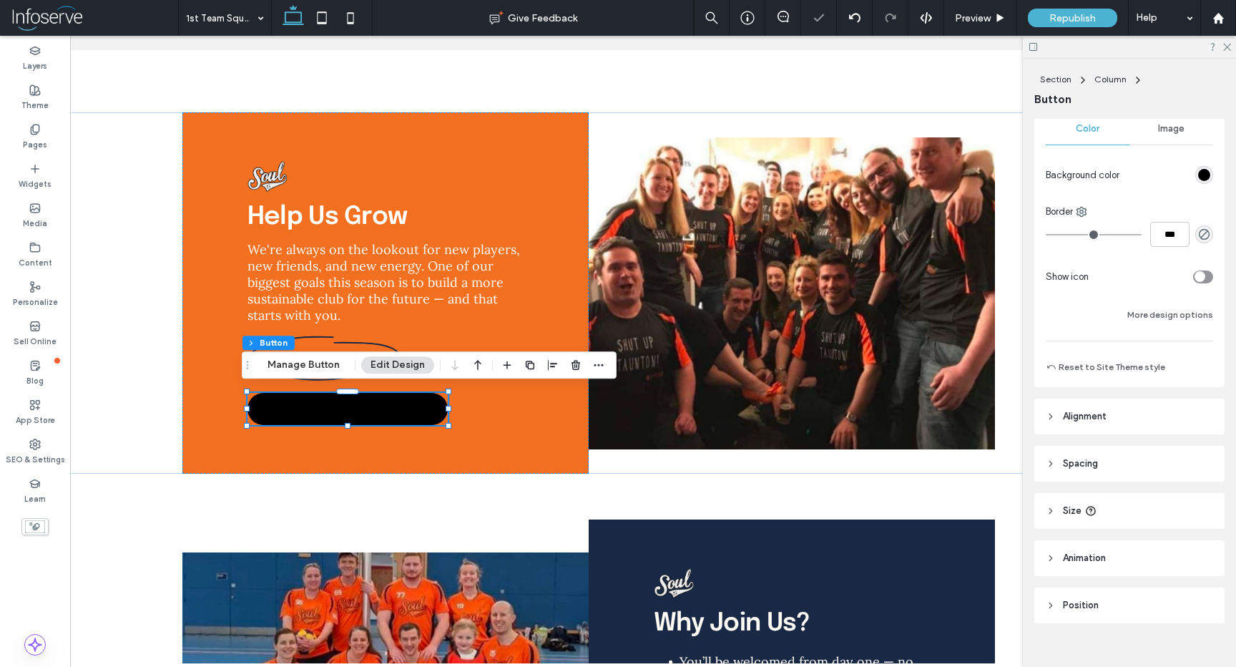
scroll to position [269, 0]
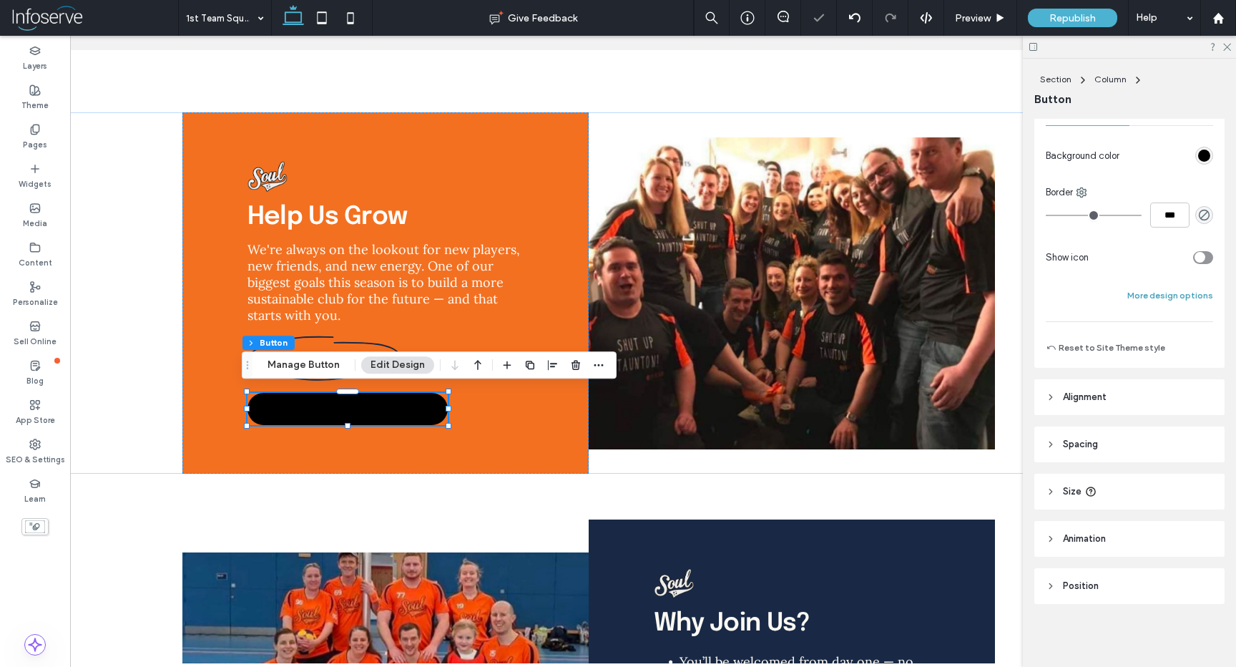
click at [1147, 294] on button "More design options" at bounding box center [1171, 295] width 86 height 17
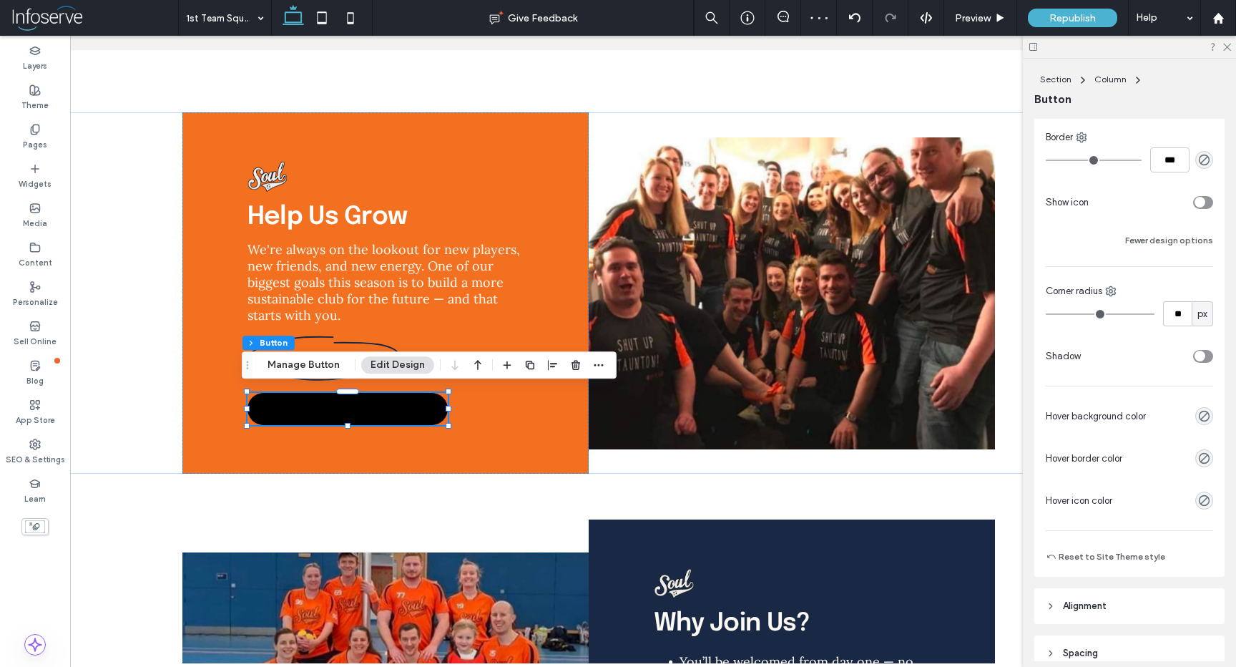
scroll to position [348, 0]
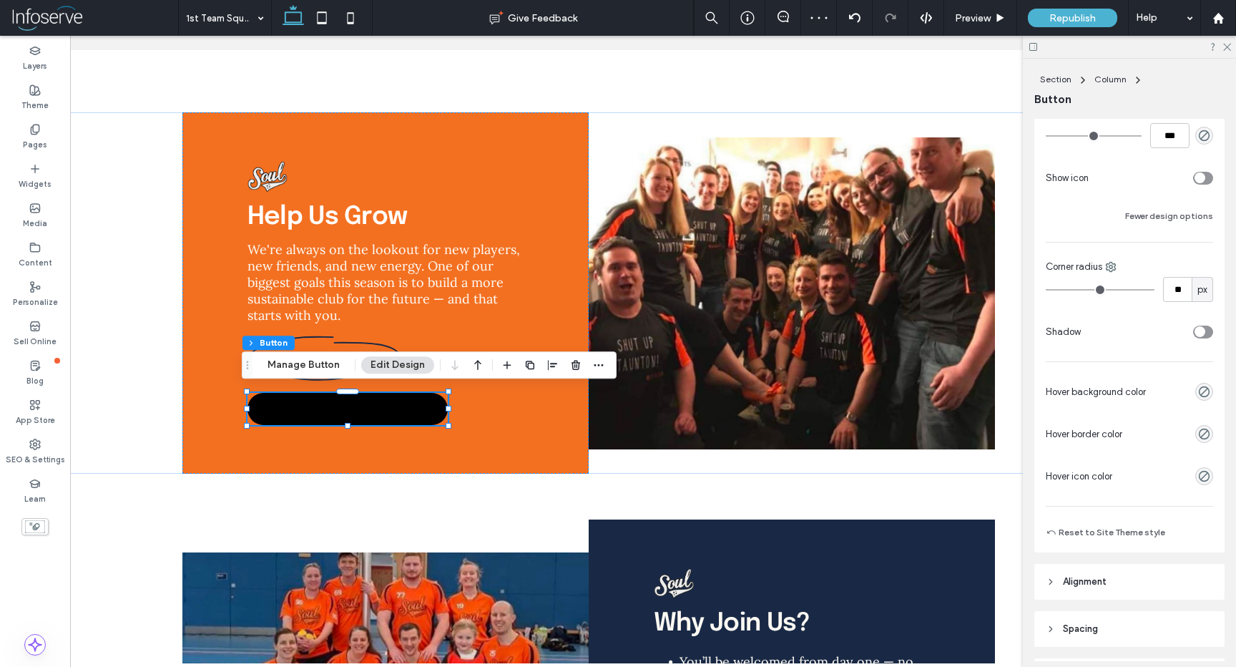
type input "**"
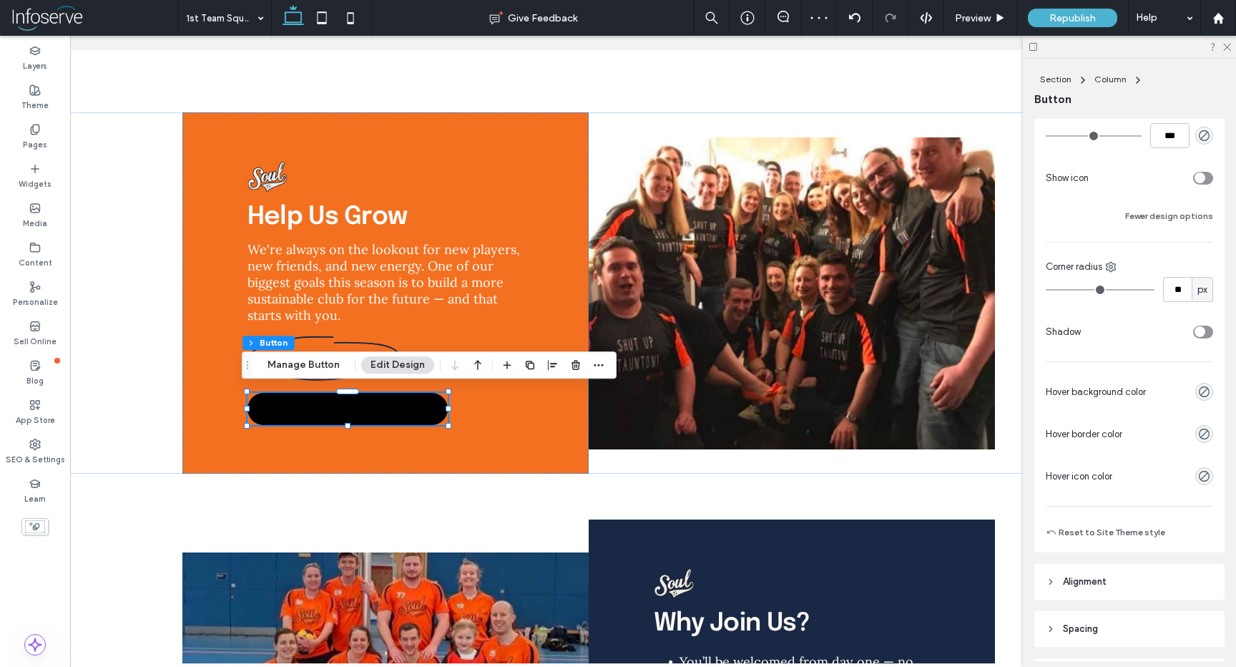
type input "**"
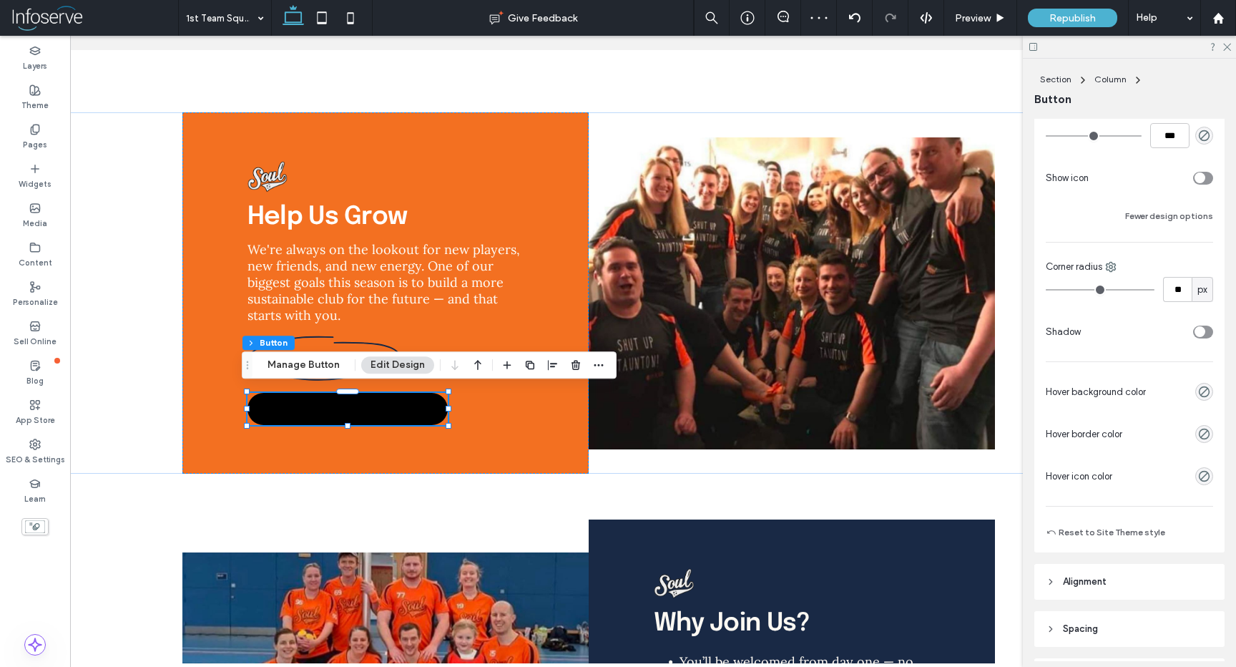
type input "**"
click at [1060, 289] on input "range" at bounding box center [1100, 289] width 109 height 1
type input "*"
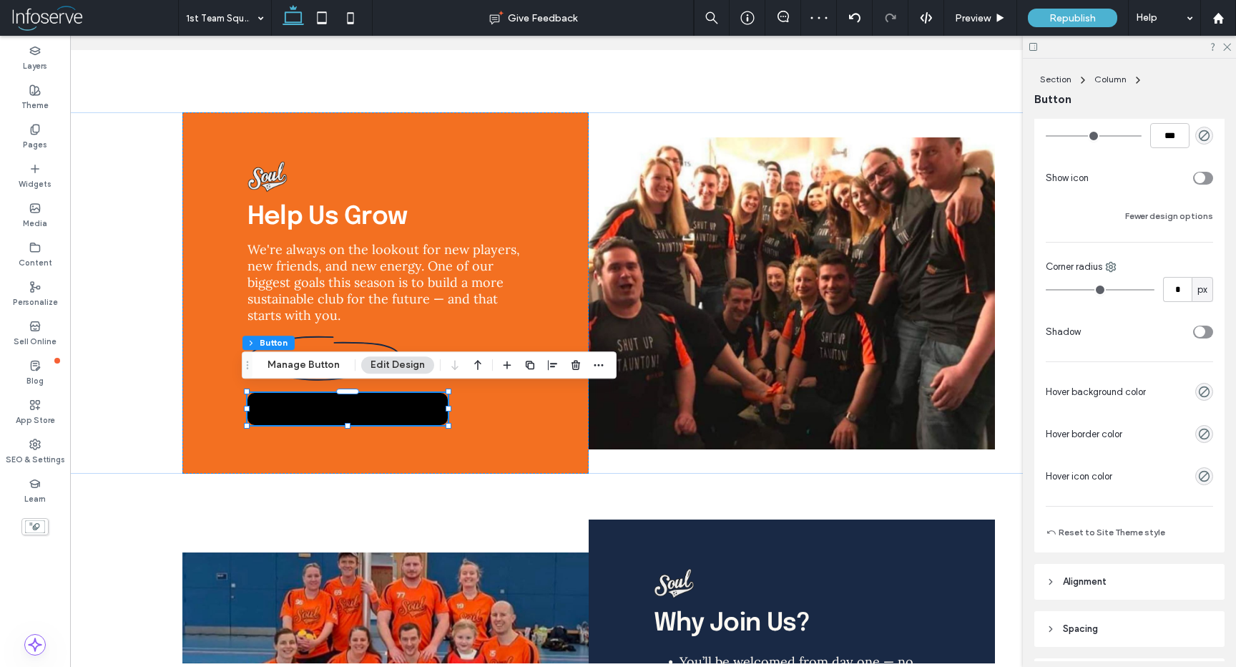
type input "*"
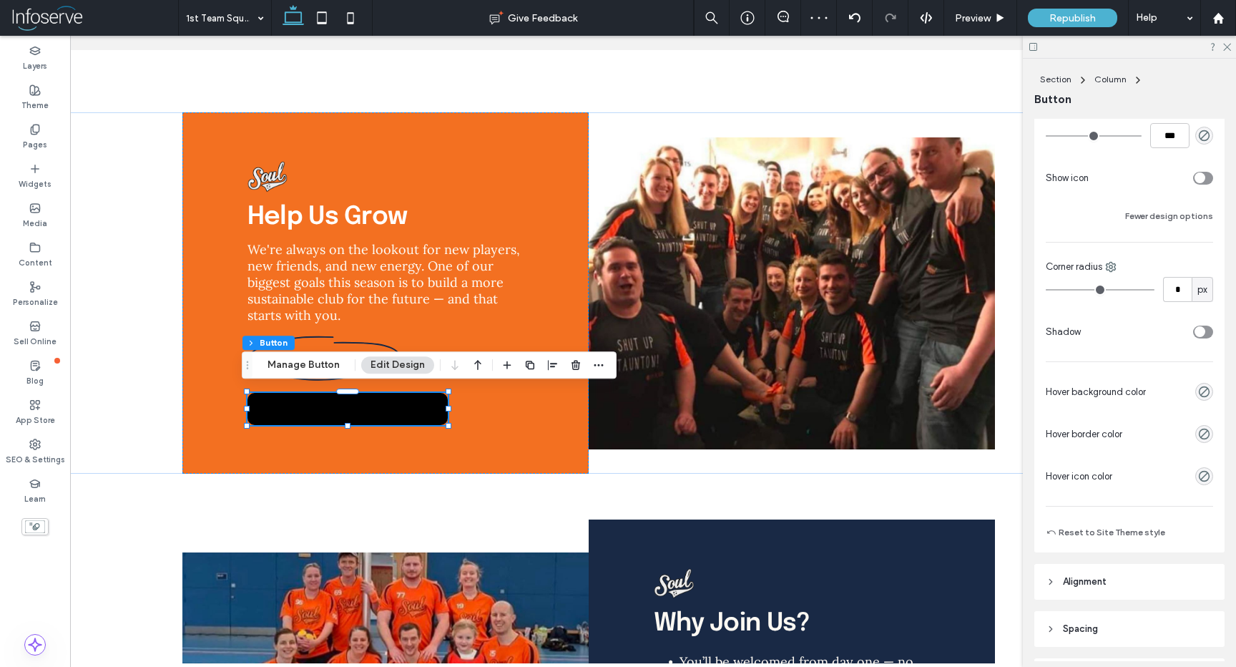
type input "*"
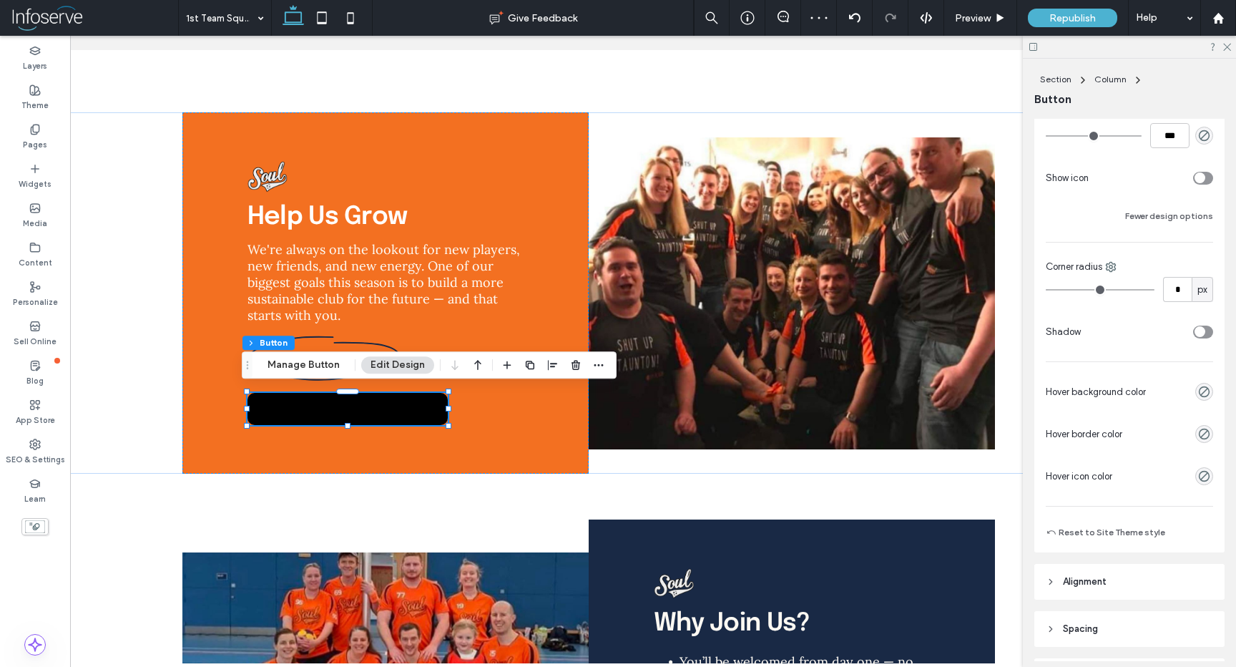
type input "*"
type input "**"
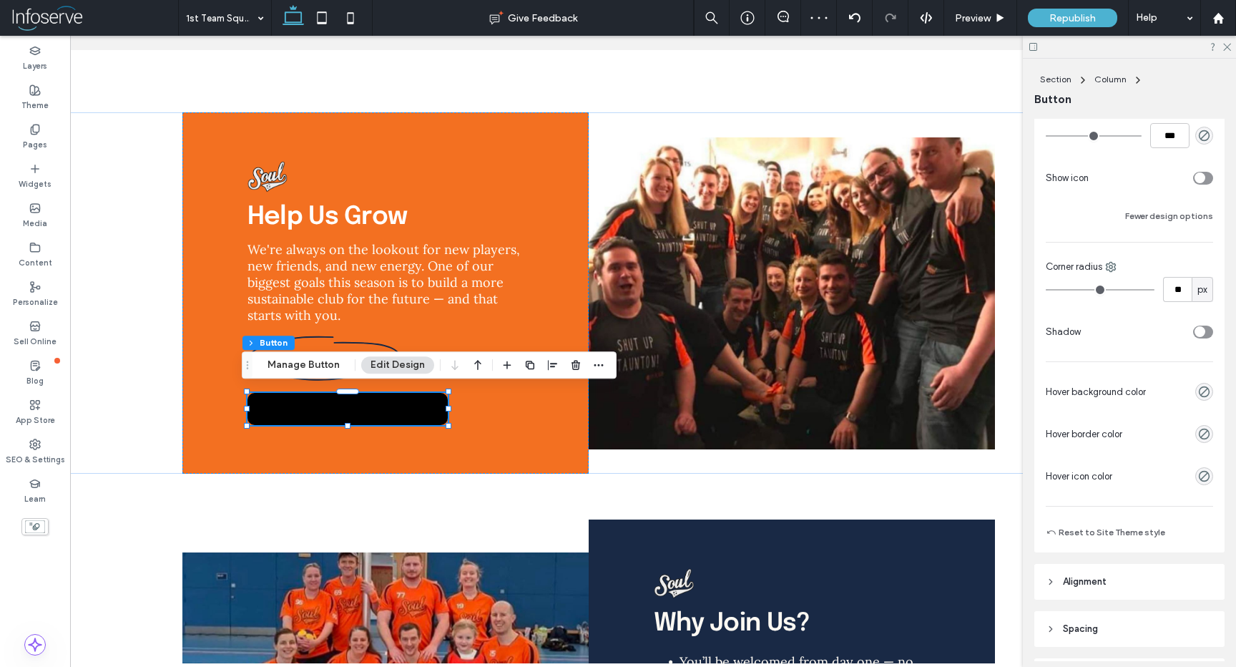
type input "**"
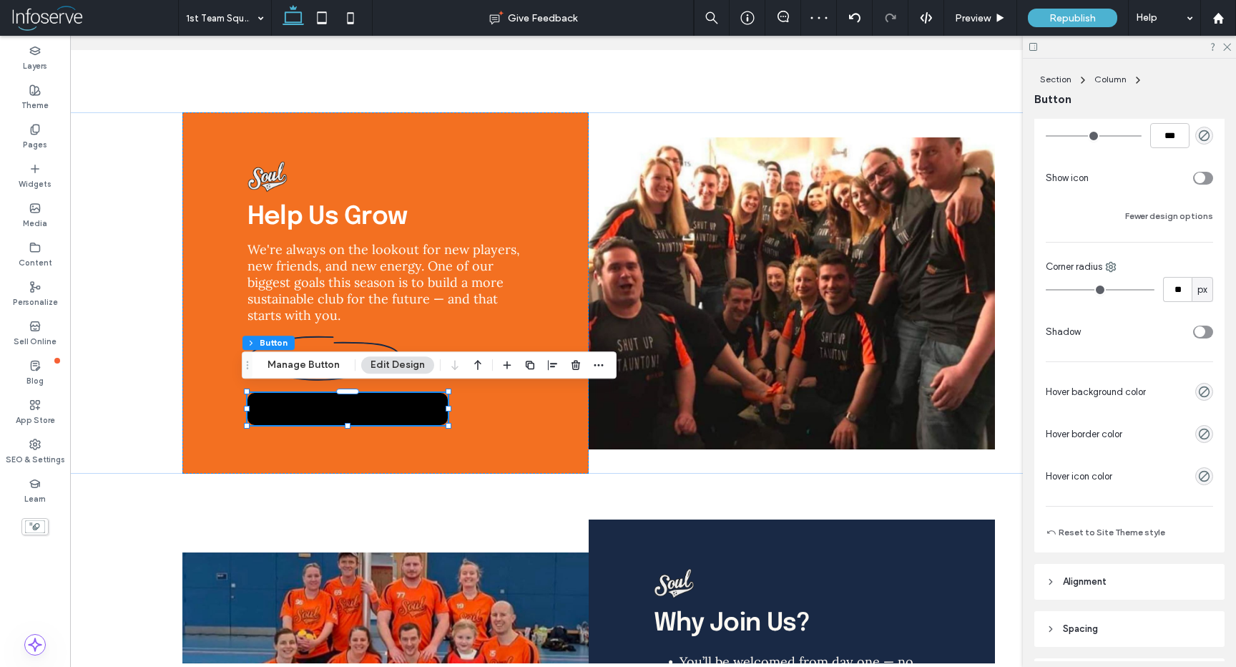
type input "**"
type input "***"
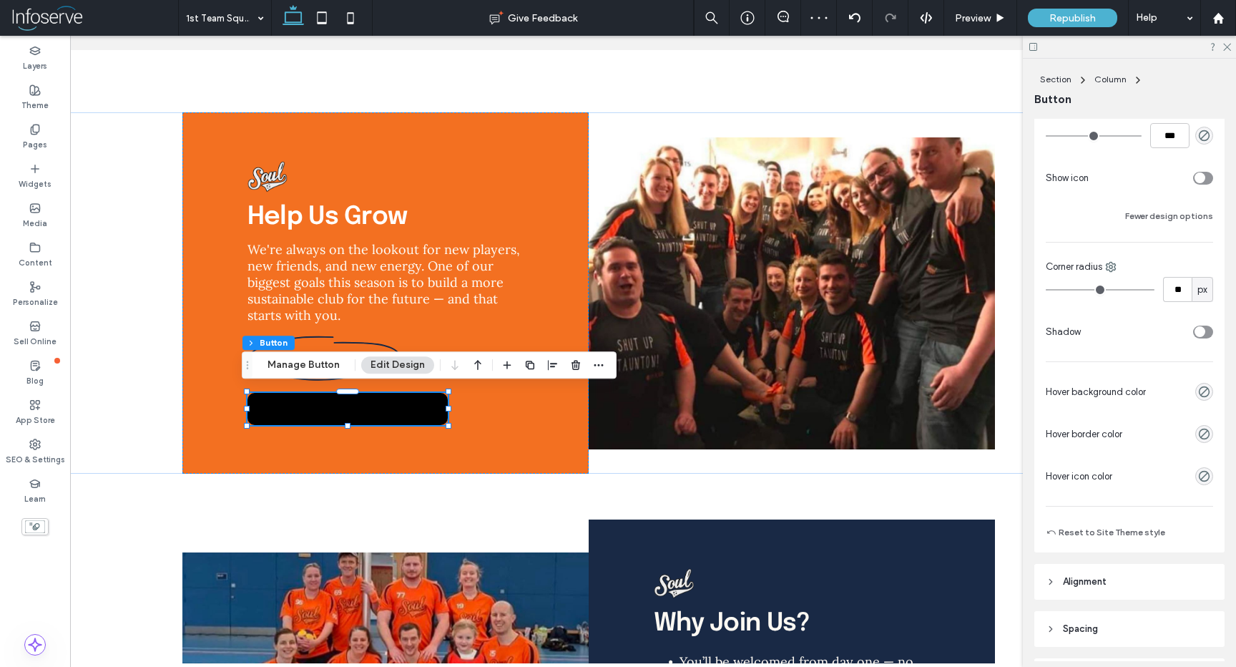
type input "***"
drag, startPoint x: 1060, startPoint y: 288, endPoint x: 1224, endPoint y: 304, distance: 163.9
click at [1155, 291] on input "range" at bounding box center [1100, 289] width 109 height 1
type input "**"
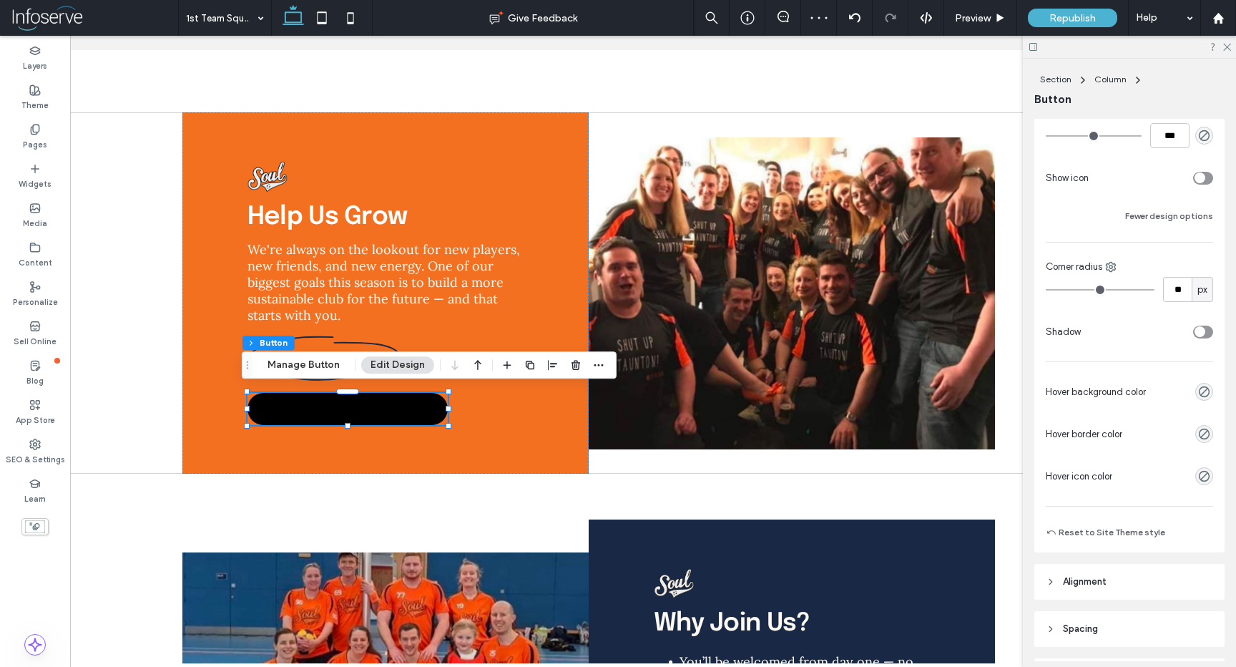
type input "**"
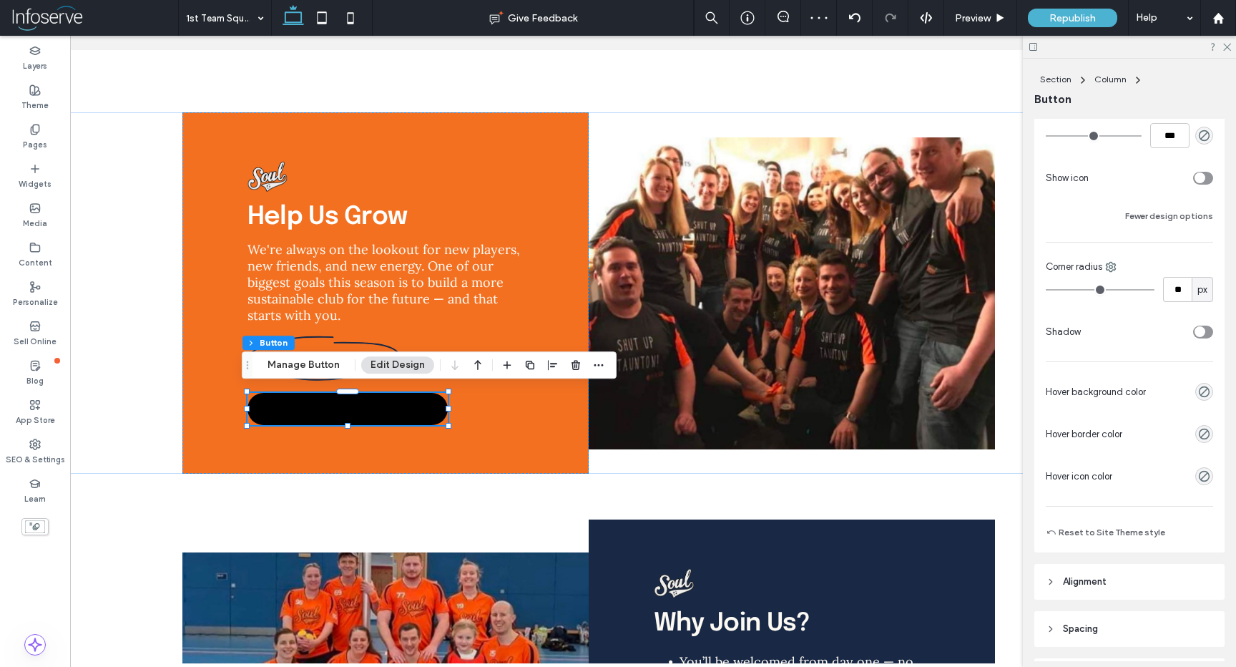
type input "**"
type input "*"
drag, startPoint x: 1096, startPoint y: 291, endPoint x: 904, endPoint y: 291, distance: 192.5
type input "*"
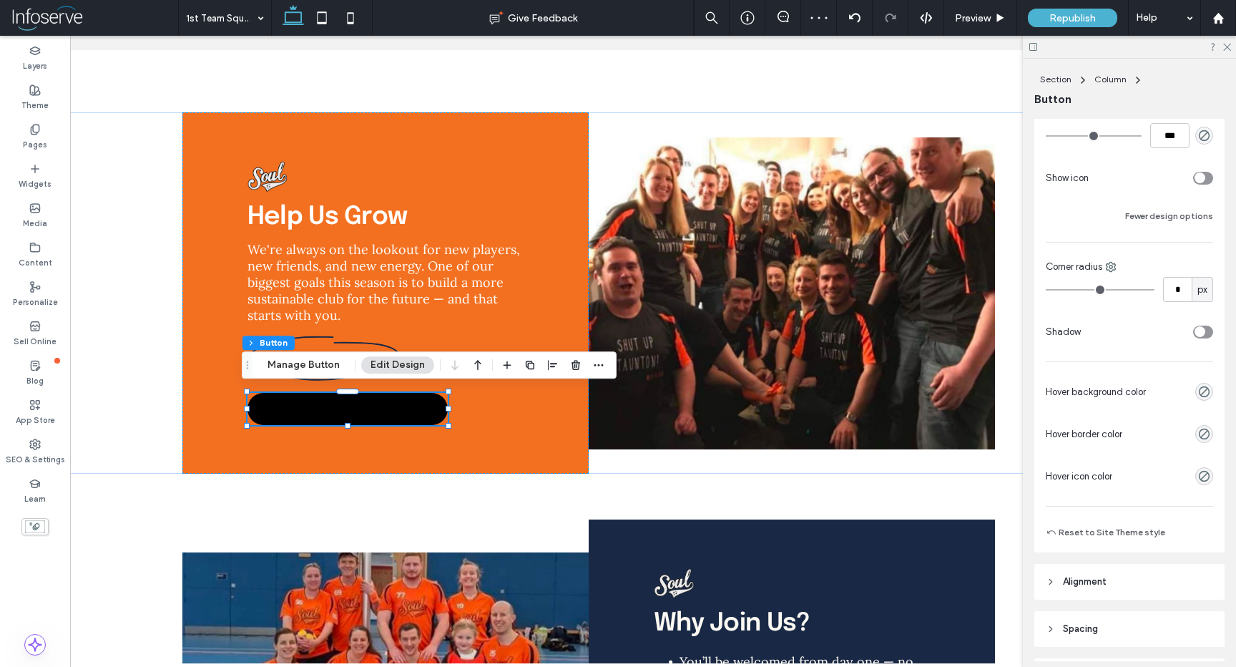
click at [1046, 291] on input "range" at bounding box center [1100, 289] width 109 height 1
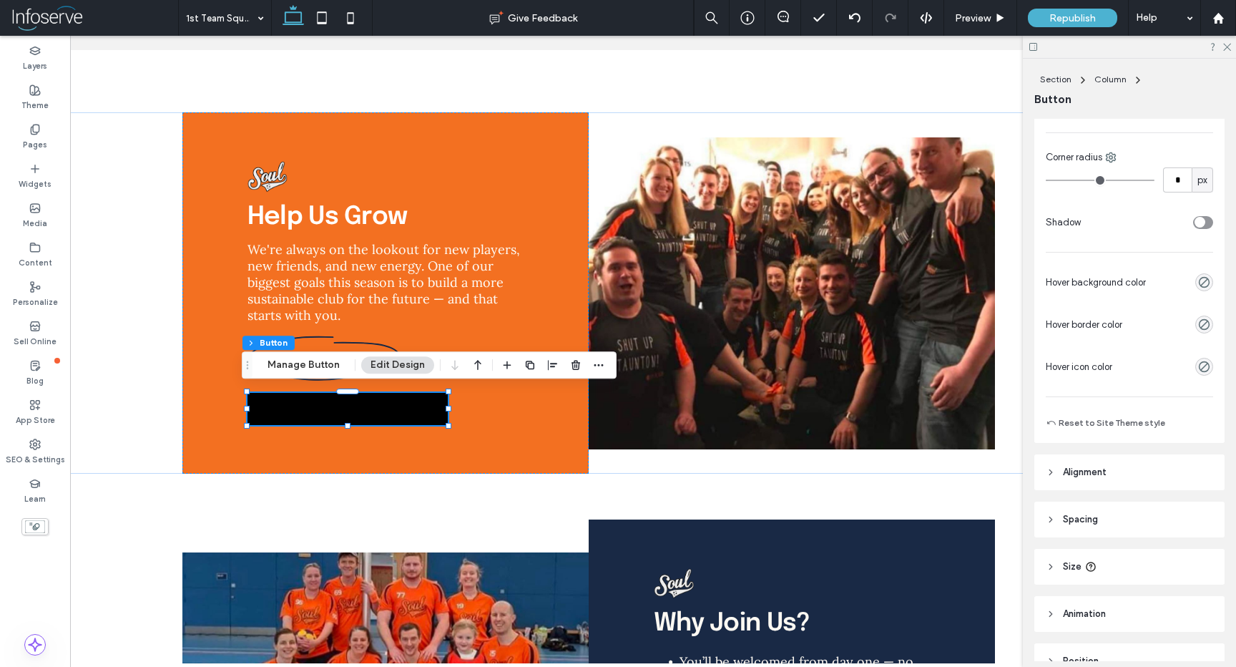
scroll to position [533, 0]
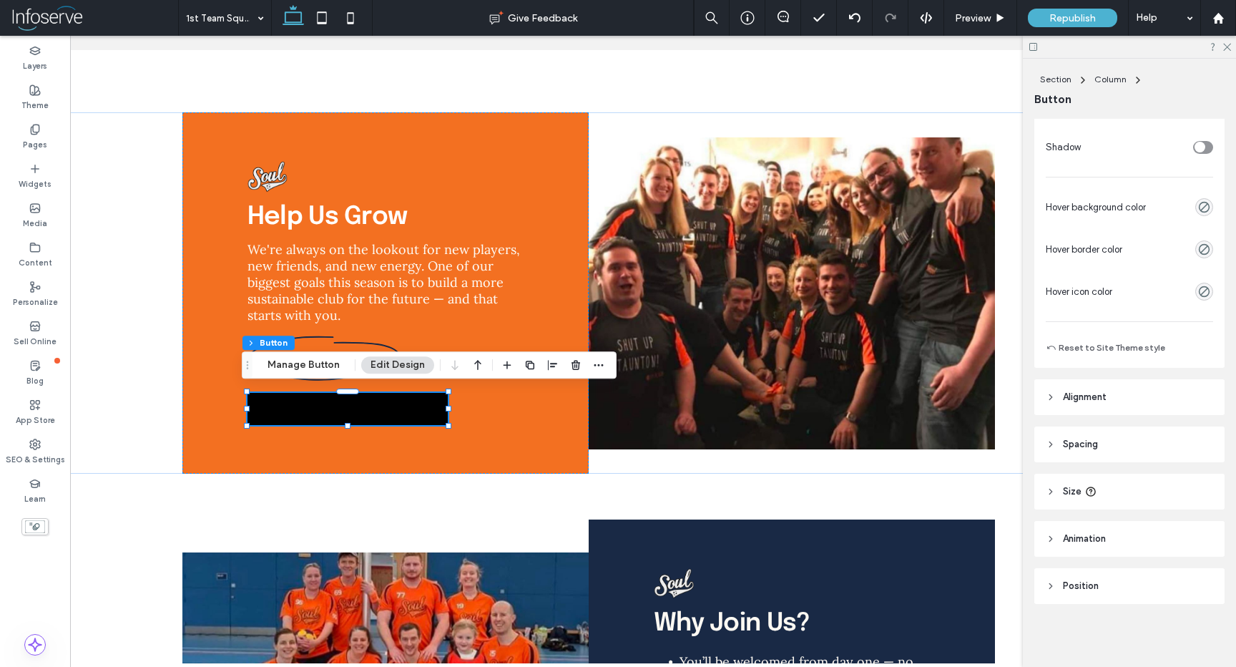
click at [1058, 481] on header "Size" at bounding box center [1130, 492] width 190 height 36
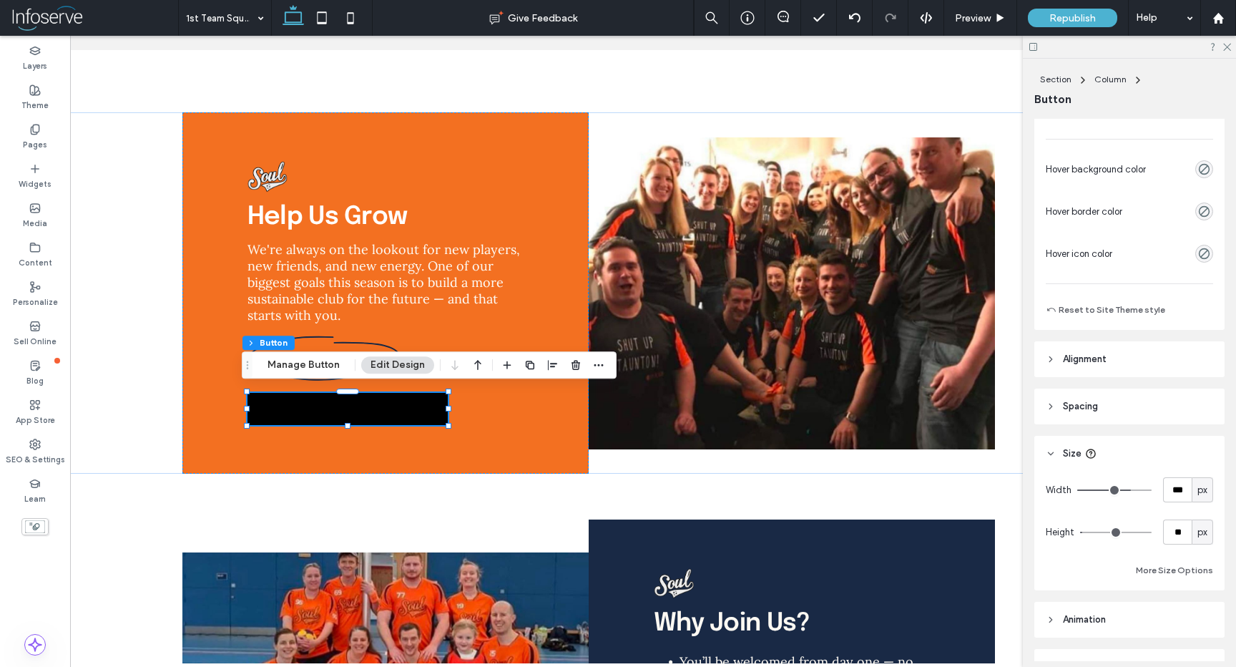
scroll to position [652, 0]
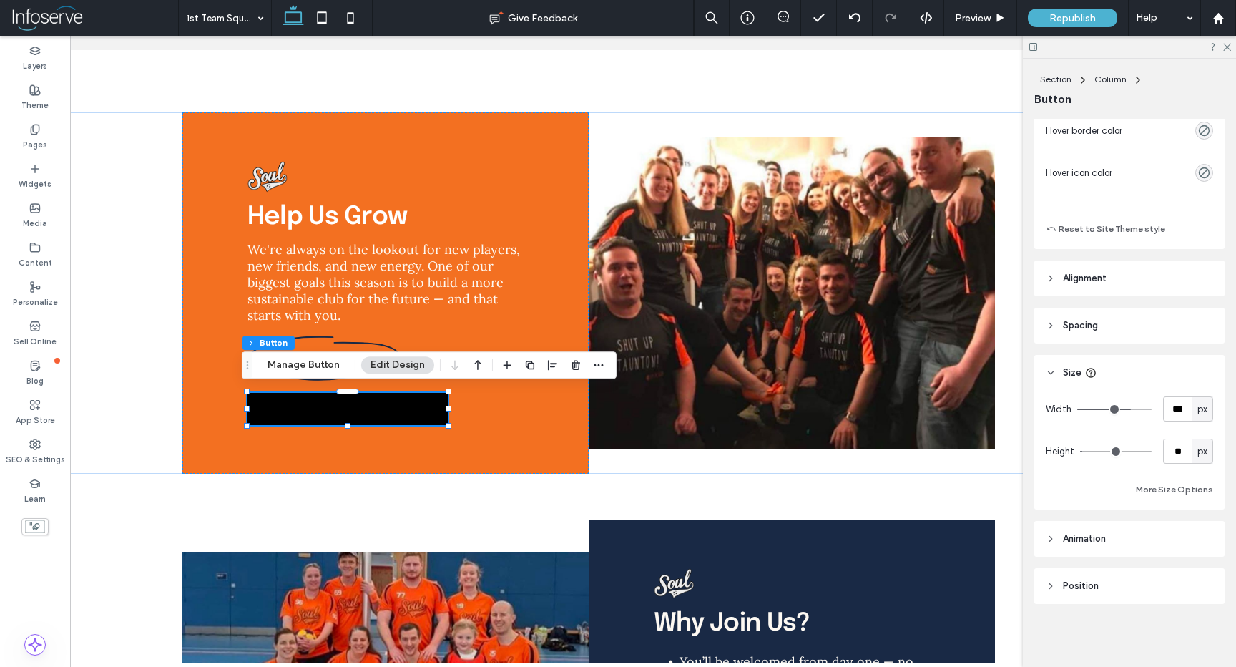
type input "**"
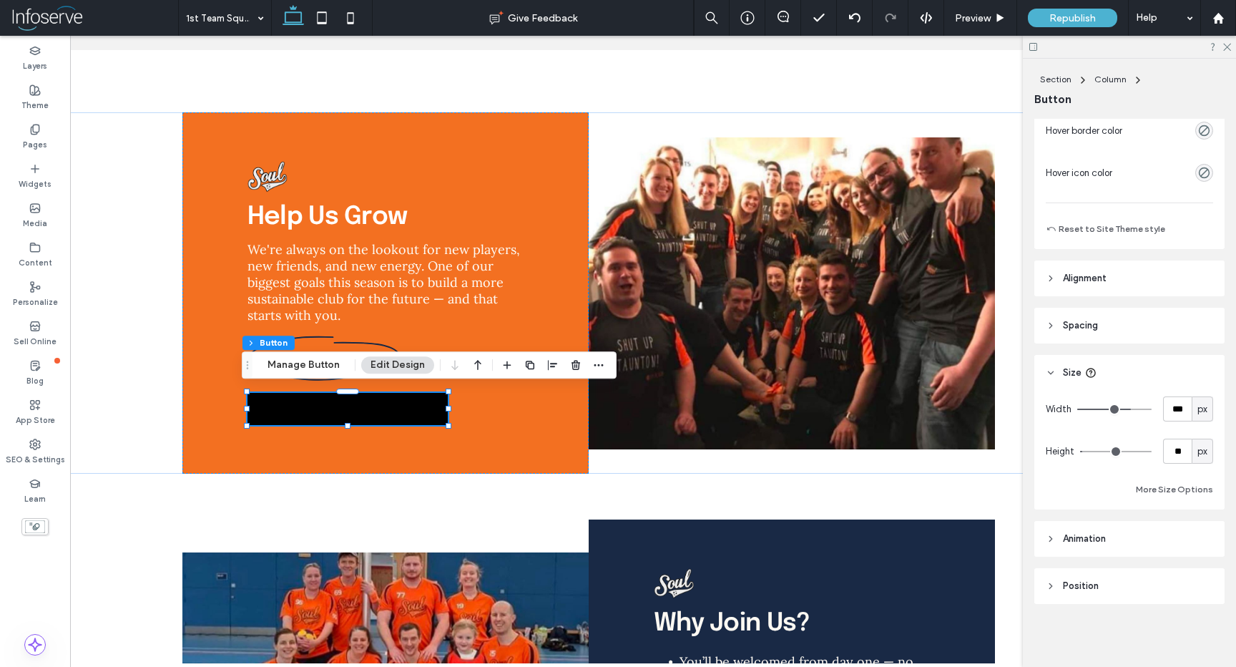
type input "**"
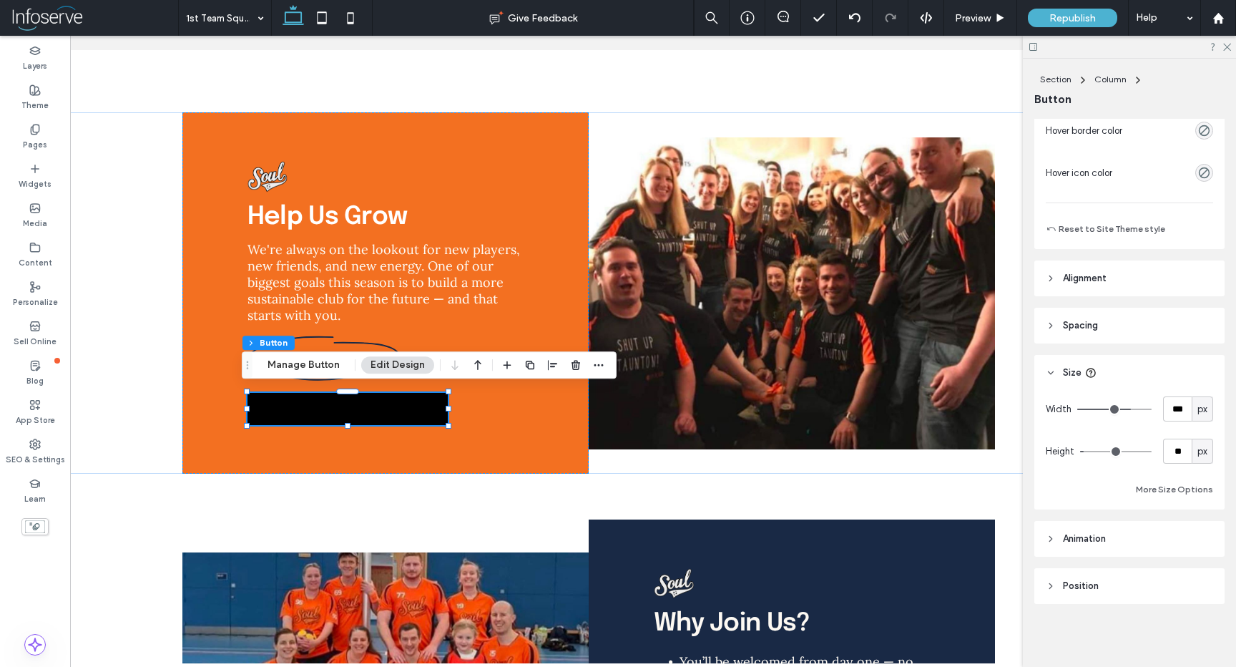
type input "**"
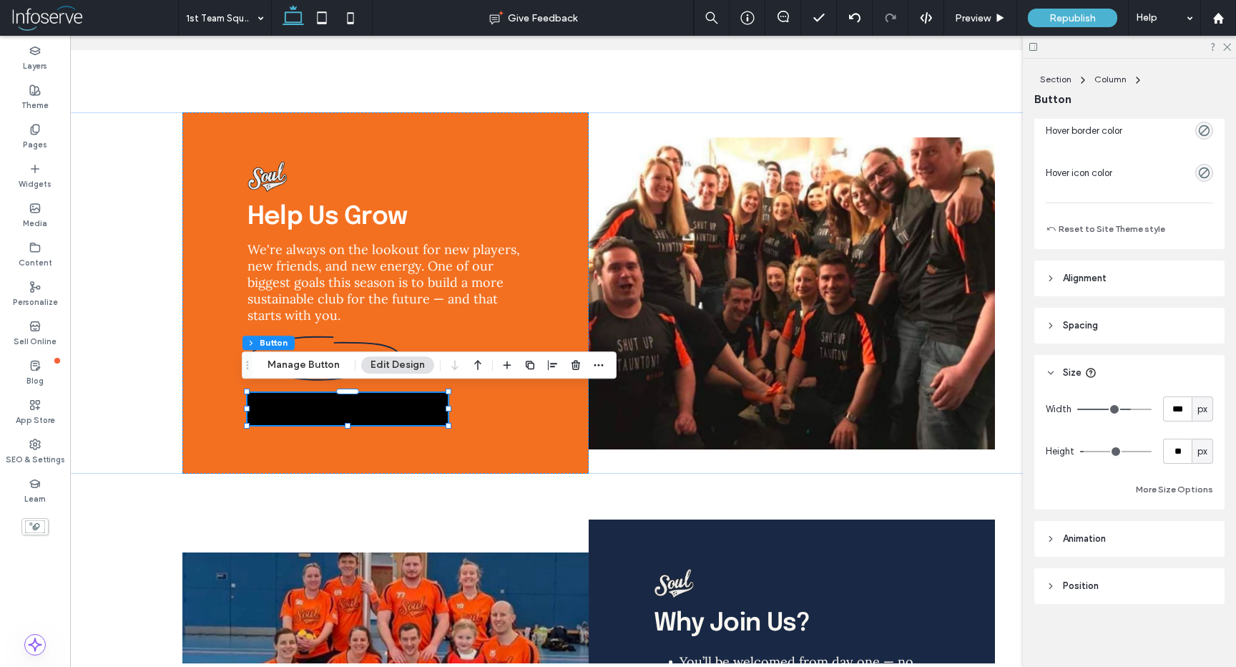
type input "**"
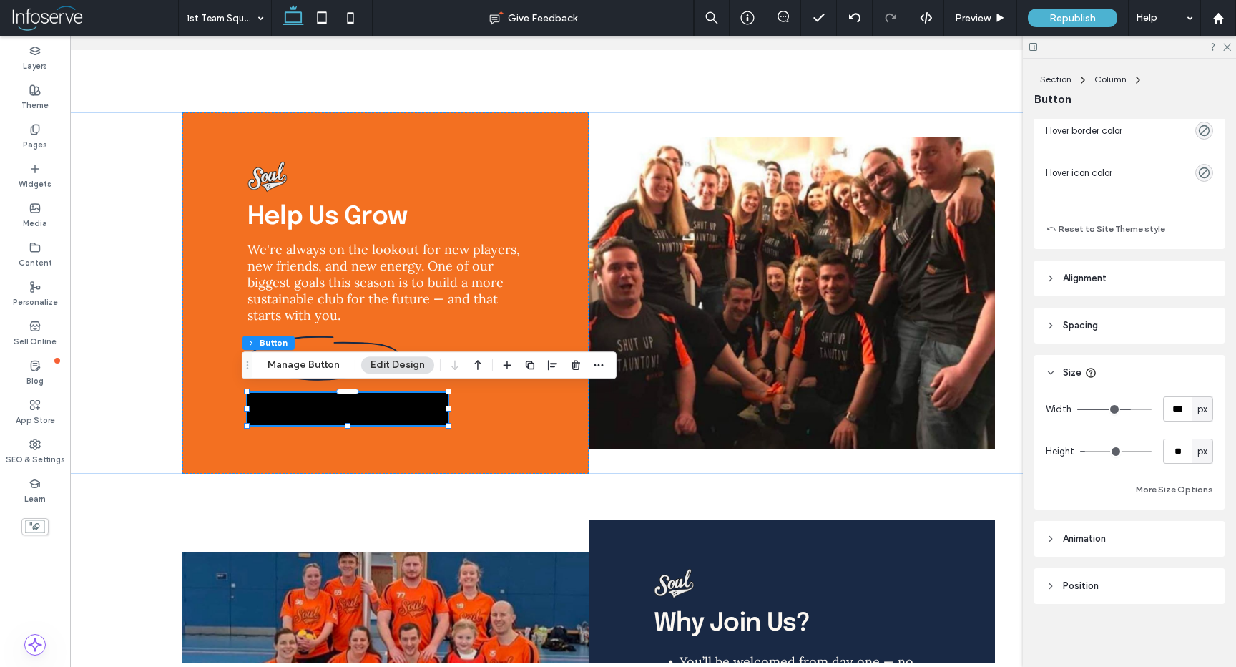
type input "**"
click at [1090, 452] on input "range" at bounding box center [1116, 451] width 72 height 1
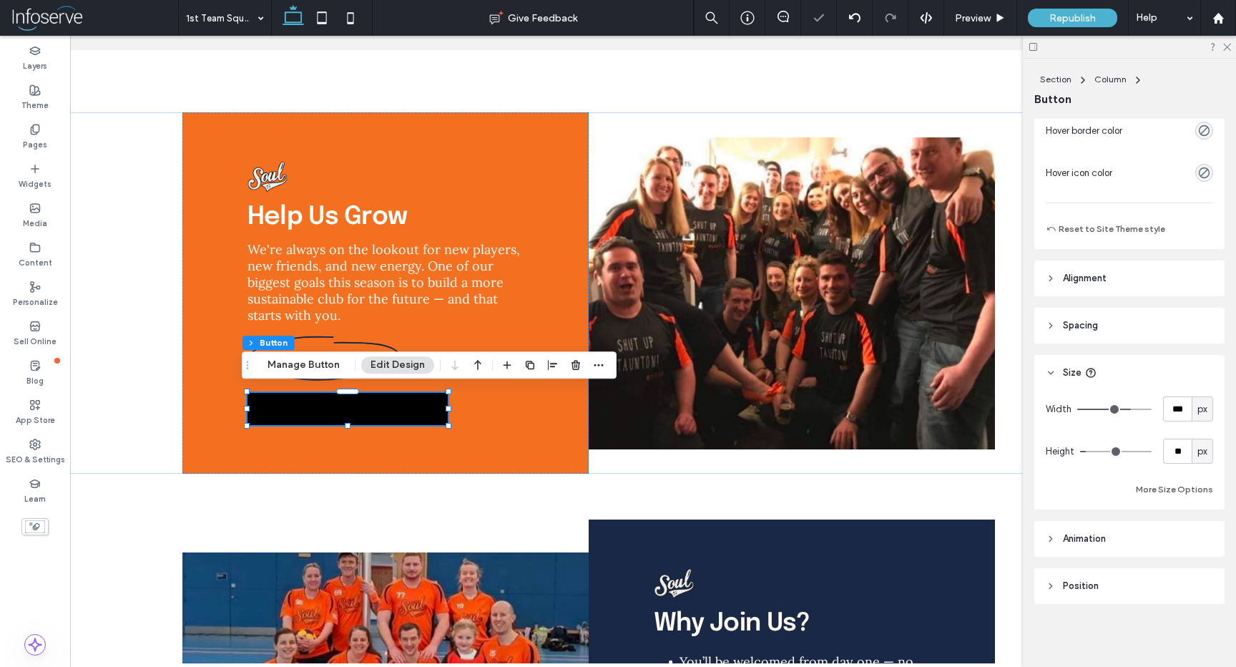
type input "**"
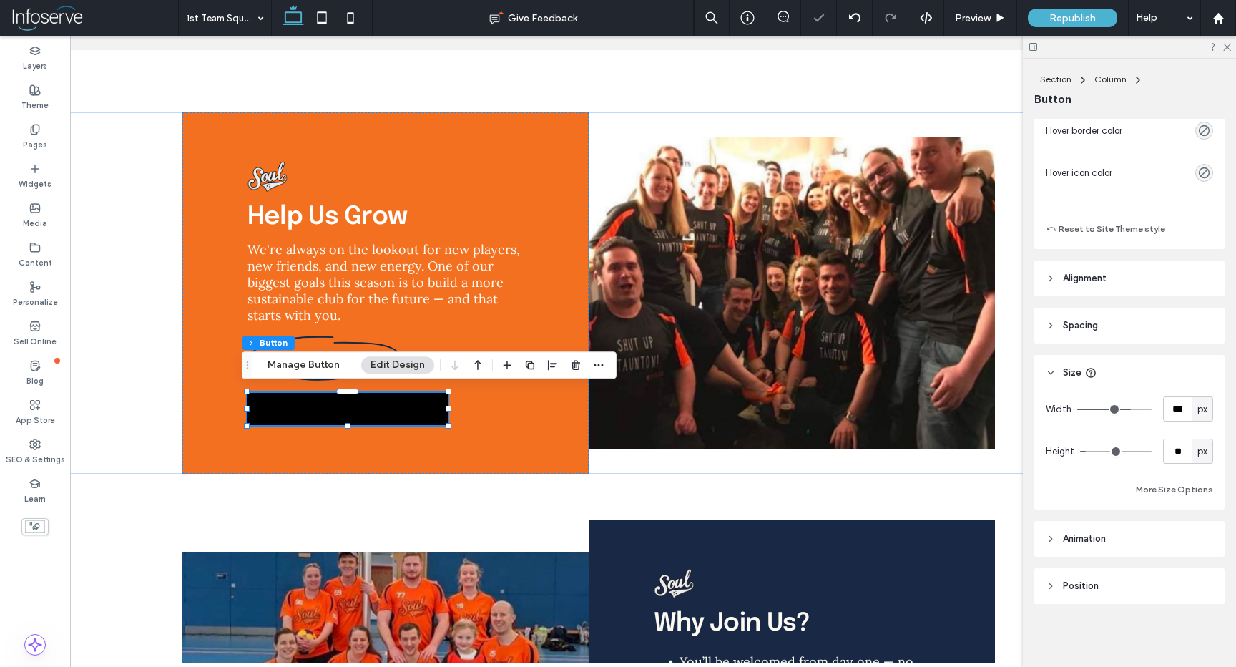
type input "**"
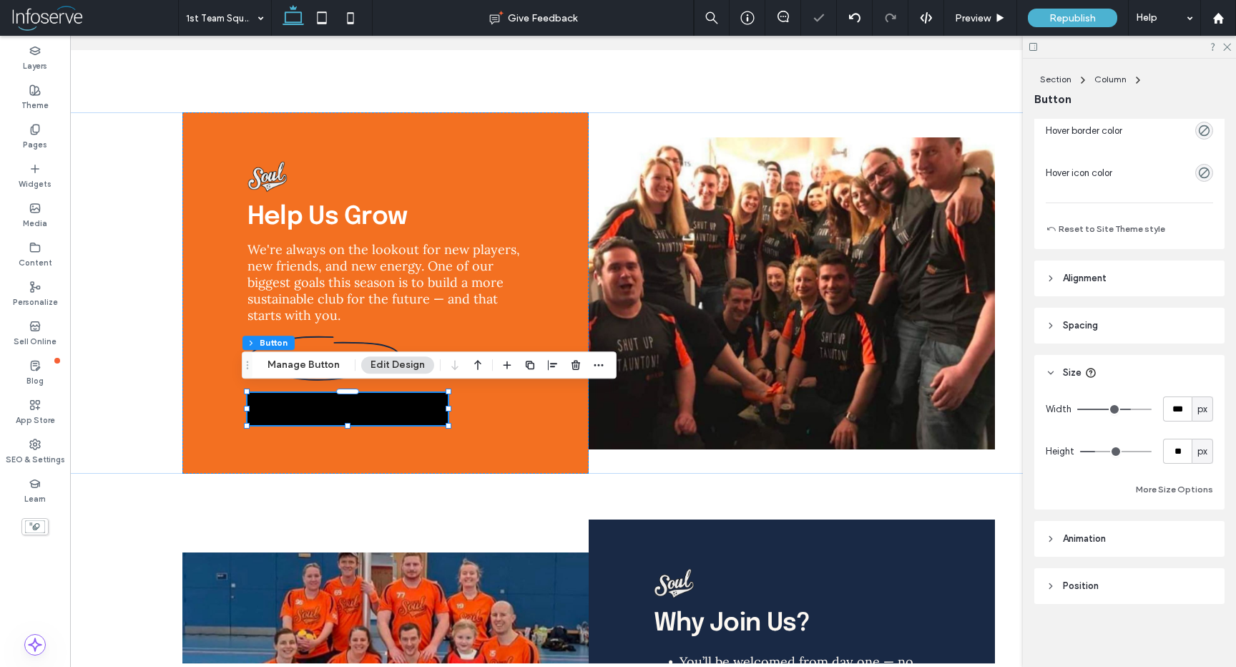
type input "**"
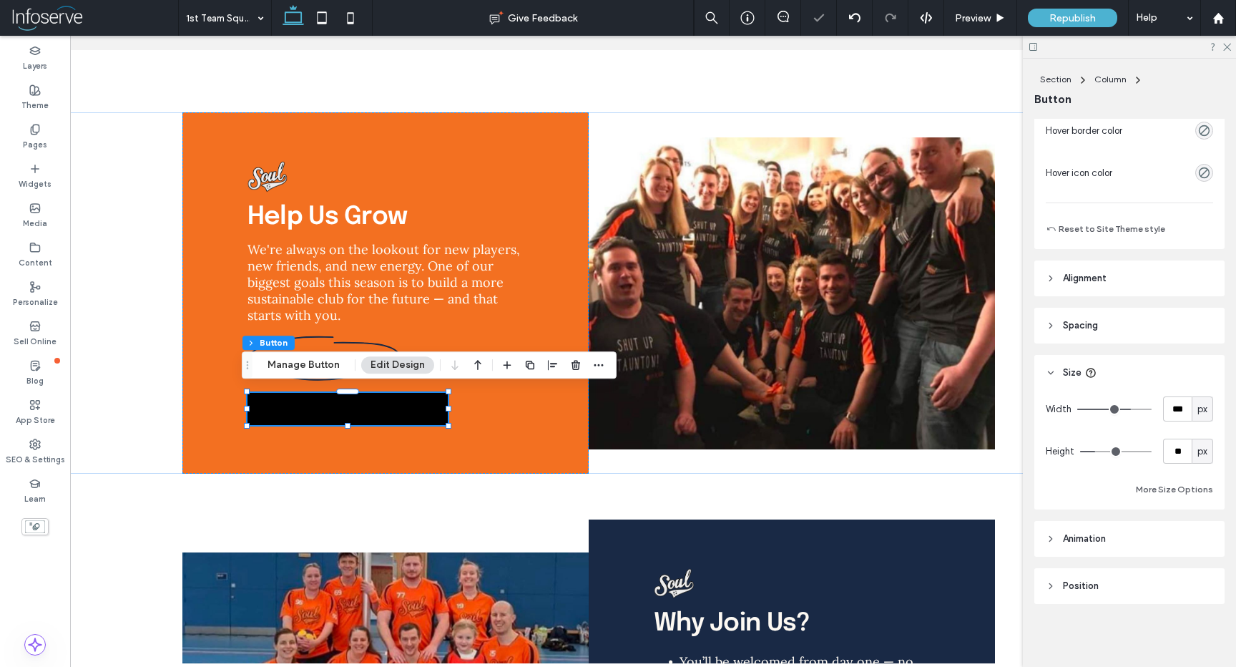
type input "**"
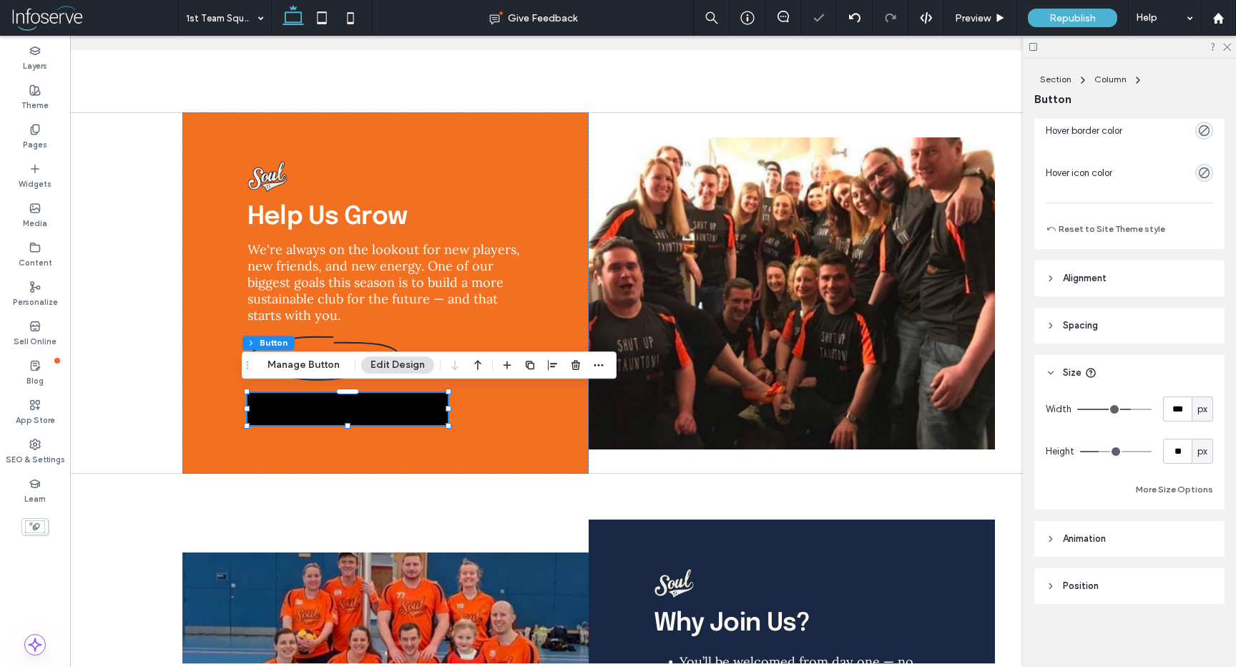
drag, startPoint x: 1090, startPoint y: 454, endPoint x: 1099, endPoint y: 454, distance: 8.6
click at [1099, 452] on input "range" at bounding box center [1116, 451] width 72 height 1
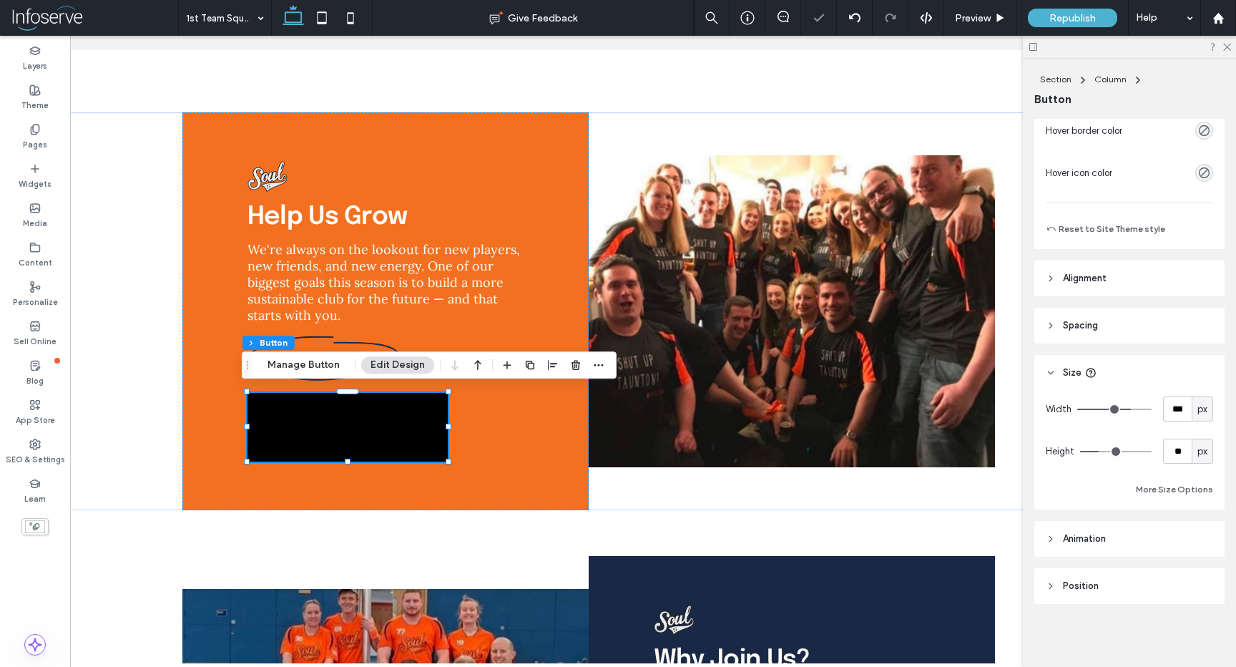
type input "**"
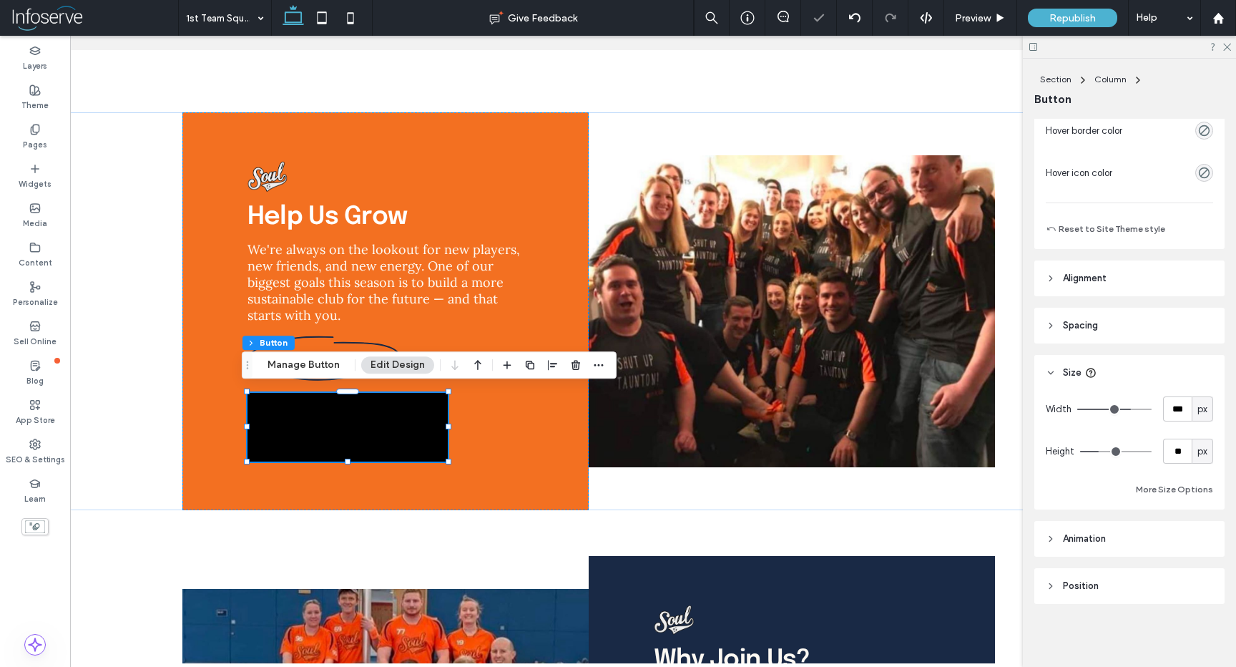
type input "**"
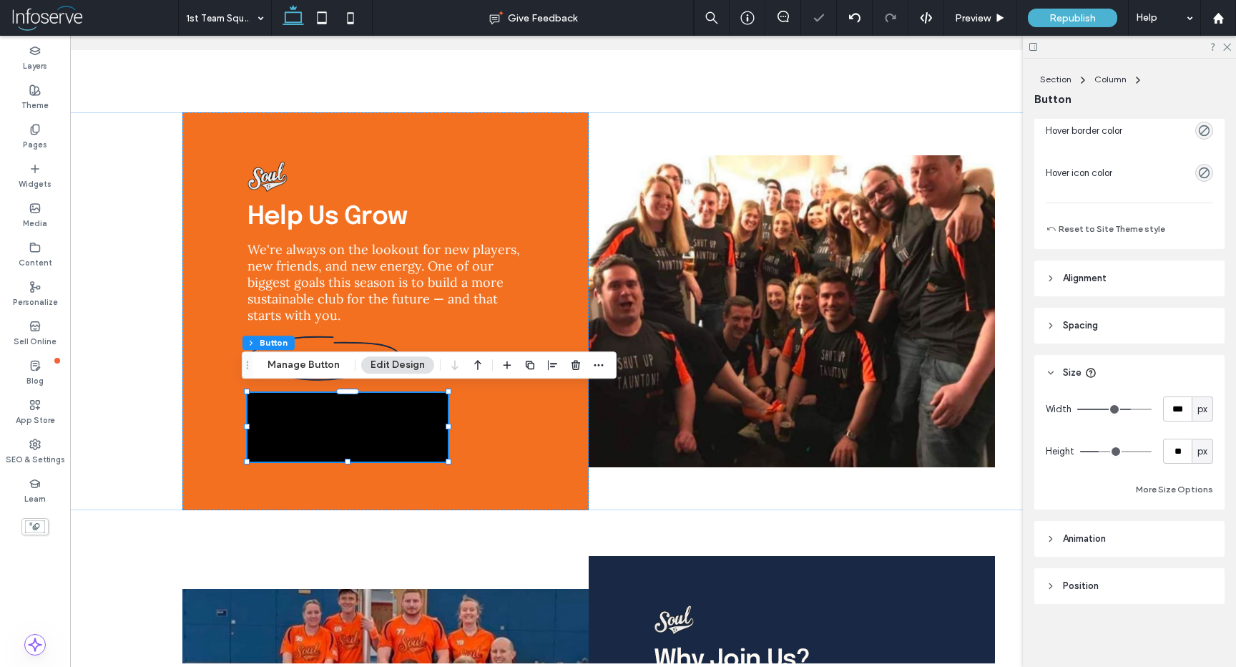
type input "**"
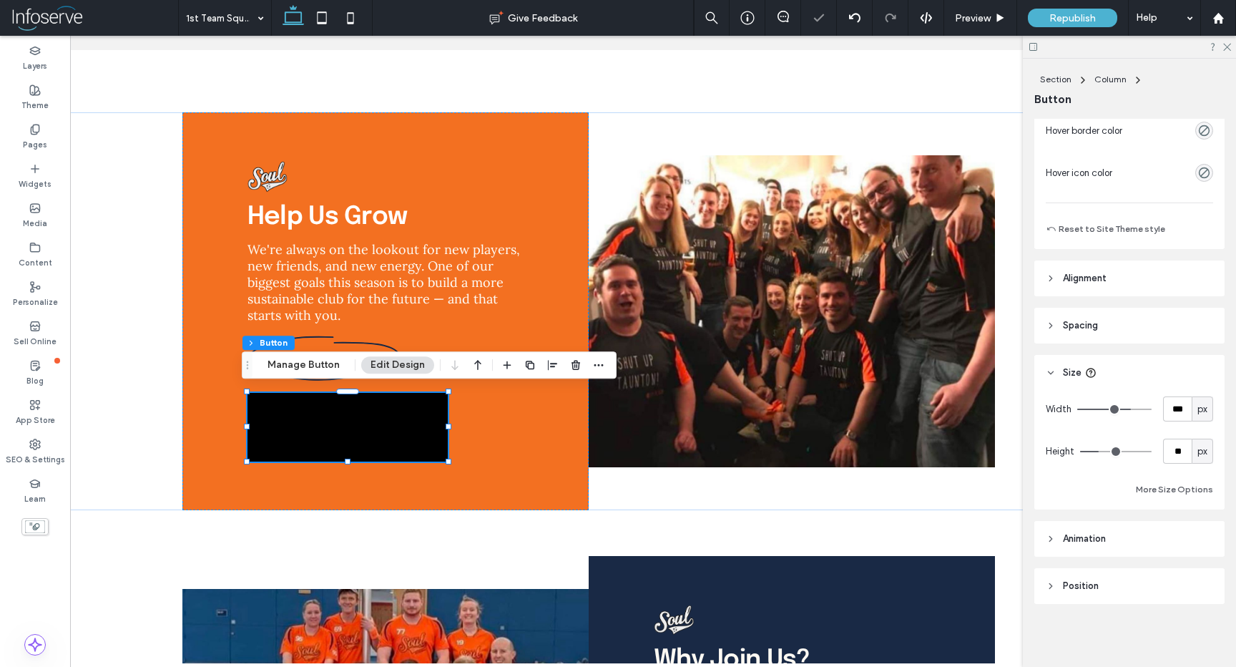
type input "**"
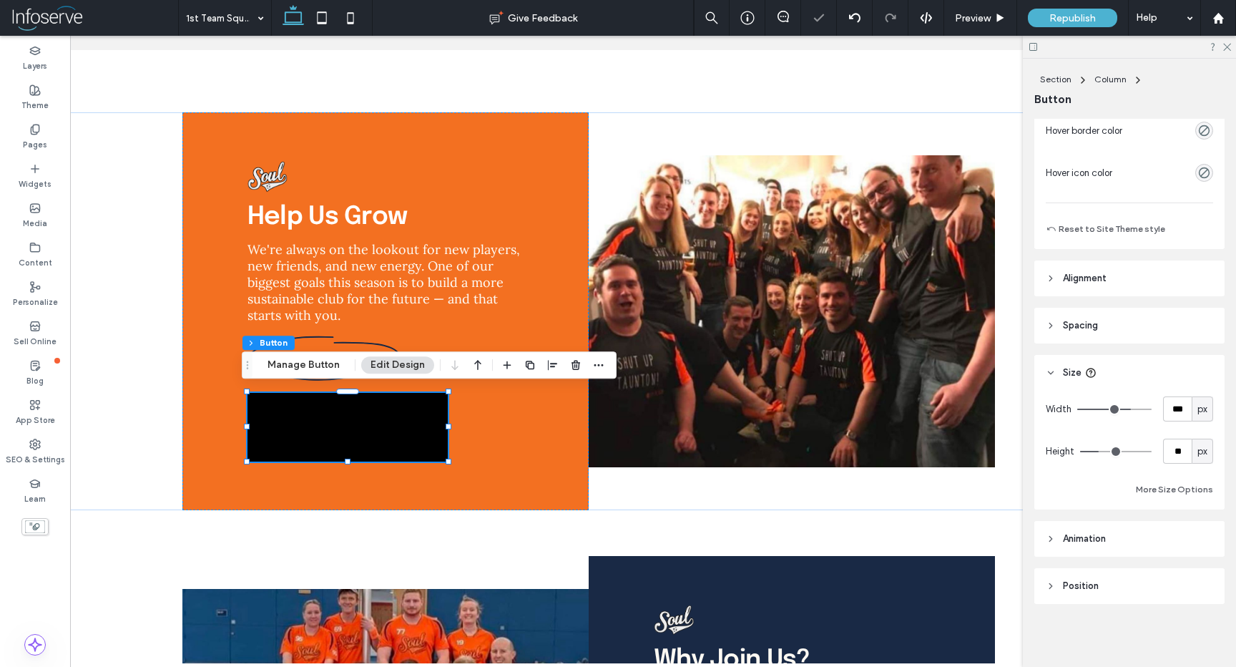
type input "**"
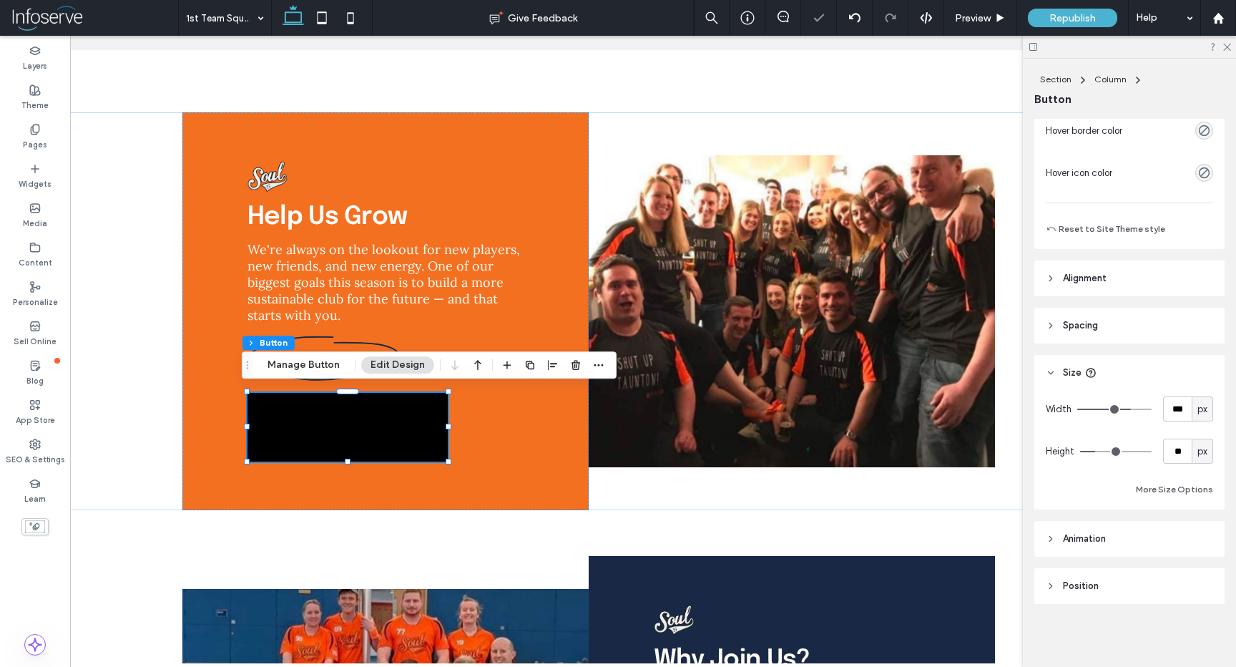
type input "**"
click at [1096, 452] on input "range" at bounding box center [1116, 451] width 72 height 1
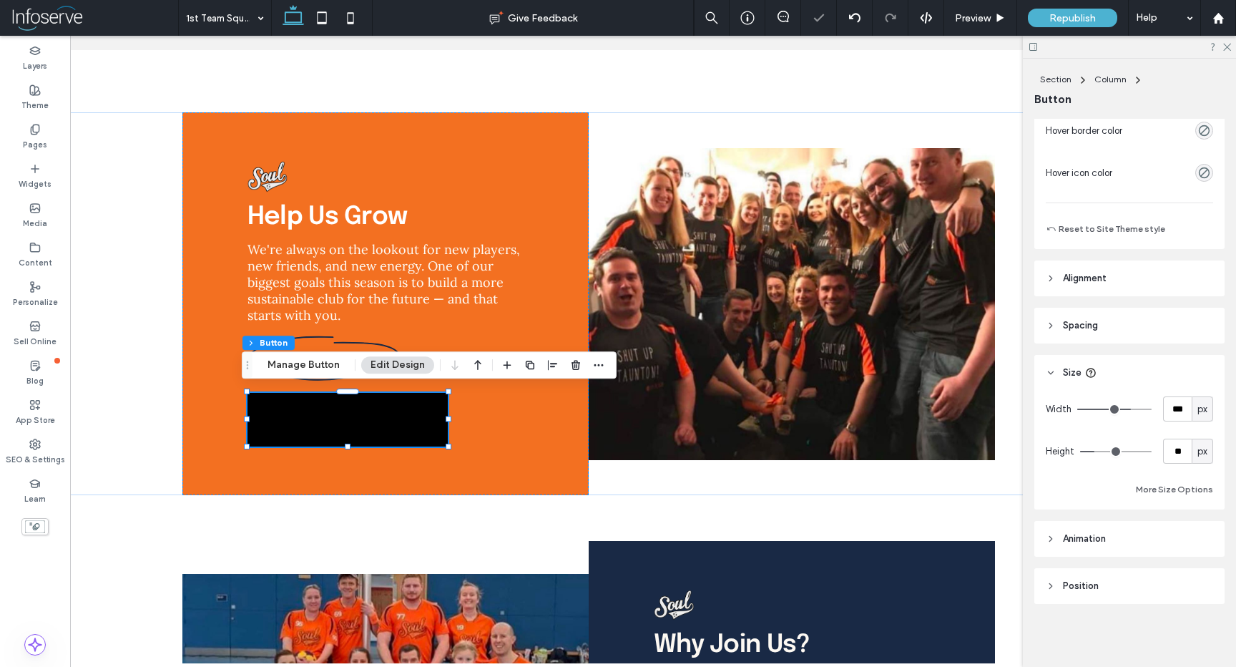
type input "**"
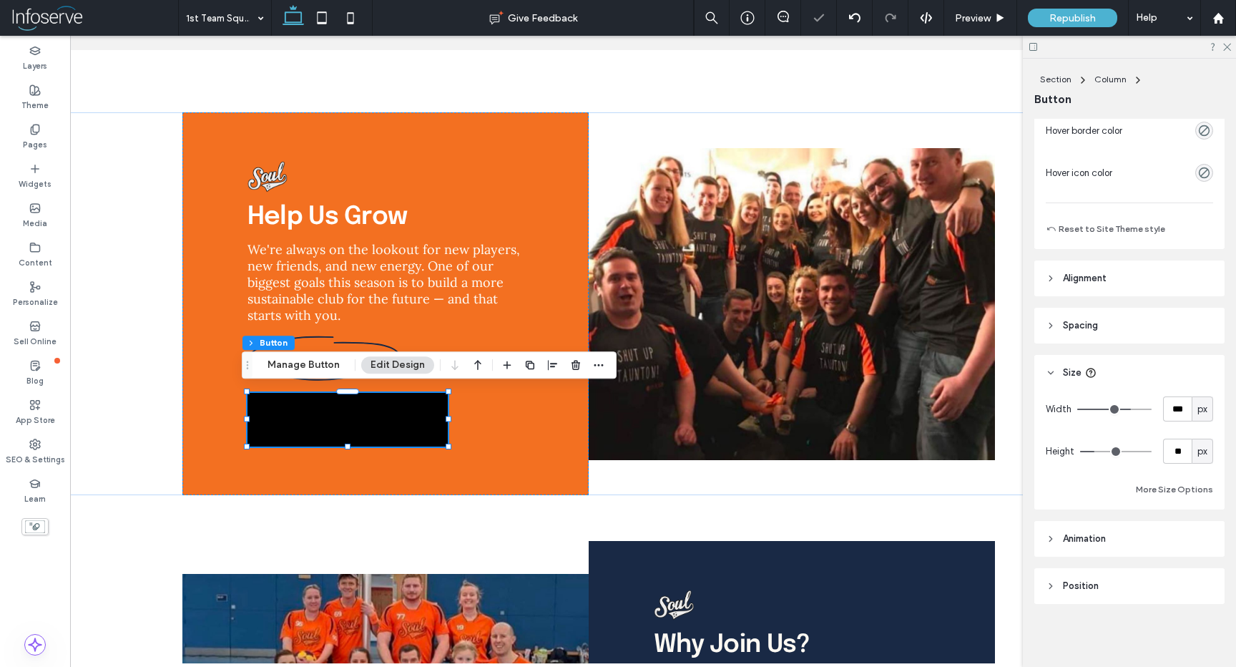
type input "**"
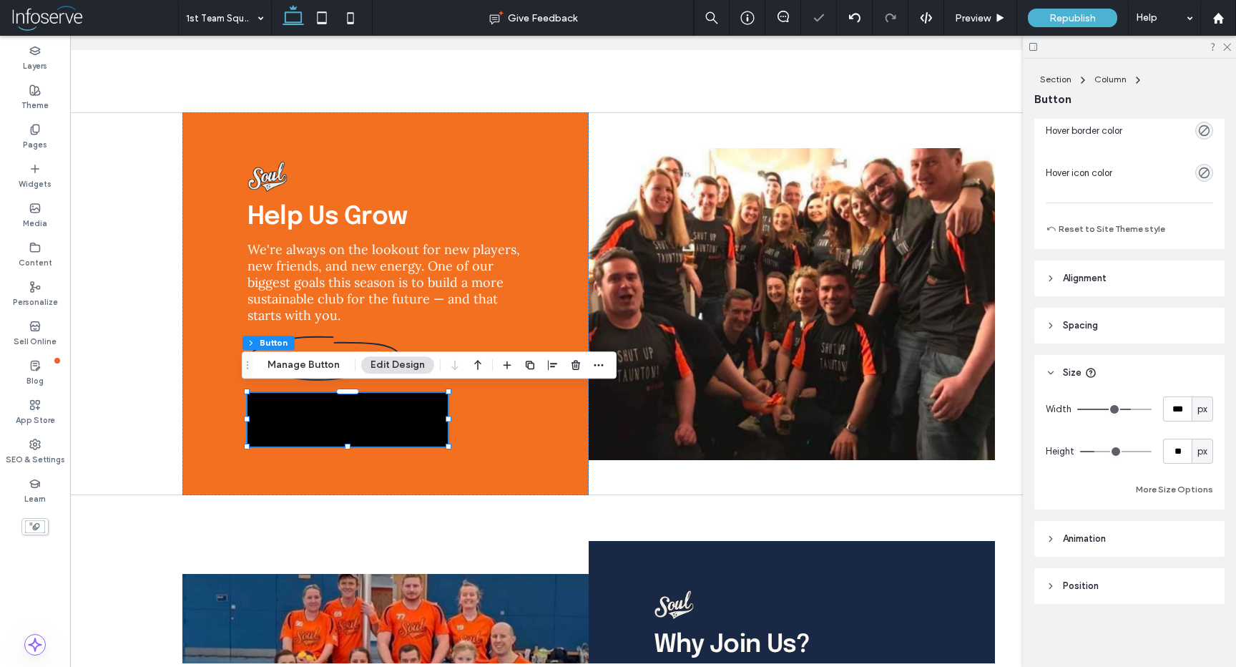
type input "**"
click at [1095, 452] on input "range" at bounding box center [1116, 451] width 72 height 1
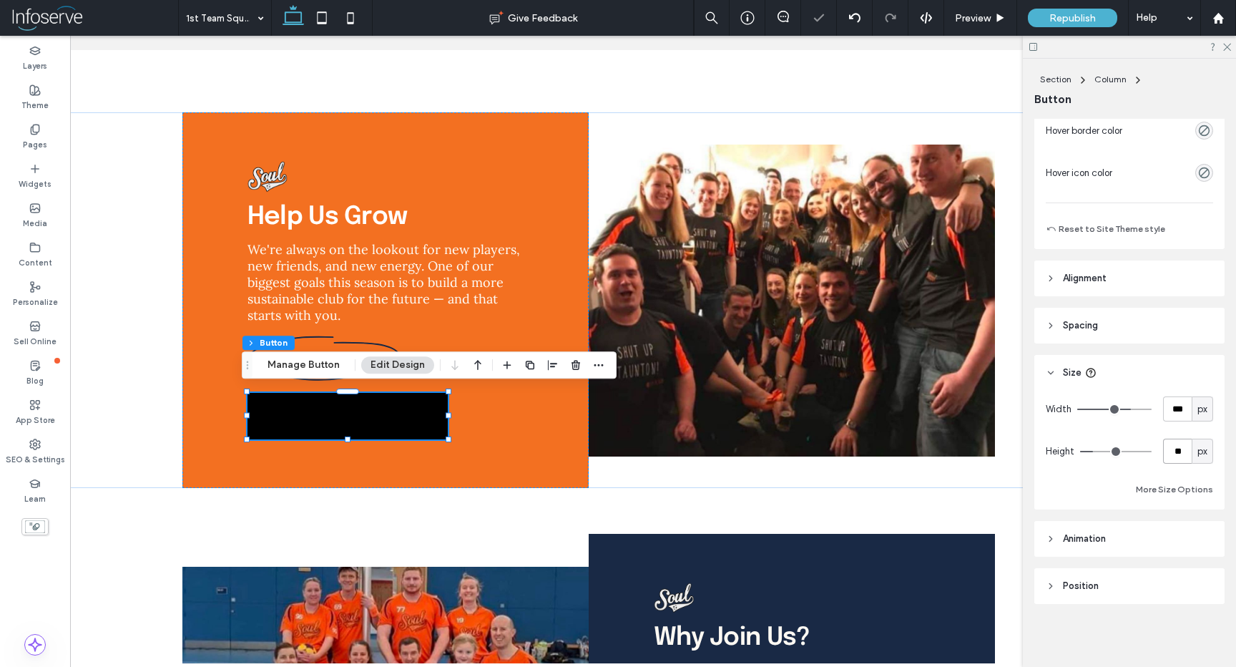
click at [1173, 451] on input "**" at bounding box center [1177, 451] width 29 height 25
type input "**"
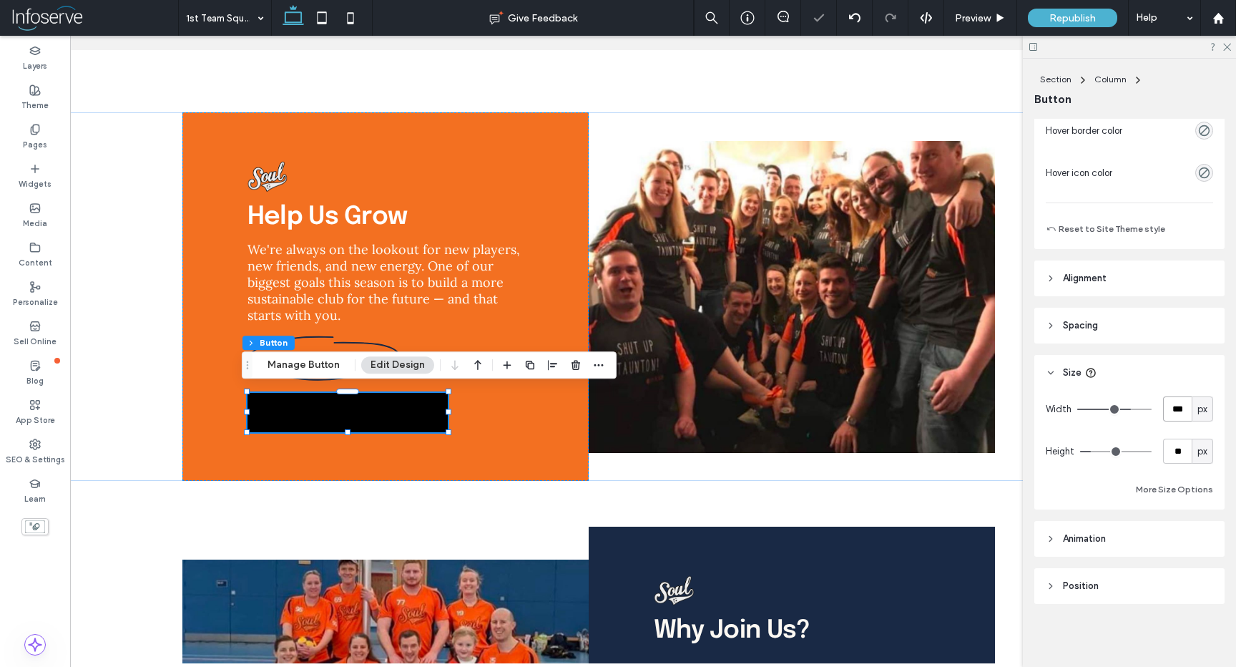
click at [1170, 408] on input "***" at bounding box center [1177, 408] width 29 height 25
type input "***"
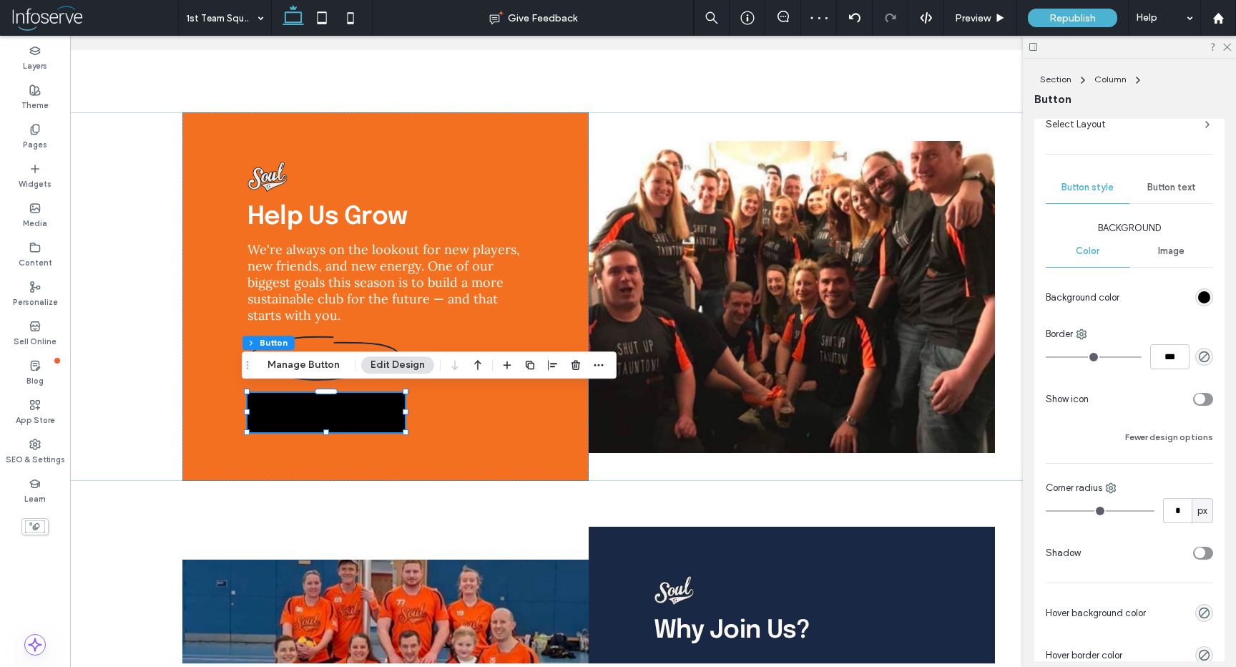
scroll to position [97, 0]
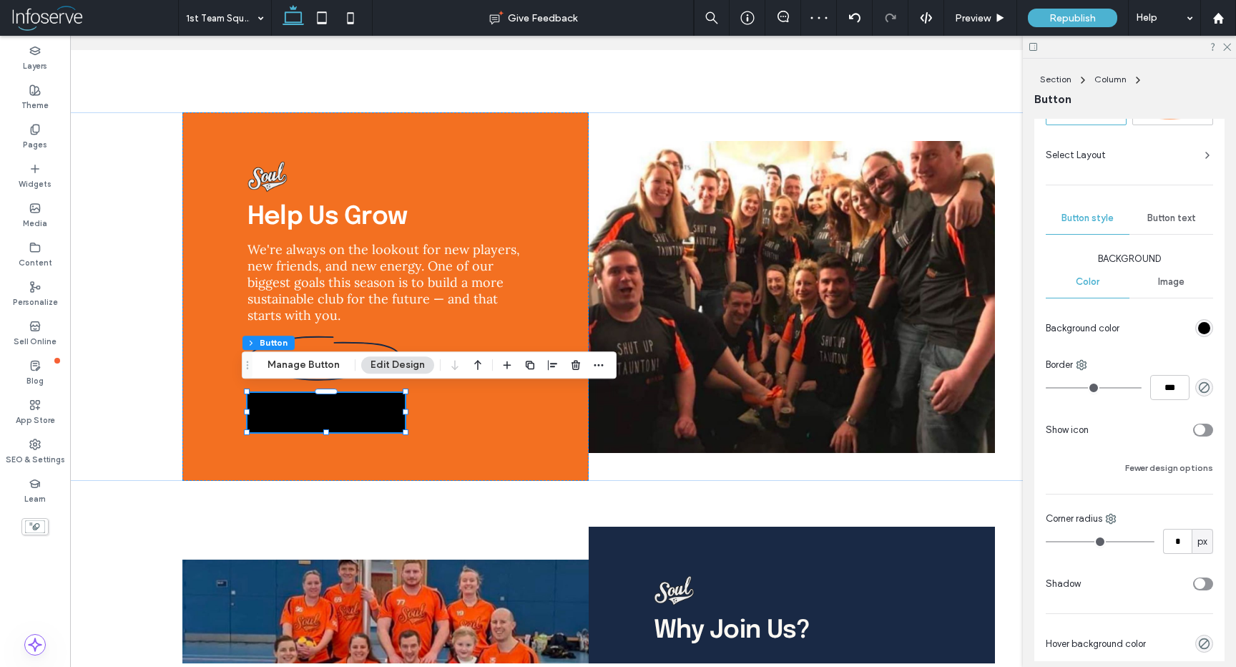
click at [1166, 205] on div "Button text" at bounding box center [1172, 217] width 84 height 31
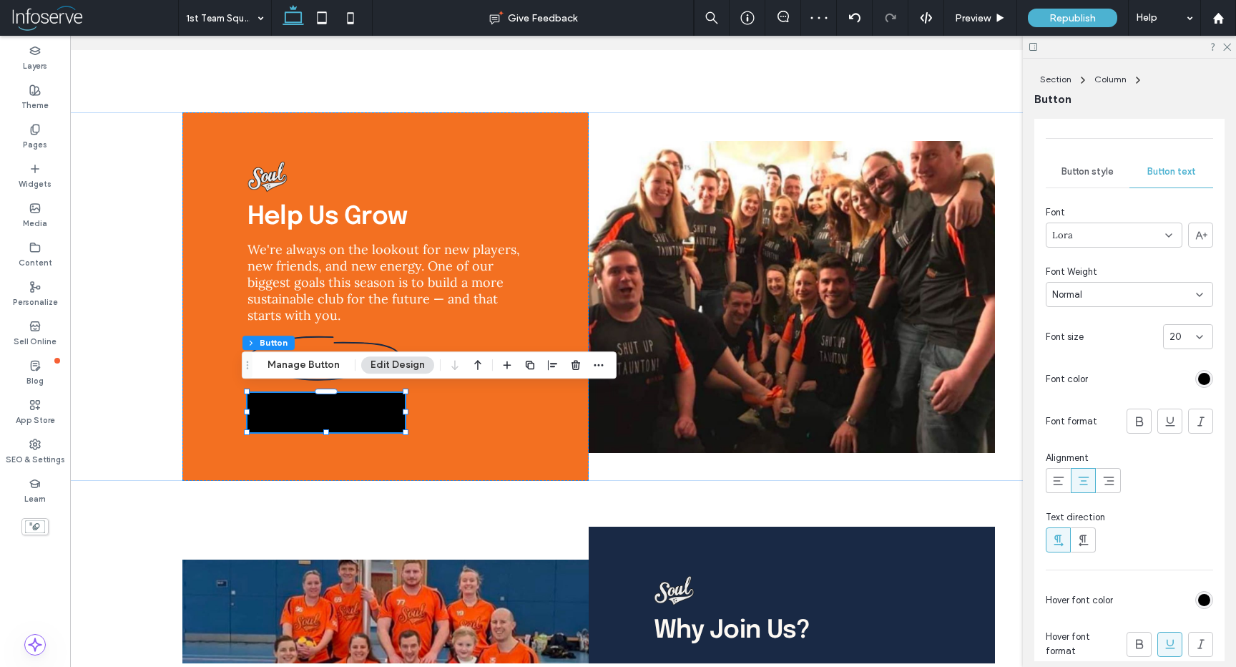
scroll to position [338, 0]
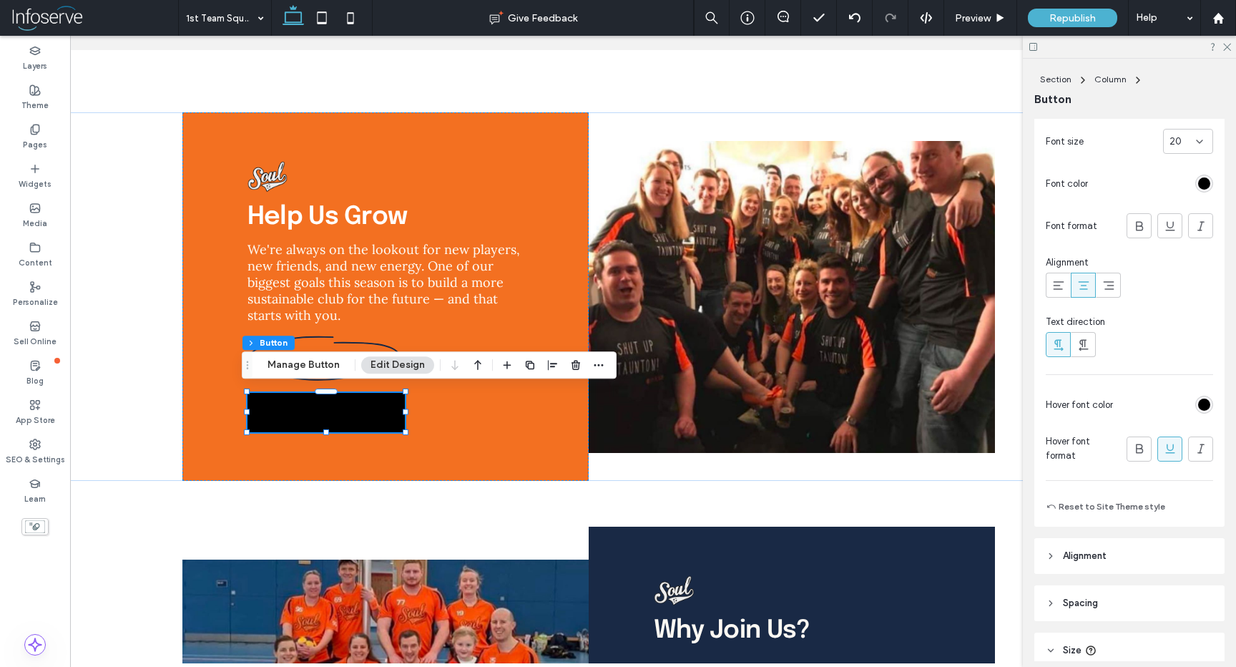
click at [1196, 175] on div at bounding box center [1205, 184] width 18 height 18
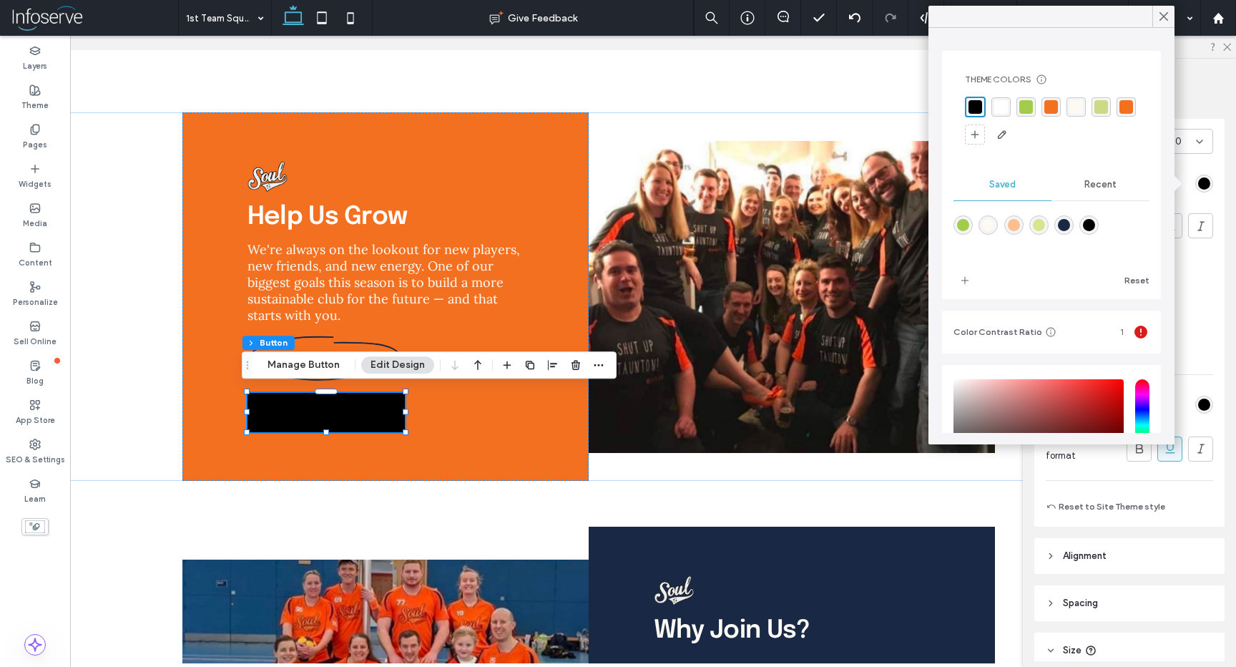
click at [1008, 111] on div "rgba(255, 255, 255, 1)" at bounding box center [1001, 106] width 19 height 19
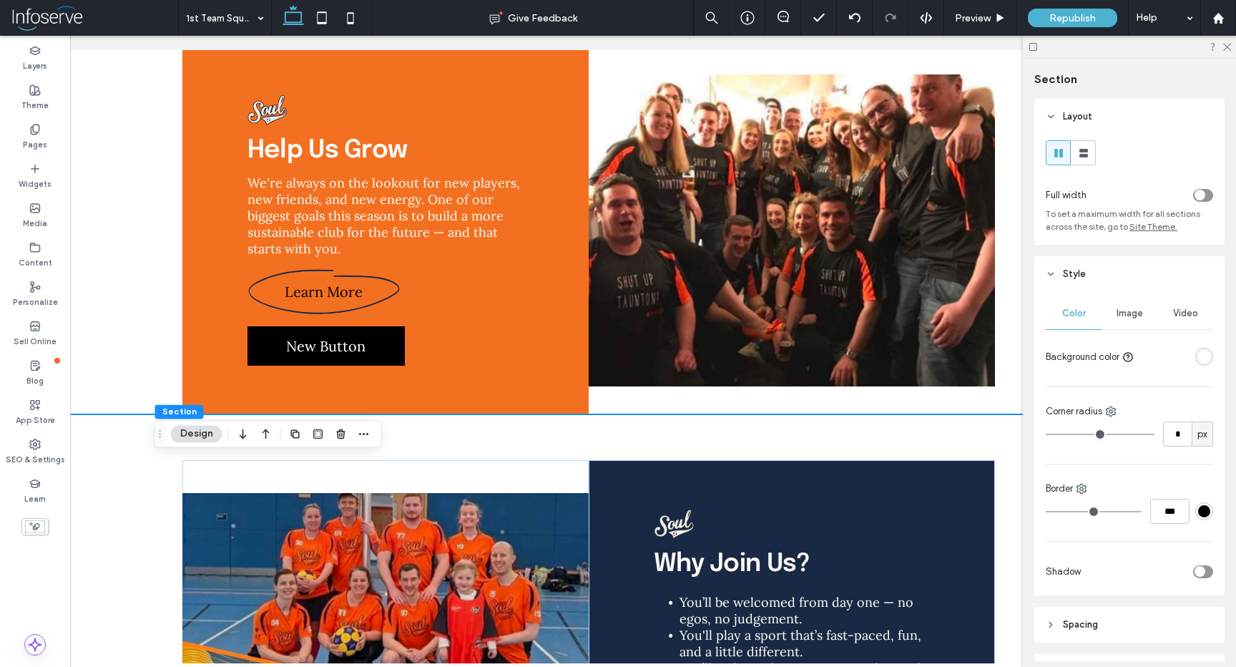
scroll to position [2273, 0]
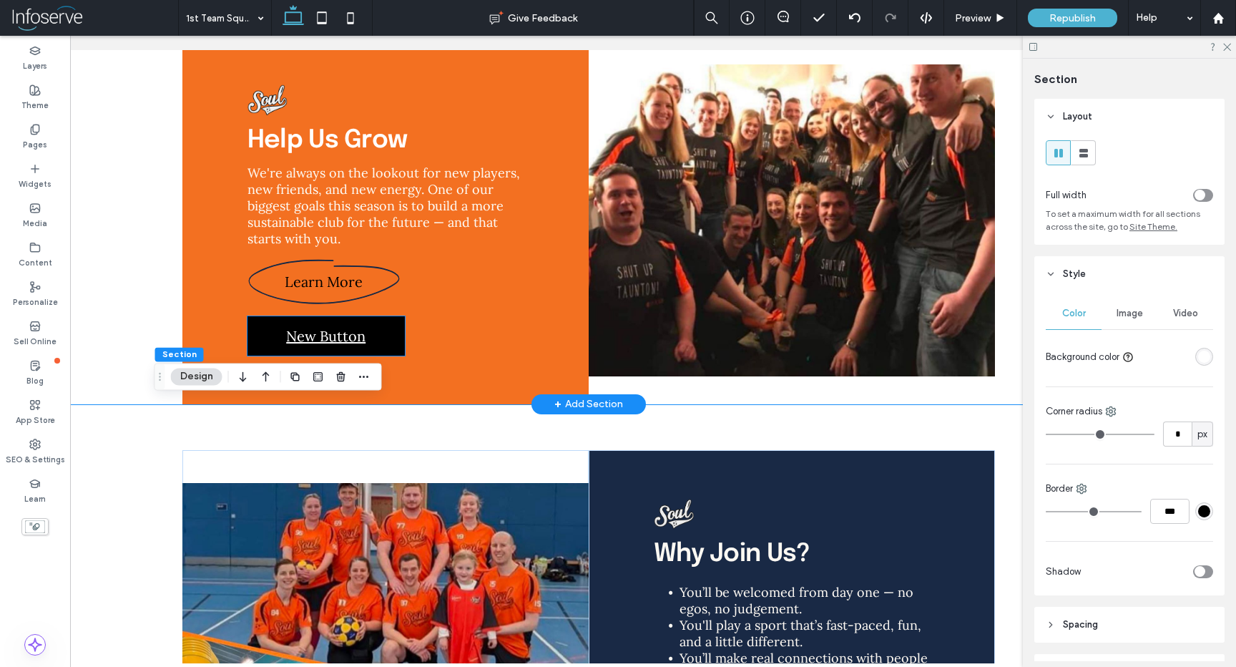
click at [357, 333] on span "New Button" at bounding box center [325, 336] width 79 height 18
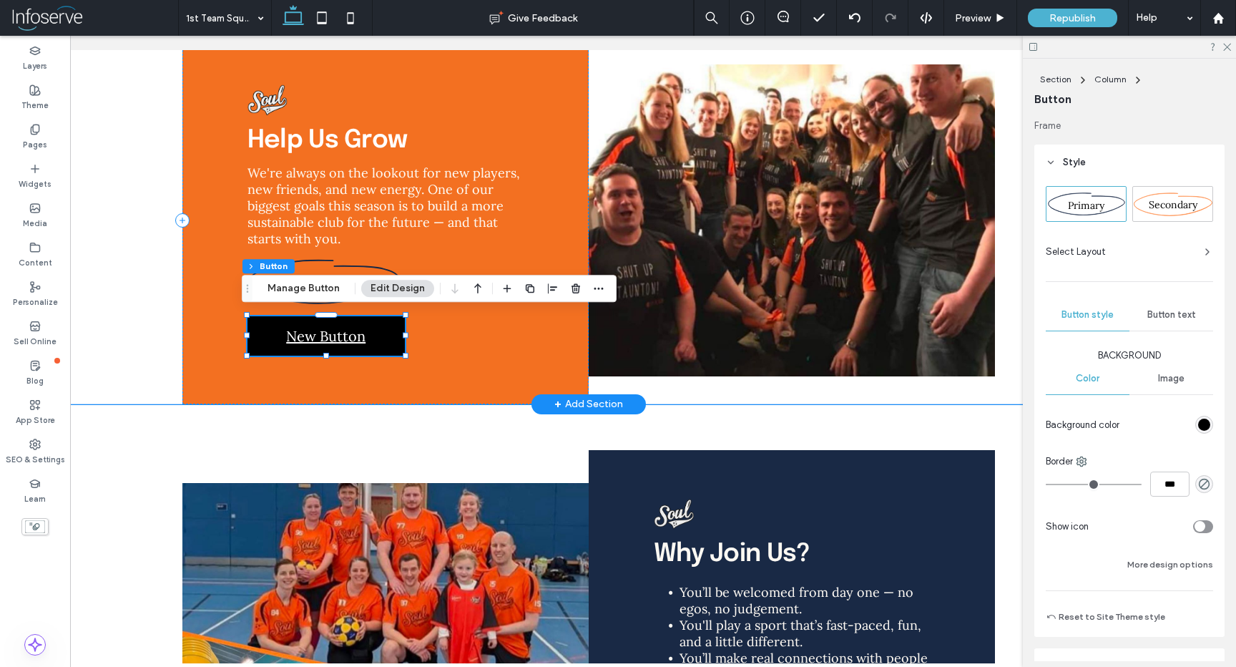
click at [357, 333] on span "New Button" at bounding box center [325, 336] width 79 height 18
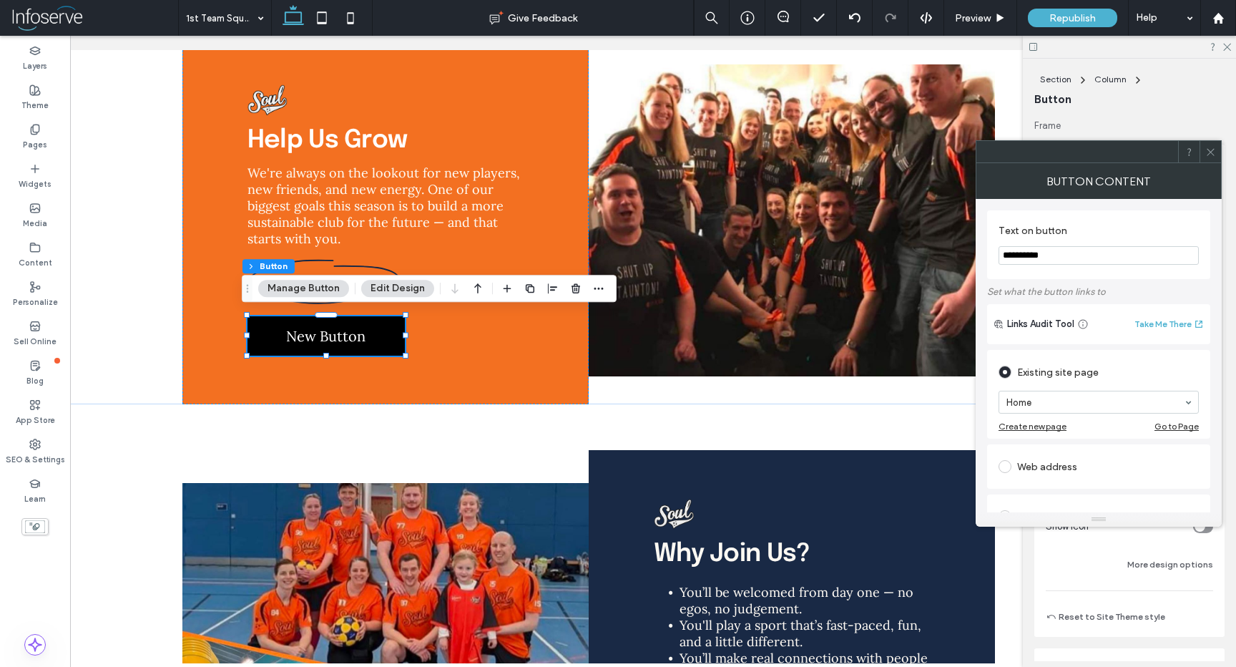
click at [1042, 257] on input "**********" at bounding box center [1099, 255] width 200 height 19
click at [1210, 153] on icon at bounding box center [1211, 152] width 11 height 11
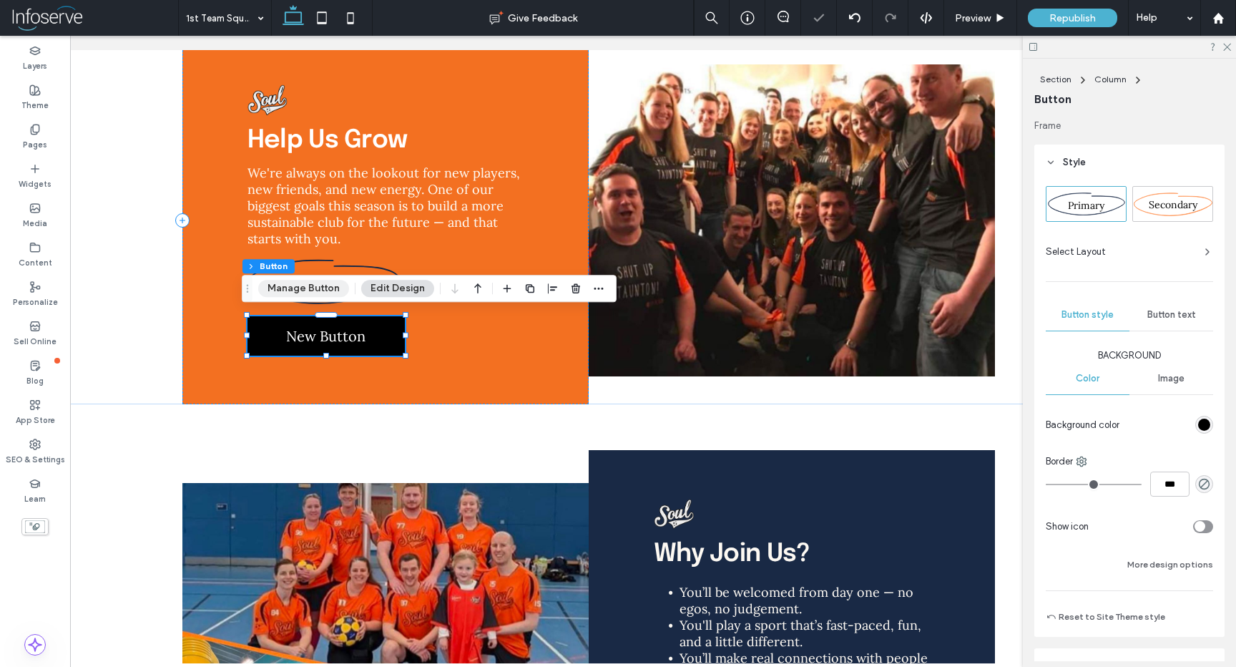
click at [303, 288] on button "Manage Button" at bounding box center [303, 288] width 91 height 17
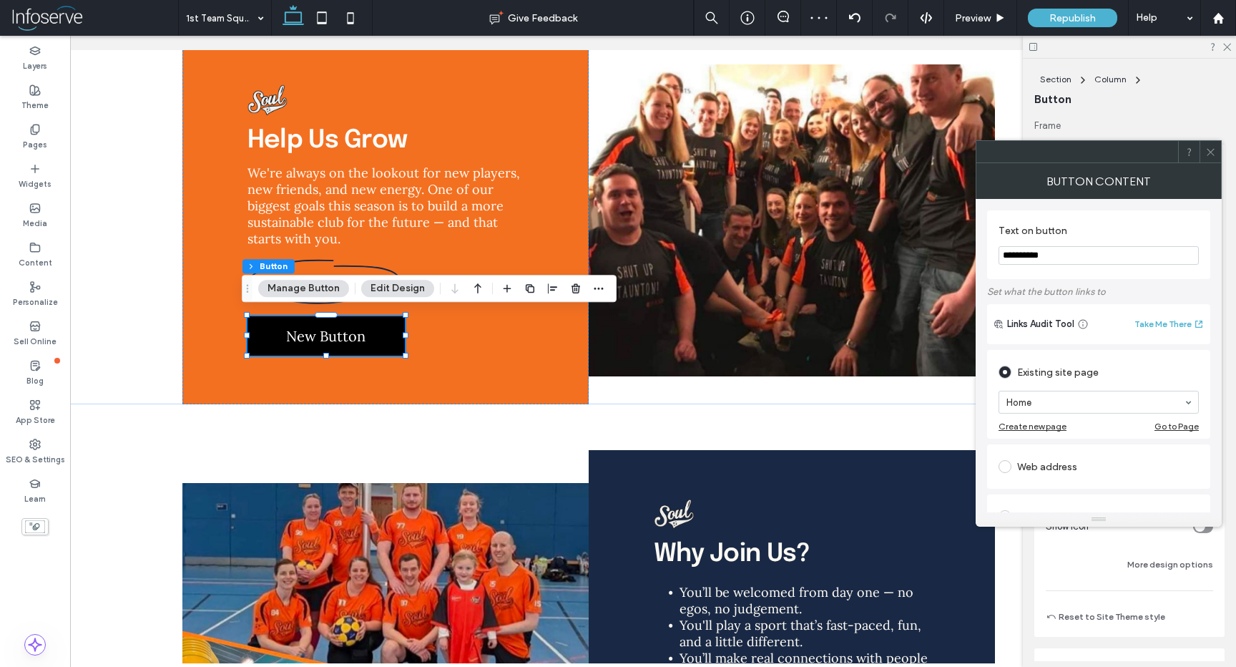
click at [1071, 259] on input "**********" at bounding box center [1099, 255] width 200 height 19
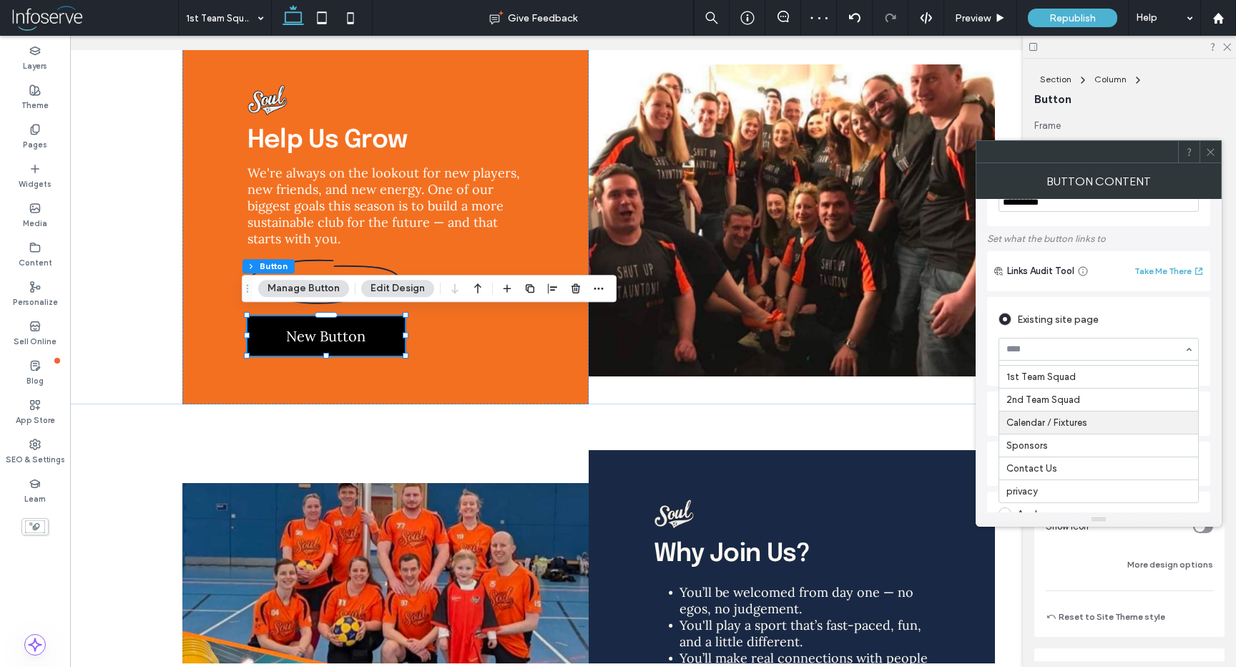
scroll to position [0, 0]
click at [1070, 290] on div "Links Audit Tool Take Me There" at bounding box center [1098, 271] width 223 height 40
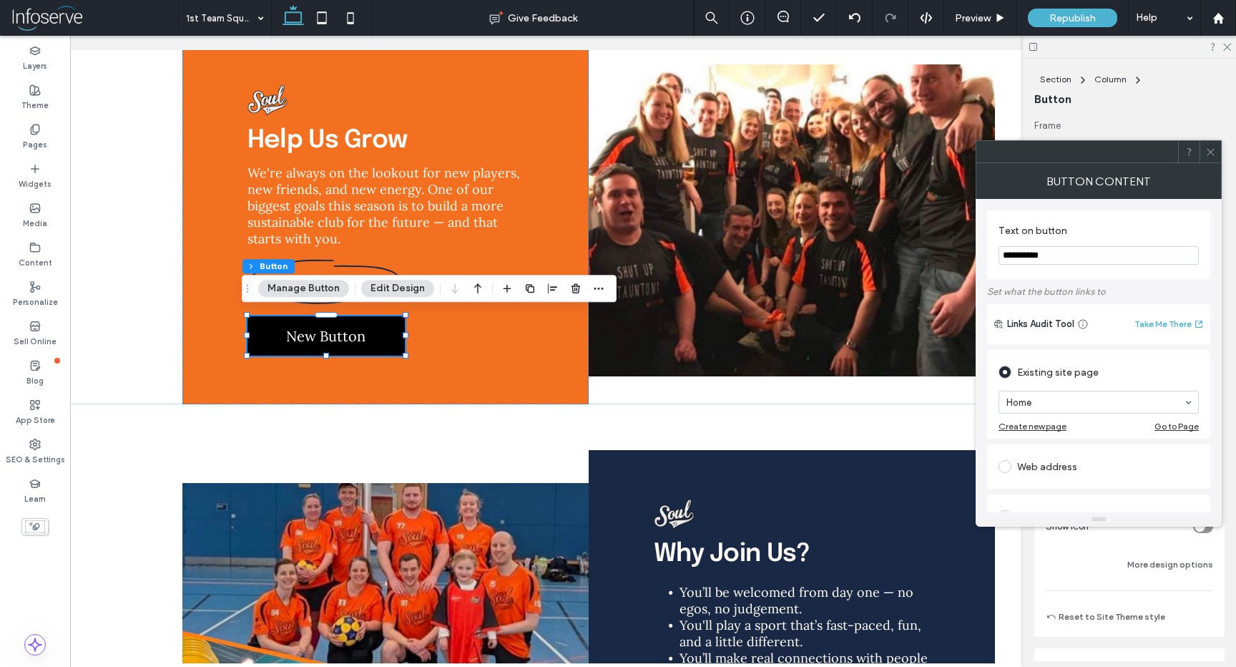
click at [1209, 150] on use at bounding box center [1210, 151] width 7 height 7
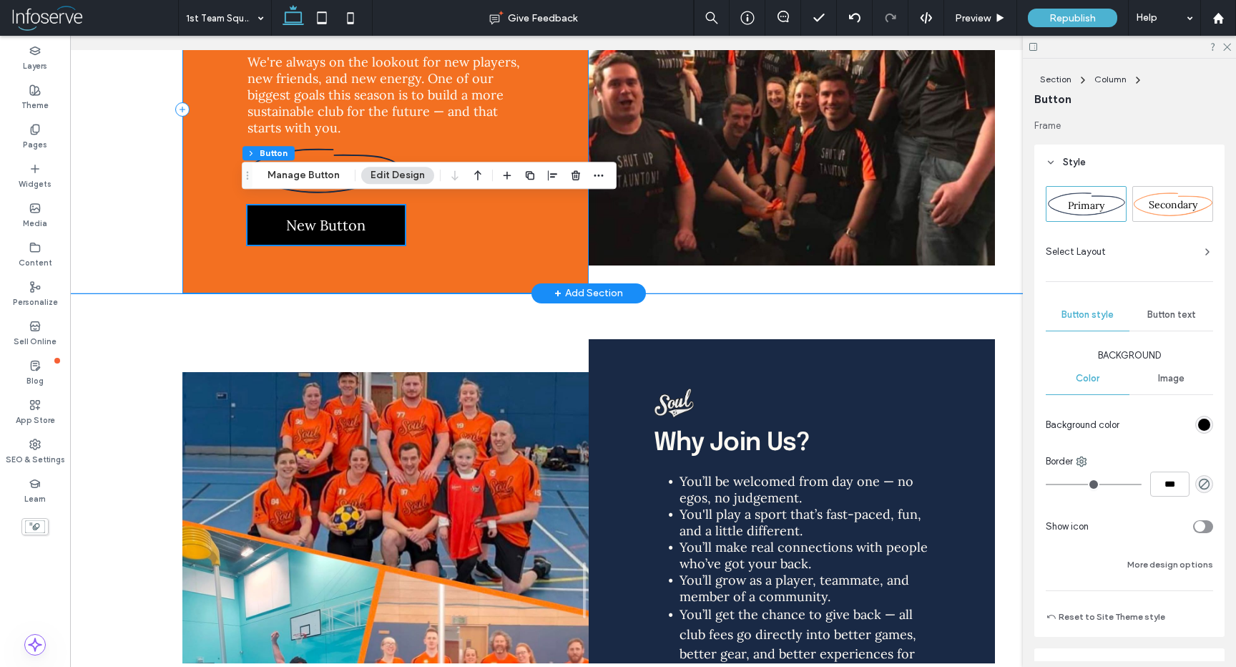
scroll to position [2386, 0]
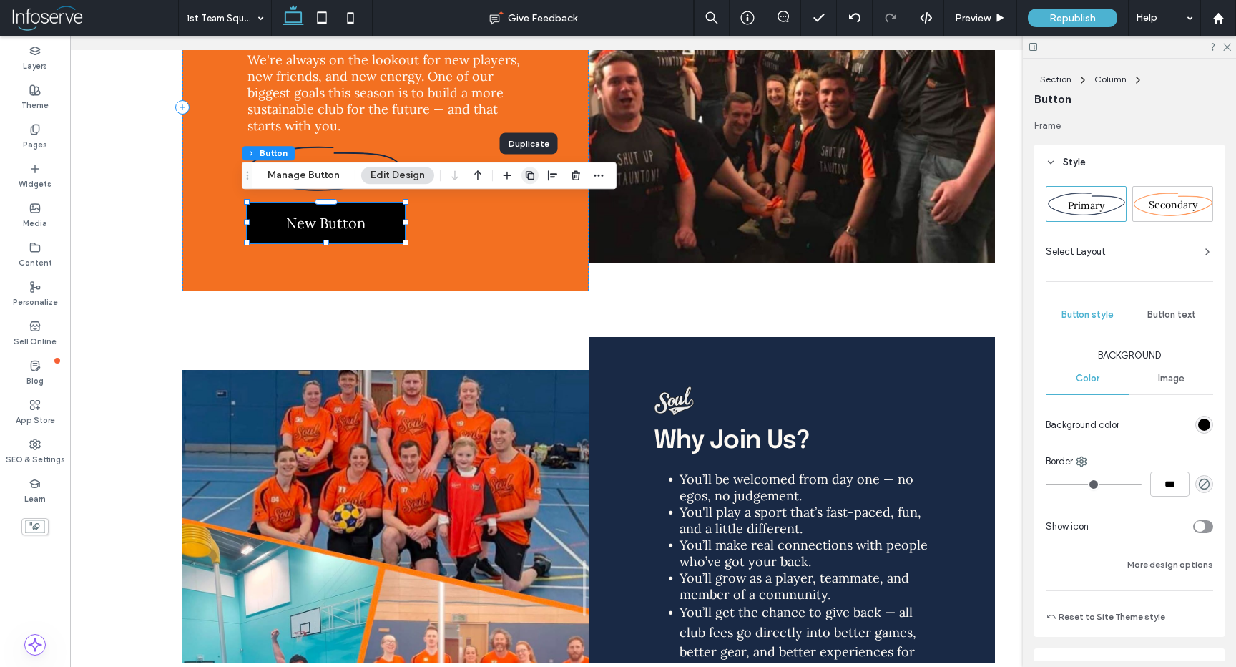
click at [529, 175] on icon "button" at bounding box center [529, 175] width 11 height 11
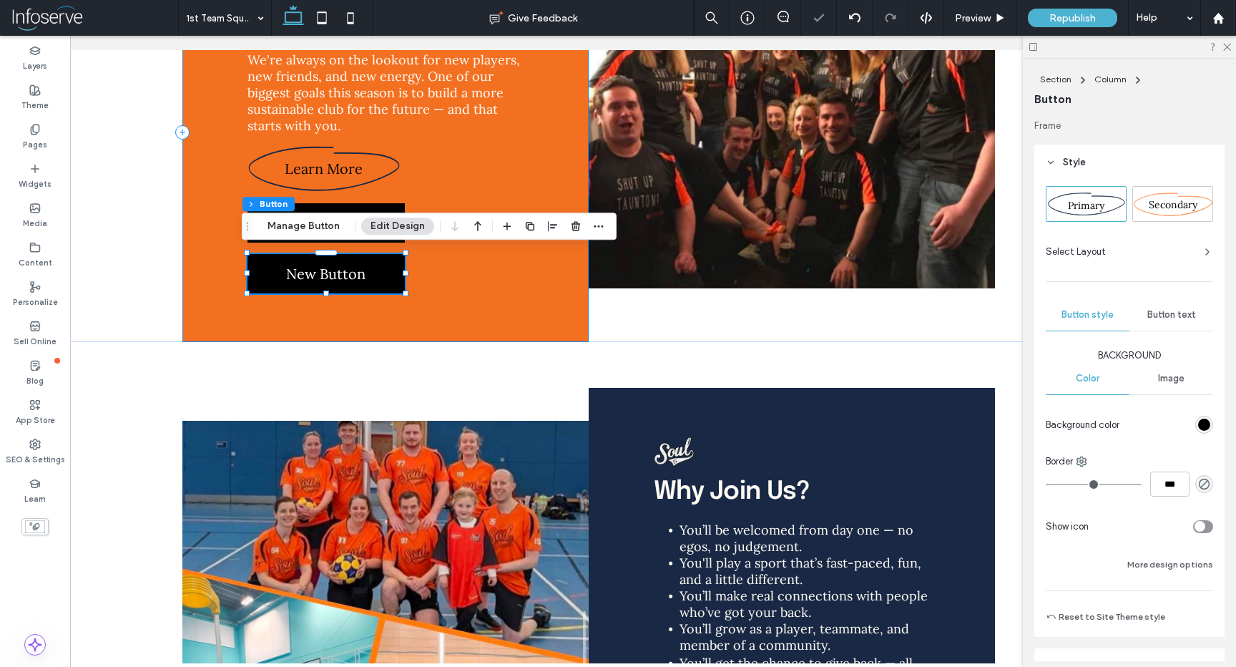
type input "**"
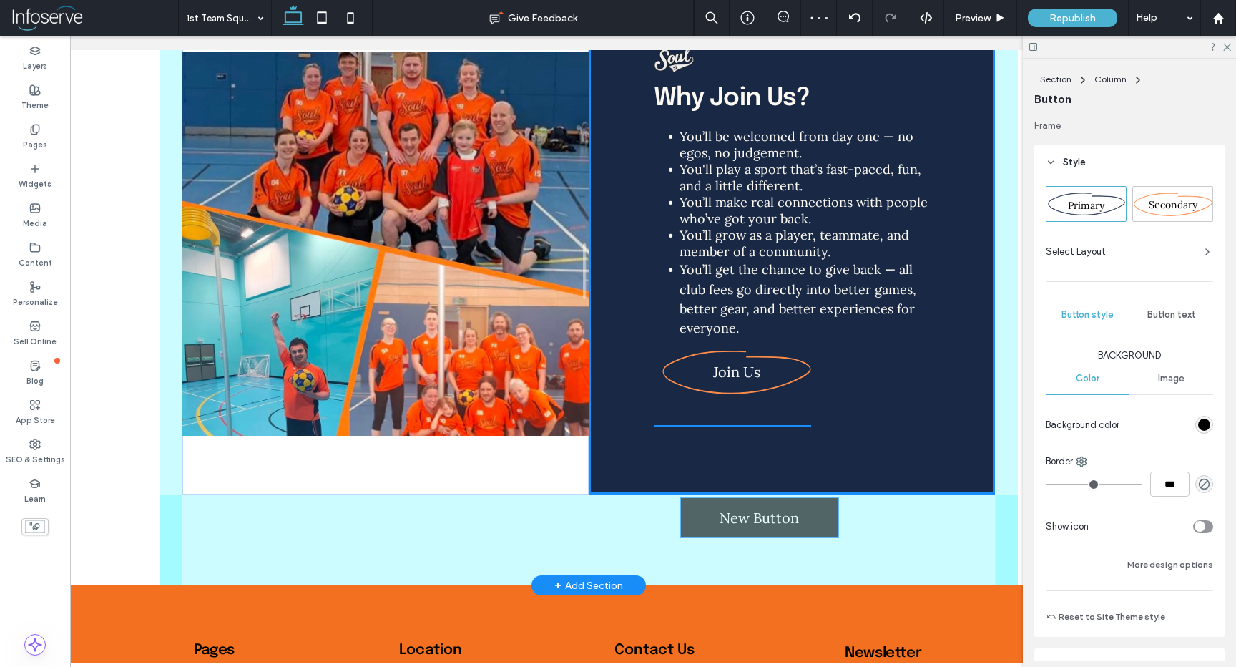
scroll to position [2750, 0]
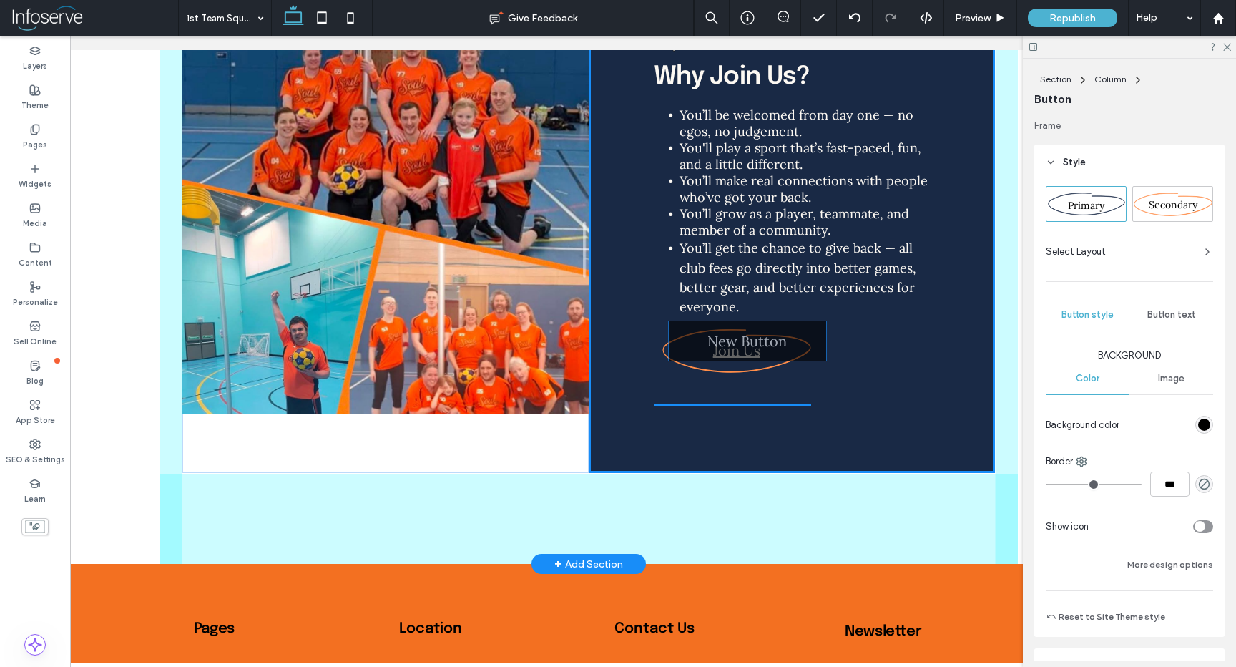
drag, startPoint x: 362, startPoint y: 164, endPoint x: 789, endPoint y: 353, distance: 467.4
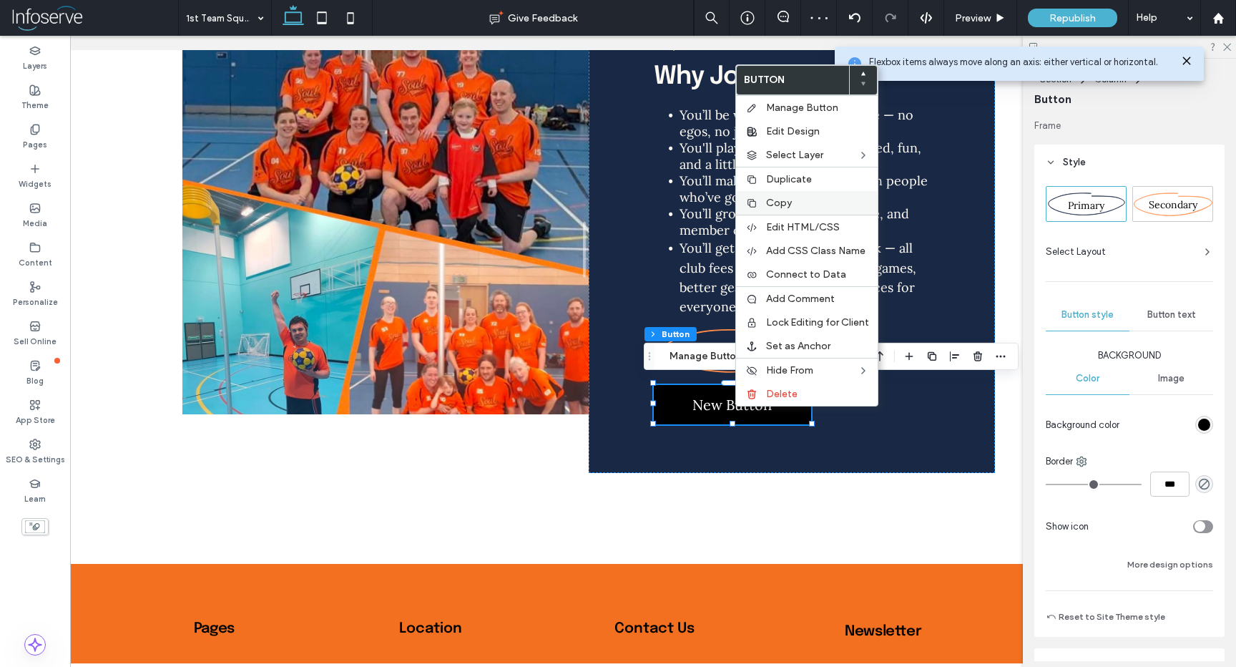
click at [804, 199] on label "Copy" at bounding box center [817, 203] width 103 height 12
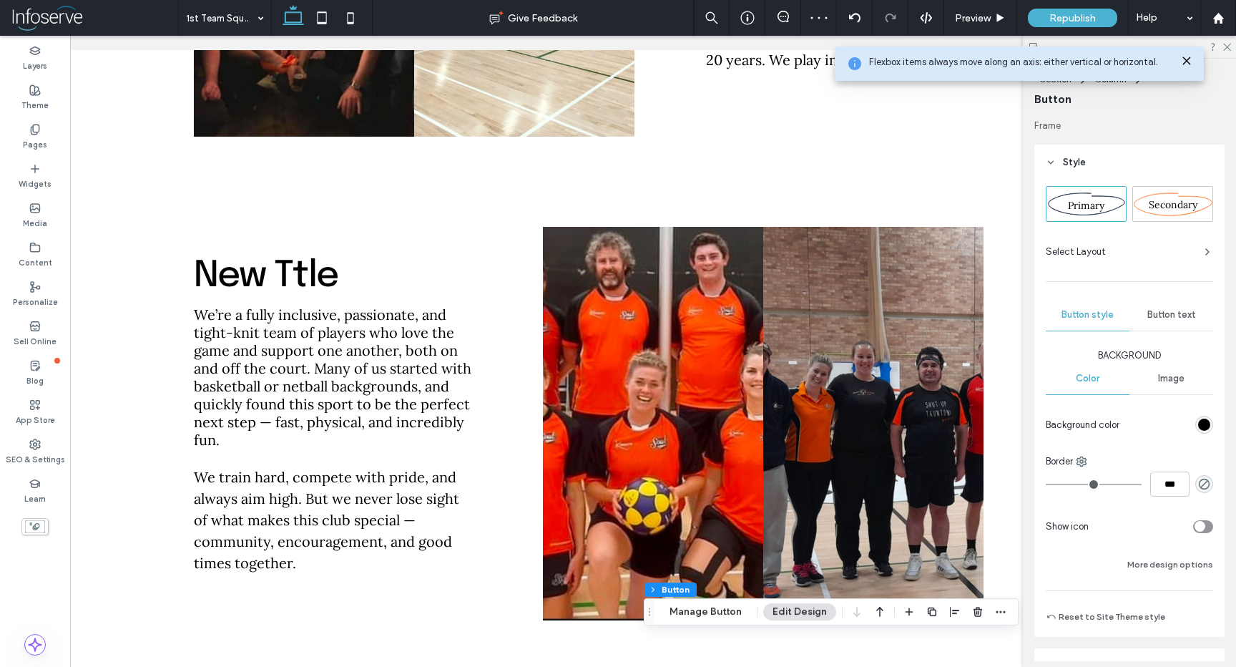
scroll to position [1617, 0]
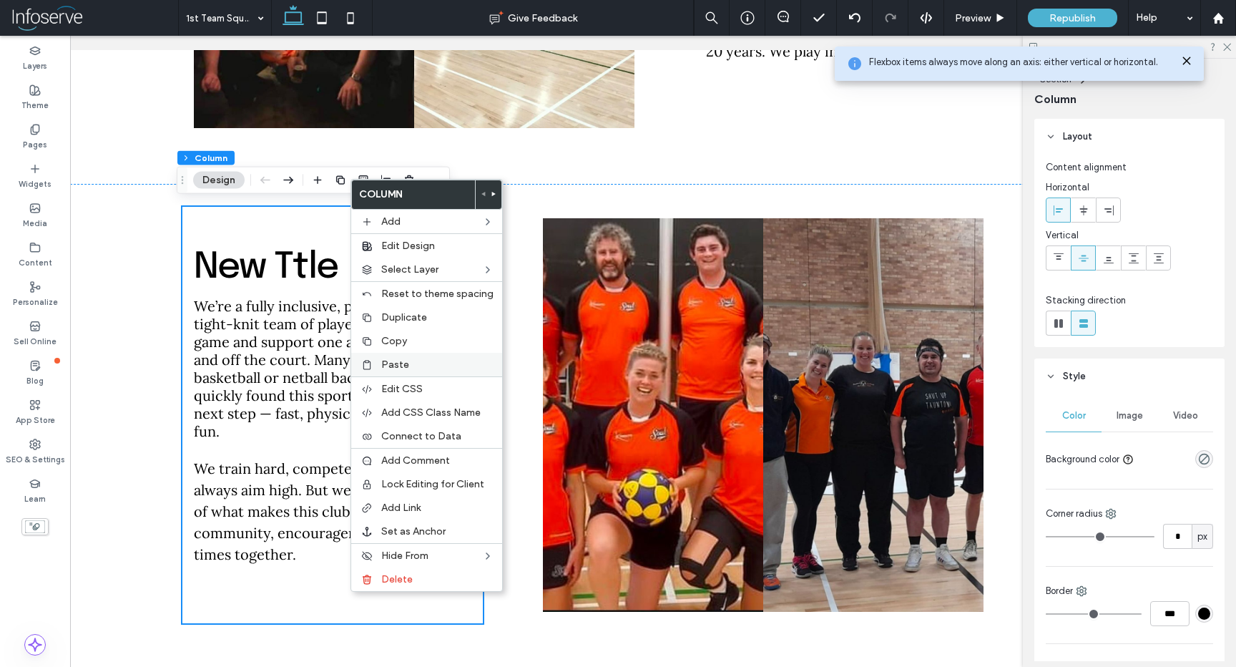
click at [429, 366] on label "Paste" at bounding box center [437, 364] width 112 height 12
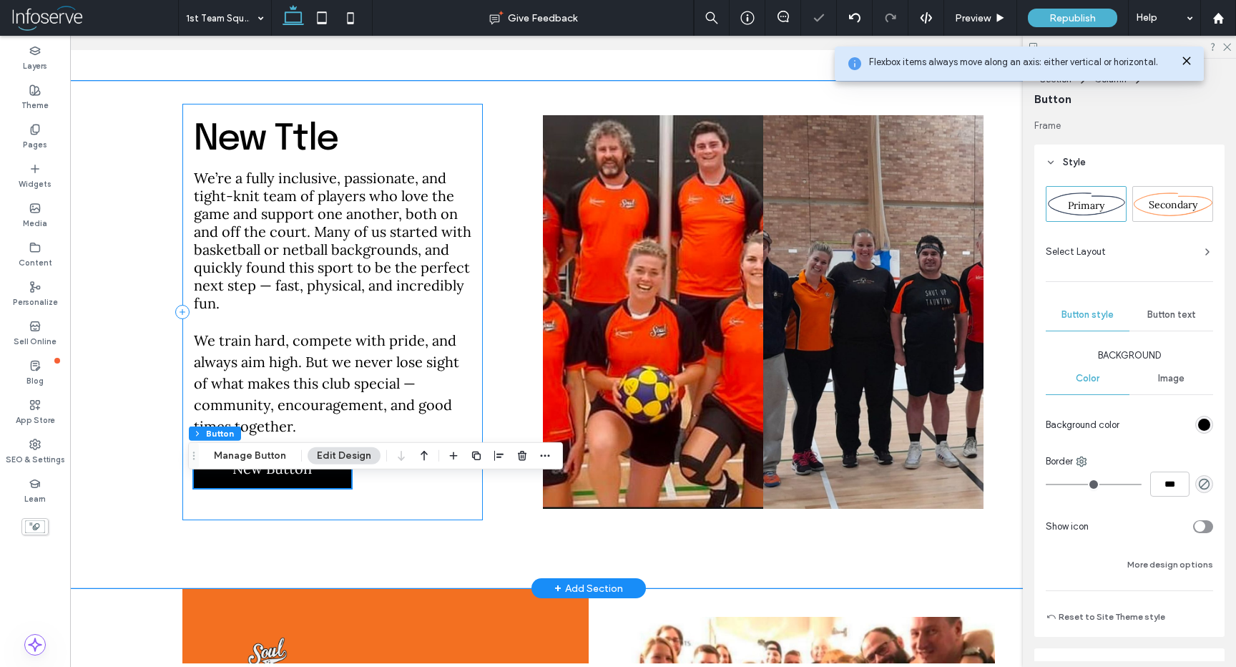
scroll to position [1742, 0]
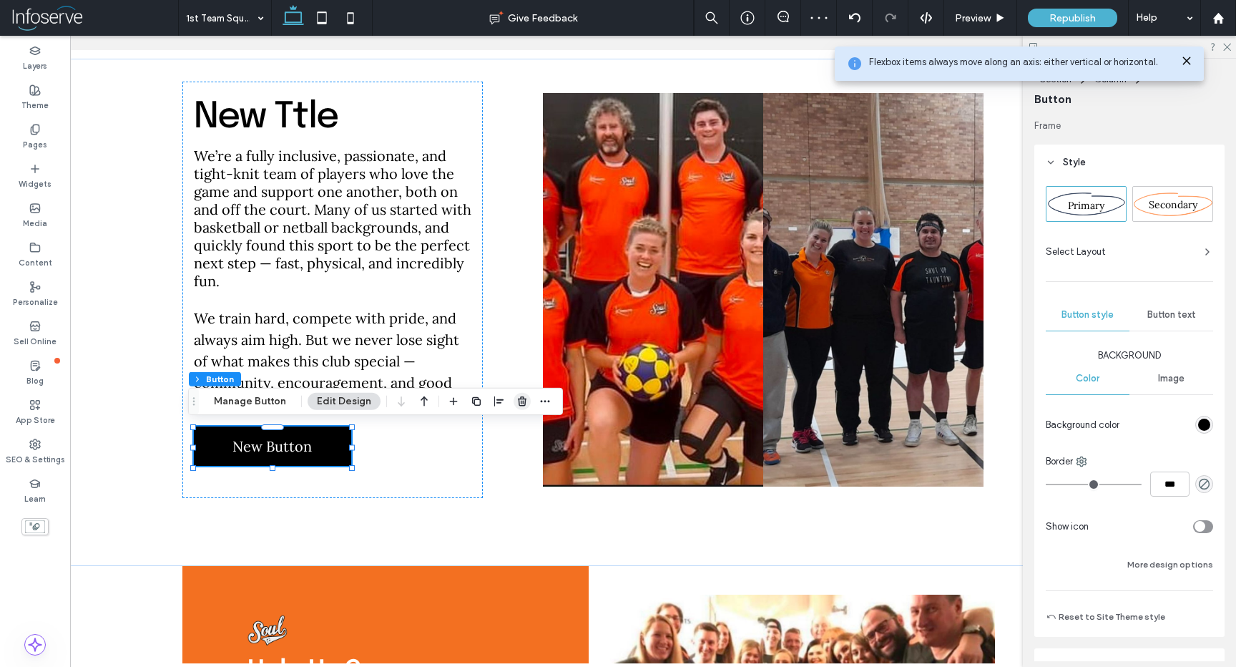
click at [522, 401] on icon "button" at bounding box center [522, 401] width 11 height 11
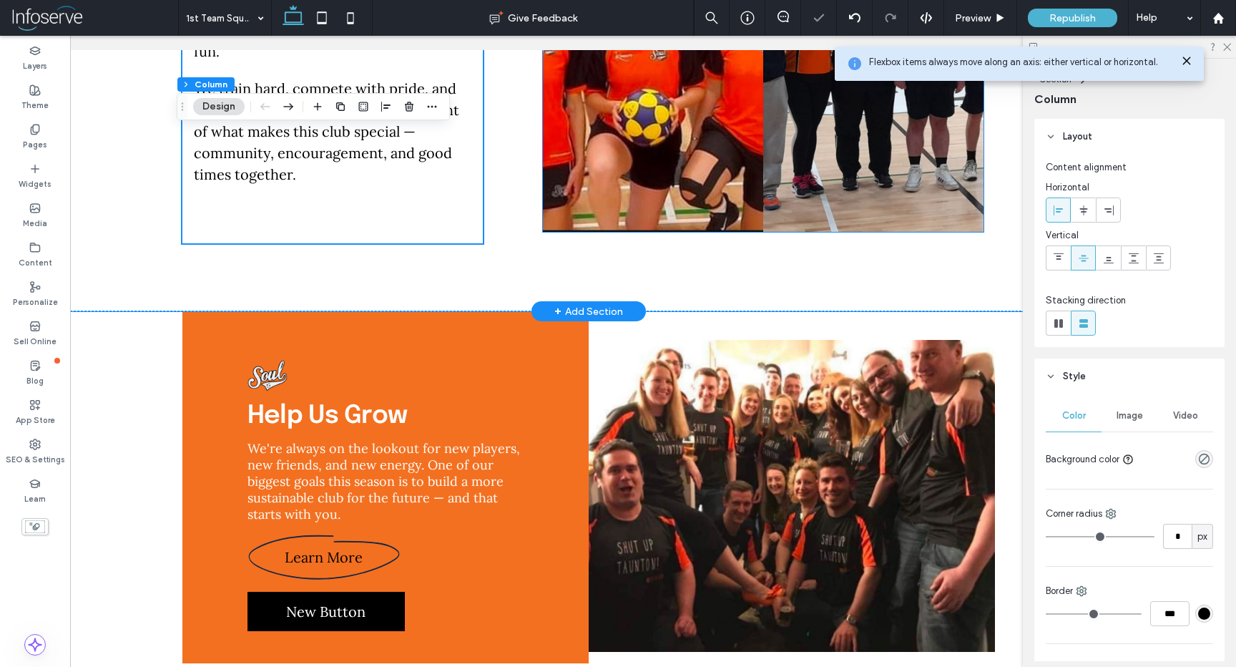
scroll to position [2133, 0]
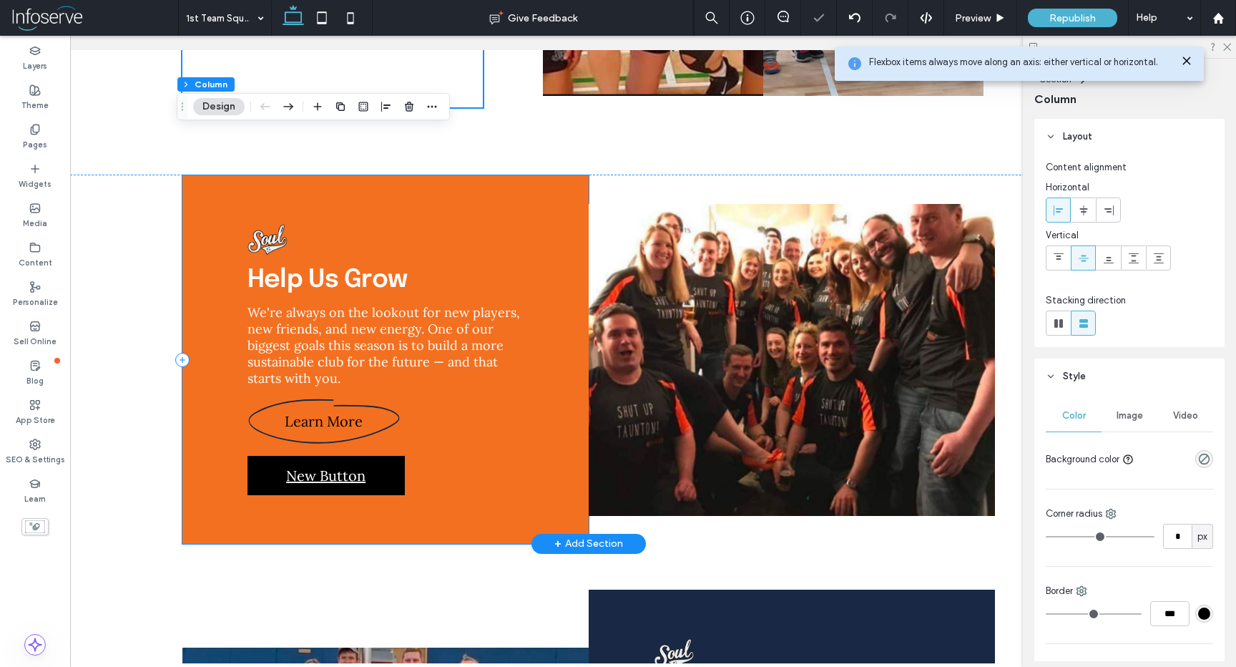
click at [345, 473] on span "New Button" at bounding box center [325, 476] width 79 height 18
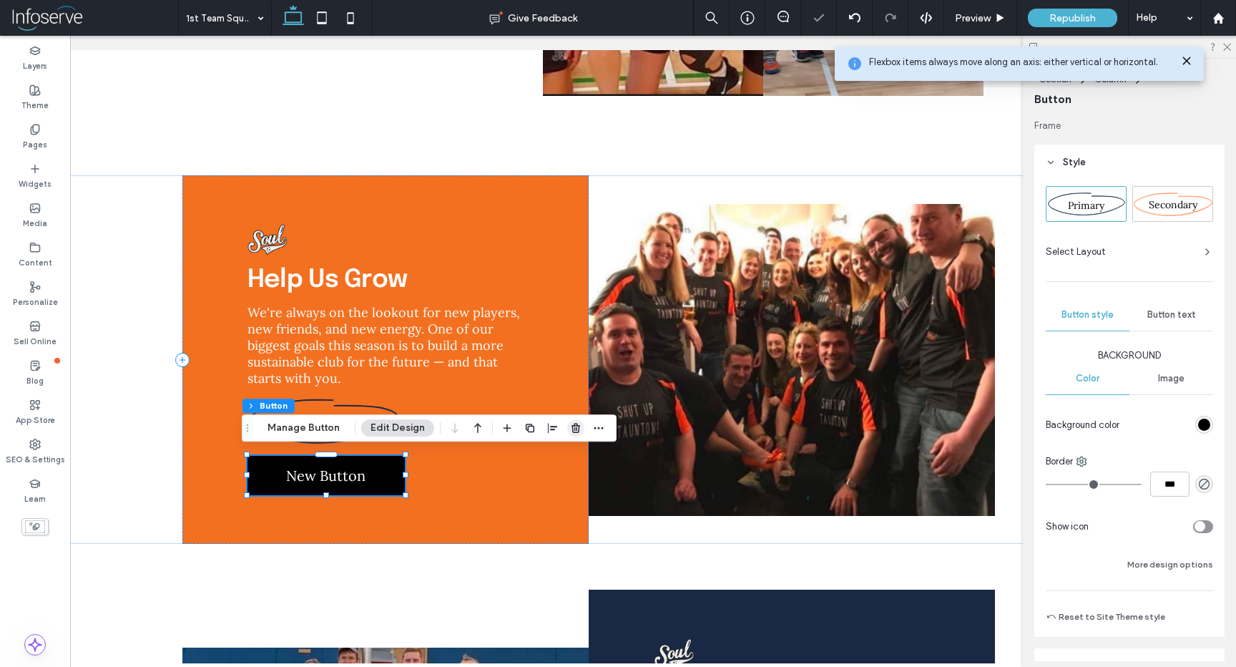
click at [577, 430] on icon "button" at bounding box center [575, 427] width 11 height 11
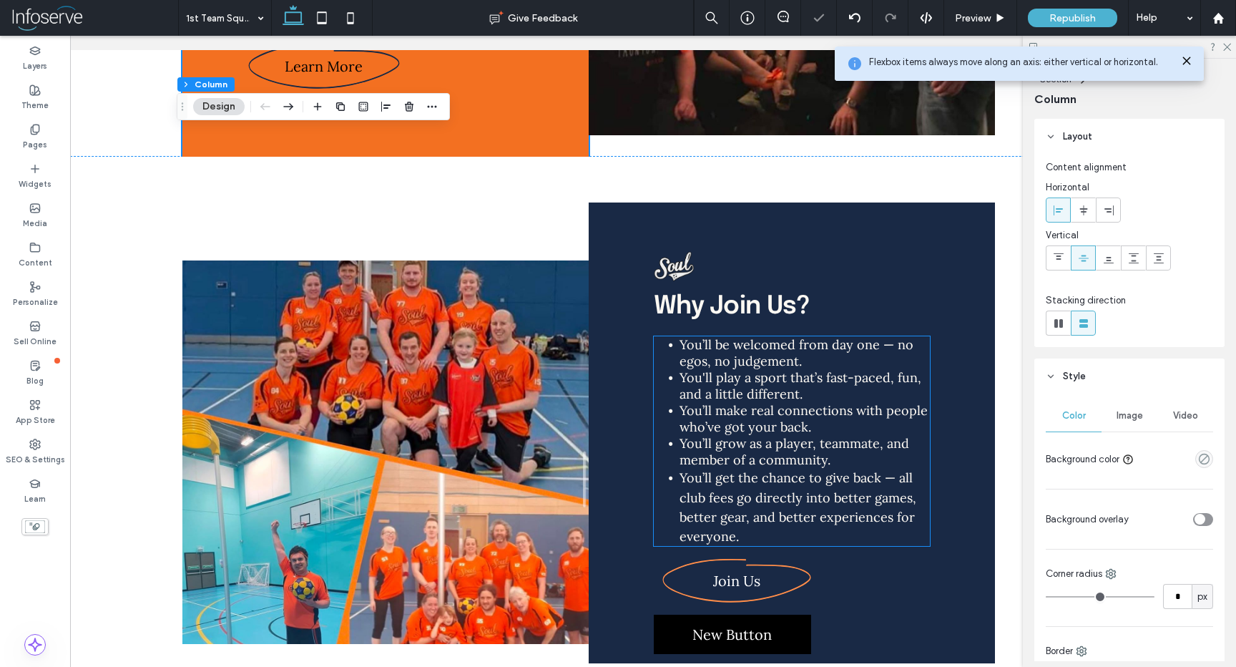
scroll to position [2602, 0]
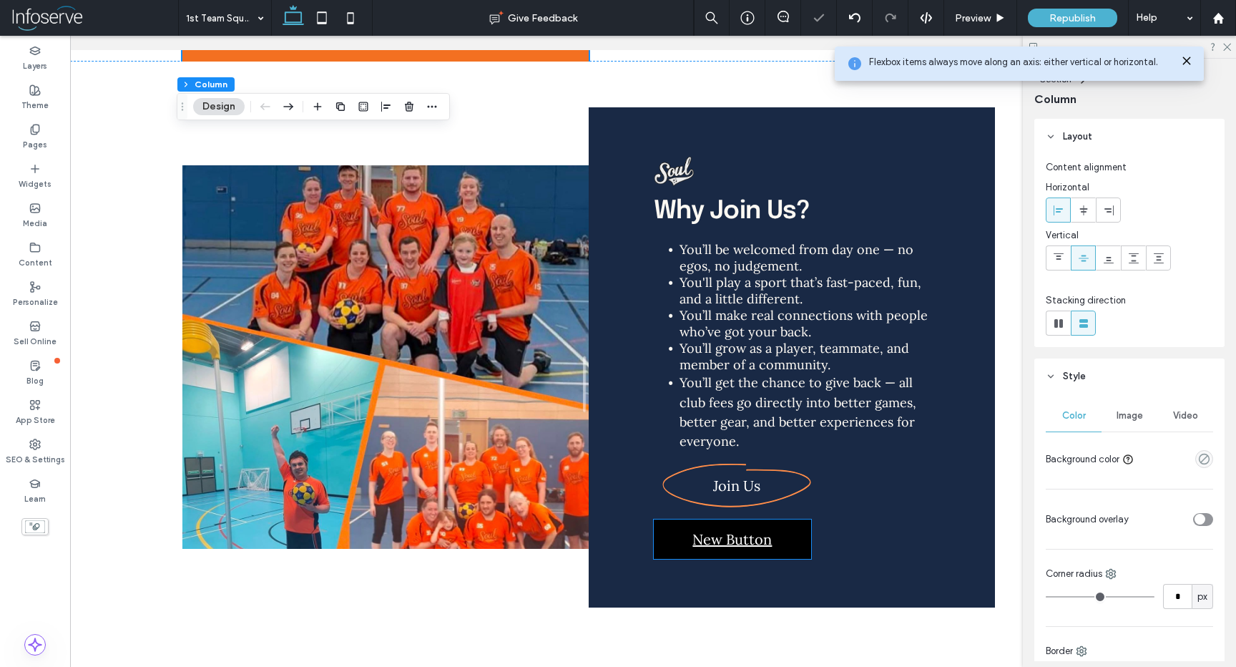
click at [770, 524] on link "New Button" at bounding box center [732, 538] width 157 height 39
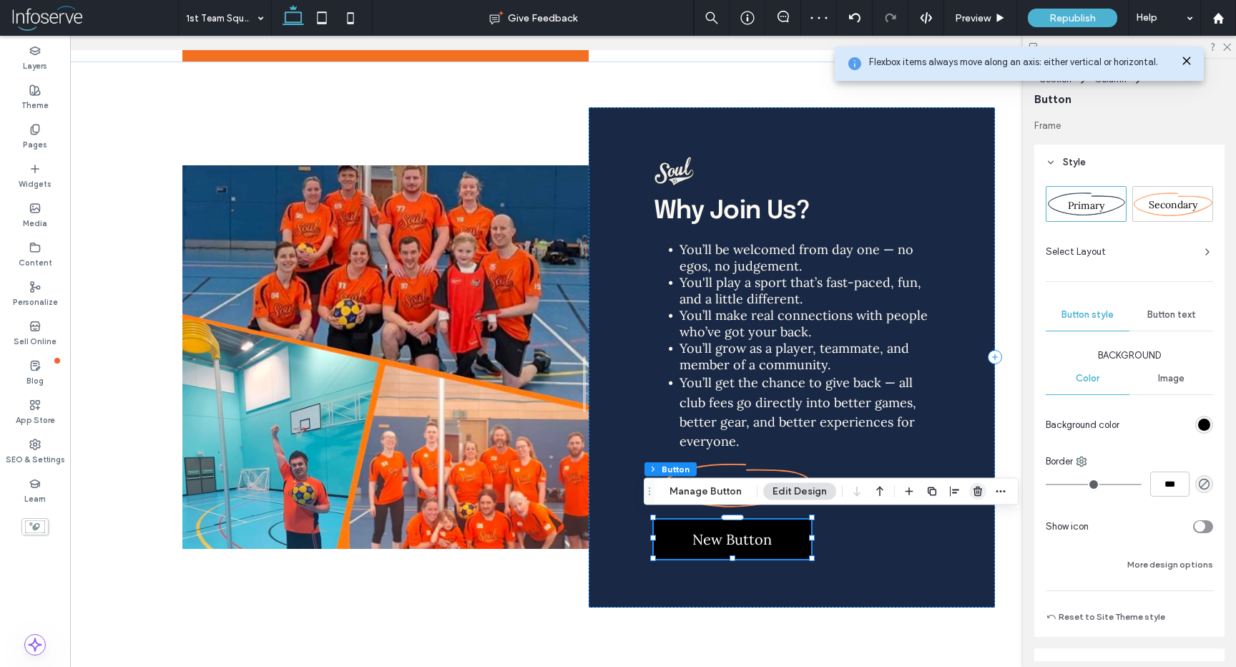
click at [974, 488] on use "button" at bounding box center [978, 491] width 9 height 9
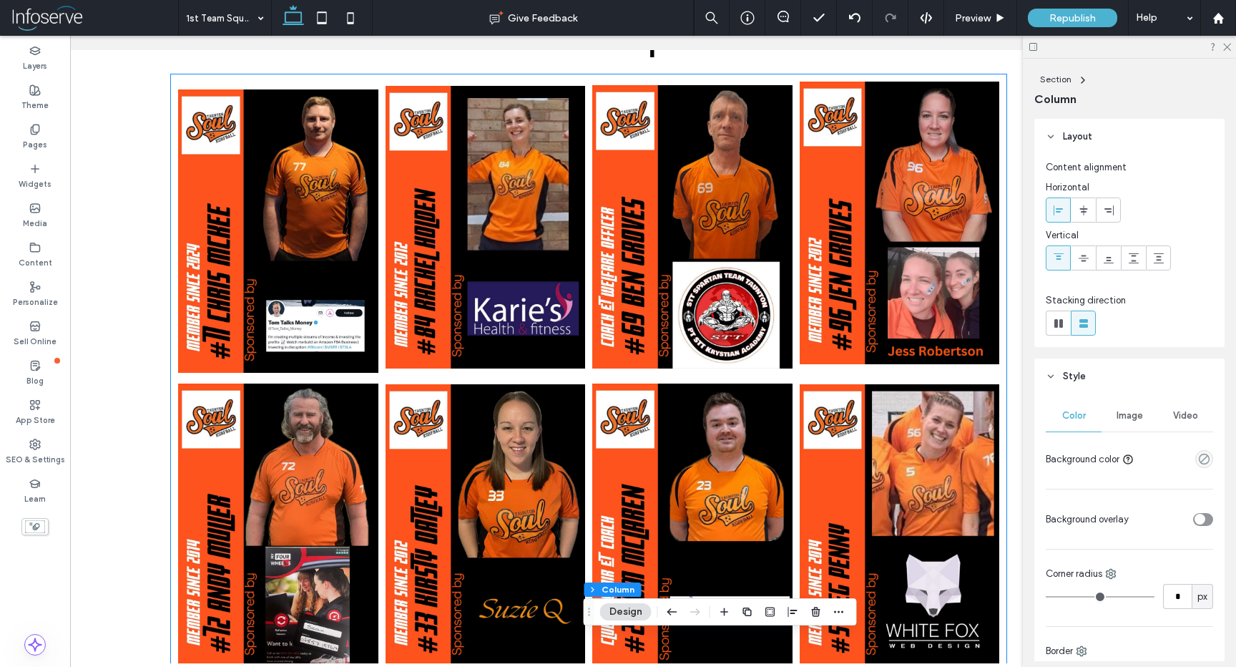
scroll to position [321, 0]
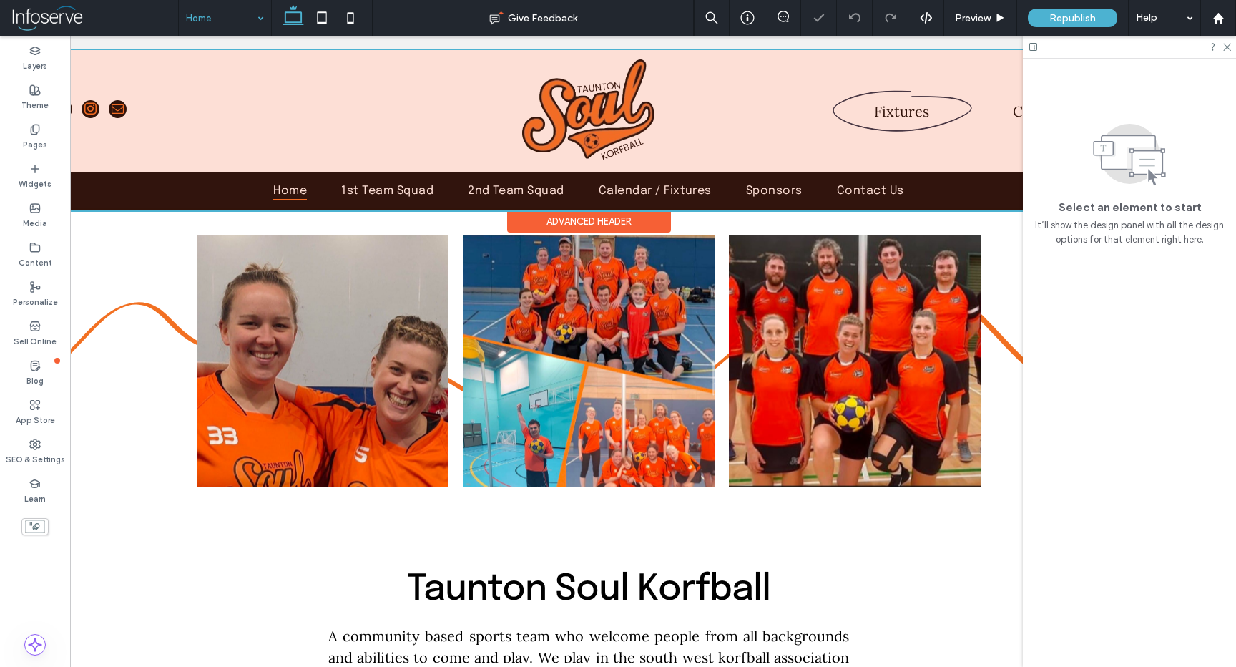
click at [355, 105] on div at bounding box center [589, 130] width 1138 height 160
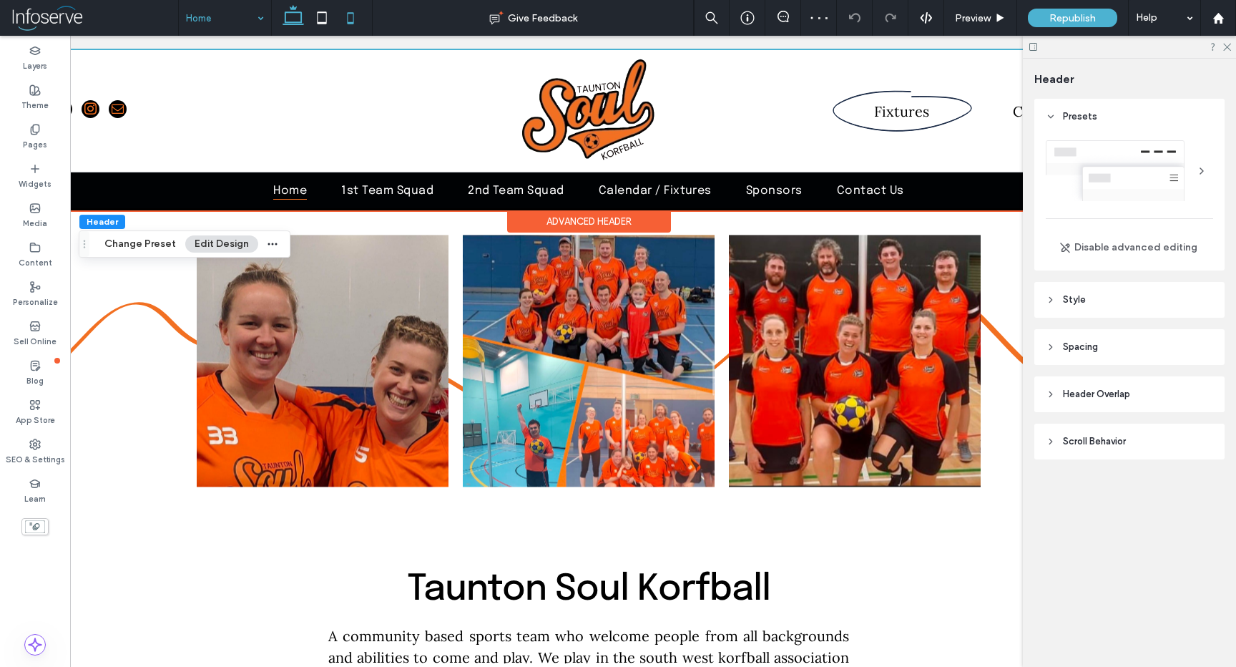
click at [352, 14] on icon at bounding box center [350, 18] width 29 height 29
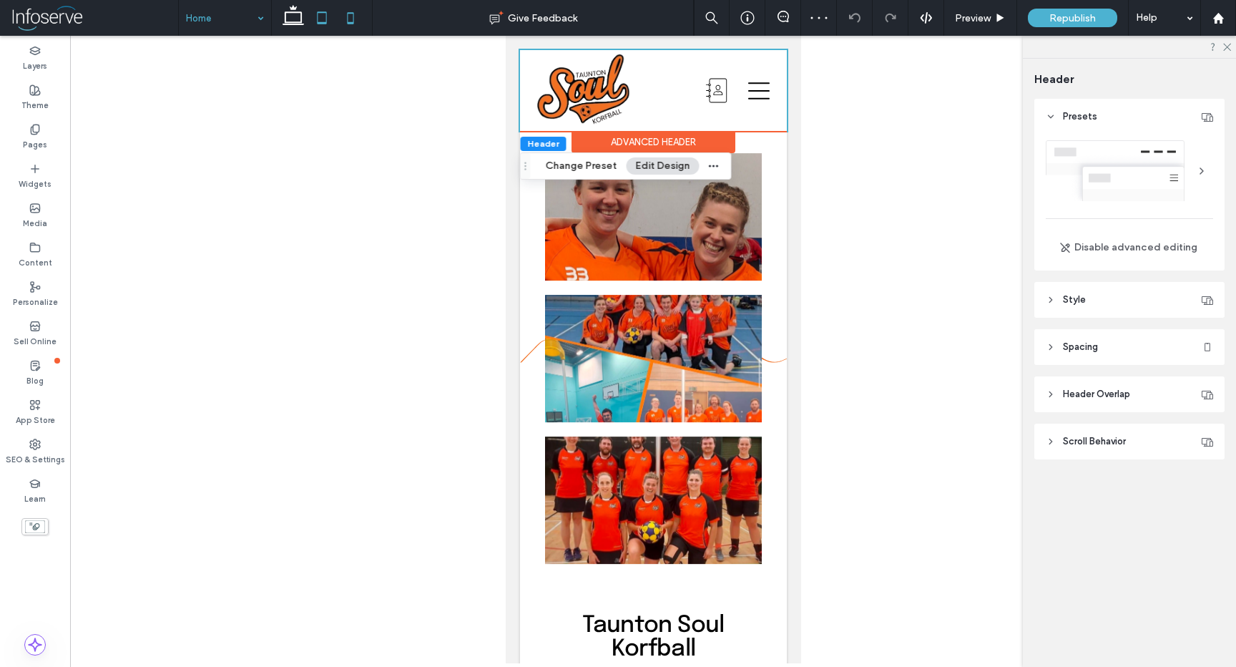
click at [308, 22] on icon at bounding box center [322, 18] width 29 height 29
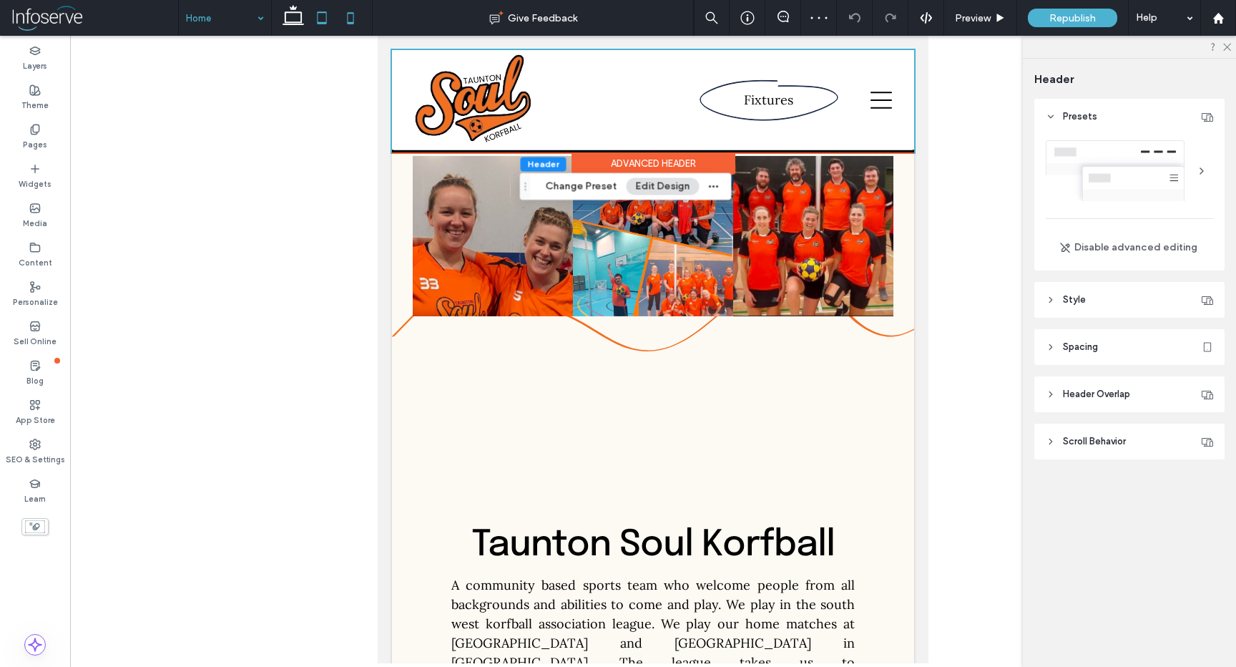
click at [351, 20] on icon at bounding box center [350, 18] width 29 height 29
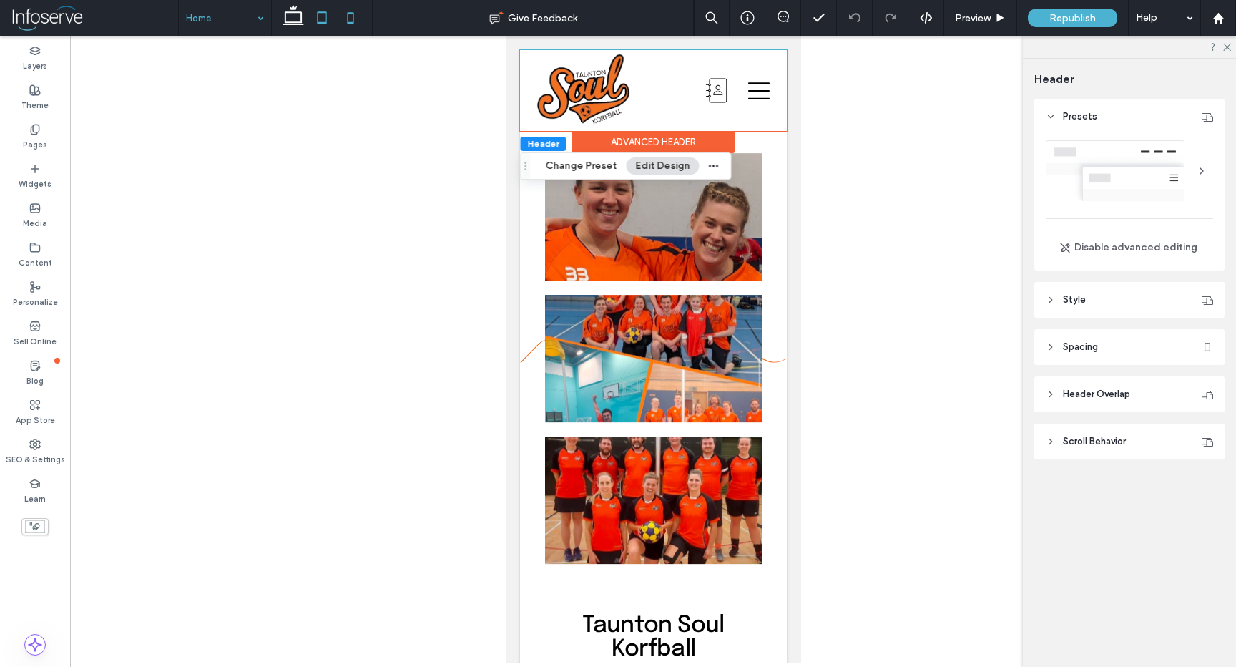
click at [320, 14] on icon at bounding box center [322, 18] width 29 height 29
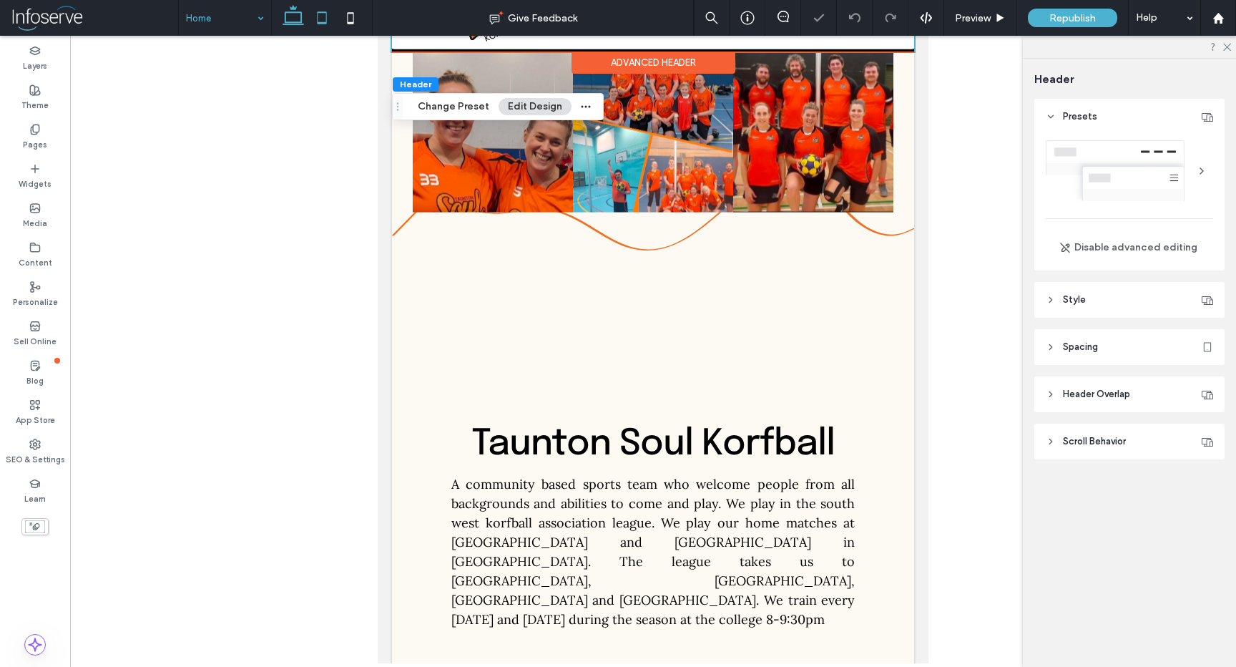
click at [287, 19] on icon at bounding box center [293, 18] width 29 height 29
